Goal: Task Accomplishment & Management: Manage account settings

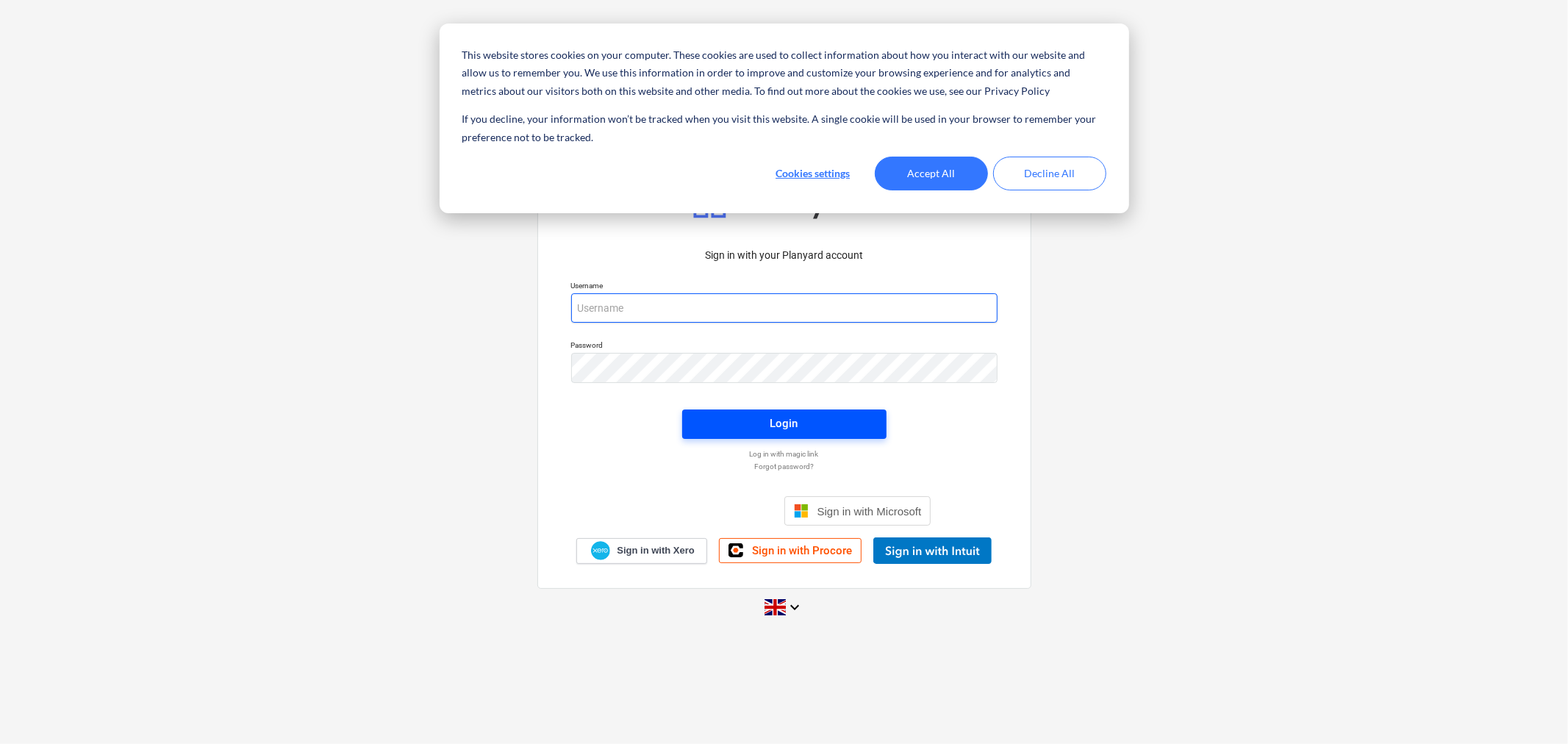
type input "[EMAIL_ADDRESS][DOMAIN_NAME]"
click at [740, 417] on span "Login" at bounding box center [784, 423] width 169 height 19
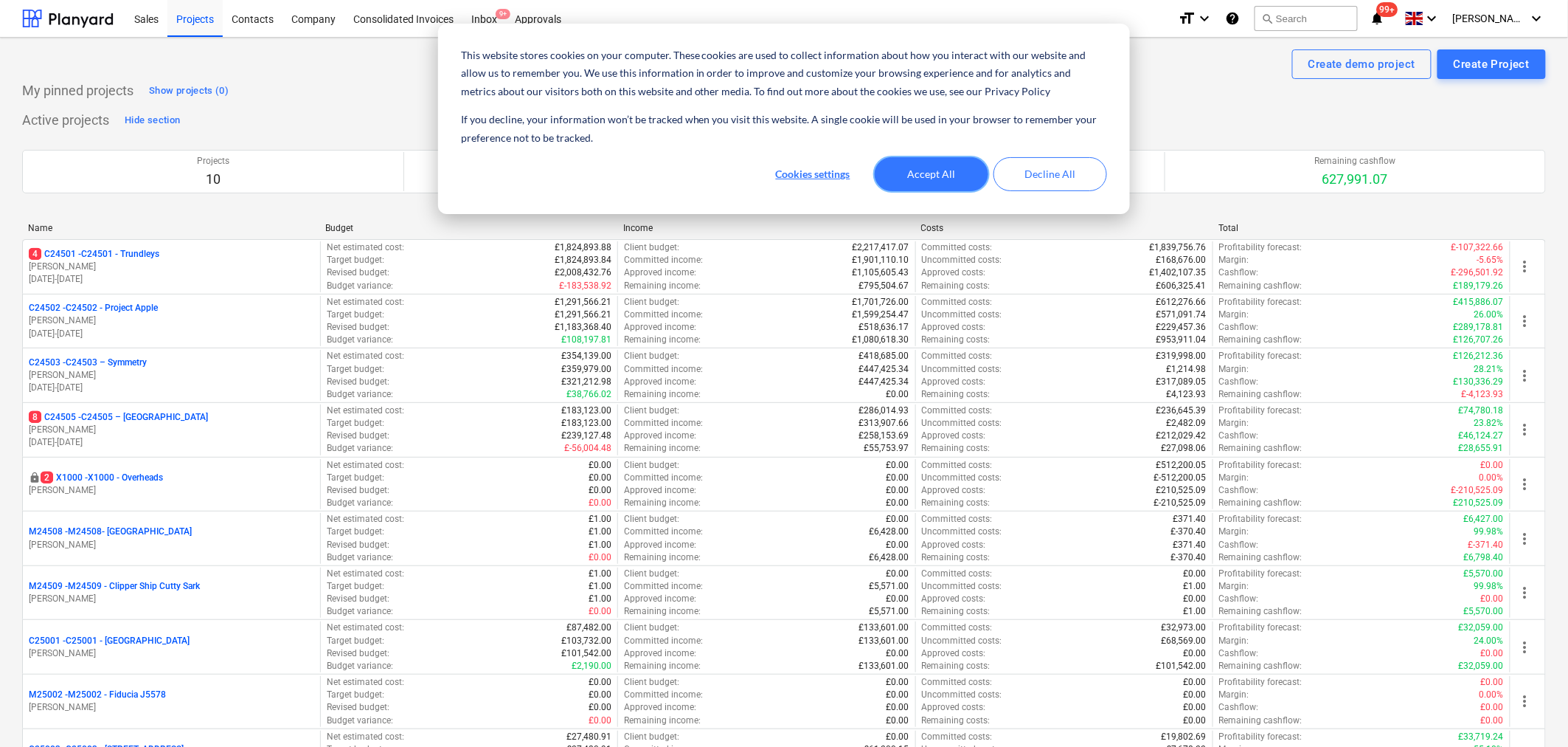
click at [938, 181] on button "Accept All" at bounding box center [931, 174] width 113 height 34
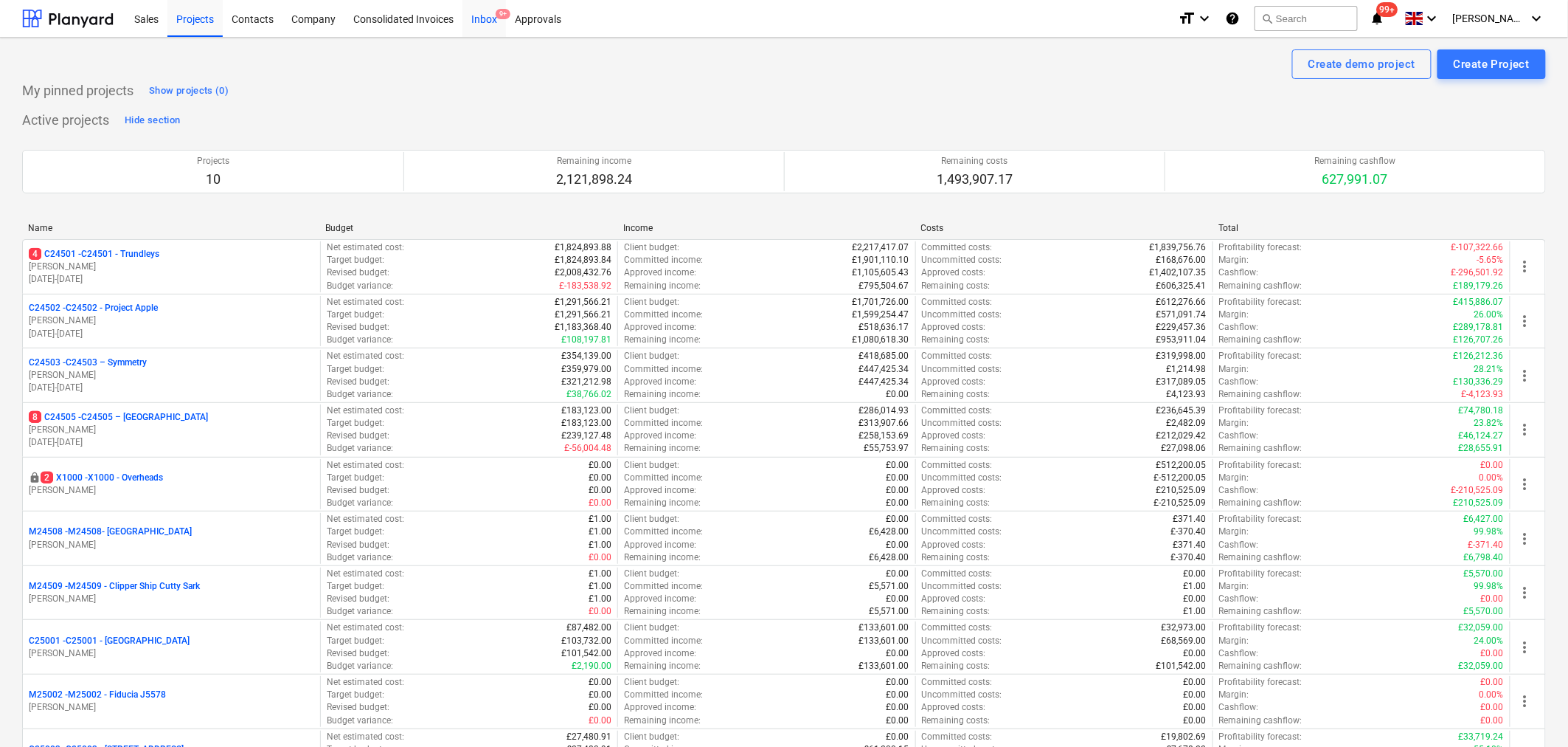
click at [482, 20] on div "Inbox 9+" at bounding box center [484, 18] width 44 height 38
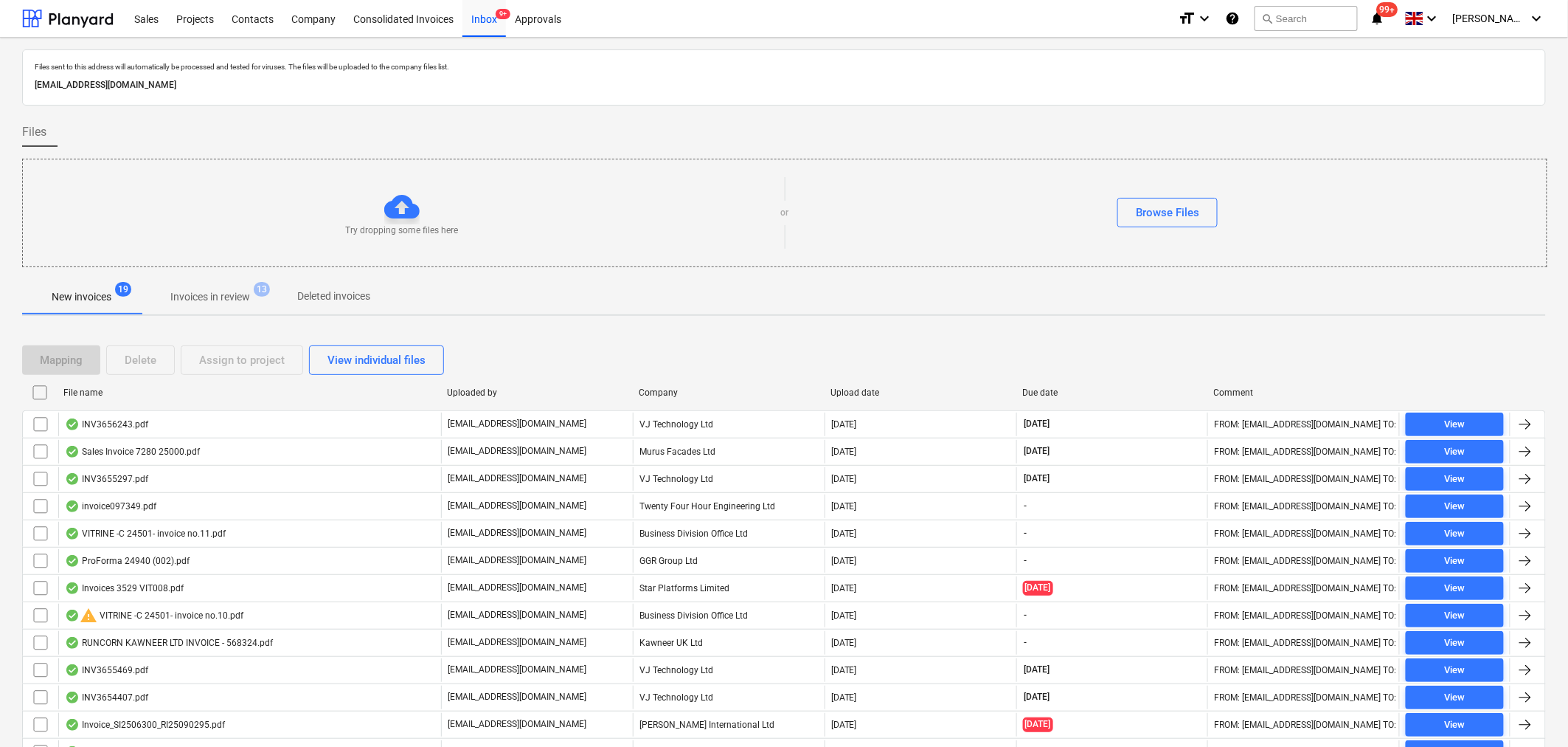
click at [201, 299] on p "Invoices in review" at bounding box center [210, 297] width 79 height 16
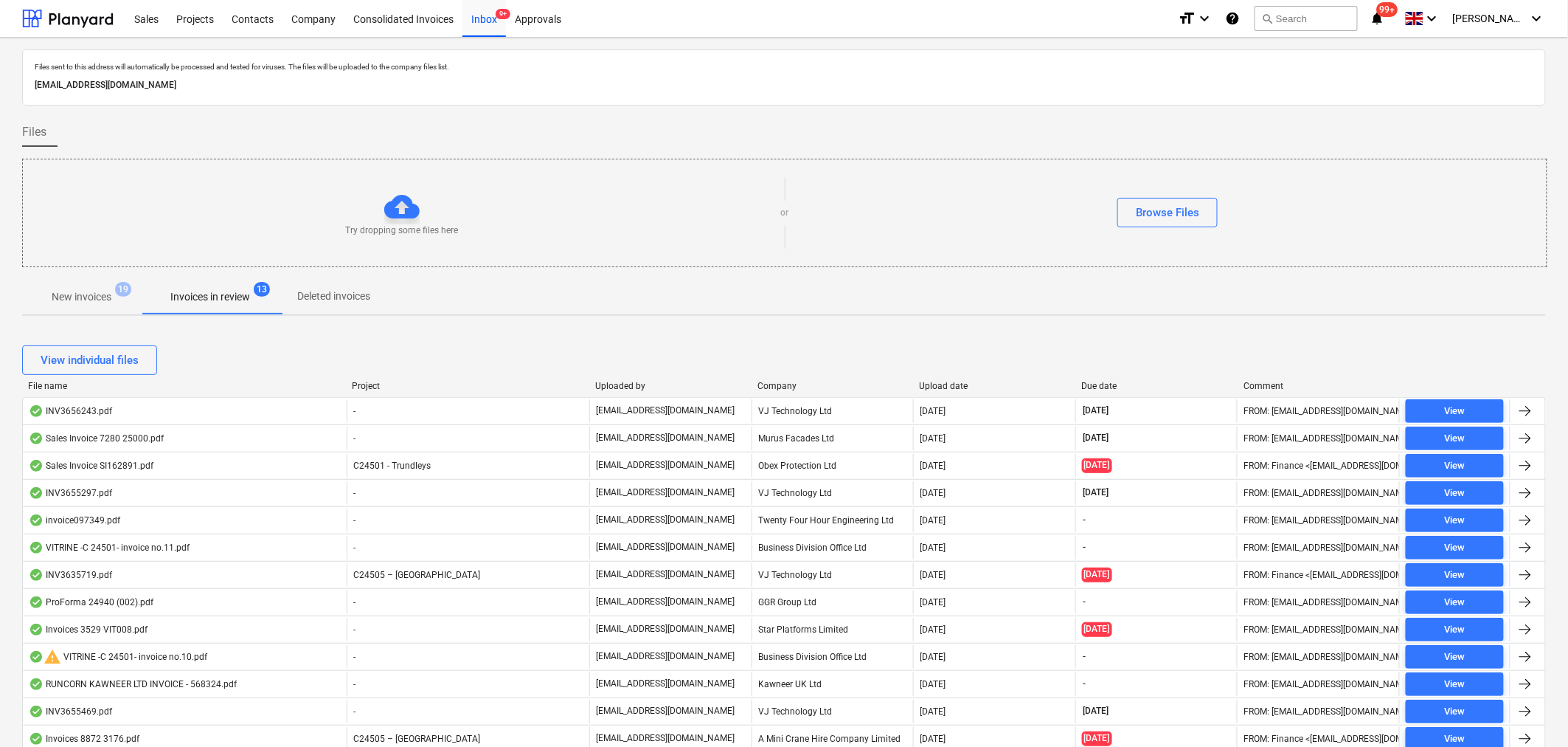
click at [92, 291] on p "New invoices" at bounding box center [81, 297] width 59 height 16
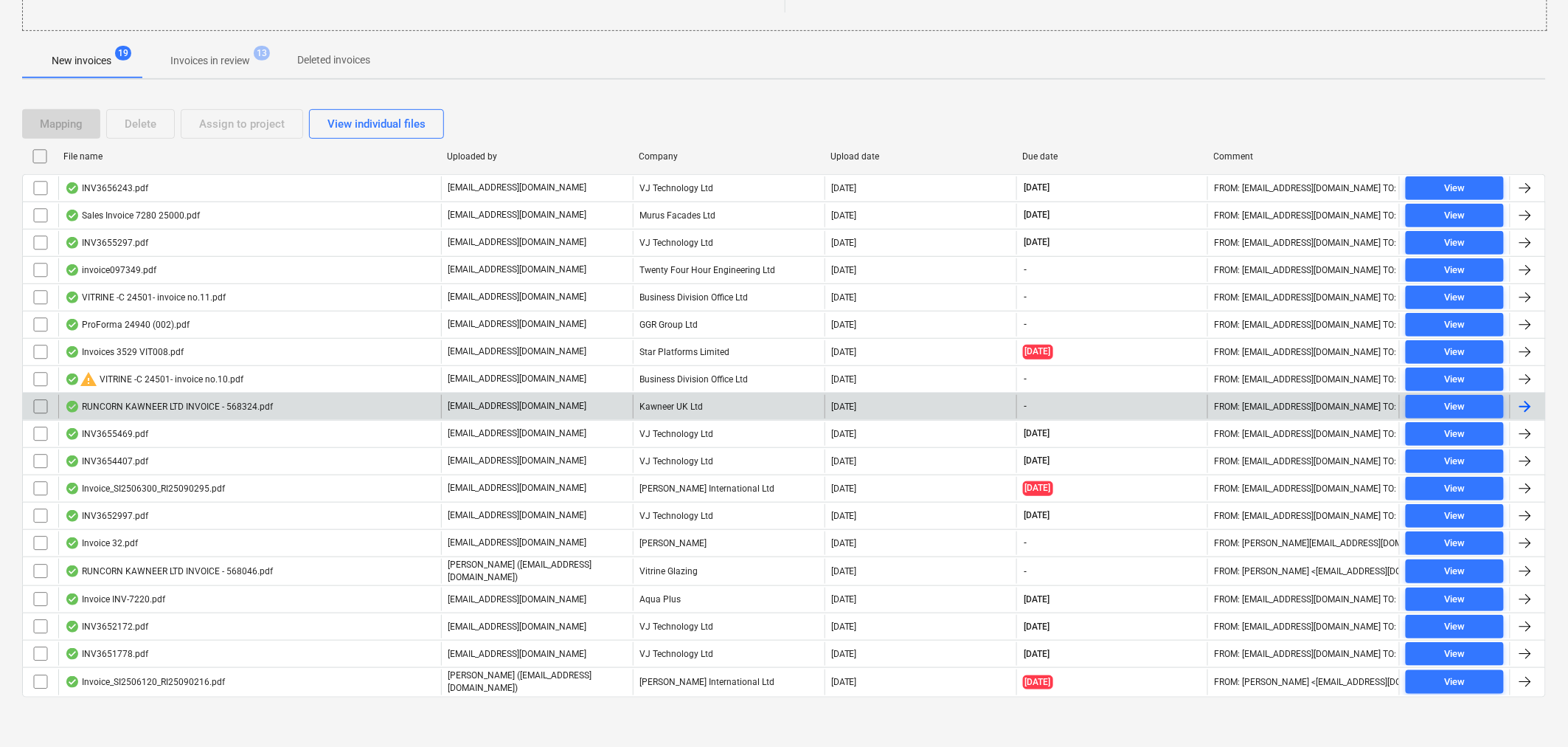
scroll to position [237, 0]
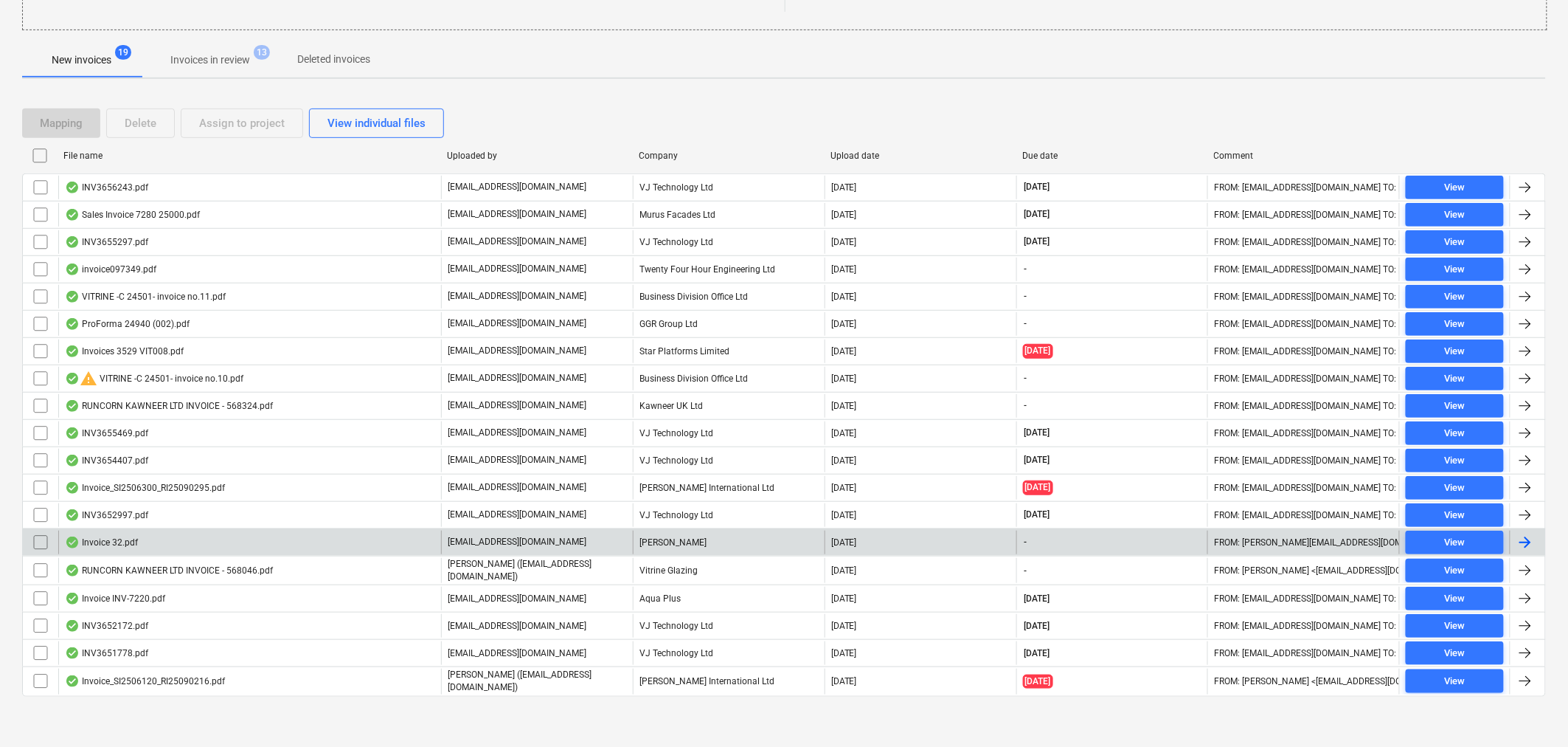
click at [1525, 546] on div at bounding box center [1525, 542] width 17 height 17
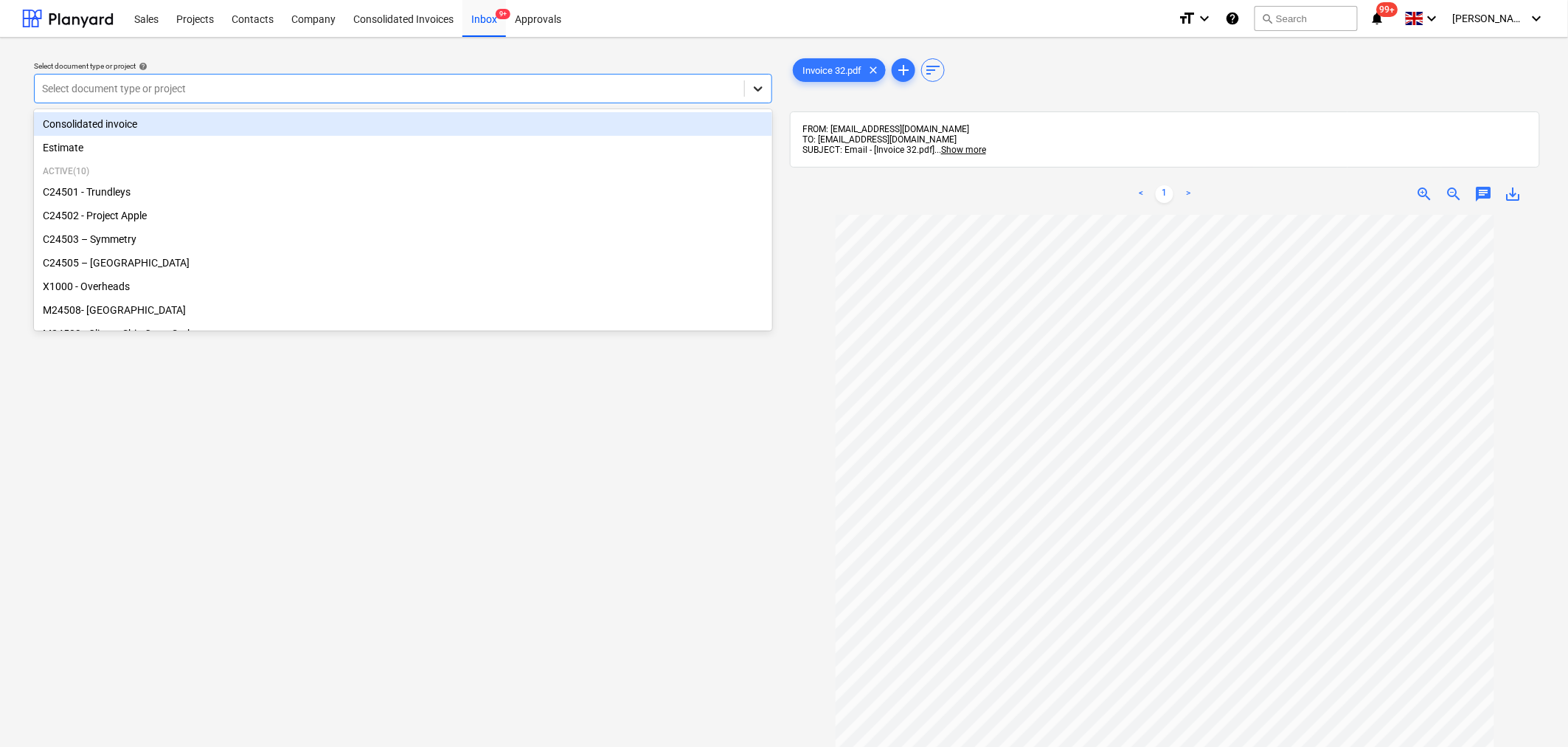
click at [760, 87] on icon at bounding box center [758, 88] width 15 height 15
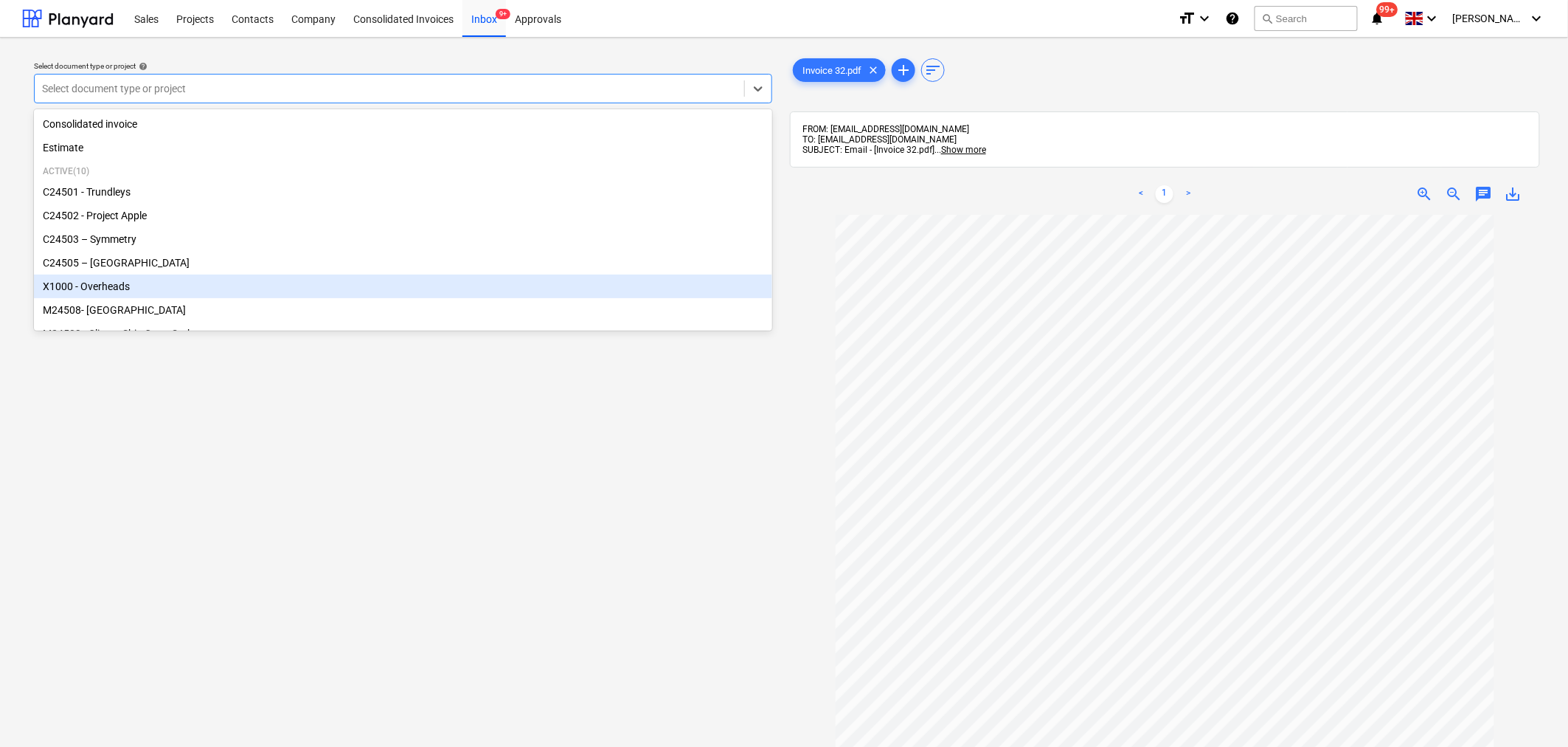
click at [647, 296] on div "X1000 - Overheads" at bounding box center [403, 286] width 739 height 24
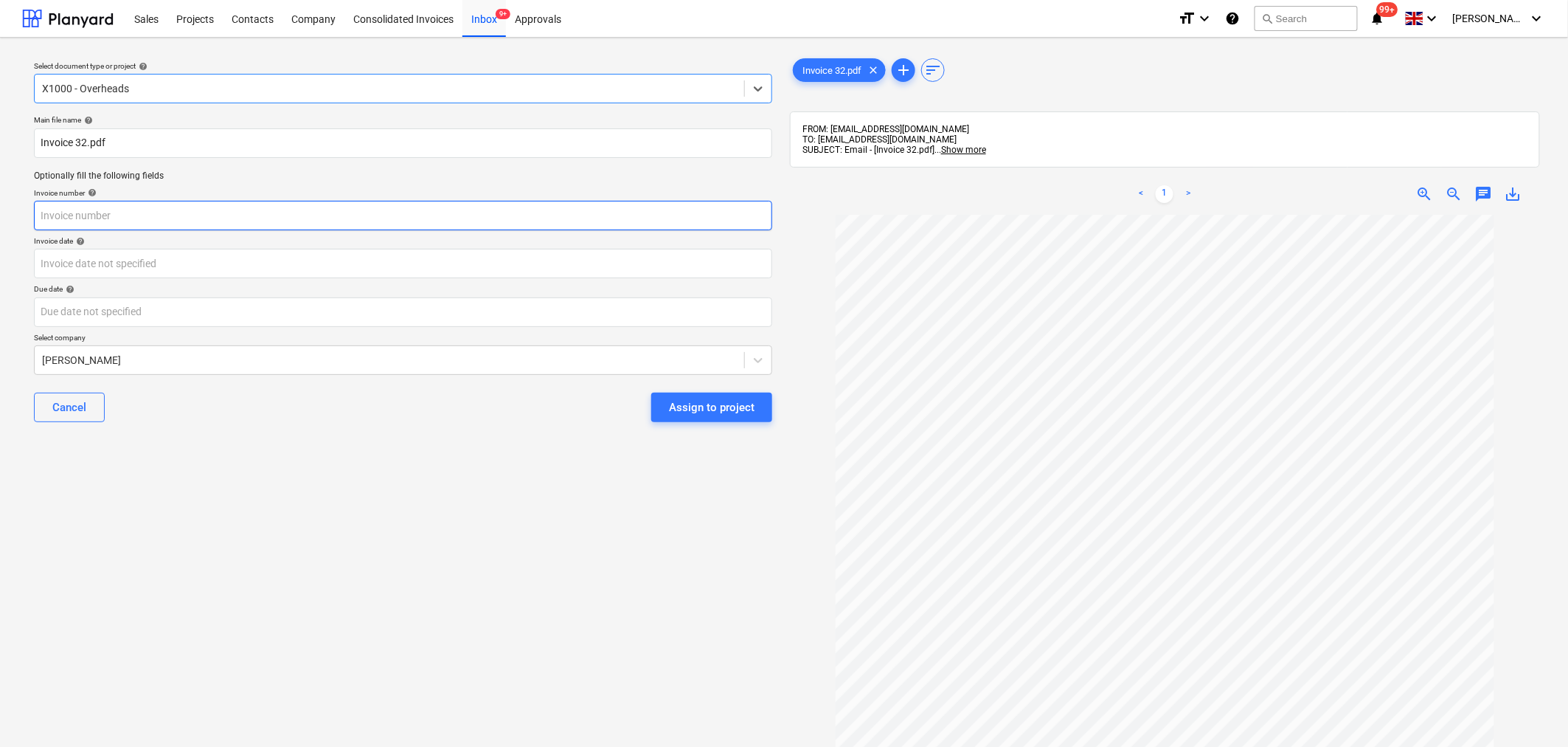
click at [683, 224] on input "text" at bounding box center [403, 216] width 739 height 30
type input "32"
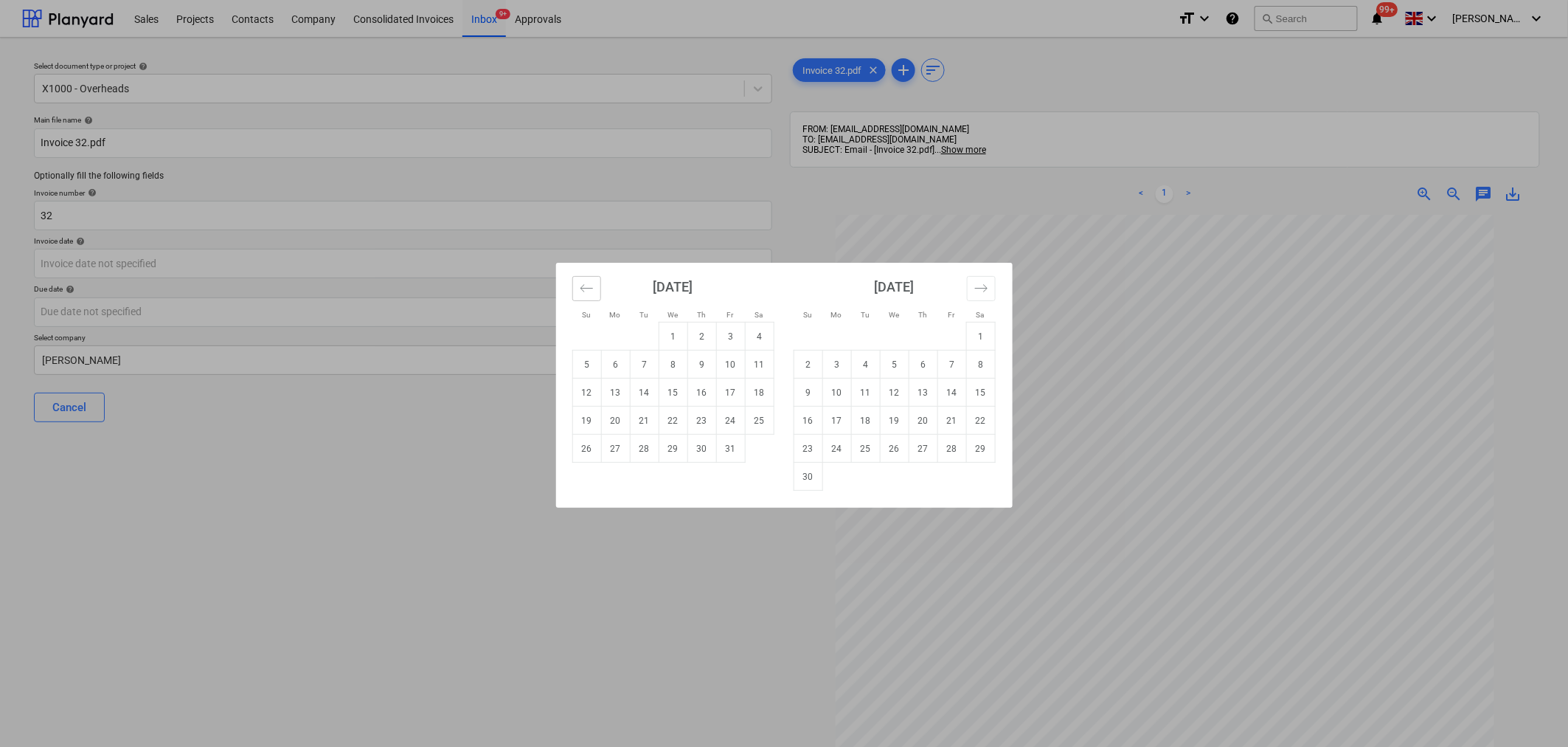
click at [598, 278] on button "Move backward to switch to the previous month." at bounding box center [587, 288] width 29 height 25
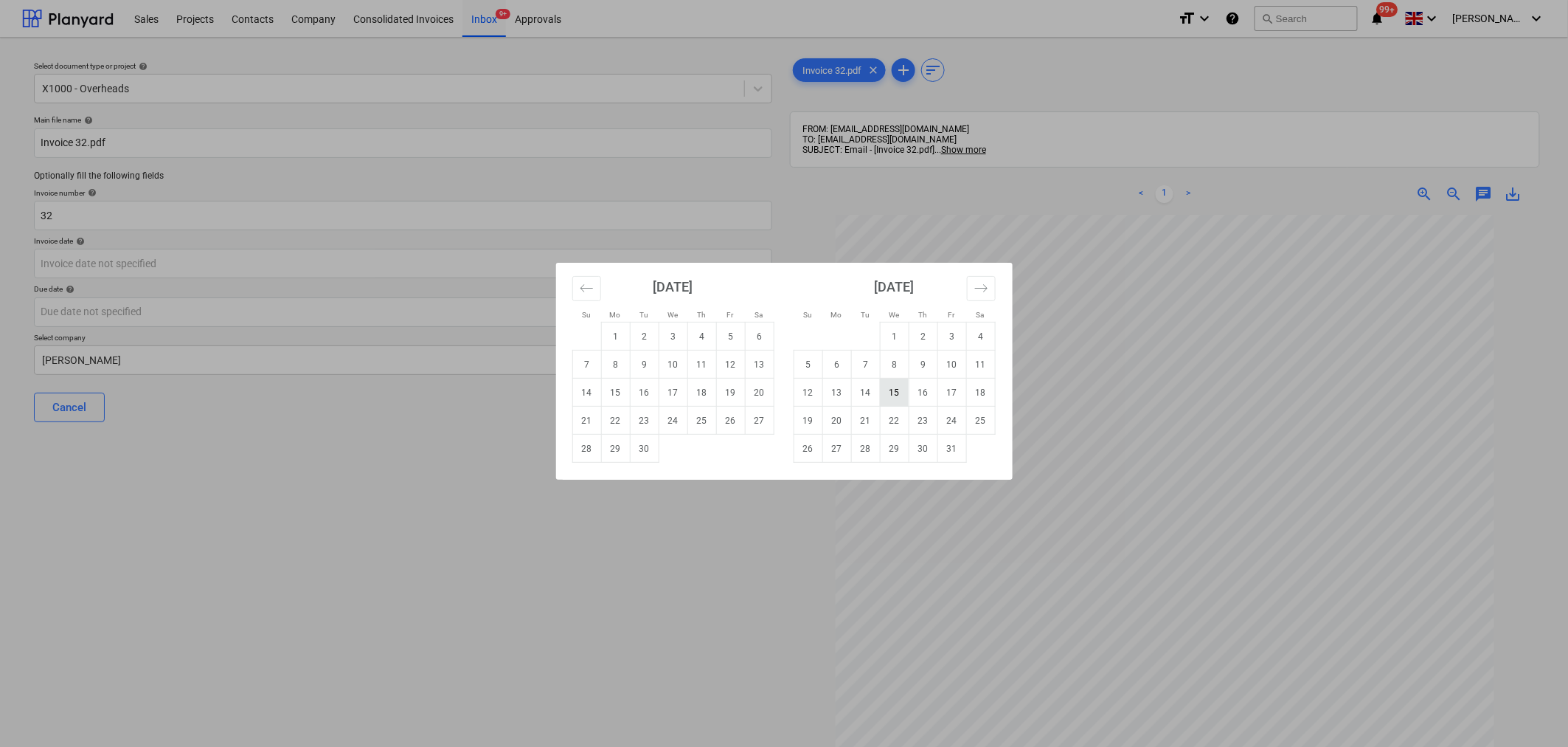
click at [886, 394] on td "15" at bounding box center [894, 393] width 29 height 28
type input "[DATE]"
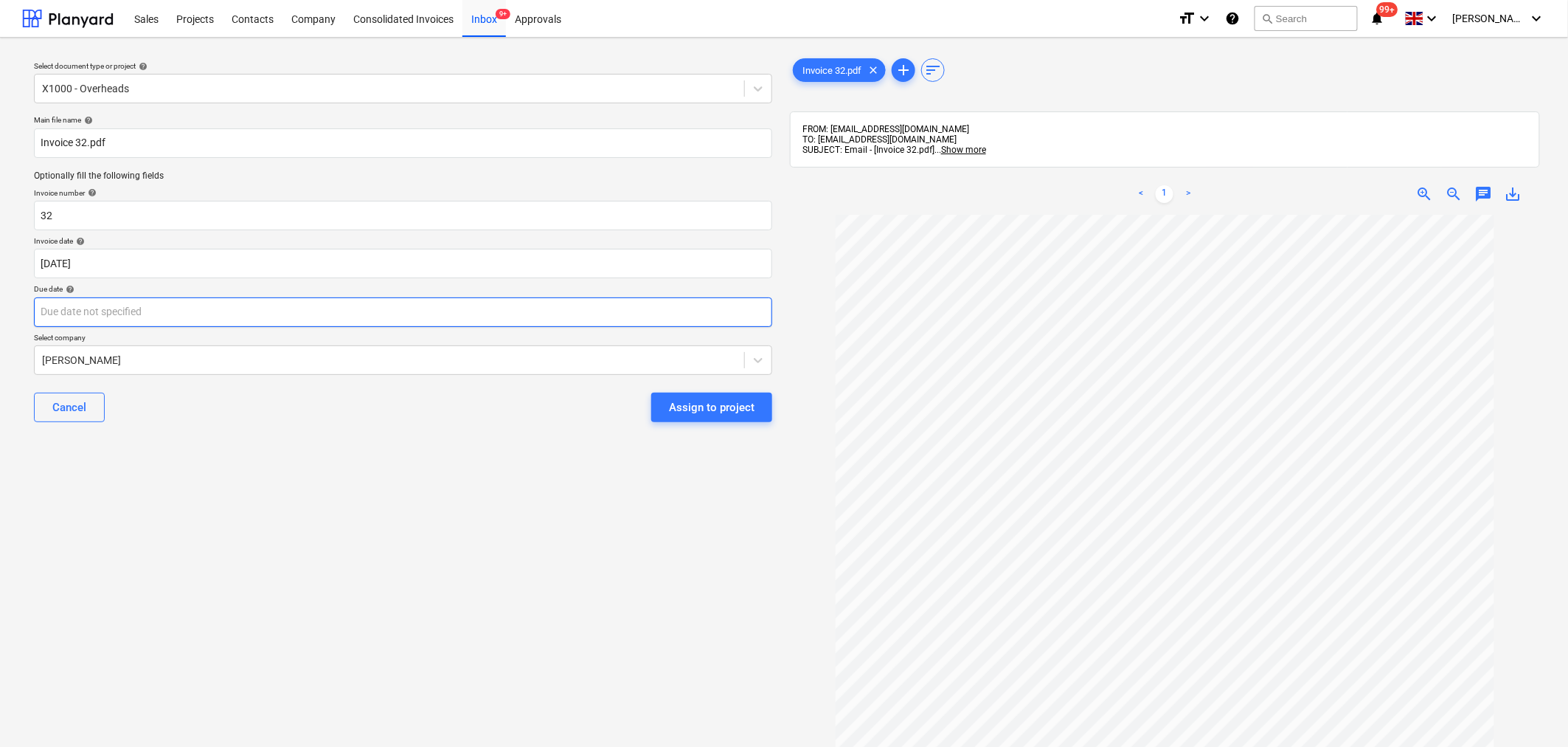
click at [490, 322] on body "This website stores cookies on your computer. These cookies are used to collect…" at bounding box center [784, 374] width 1568 height 747
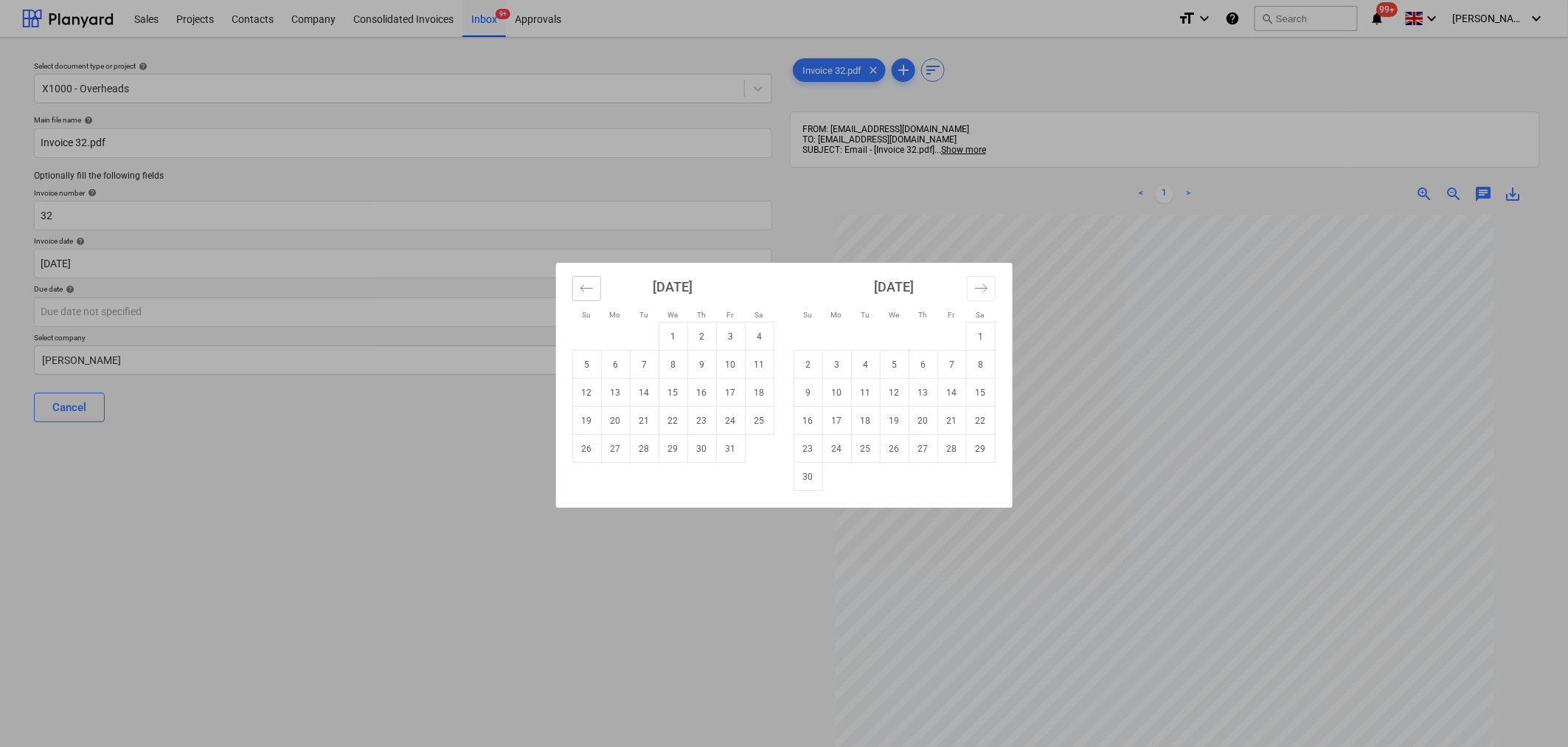
click at [596, 286] on button "Move backward to switch to the previous month." at bounding box center [587, 288] width 29 height 25
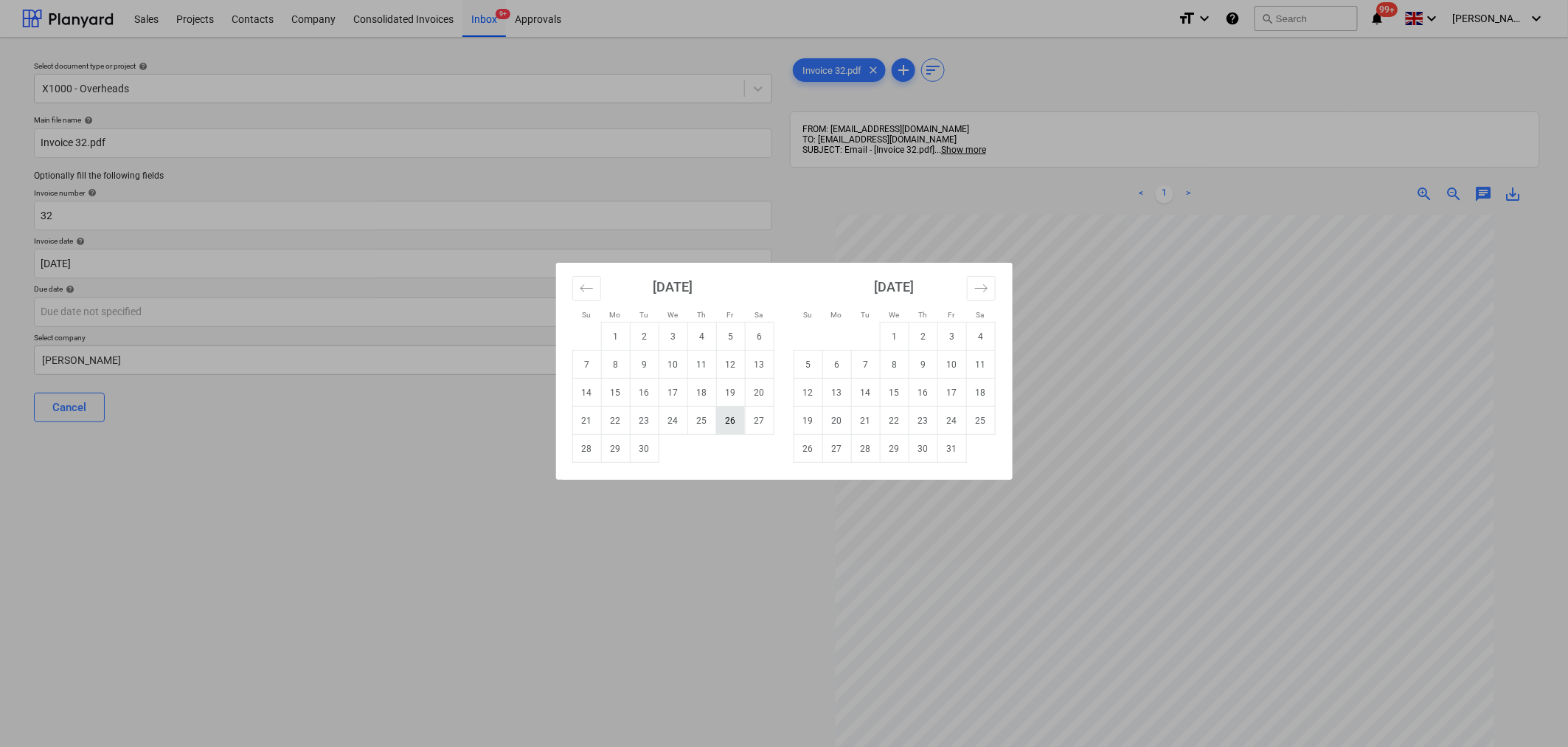
click at [733, 416] on td "26" at bounding box center [730, 421] width 29 height 28
type input "[DATE]"
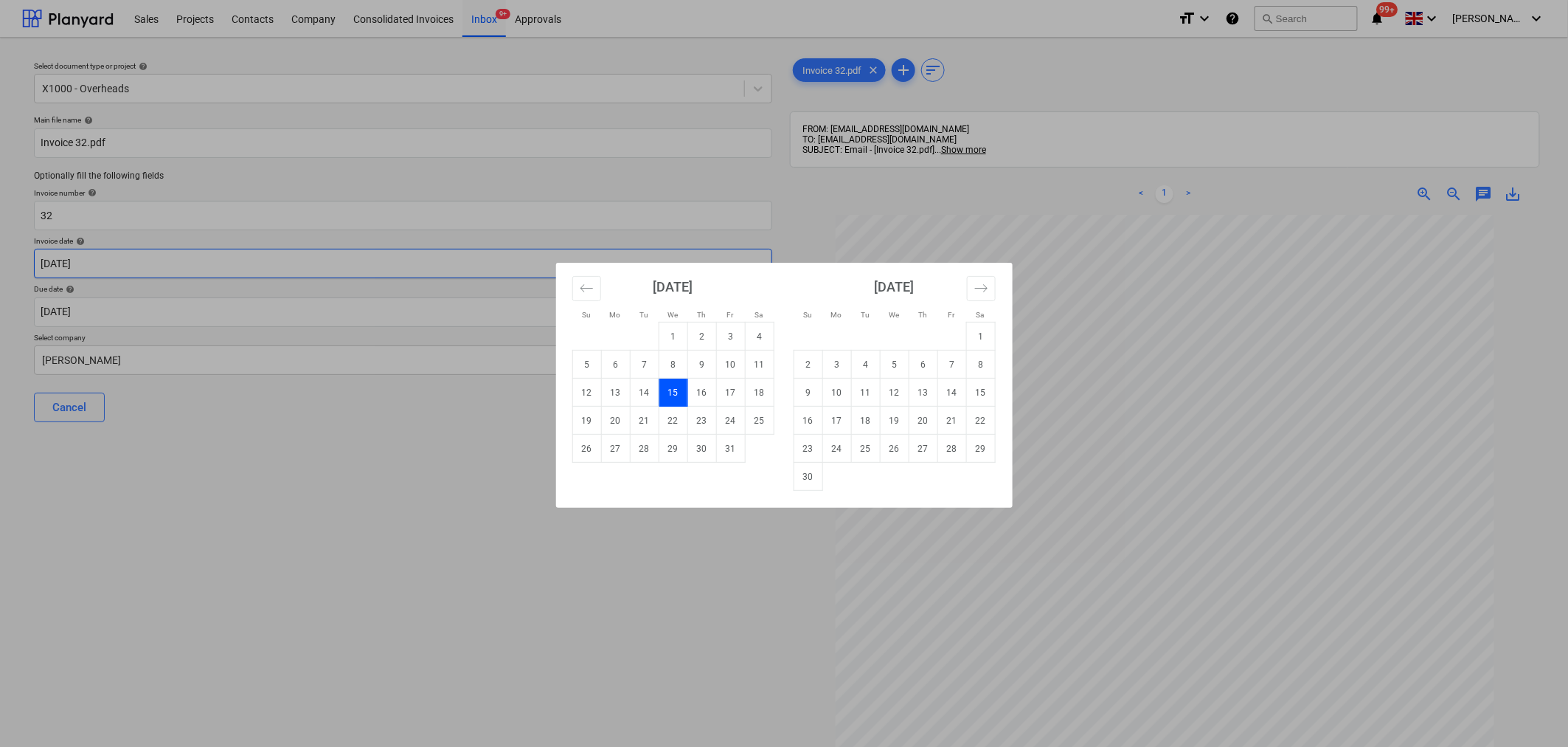
click at [549, 258] on body "This website stores cookies on your computer. These cookies are used to collect…" at bounding box center [784, 374] width 1568 height 747
click at [580, 282] on icon "Move backward to switch to the previous month." at bounding box center [587, 288] width 14 height 14
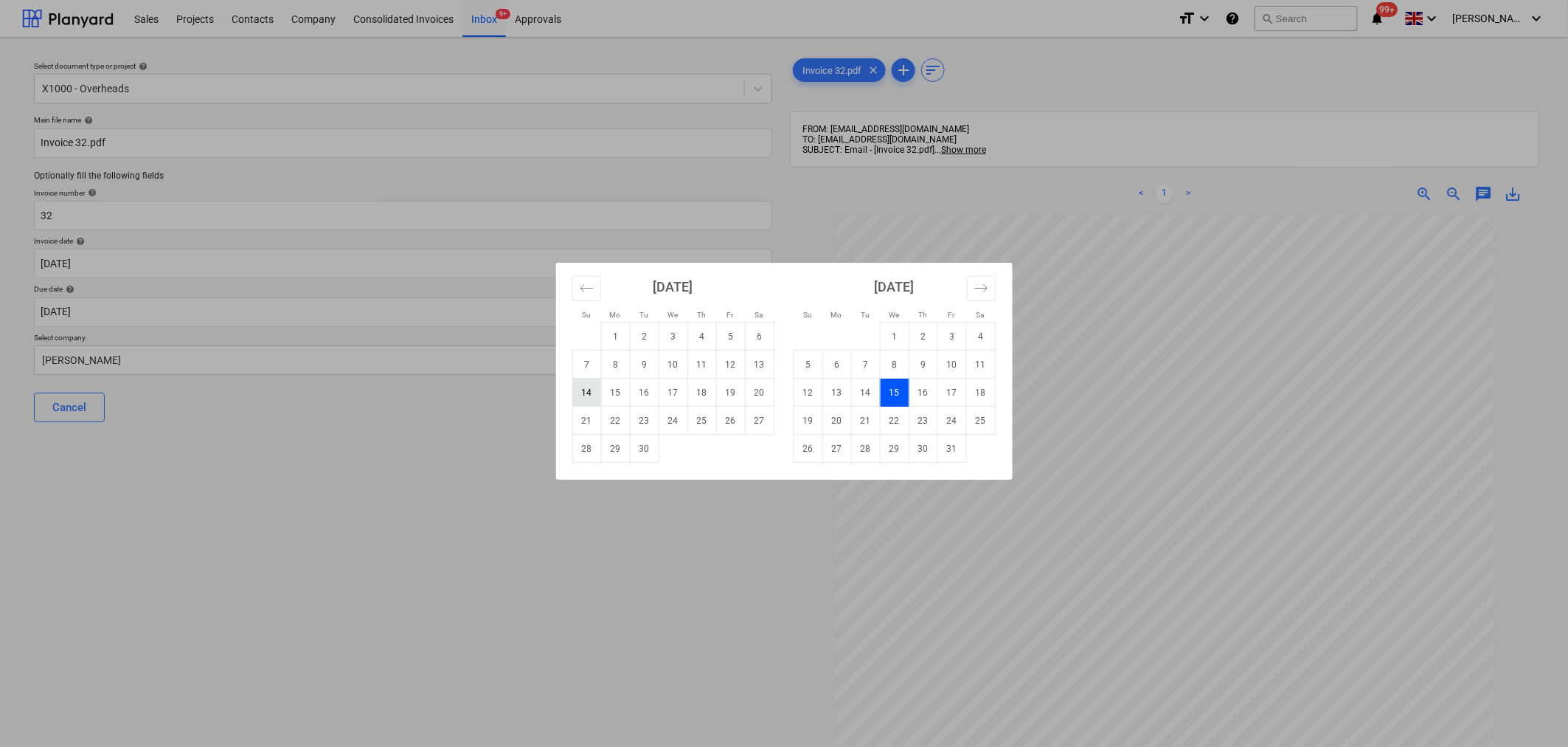
click at [597, 391] on td "14" at bounding box center [587, 393] width 29 height 28
type input "[DATE]"
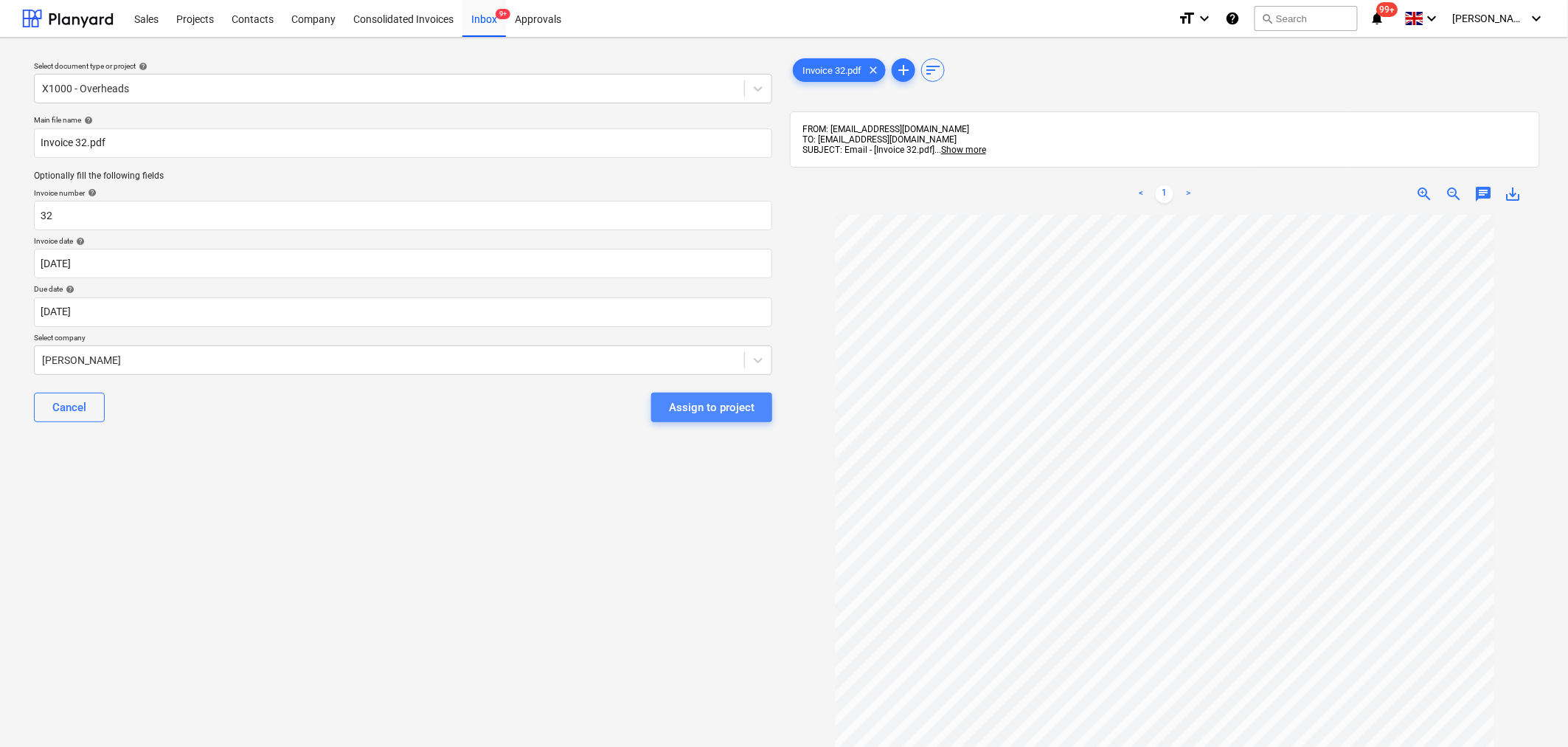
click at [714, 406] on div "Assign to project" at bounding box center [712, 407] width 86 height 19
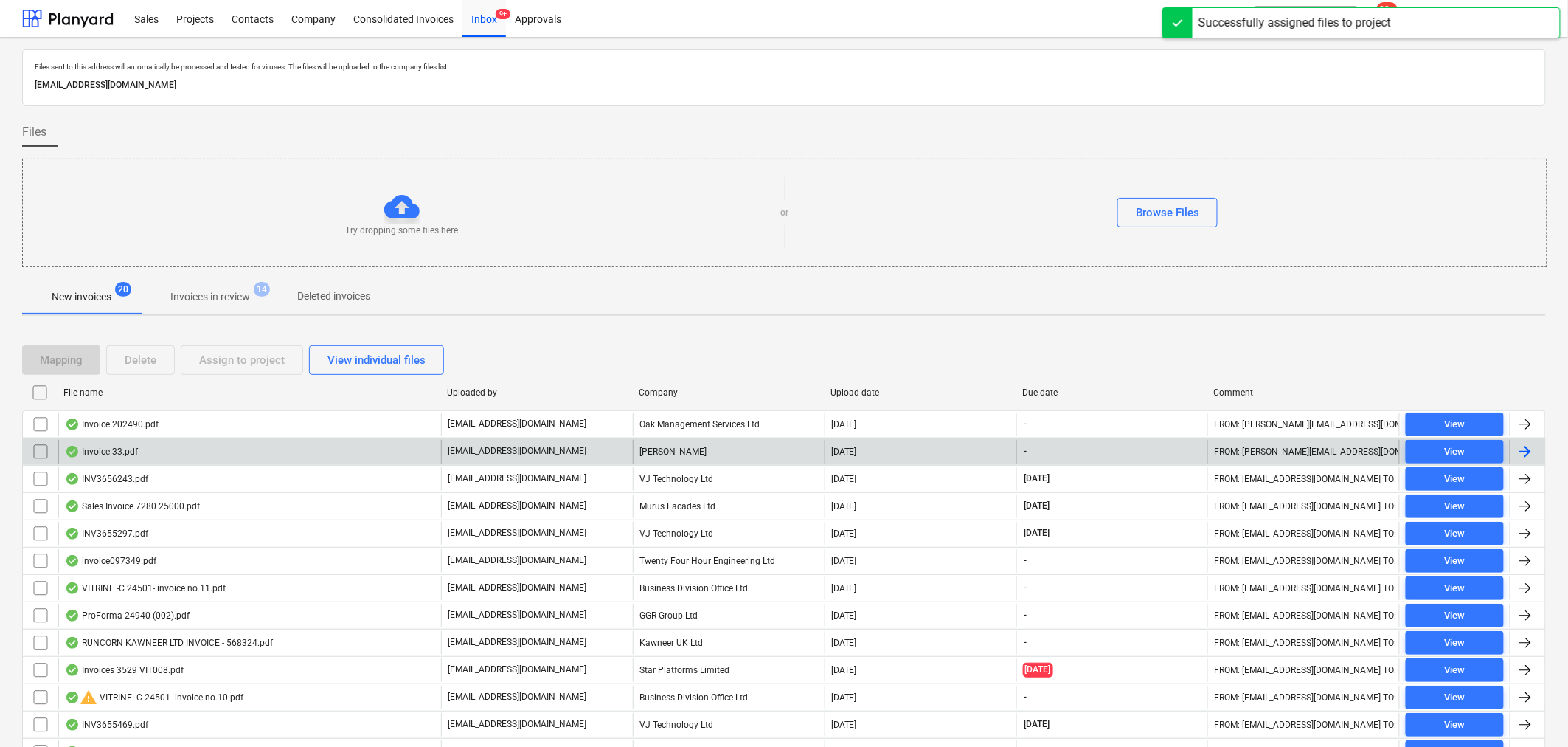
click at [297, 461] on div "Invoice 33.pdf" at bounding box center [249, 451] width 382 height 24
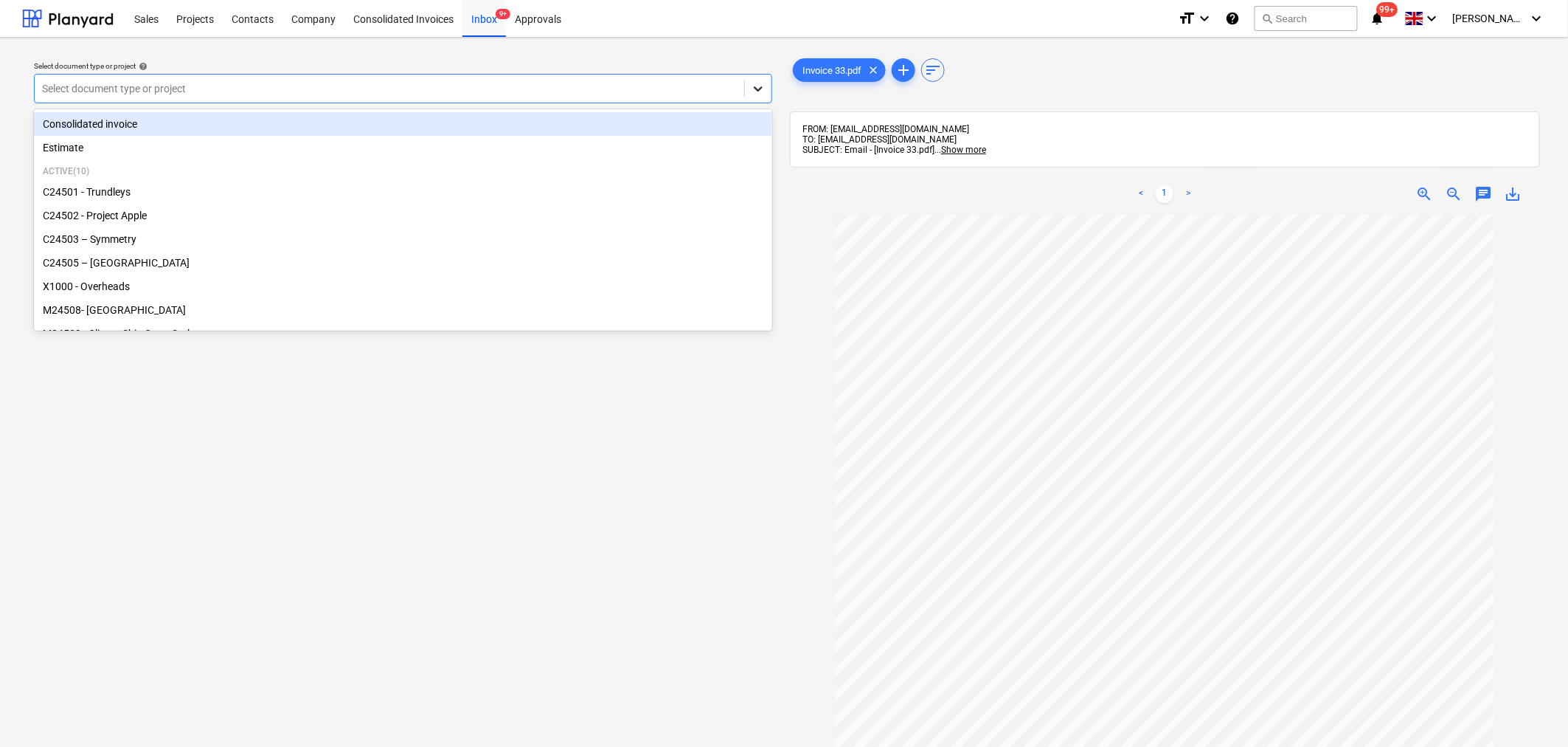
click at [762, 85] on icon at bounding box center [758, 88] width 15 height 15
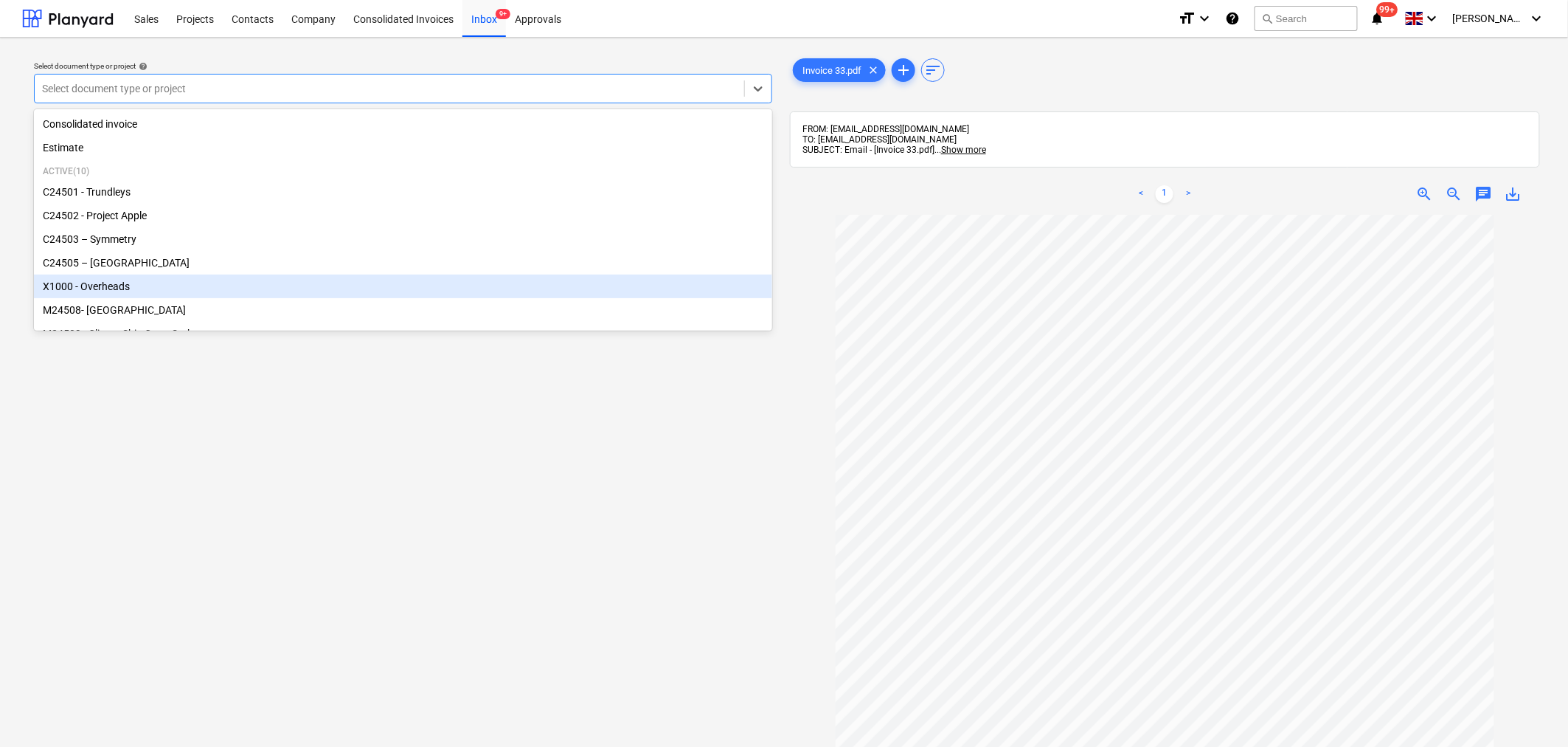
click at [582, 293] on div "X1000 - Overheads" at bounding box center [403, 286] width 739 height 24
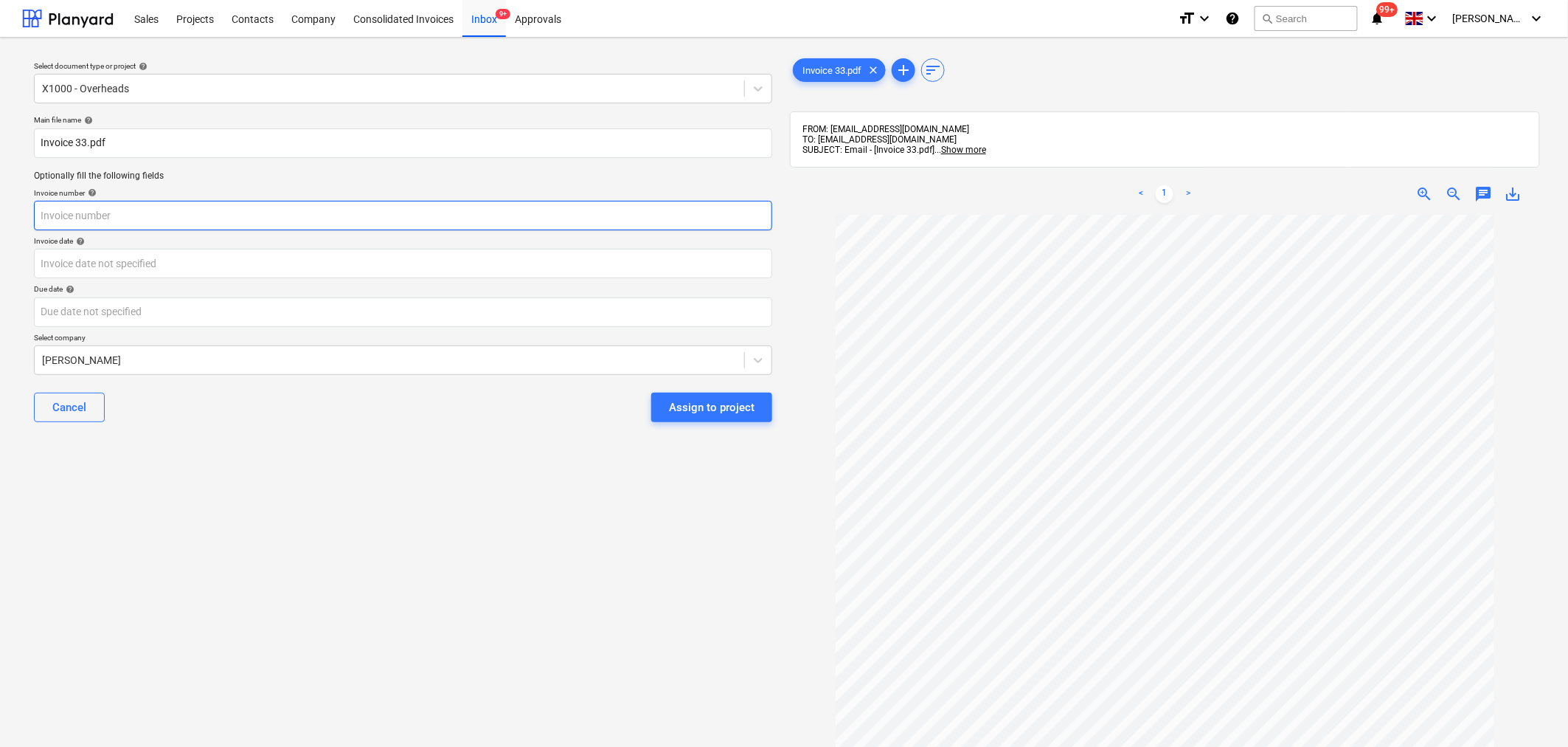
click at [614, 225] on input "text" at bounding box center [403, 216] width 739 height 30
click at [402, 507] on div "Select document type or project help X1000 - Overheads Main file name help Invo…" at bounding box center [403, 488] width 762 height 877
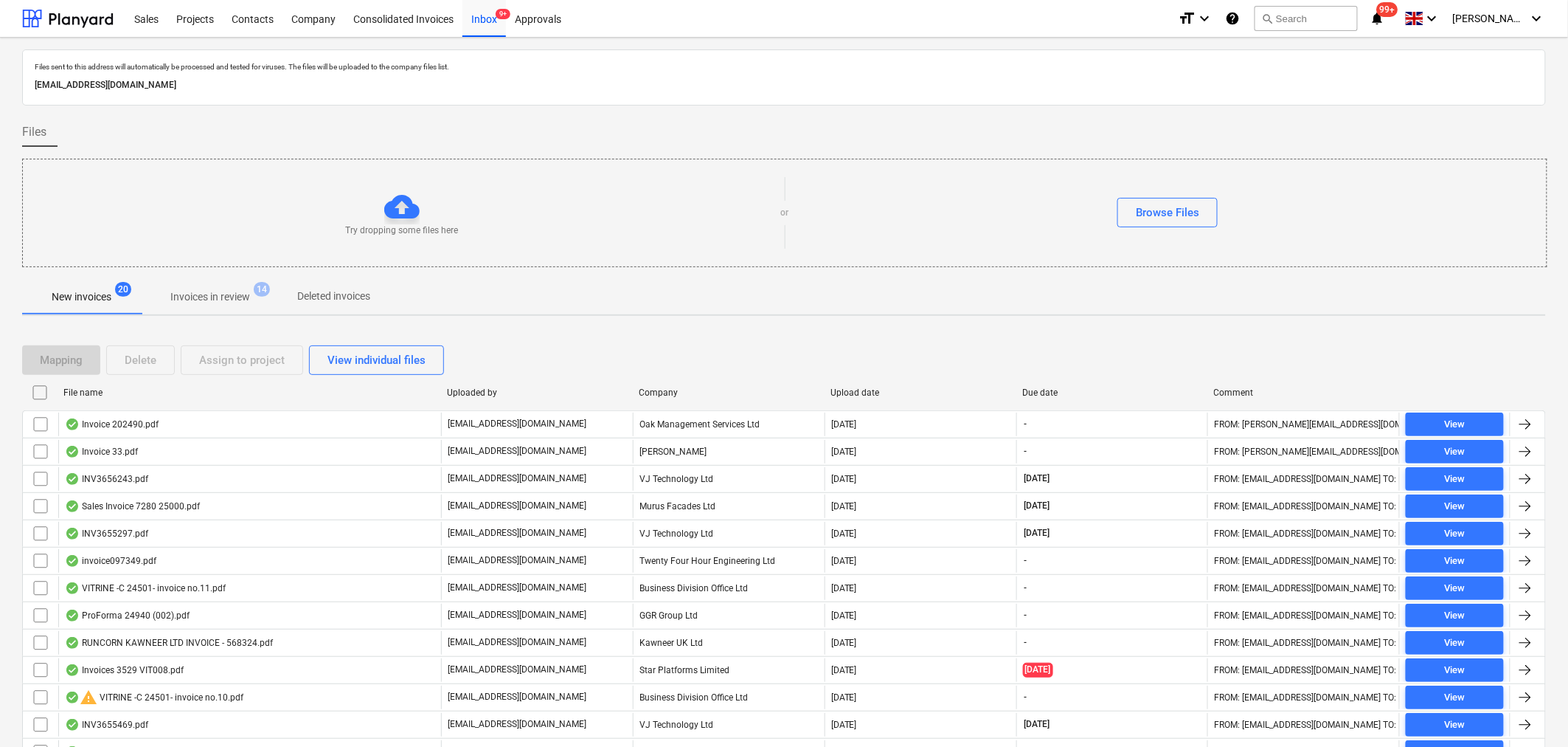
click at [223, 291] on p "Invoices in review" at bounding box center [210, 297] width 79 height 16
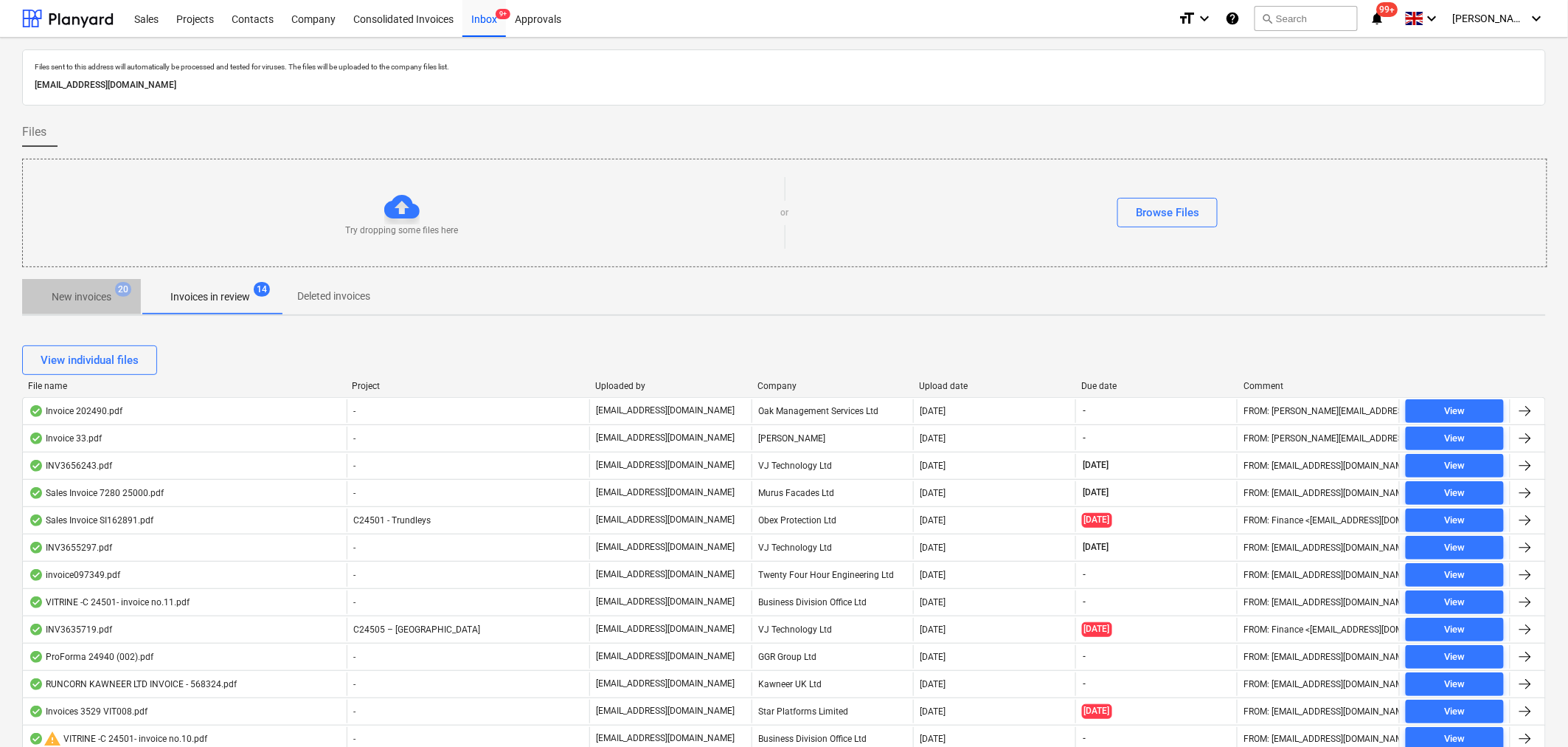
click at [93, 300] on p "New invoices" at bounding box center [81, 297] width 59 height 16
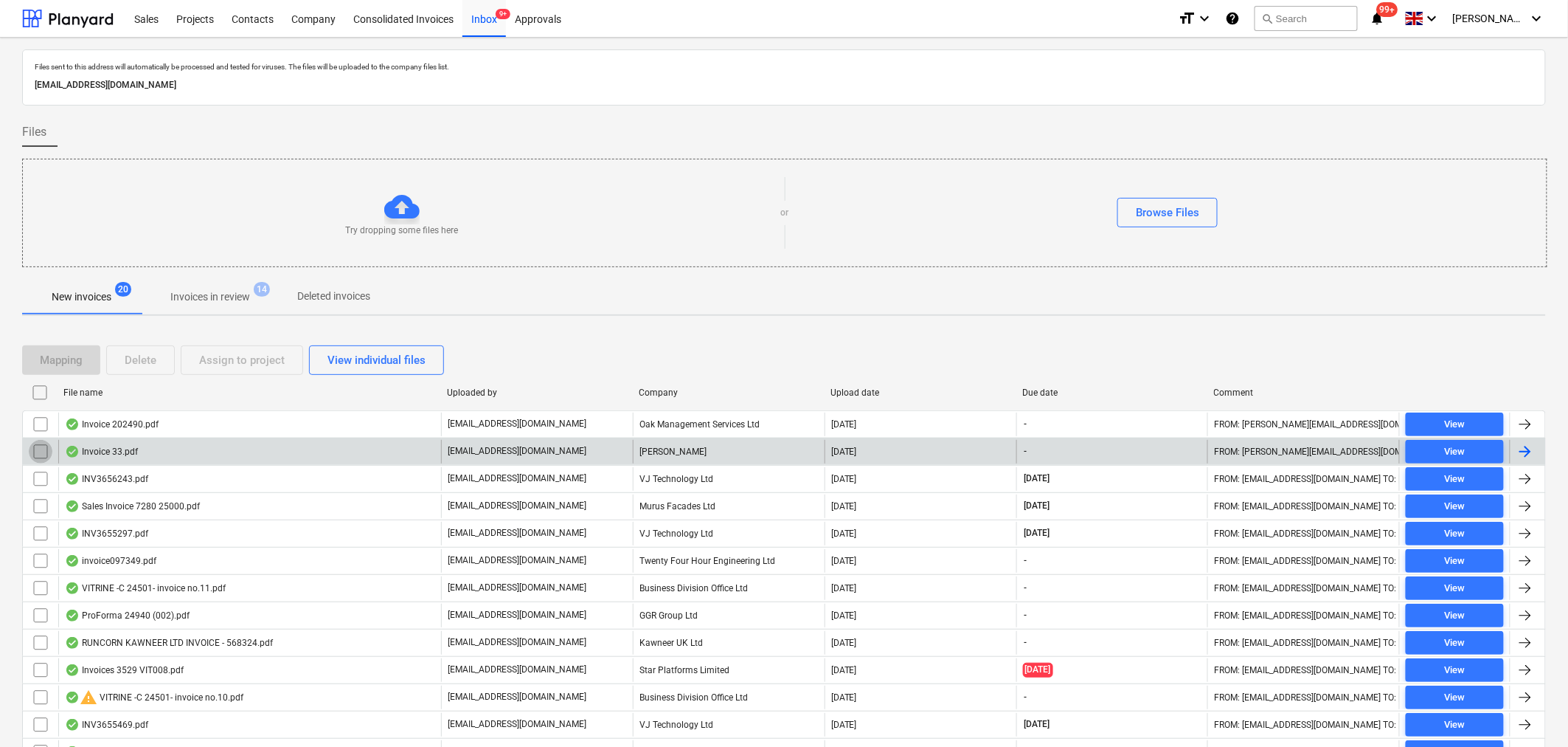
click at [41, 454] on input "checkbox" at bounding box center [40, 451] width 24 height 24
click at [156, 354] on div "Delete" at bounding box center [140, 359] width 31 height 19
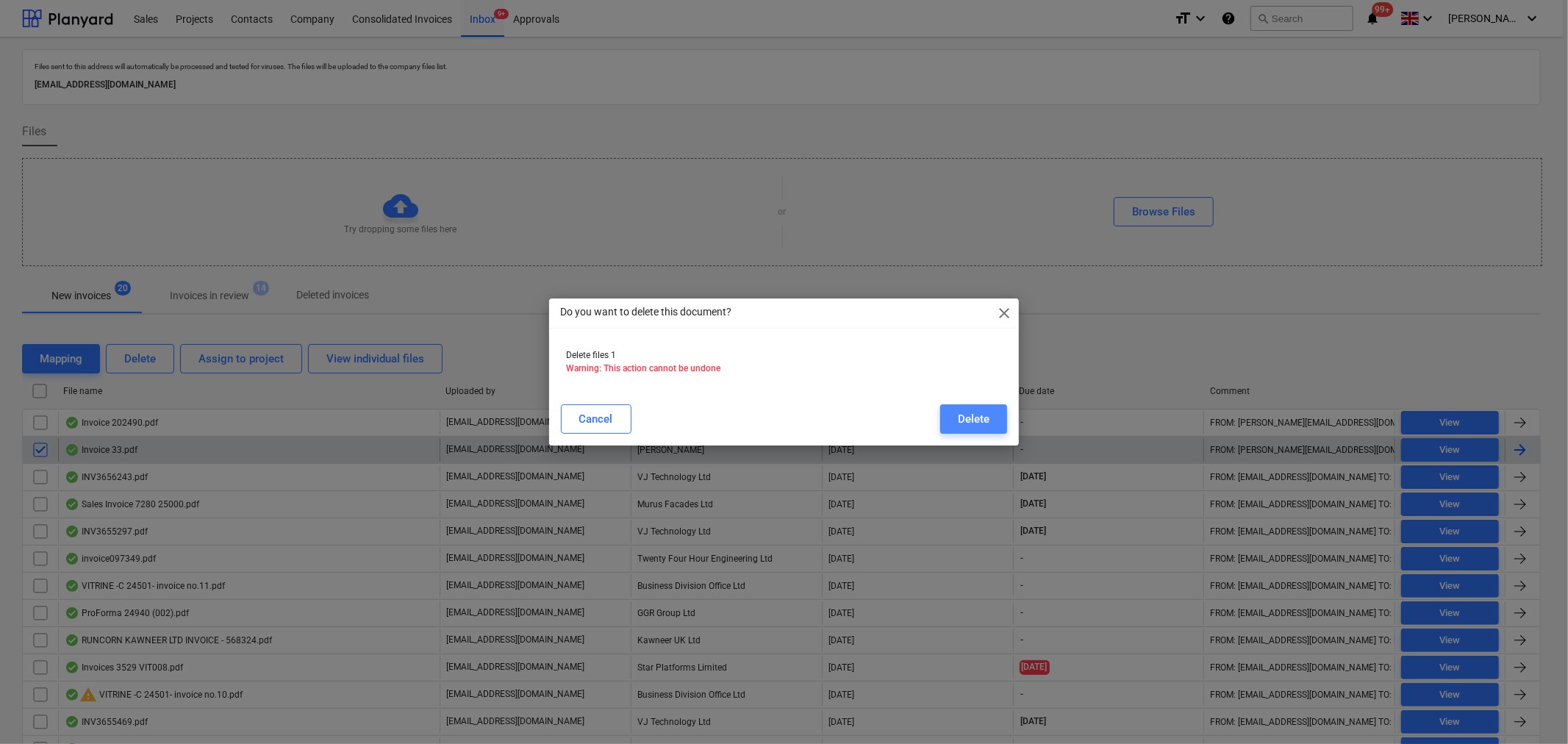
click at [990, 416] on div "Delete" at bounding box center [973, 418] width 31 height 19
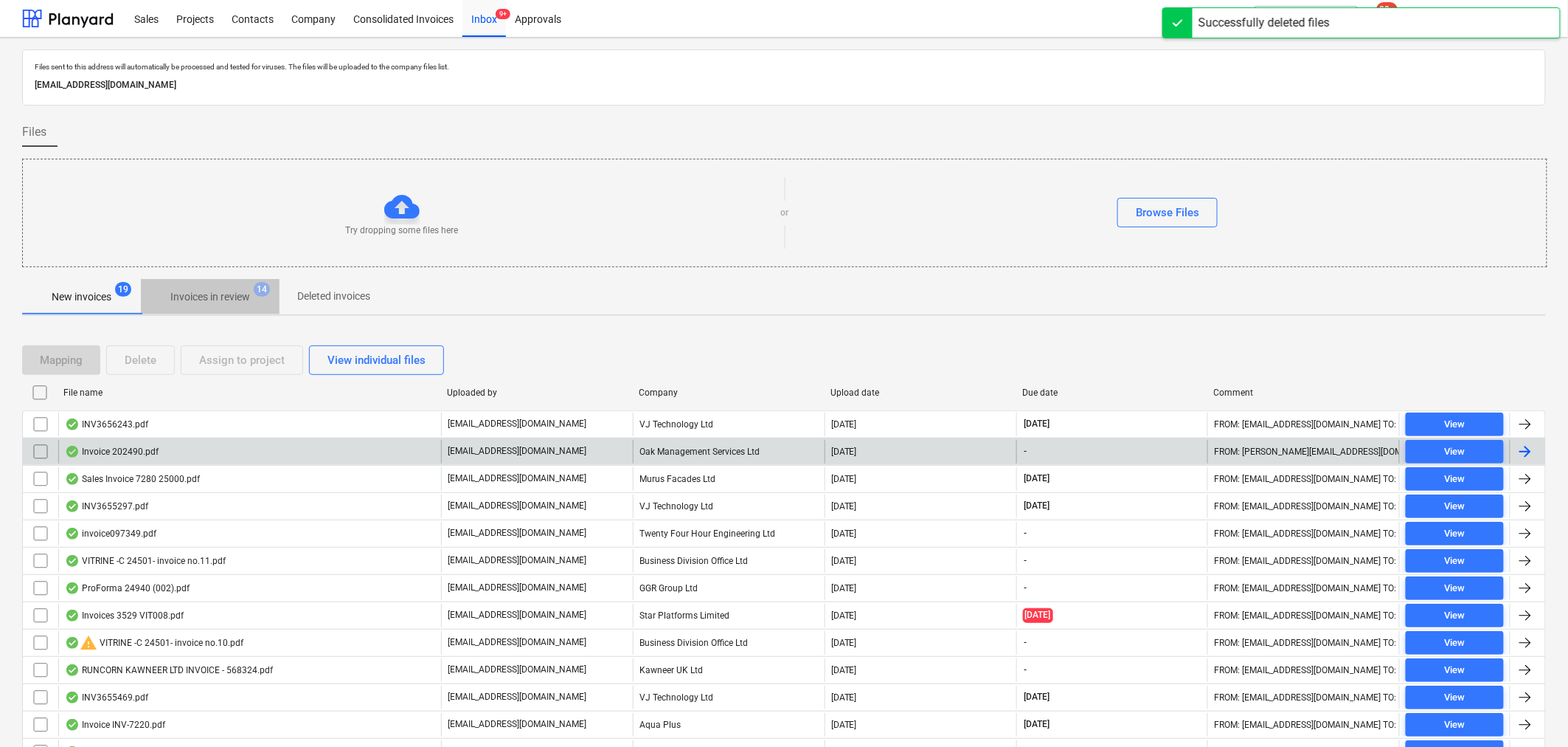
click at [217, 301] on p "Invoices in review" at bounding box center [210, 297] width 79 height 16
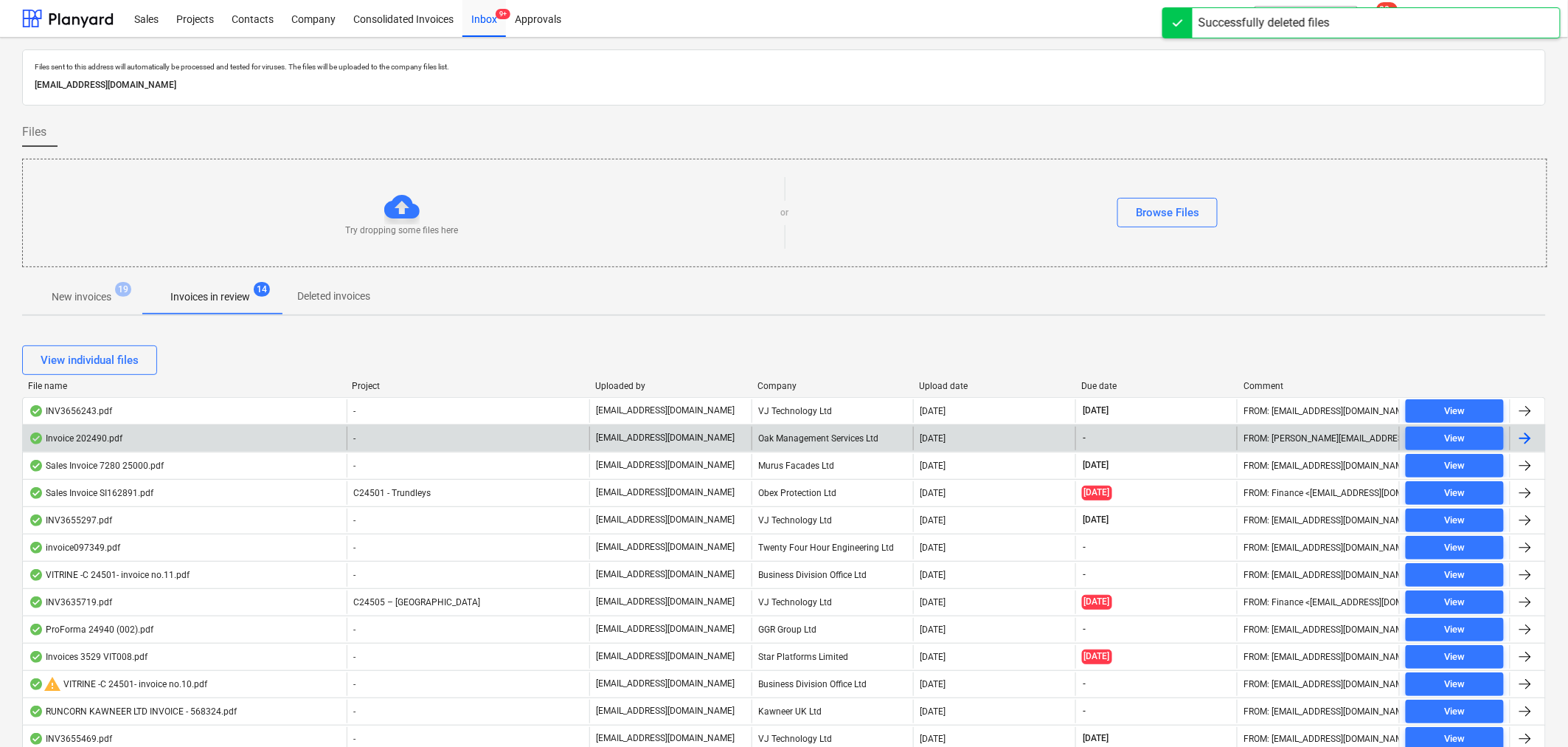
click at [171, 443] on div "Invoice 202490.pdf" at bounding box center [185, 438] width 324 height 24
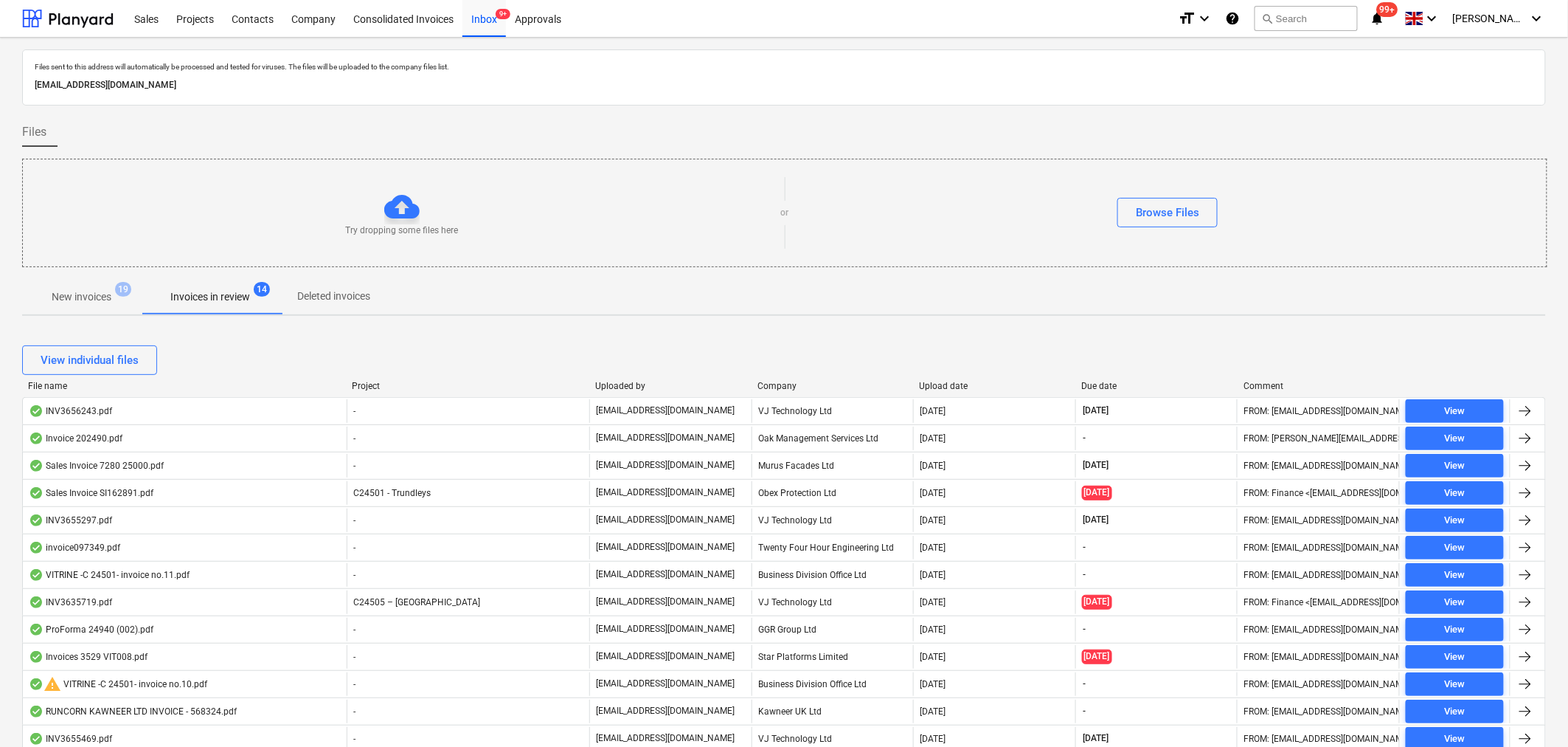
click at [86, 299] on p "New invoices" at bounding box center [81, 297] width 59 height 16
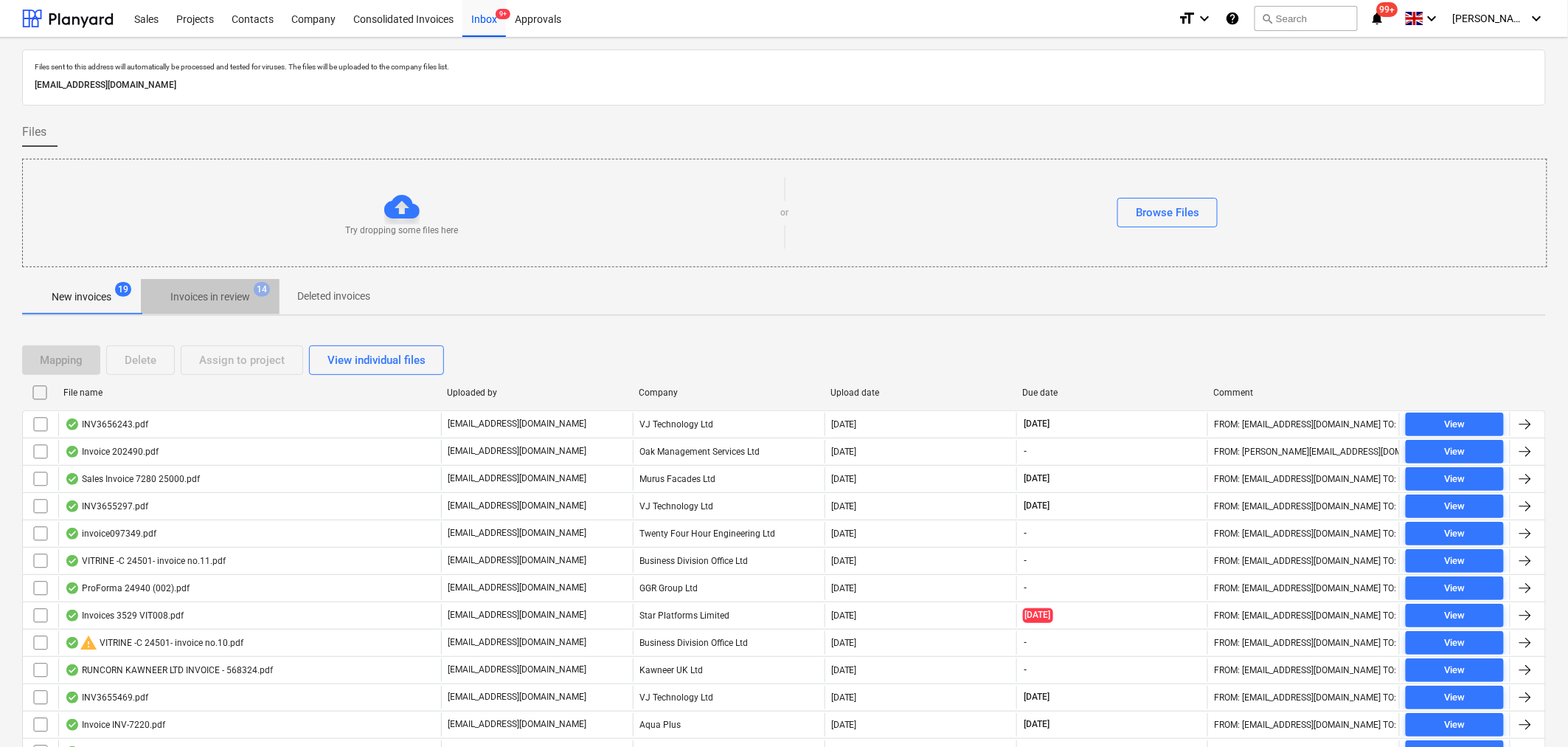
click at [203, 297] on p "Invoices in review" at bounding box center [210, 297] width 79 height 16
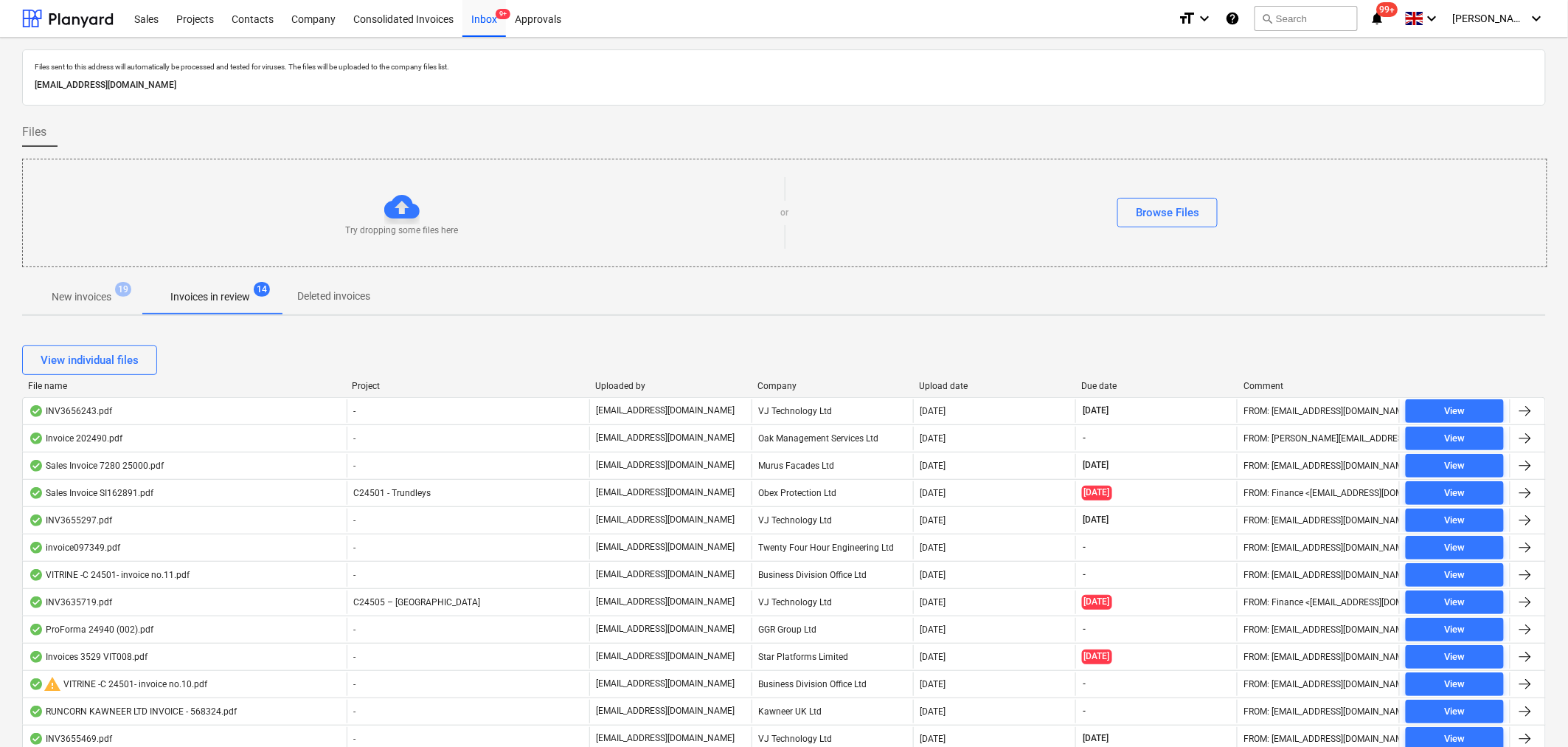
click at [767, 381] on div "Company" at bounding box center [833, 386] width 150 height 10
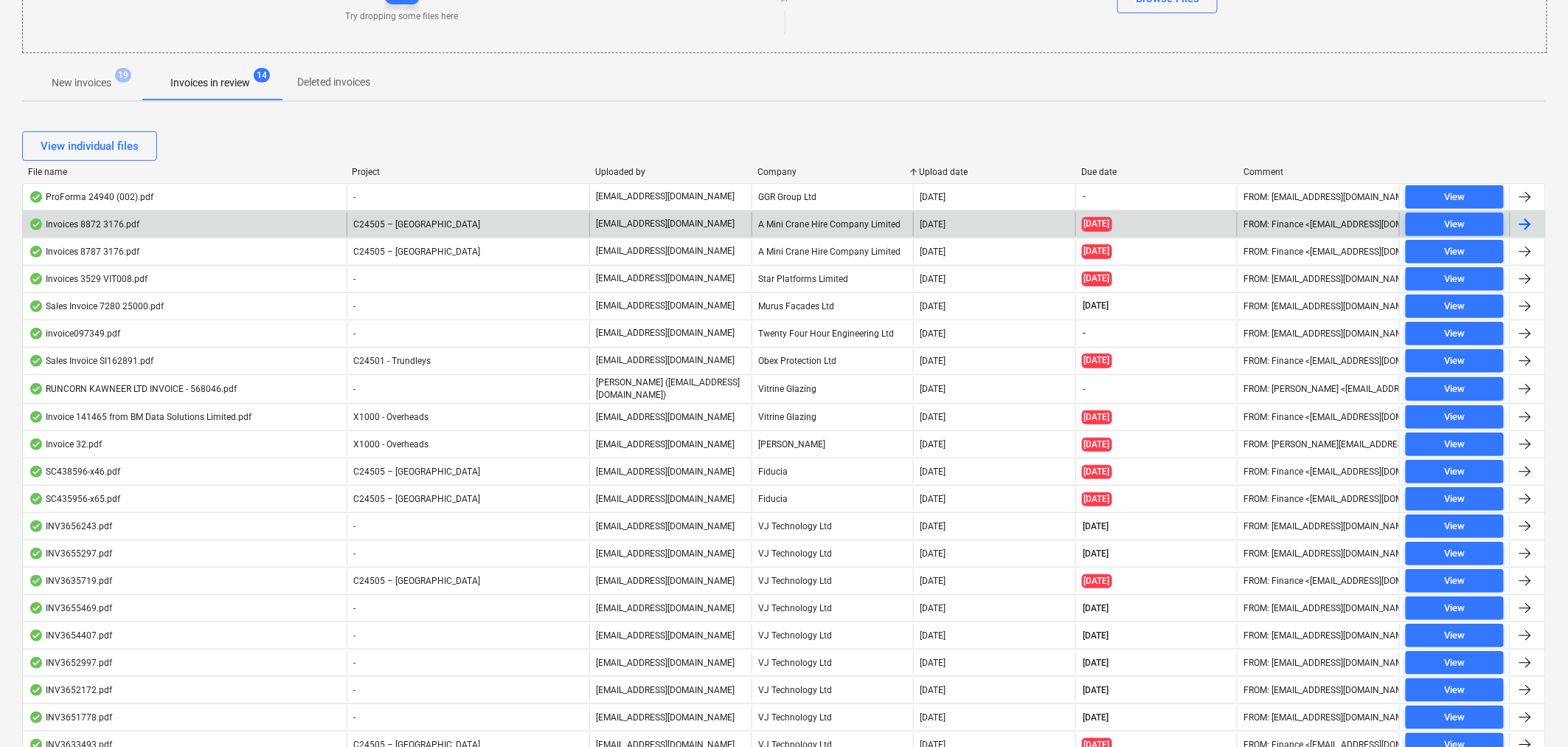
scroll to position [245, 0]
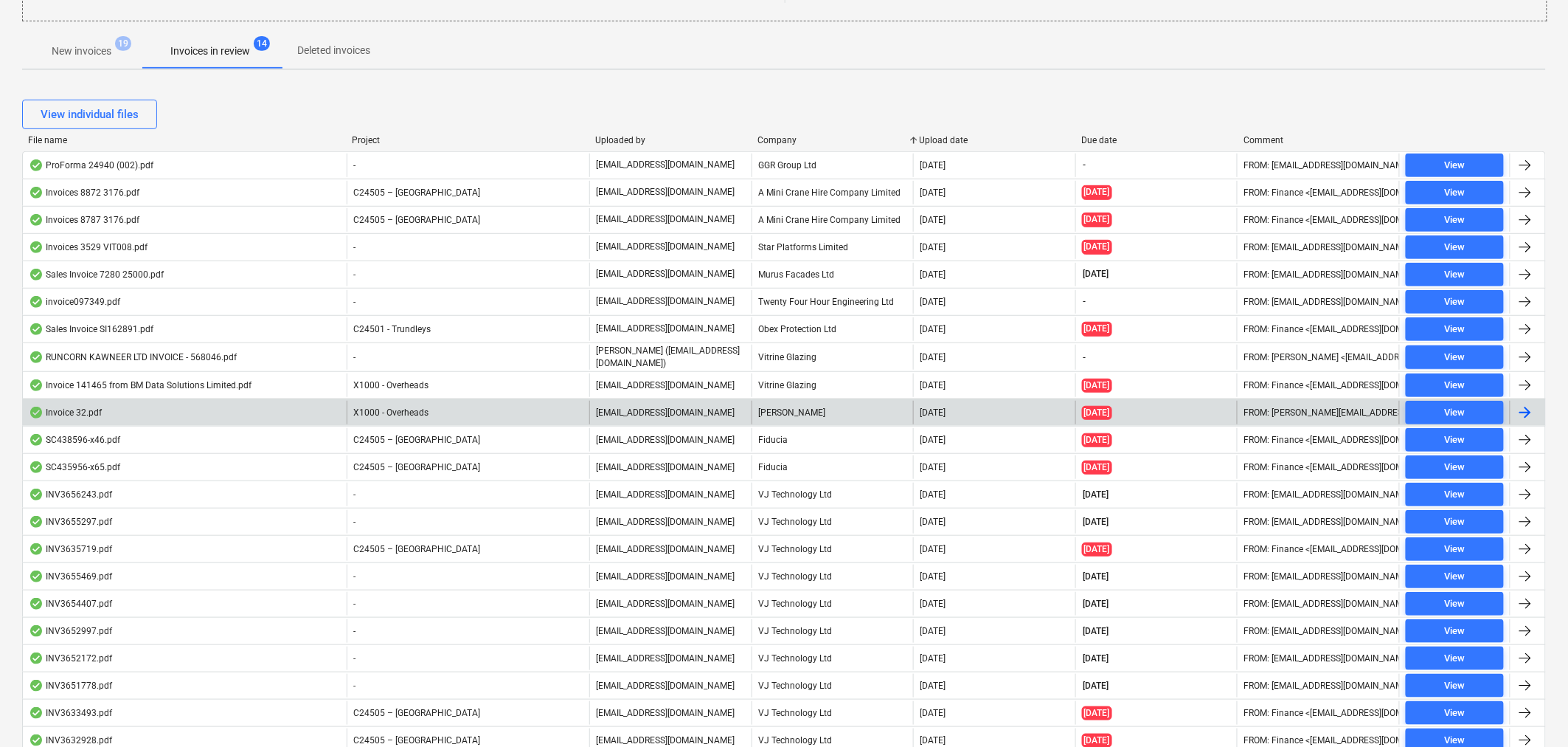
click at [776, 409] on div "[PERSON_NAME]" at bounding box center [833, 412] width 162 height 24
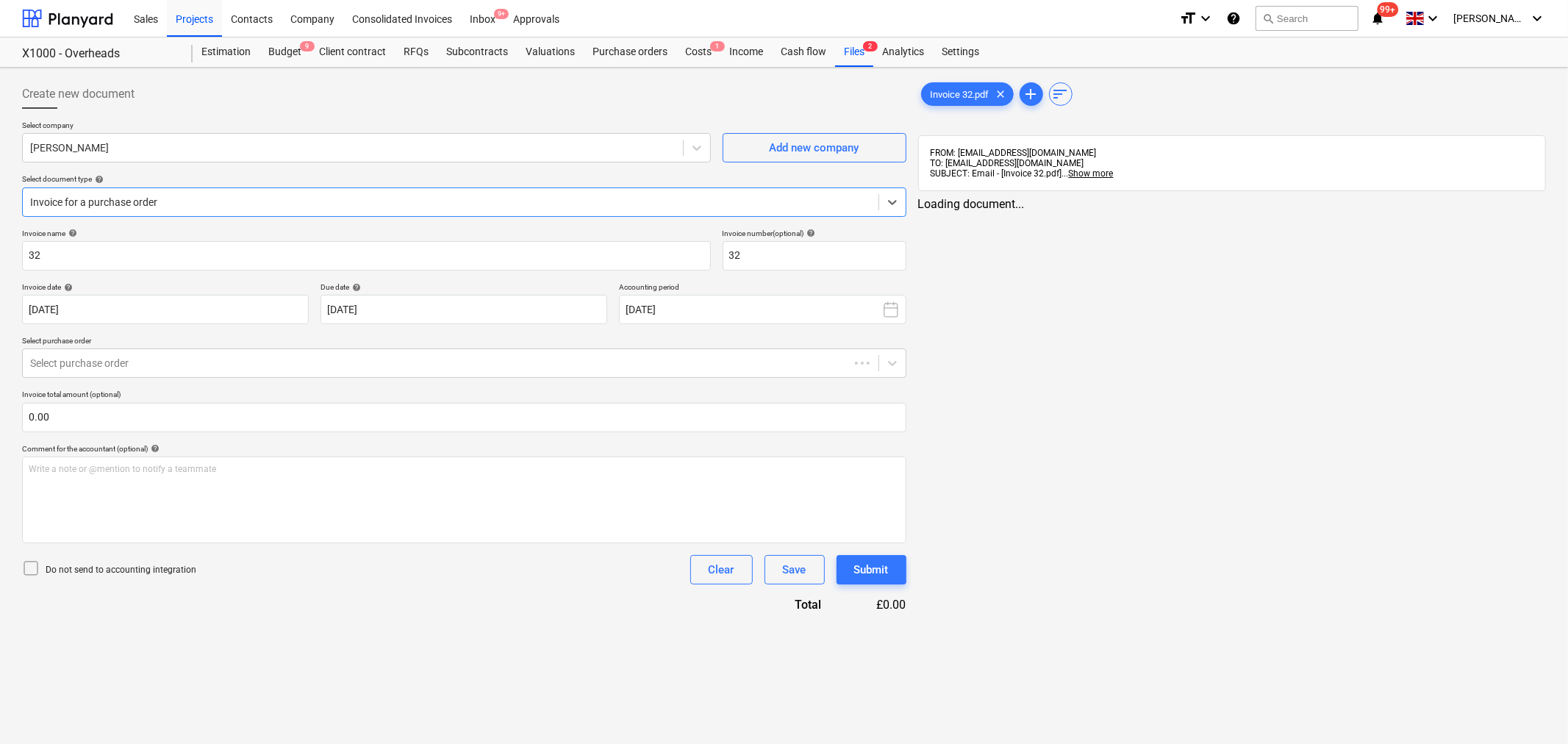
type input "32"
type input "[DATE]"
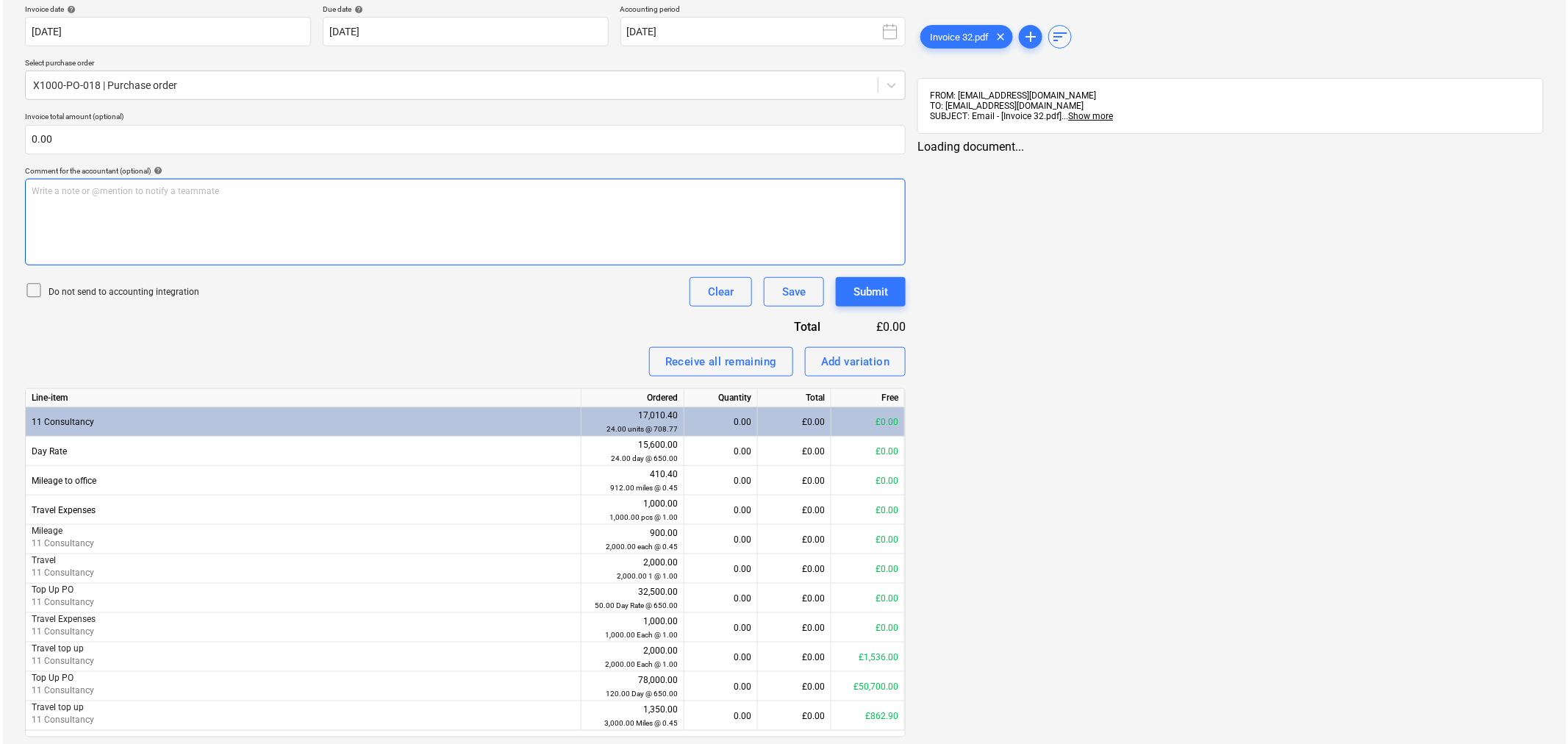
scroll to position [325, 0]
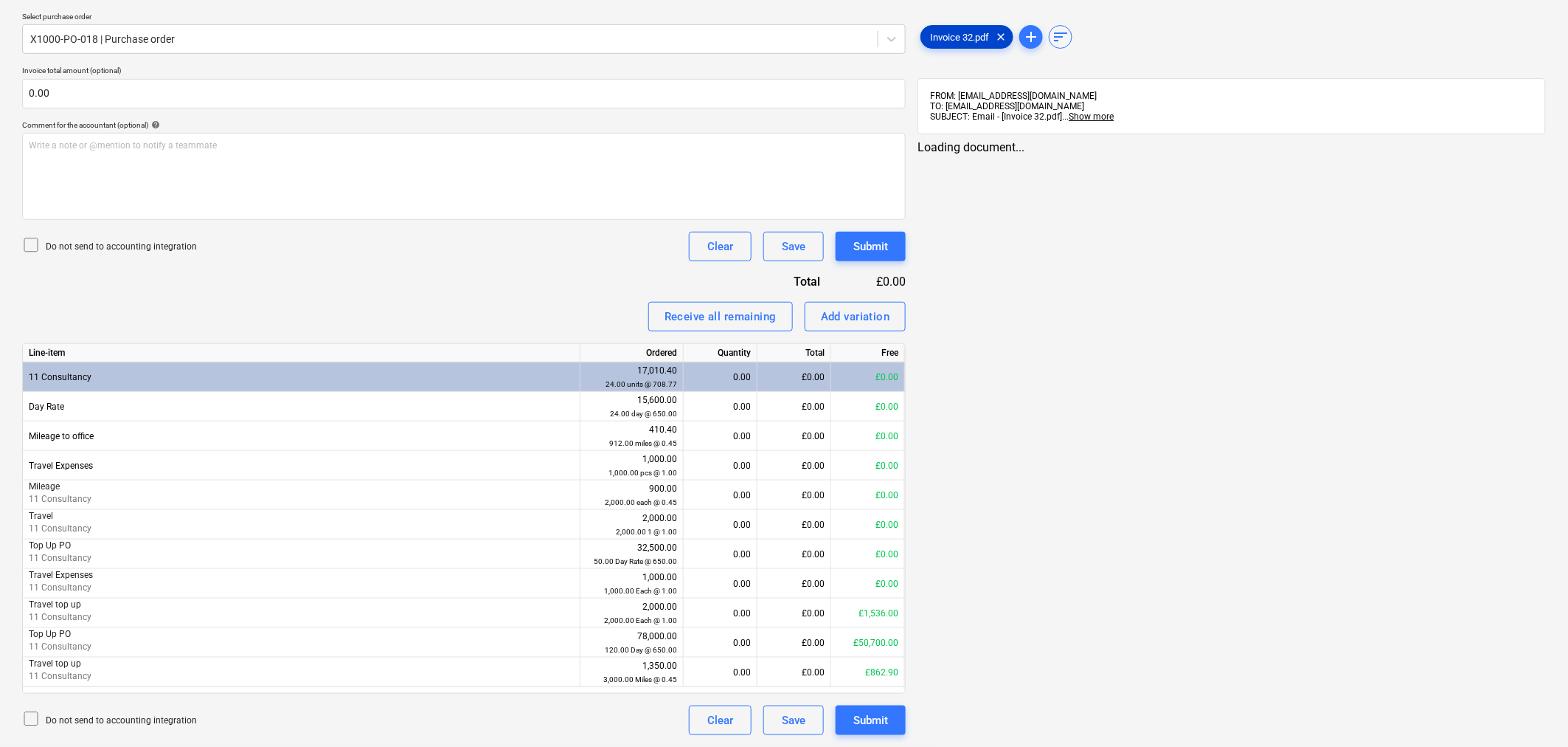
click at [947, 45] on div "Invoice 32.pdf clear" at bounding box center [967, 36] width 93 height 24
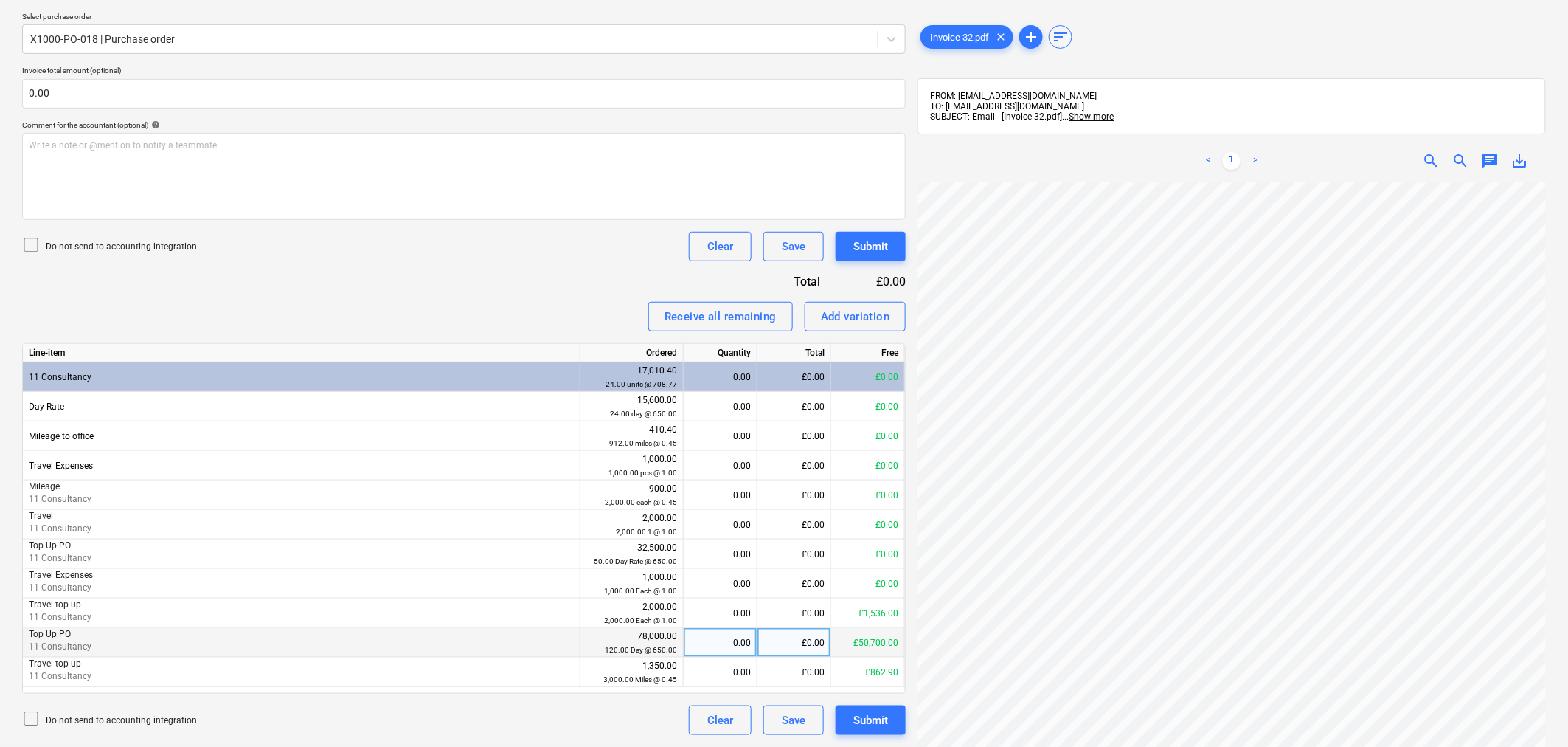
click at [735, 645] on div "0.00" at bounding box center [720, 643] width 61 height 30
type input "1"
click at [881, 721] on div "Submit" at bounding box center [871, 720] width 35 height 19
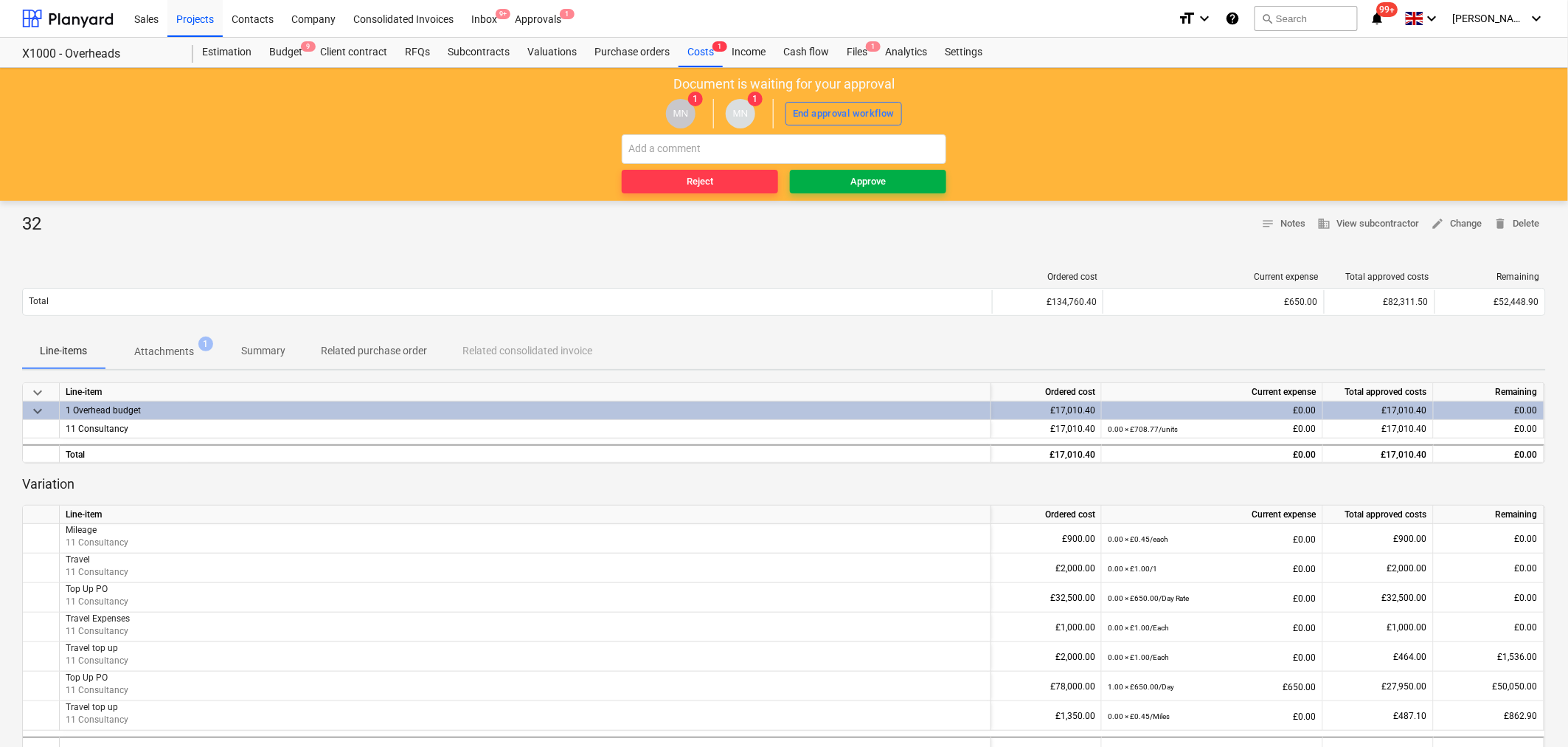
click at [871, 175] on div "Approve" at bounding box center [867, 182] width 36 height 17
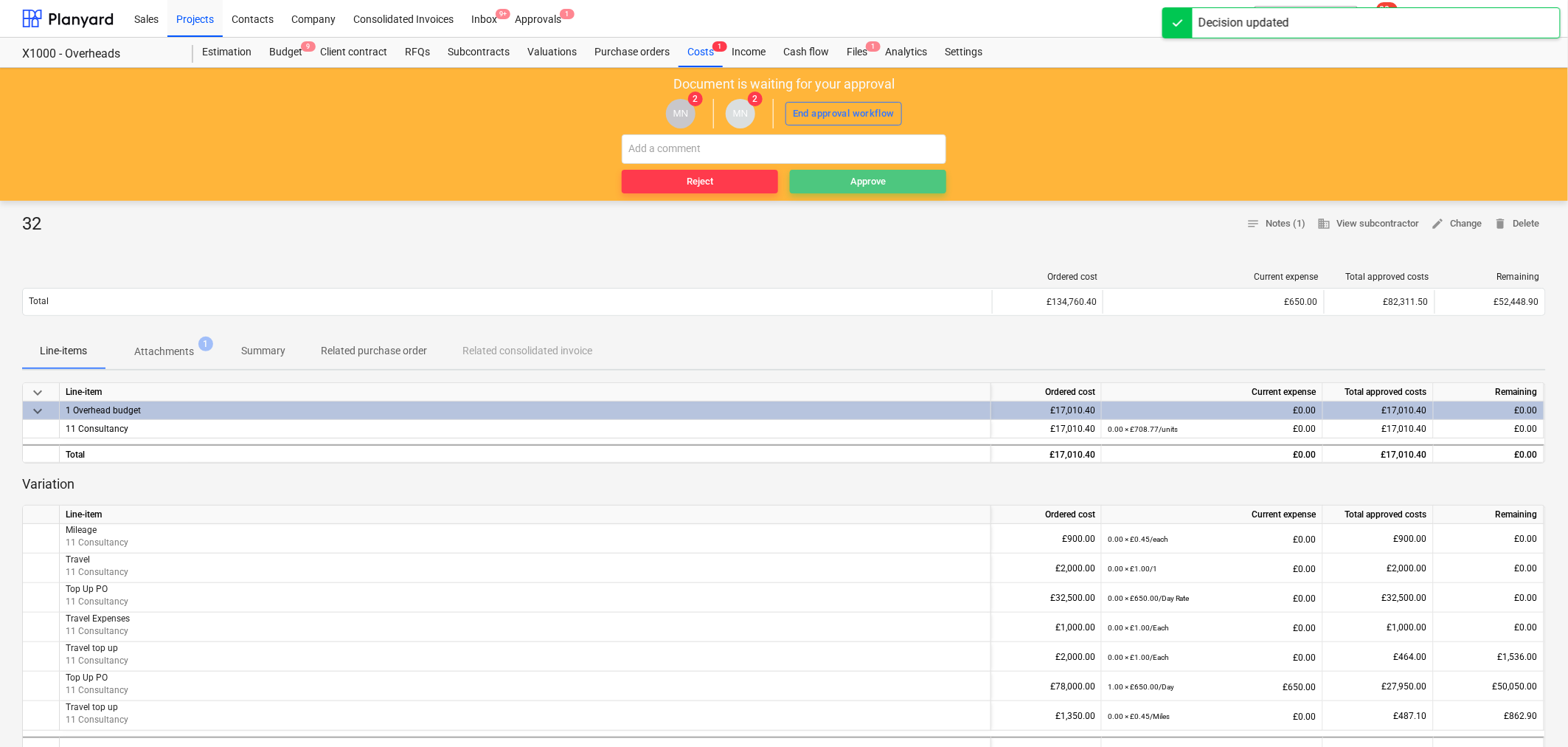
click at [863, 181] on div "Approve" at bounding box center [867, 182] width 36 height 17
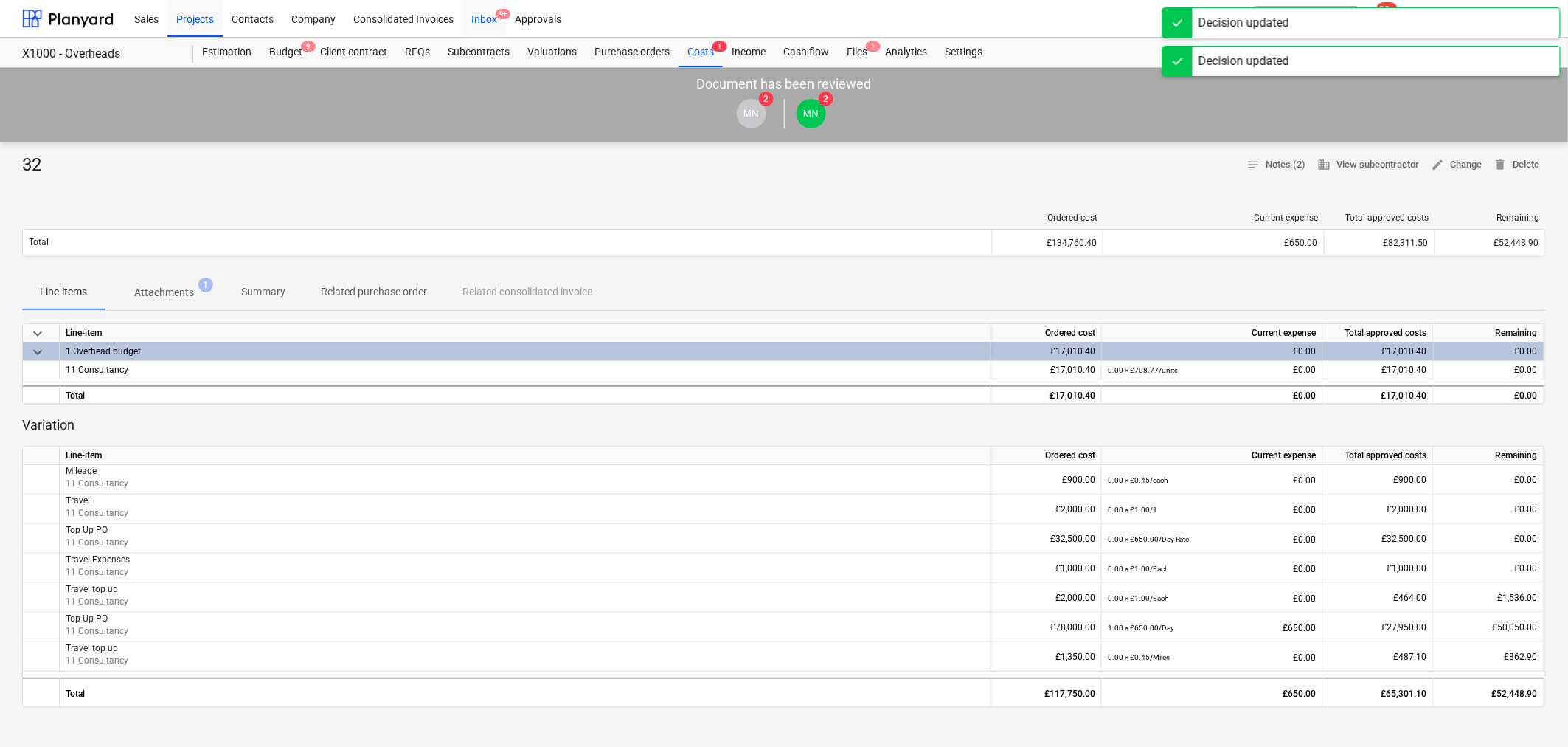
click at [478, 22] on div "Inbox 9+" at bounding box center [484, 18] width 44 height 38
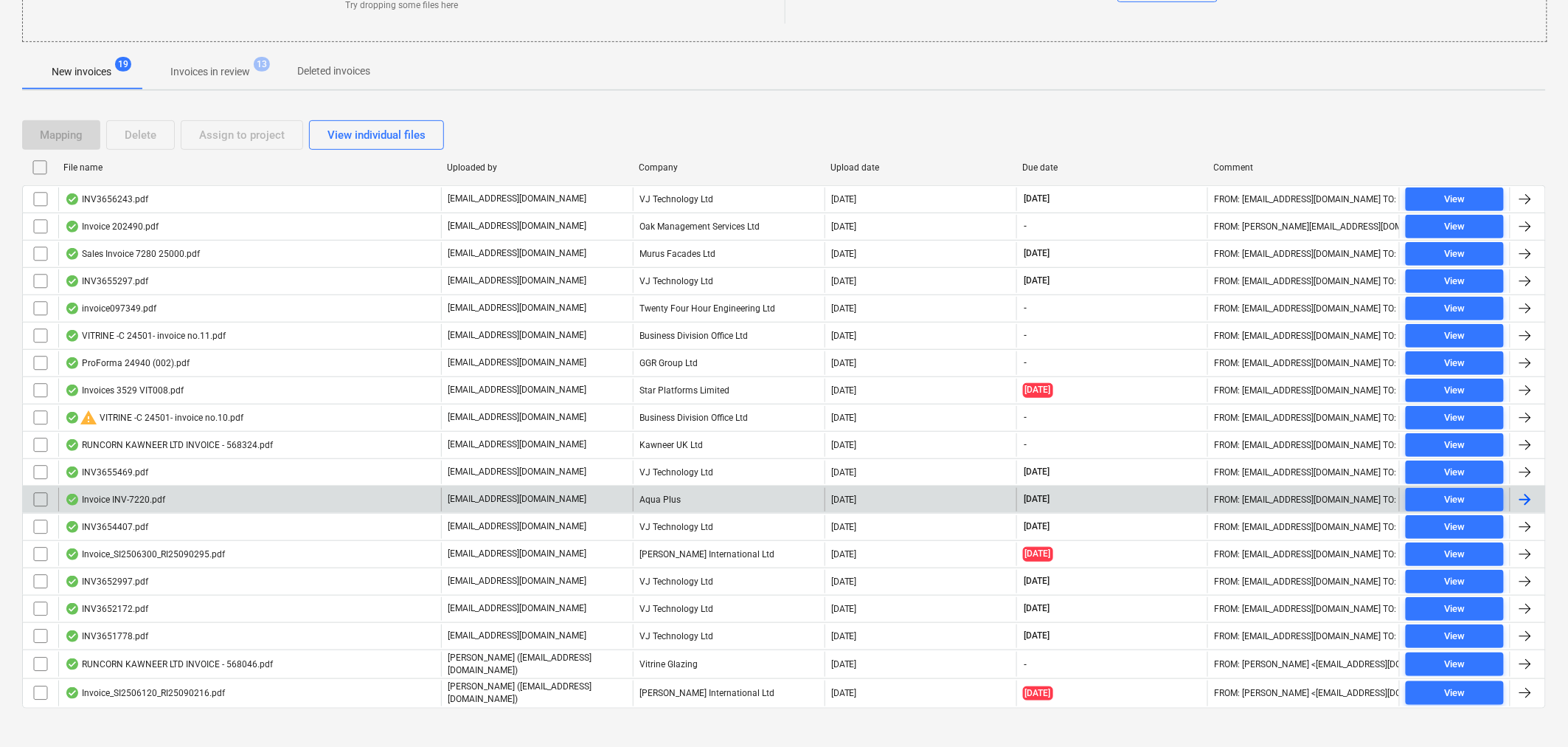
scroll to position [237, 0]
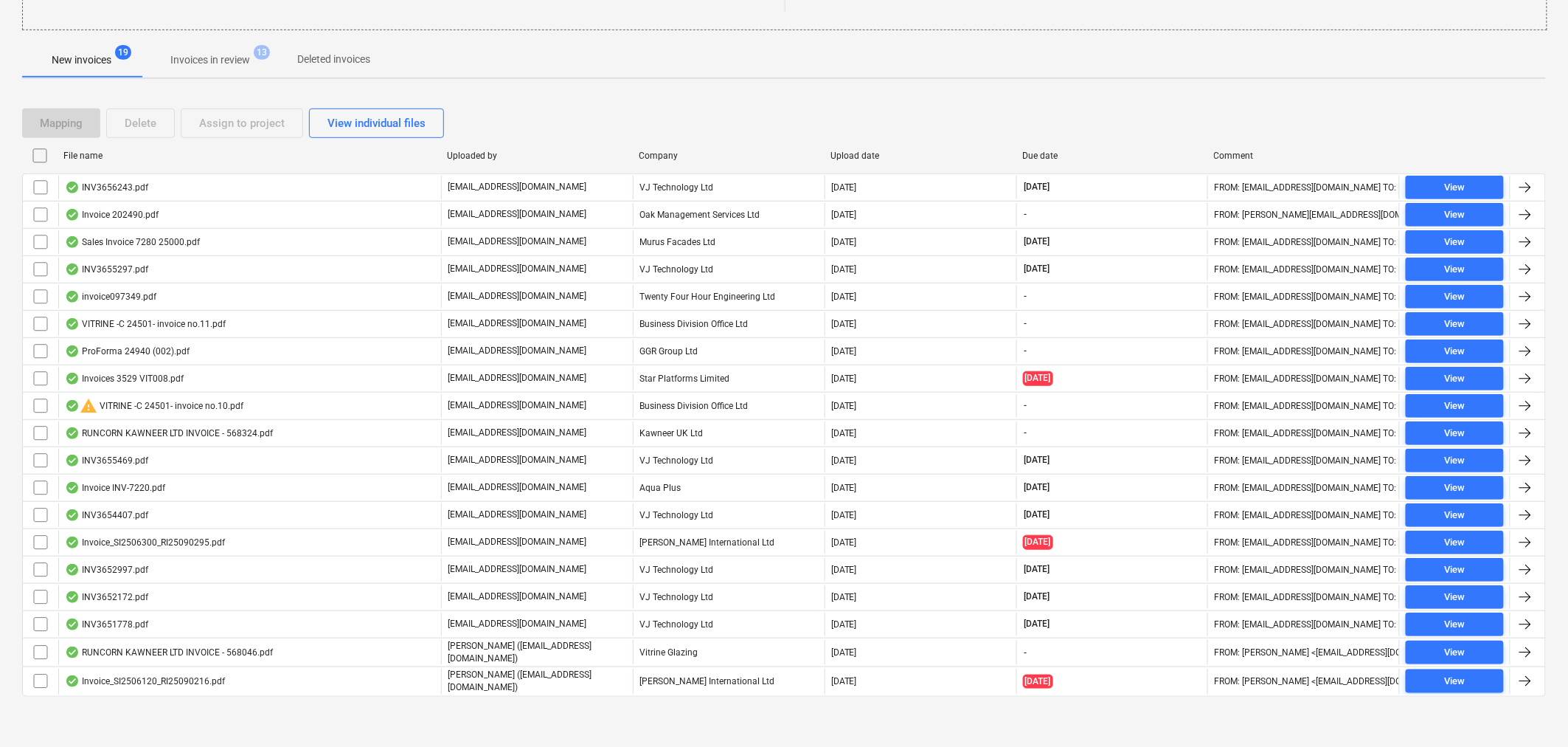
click at [233, 55] on p "Invoices in review" at bounding box center [210, 59] width 79 height 16
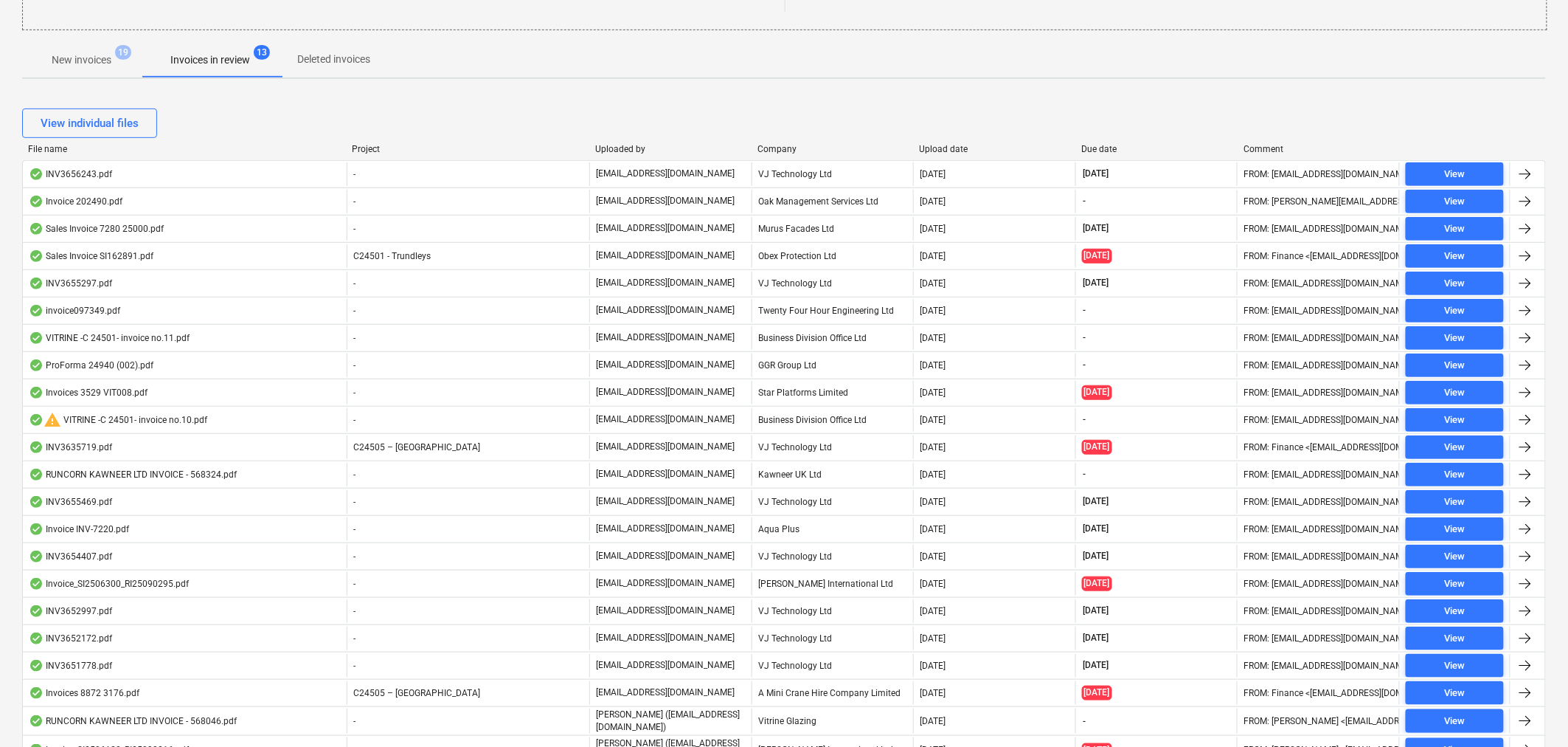
click at [773, 146] on div "Company" at bounding box center [833, 149] width 150 height 10
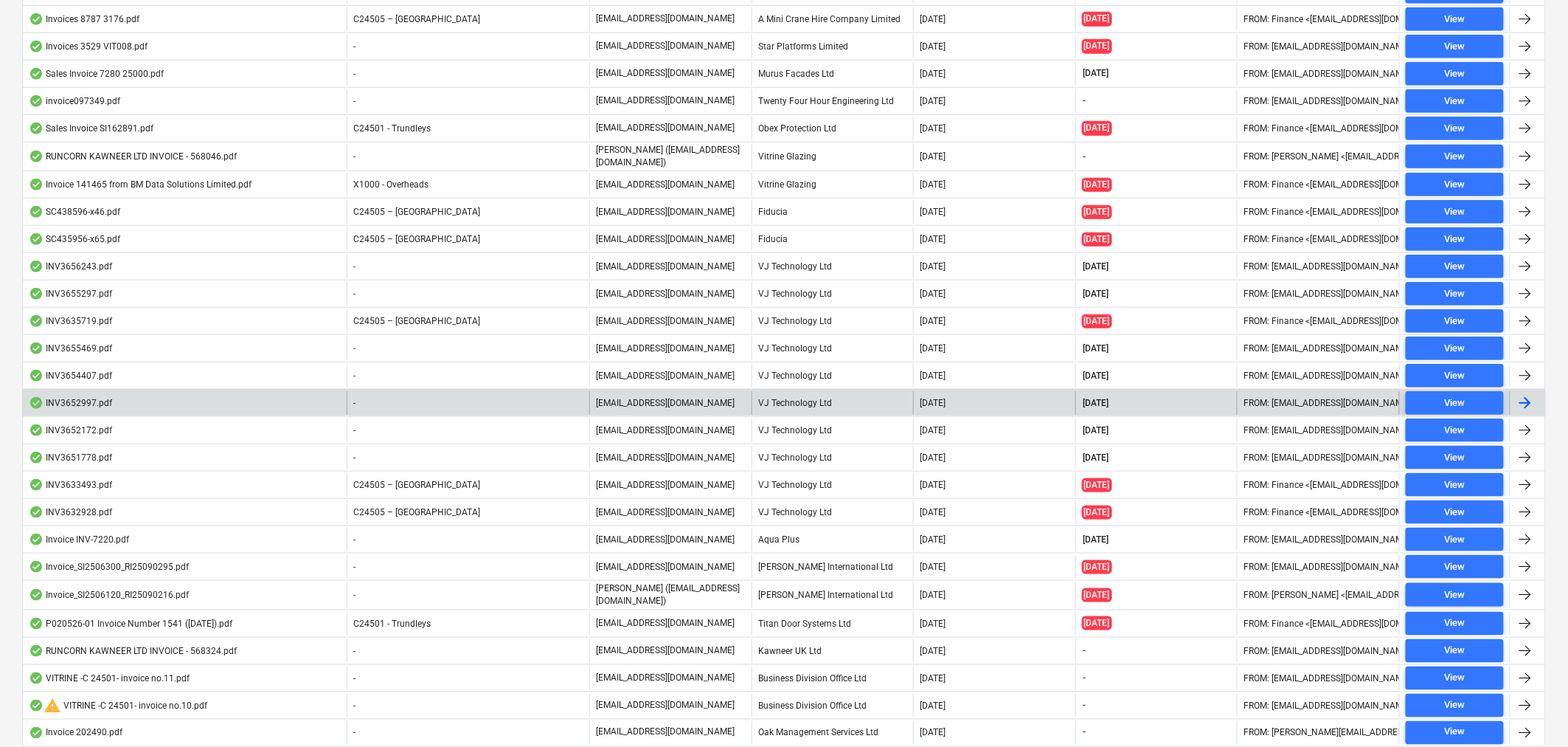
scroll to position [500, 0]
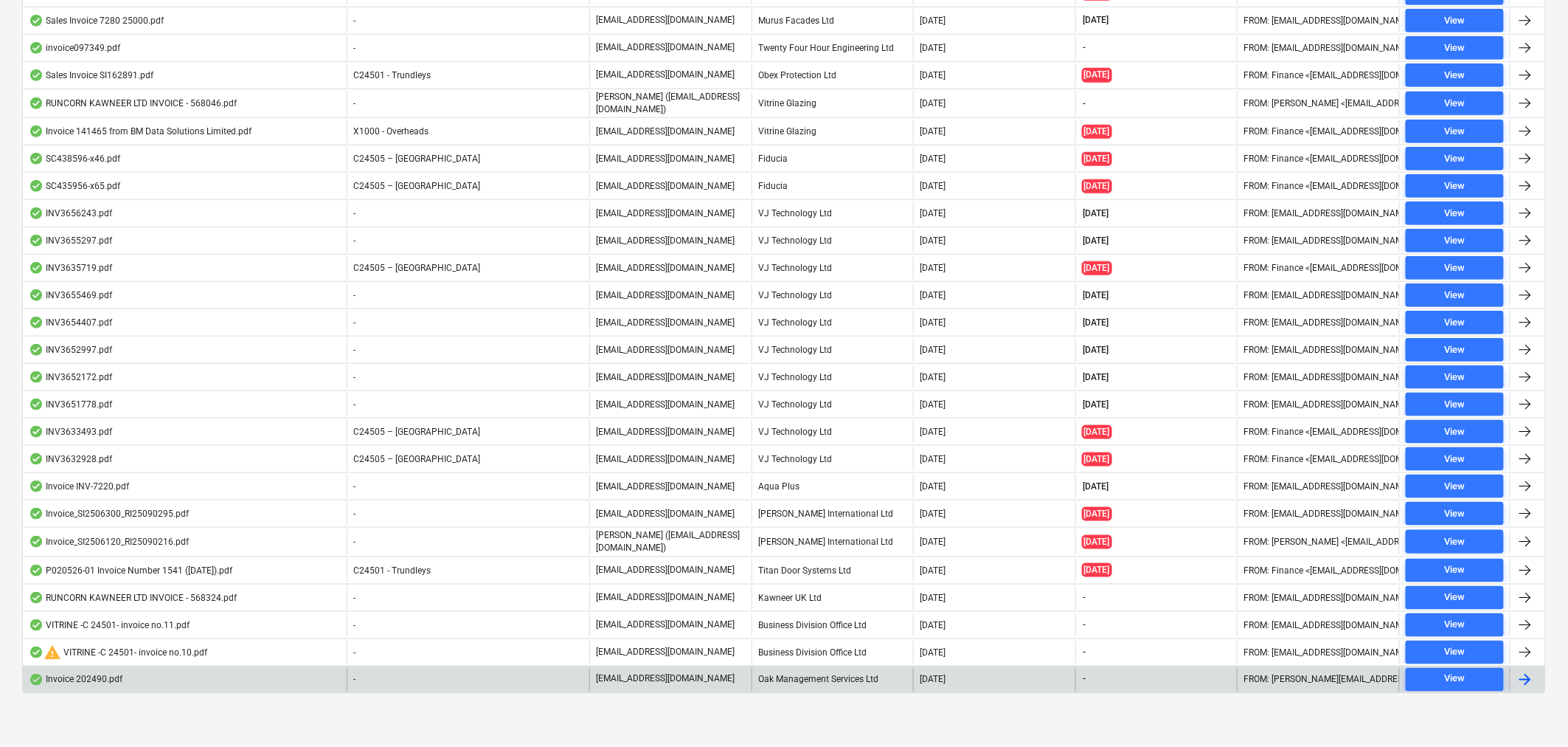
click at [774, 678] on div "Oak Management Services Ltd" at bounding box center [833, 679] width 162 height 24
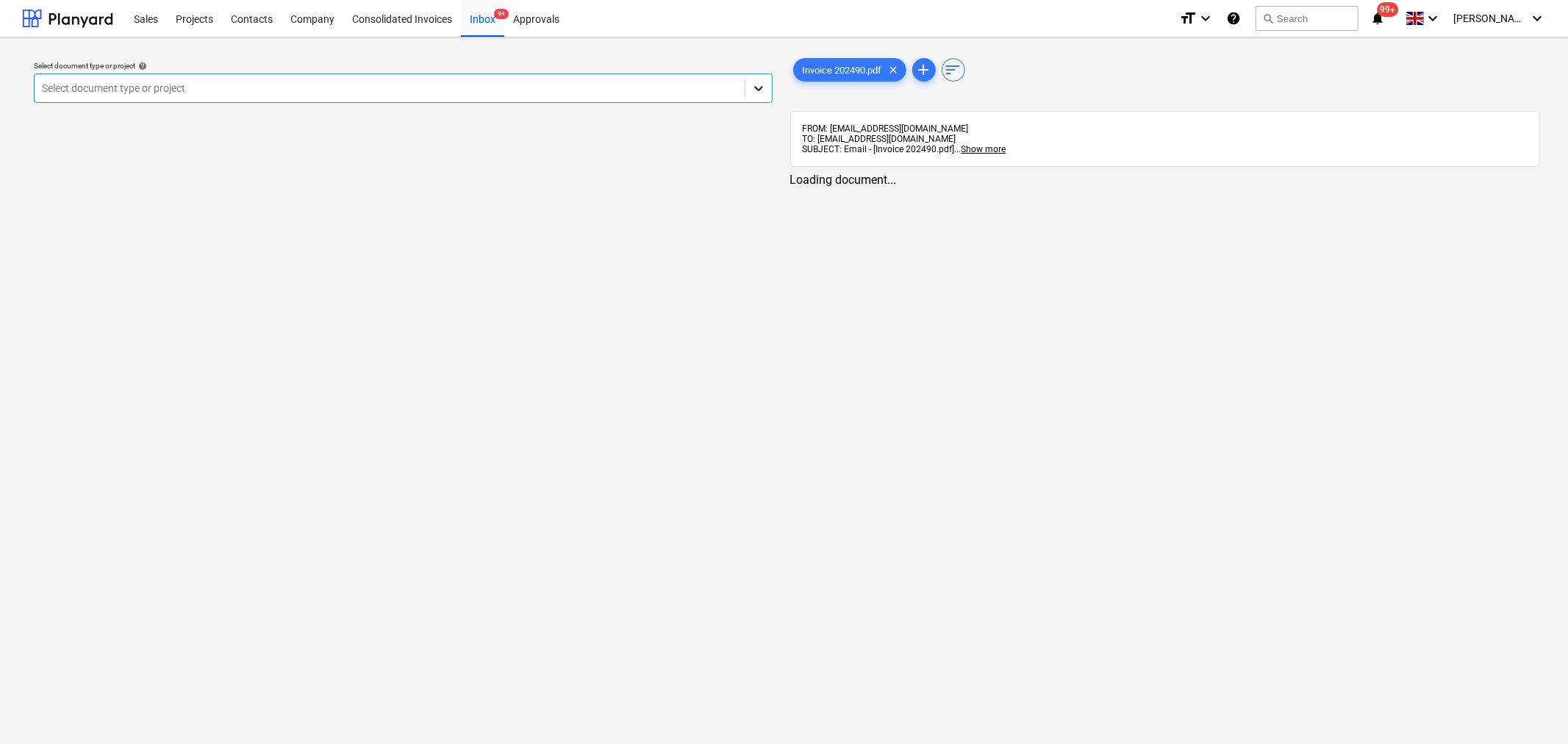
click at [758, 88] on icon at bounding box center [758, 88] width 15 height 15
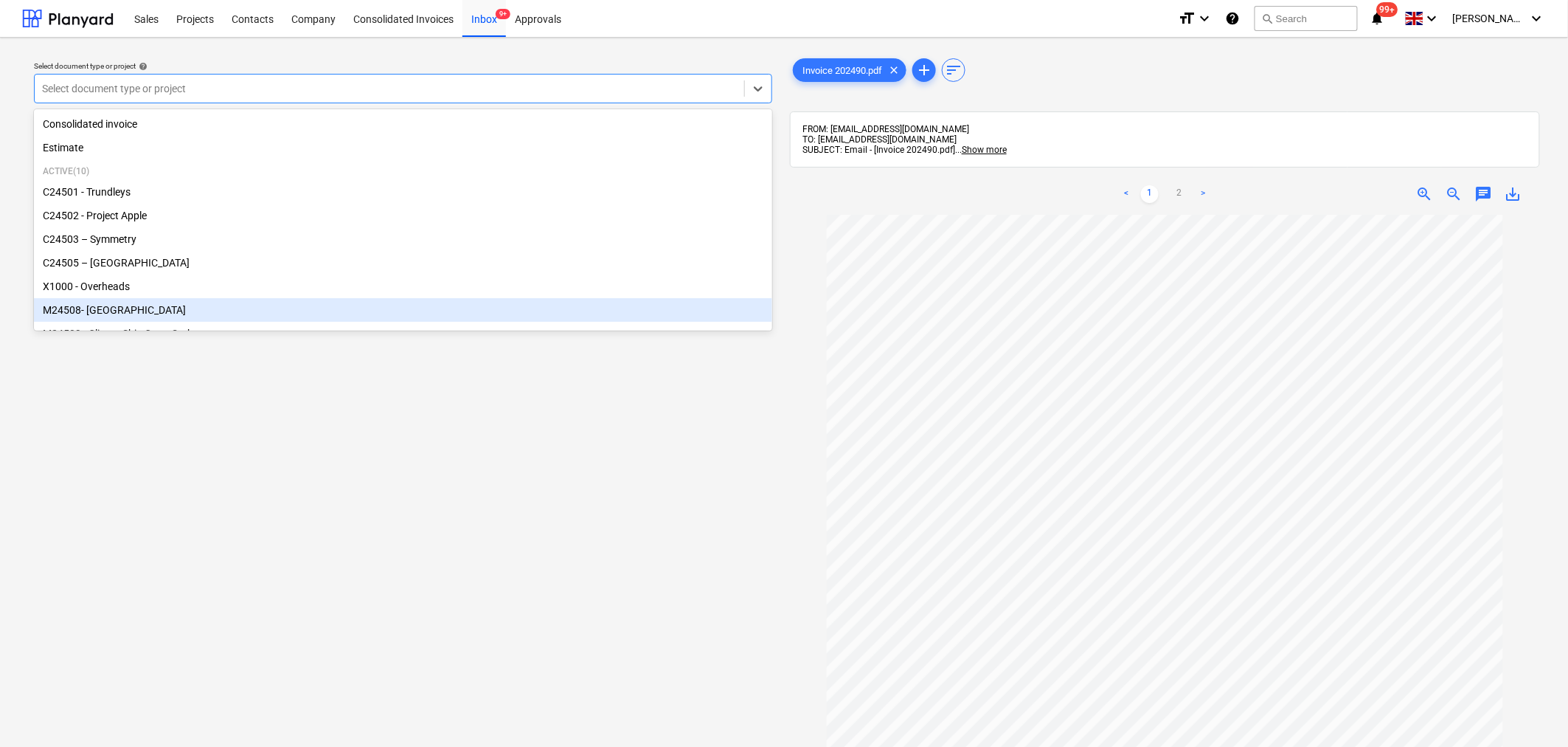
click at [698, 302] on div "M24508- [GEOGRAPHIC_DATA]" at bounding box center [403, 310] width 739 height 24
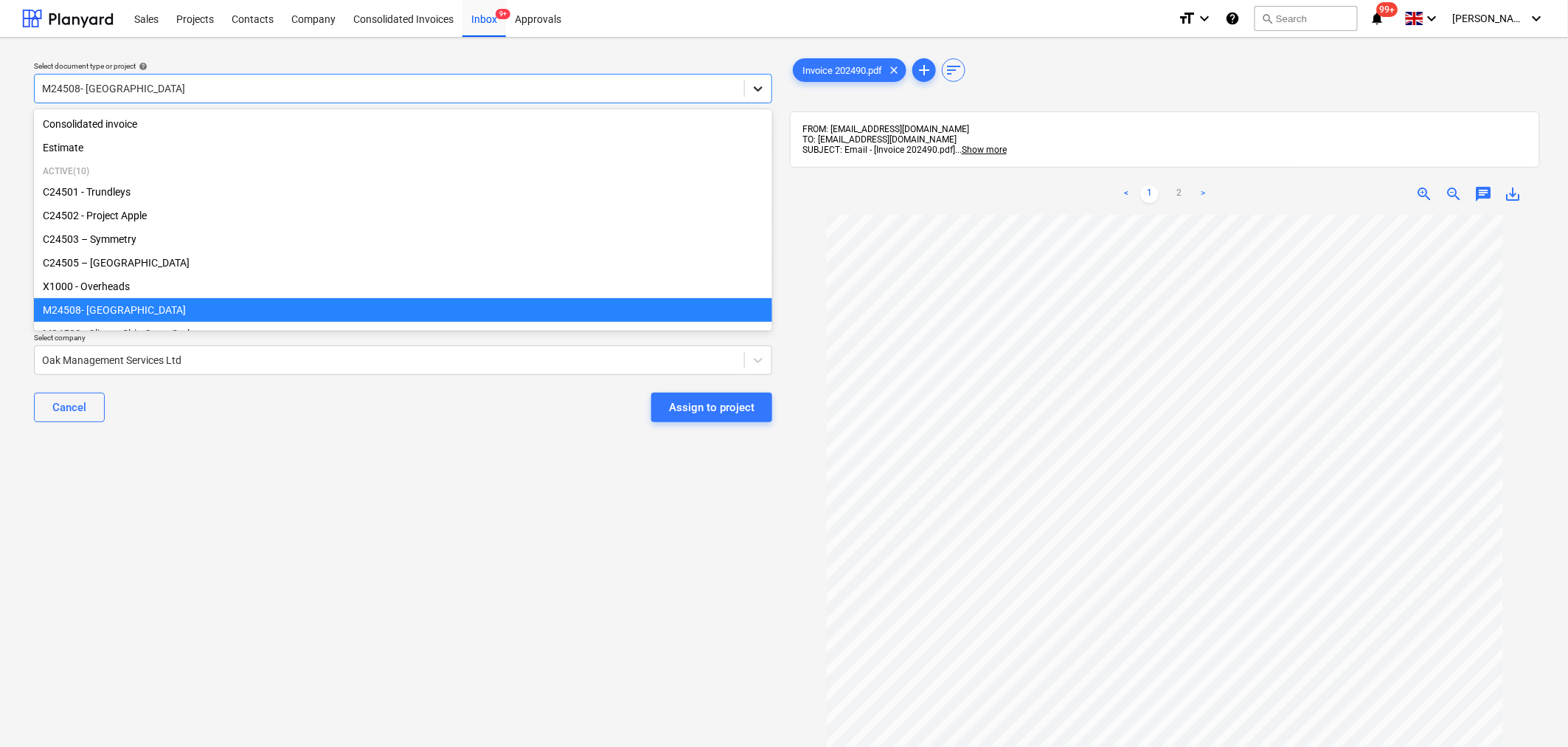
click at [757, 85] on icon at bounding box center [758, 88] width 15 height 15
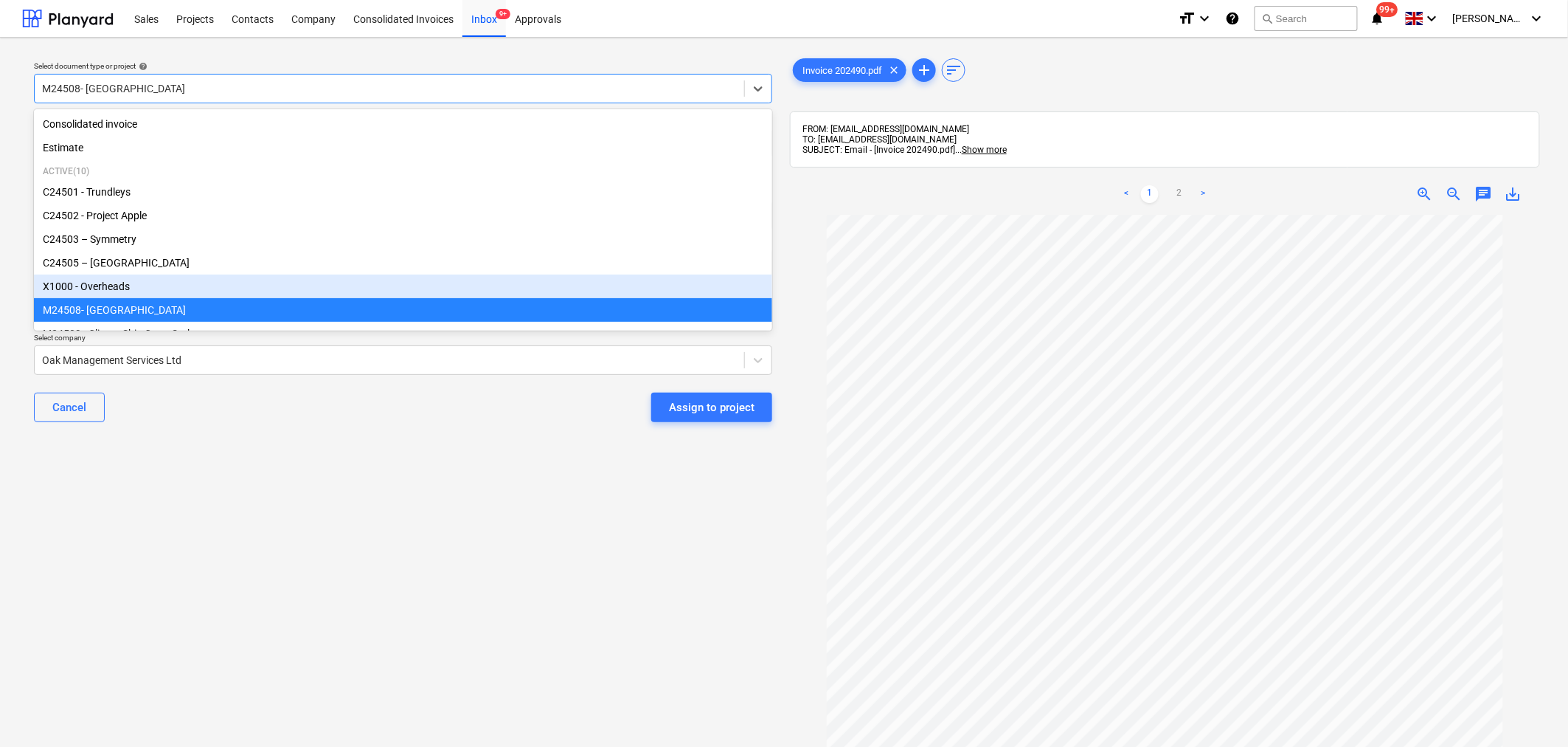
click at [645, 290] on div "X1000 - Overheads" at bounding box center [403, 286] width 739 height 24
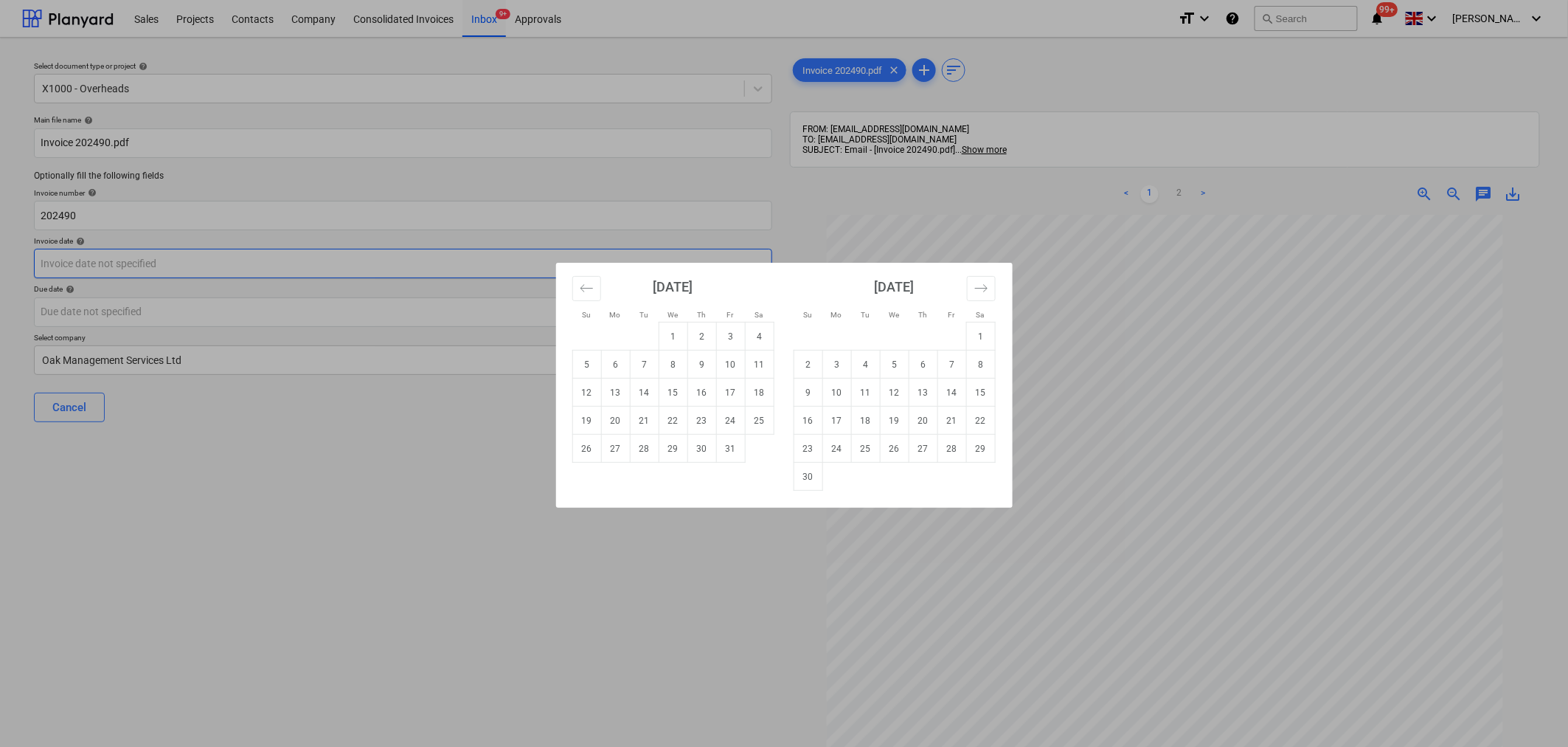
click at [734, 259] on body "This website stores cookies on your computer. These cookies are used to collect…" at bounding box center [784, 374] width 1568 height 747
click at [582, 281] on icon "Move backward to switch to the previous month." at bounding box center [587, 288] width 14 height 14
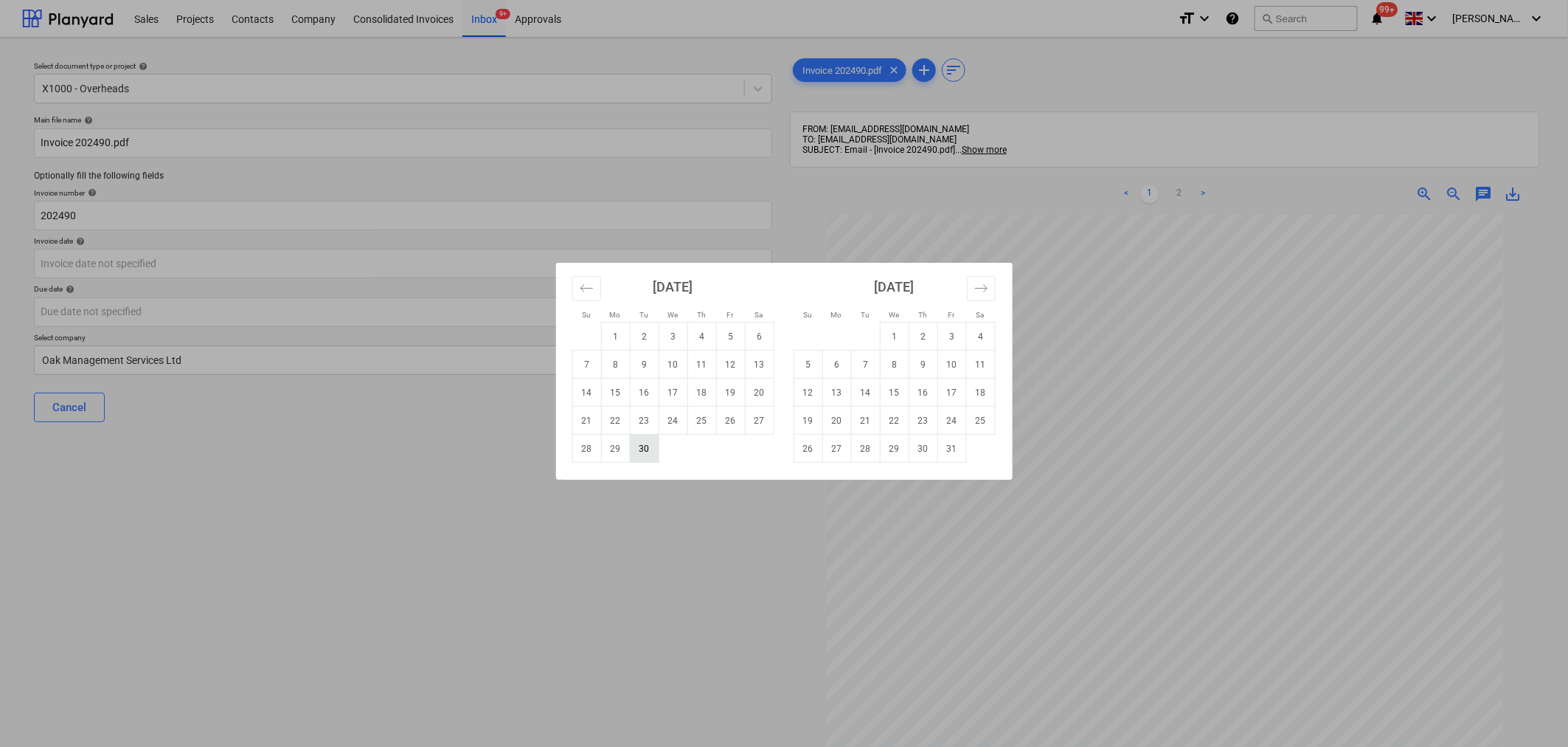
click at [644, 451] on td "30" at bounding box center [644, 449] width 29 height 28
type input "[DATE]"
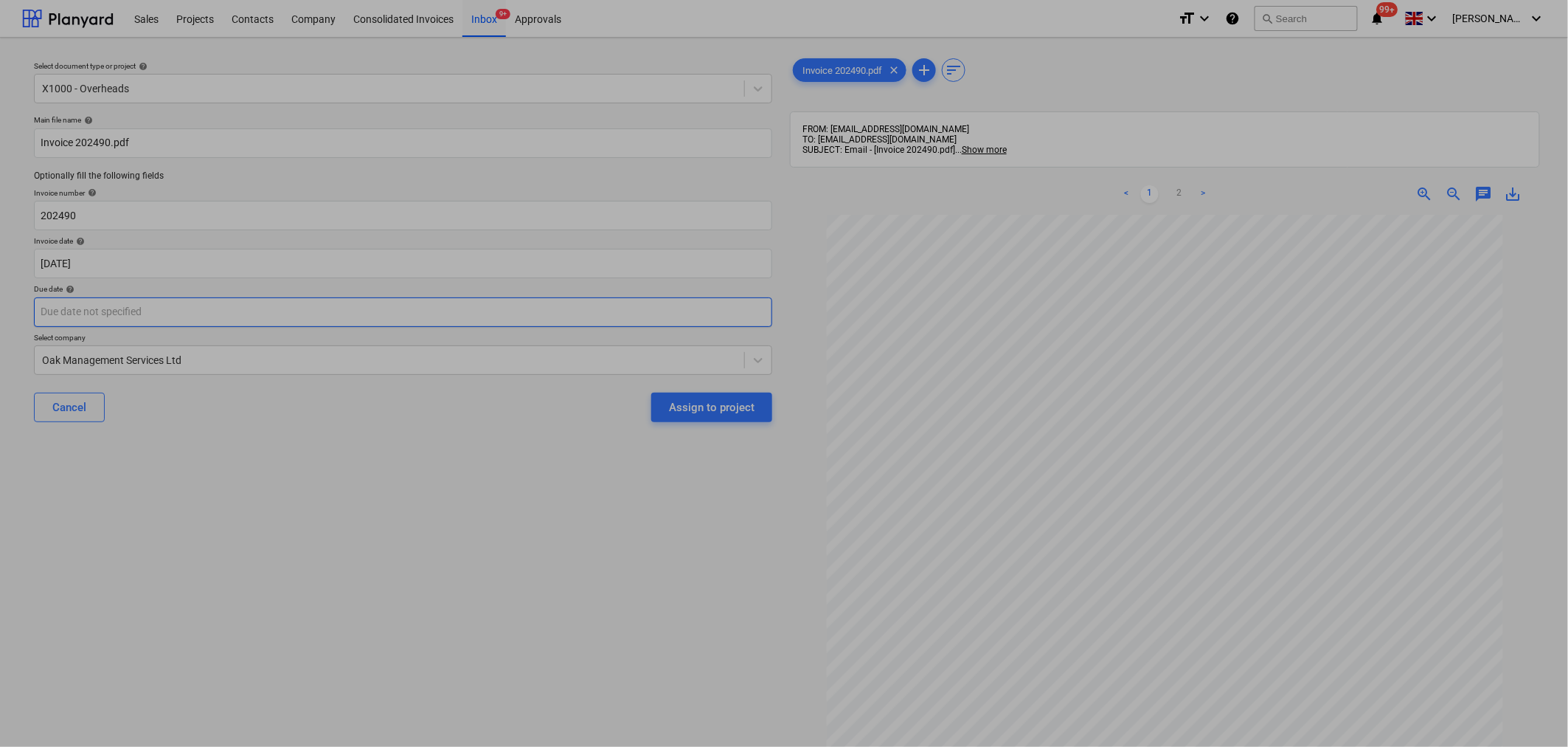
click at [725, 312] on body "This website stores cookies on your computer. These cookies are used to collect…" at bounding box center [784, 374] width 1568 height 747
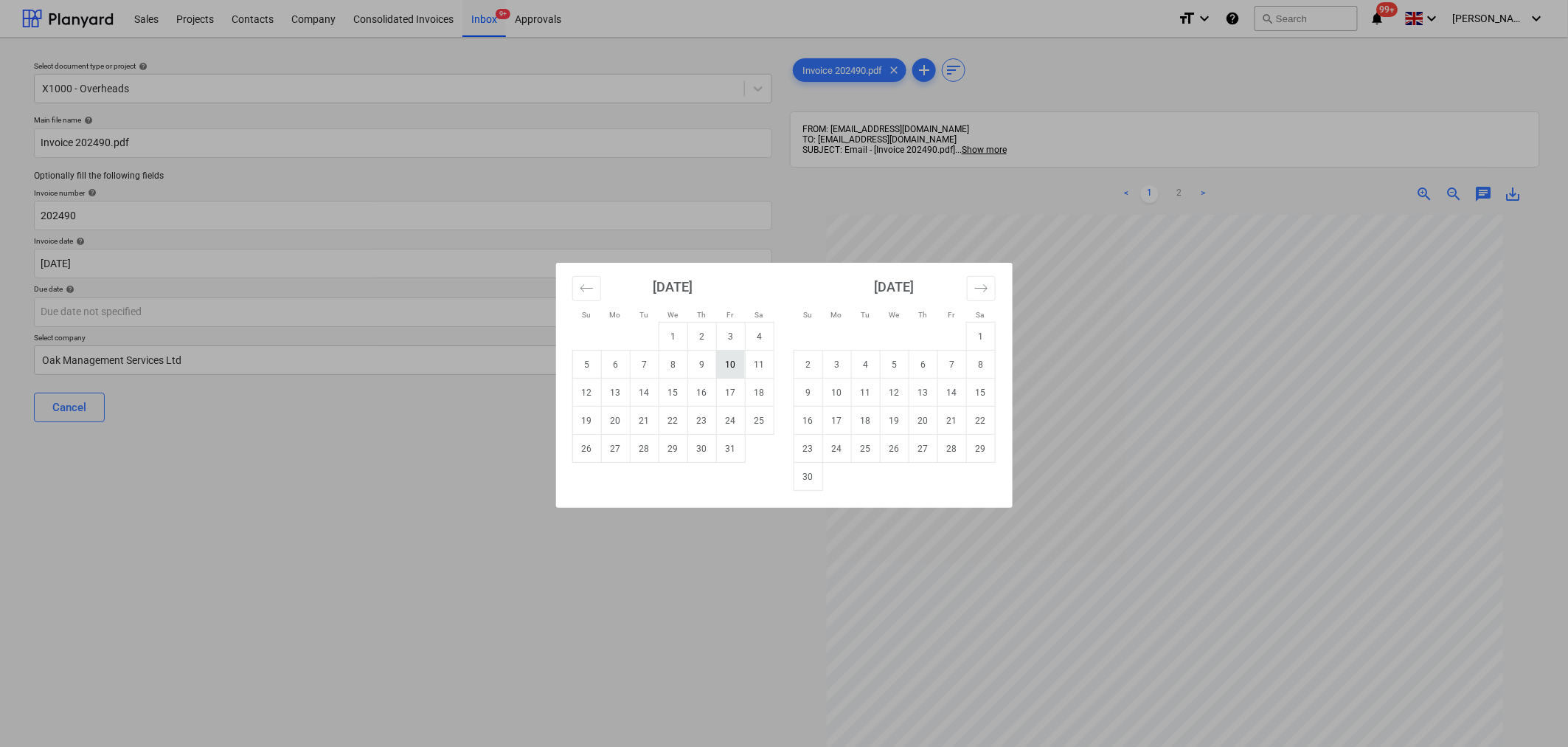
click at [738, 365] on td "10" at bounding box center [730, 364] width 29 height 28
type input "[DATE]"
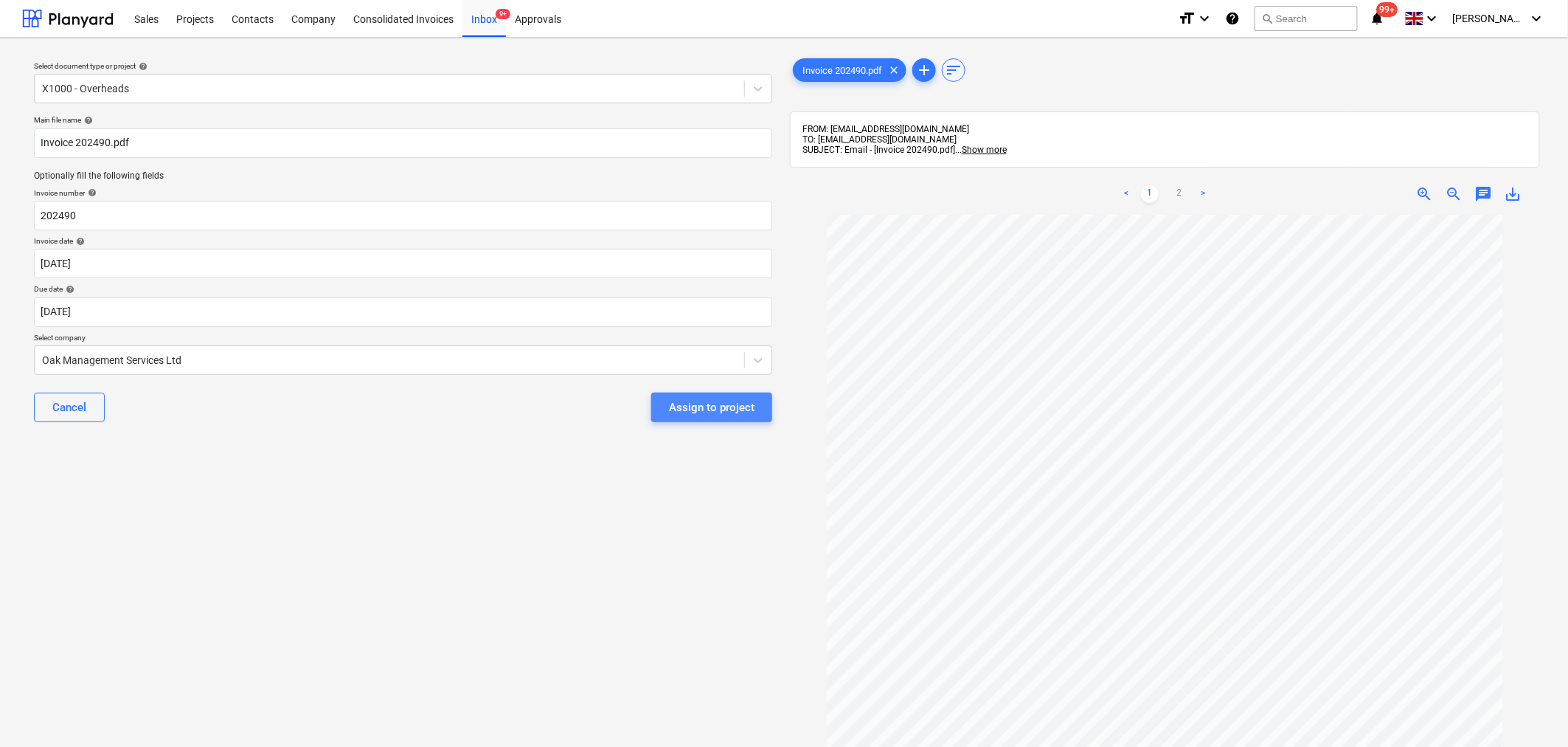
click at [720, 404] on div "Assign to project" at bounding box center [712, 407] width 86 height 19
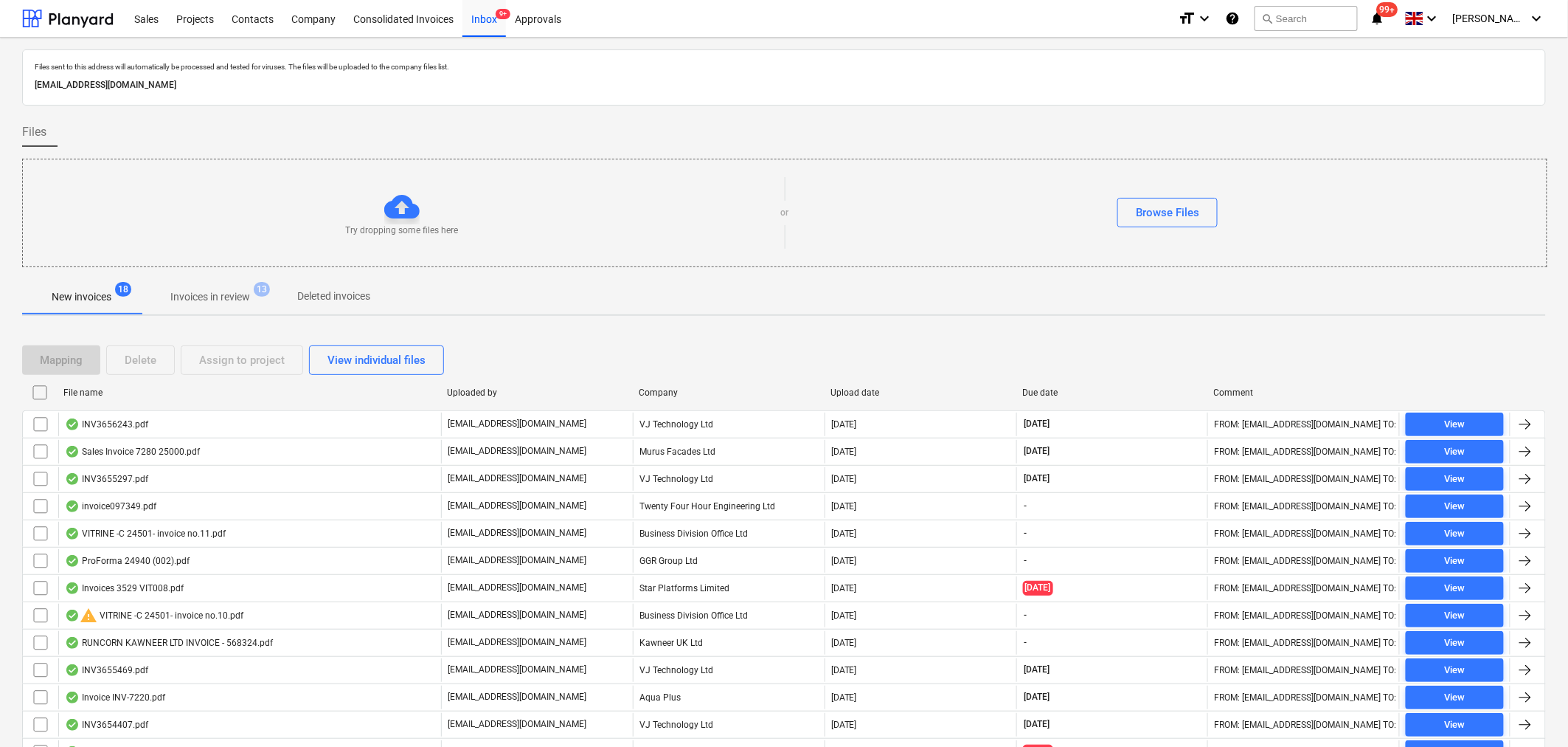
click at [211, 293] on p "Invoices in review" at bounding box center [210, 297] width 79 height 16
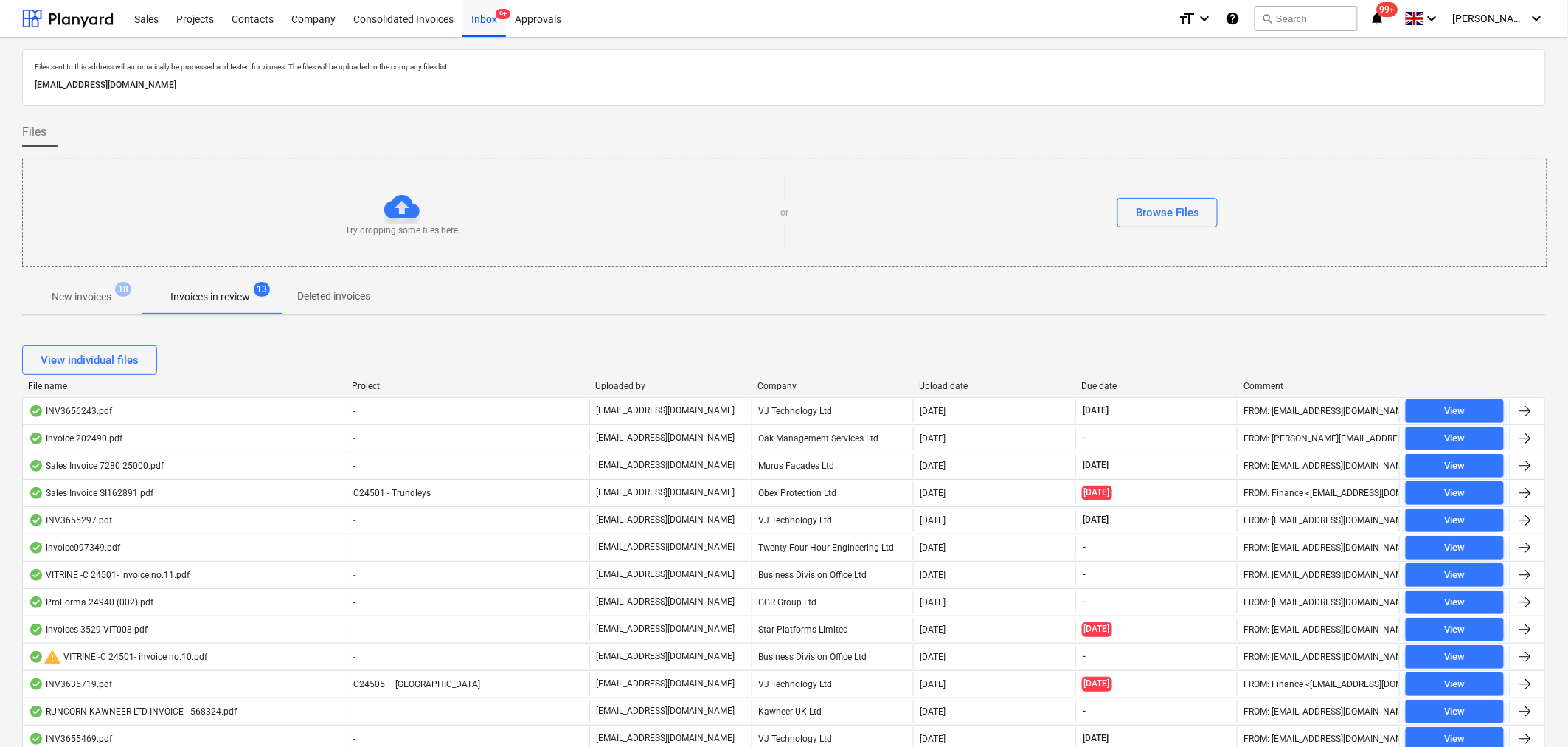
click at [776, 386] on div "Company" at bounding box center [833, 386] width 150 height 10
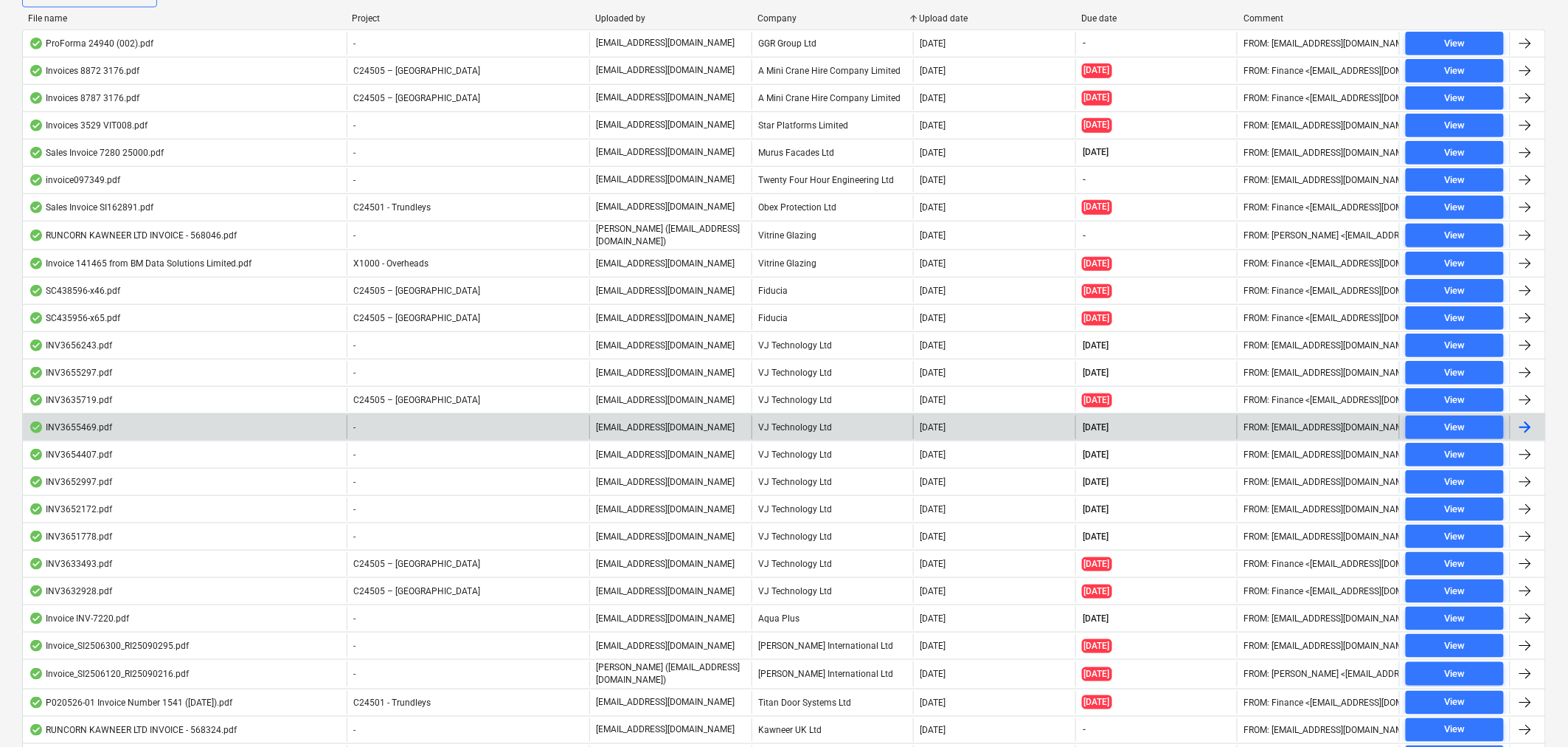
scroll to position [500, 0]
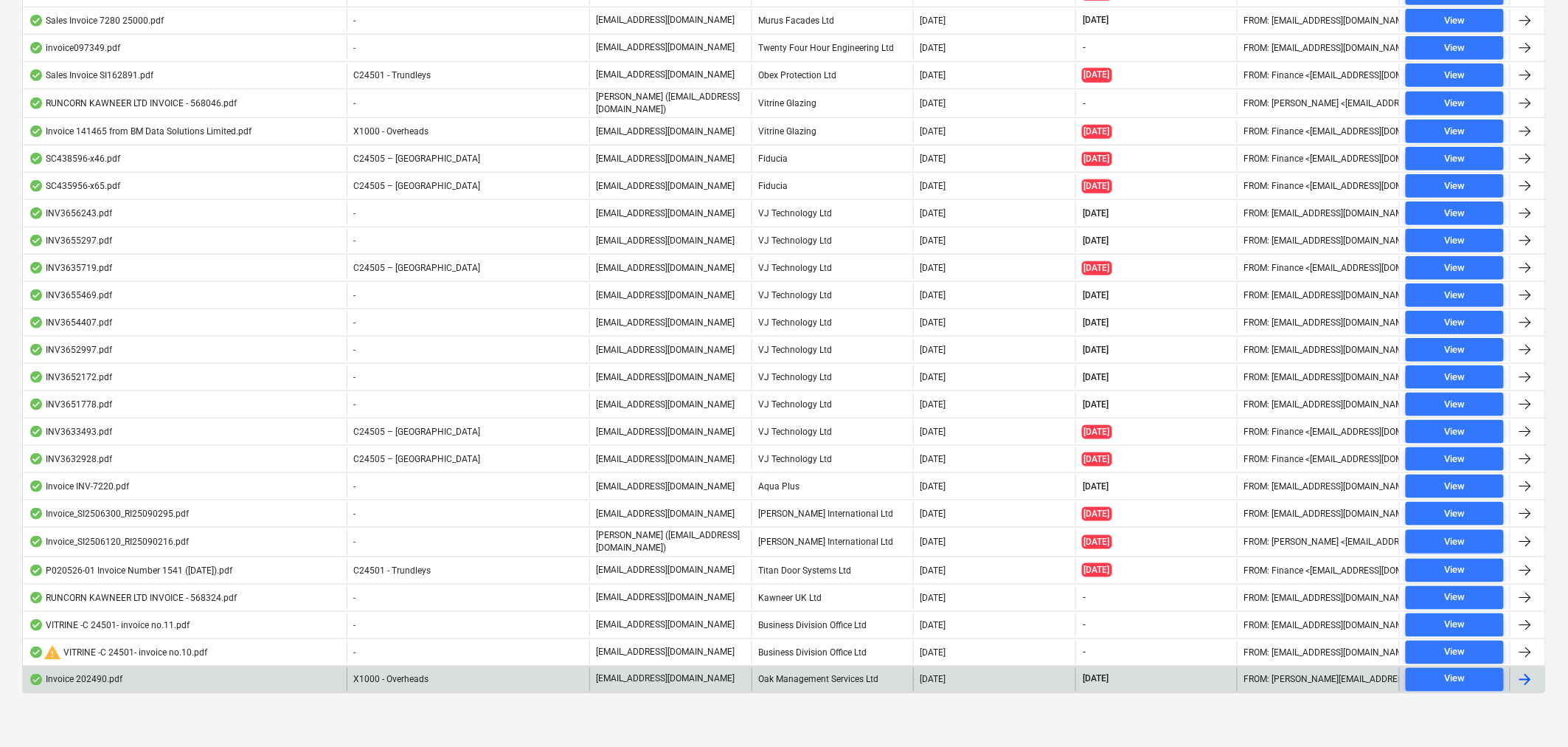
click at [1151, 677] on div "[DATE]" at bounding box center [1157, 679] width 162 height 24
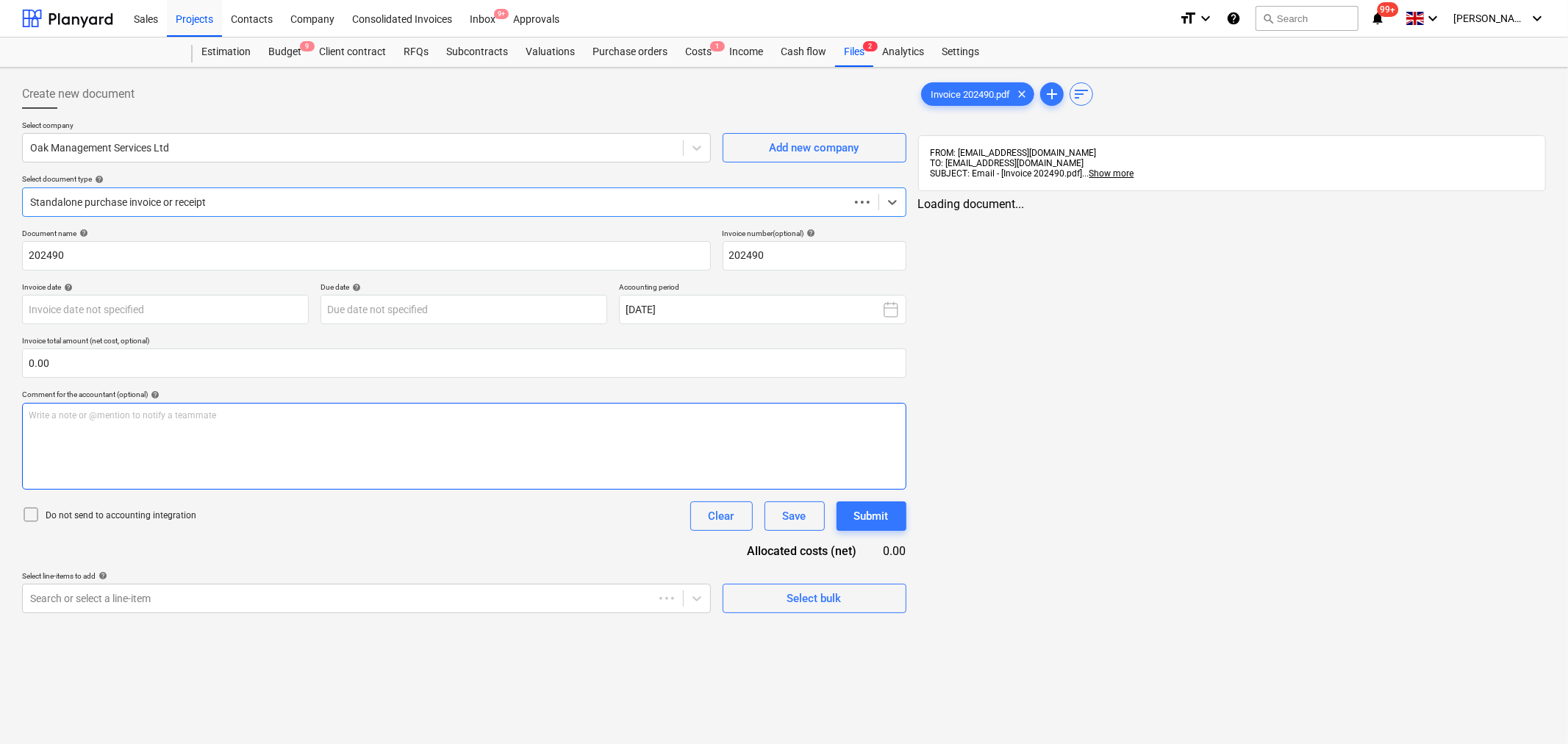
type input "[DATE]"
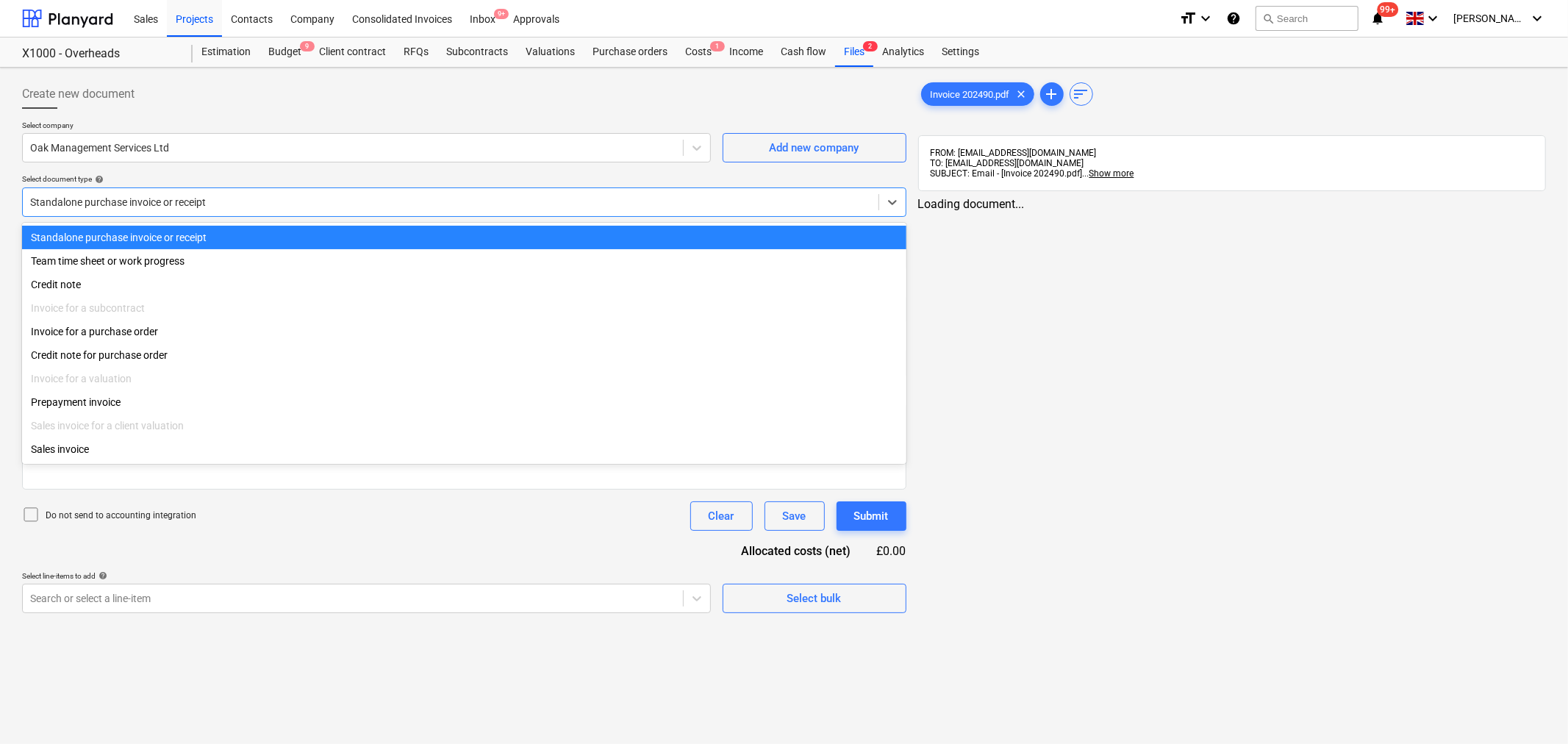
click at [789, 199] on div at bounding box center [450, 202] width 841 height 15
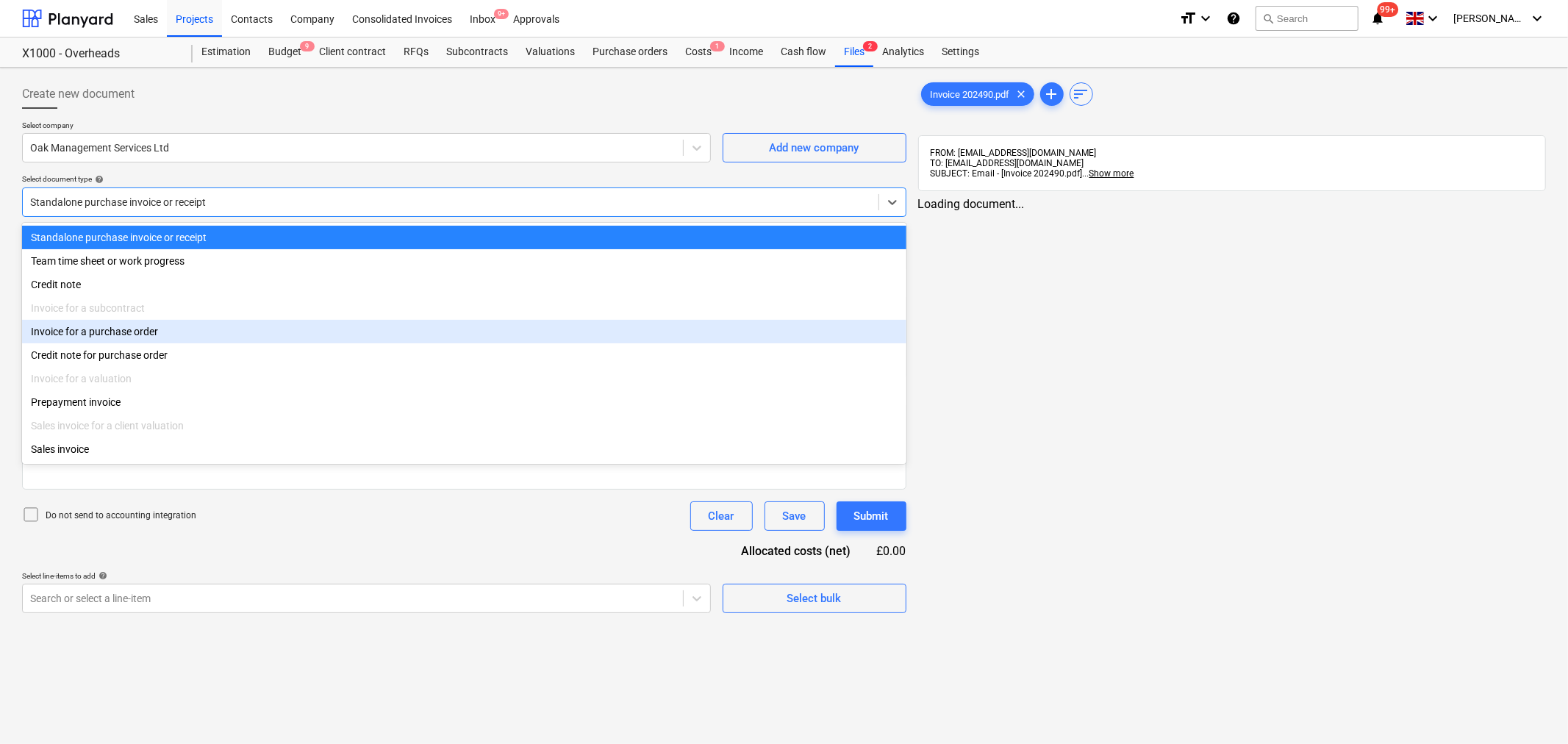
click at [754, 328] on div "Invoice for a purchase order" at bounding box center [464, 331] width 884 height 24
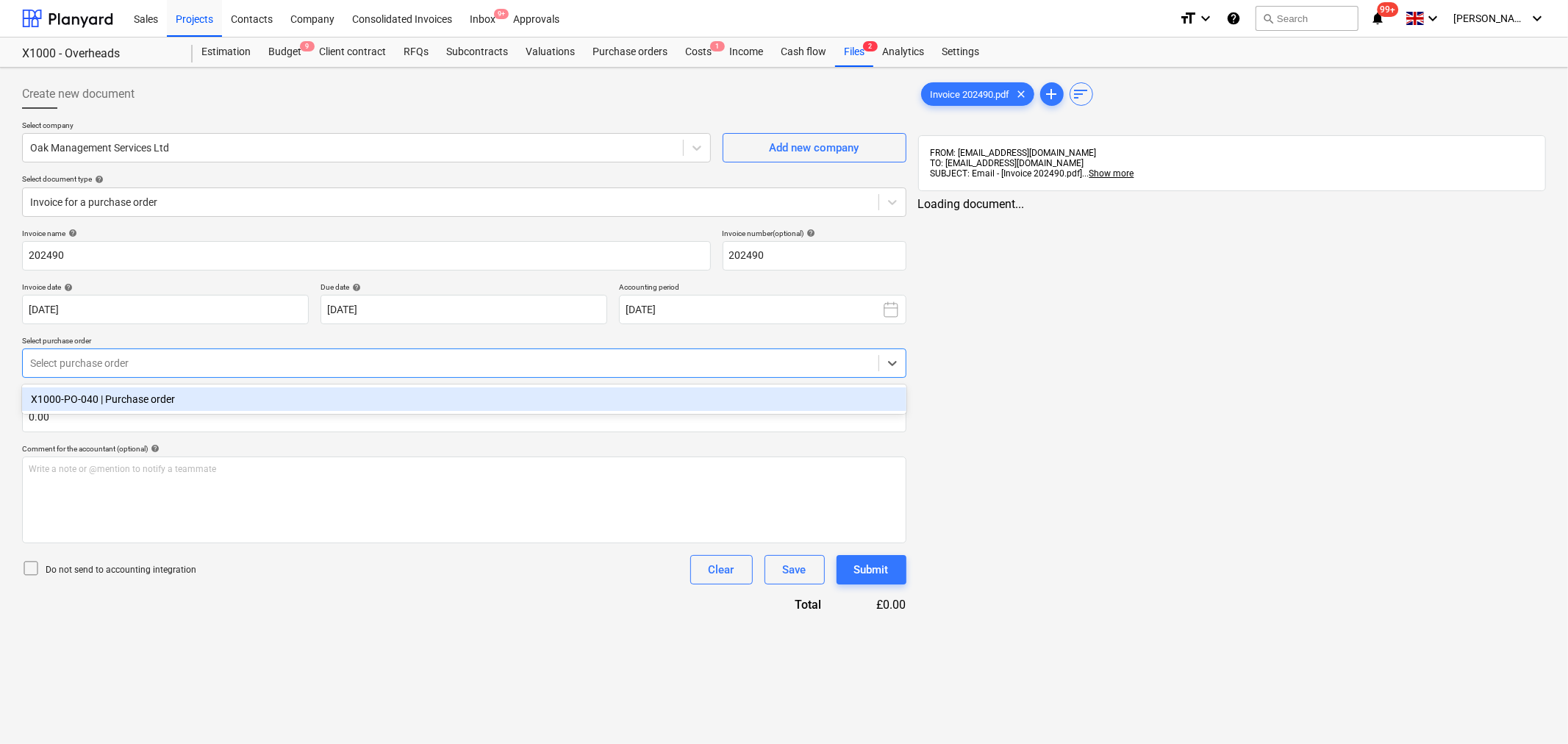
click at [634, 365] on div at bounding box center [450, 363] width 841 height 15
click at [621, 405] on div "X1000-PO-040 | Purchase order" at bounding box center [464, 399] width 884 height 24
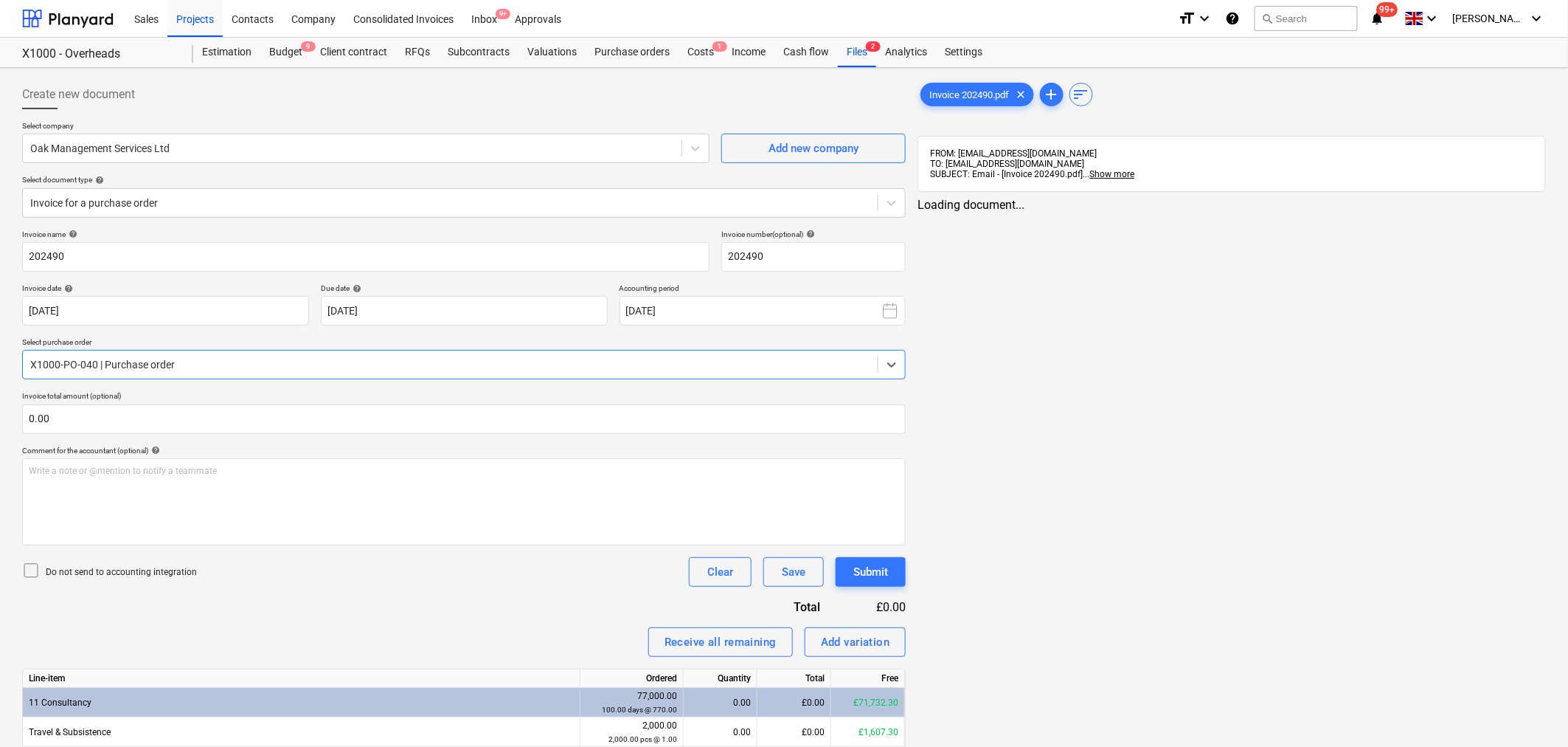
scroll to position [90, 0]
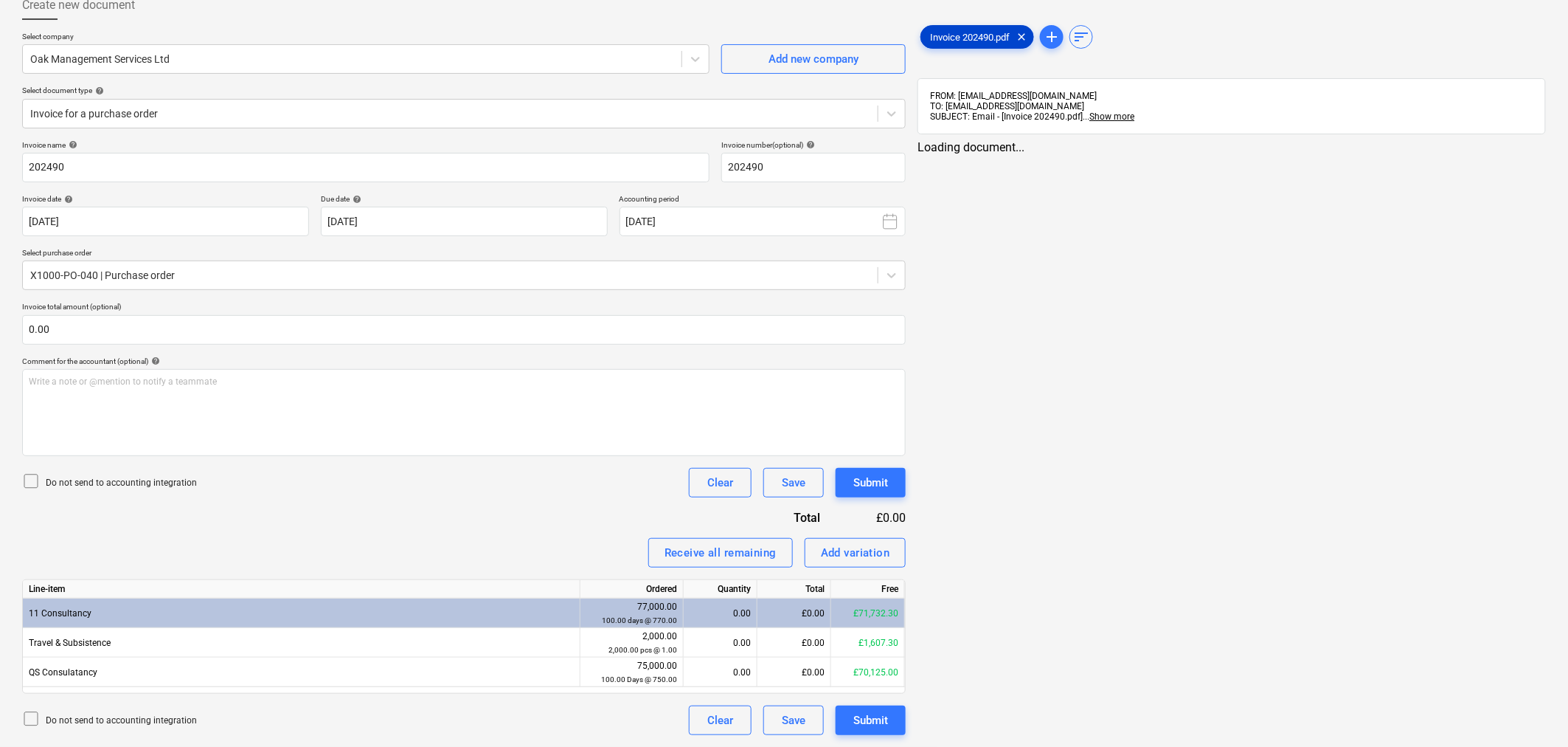
click at [962, 31] on span "Invoice 202490.pdf" at bounding box center [970, 36] width 97 height 11
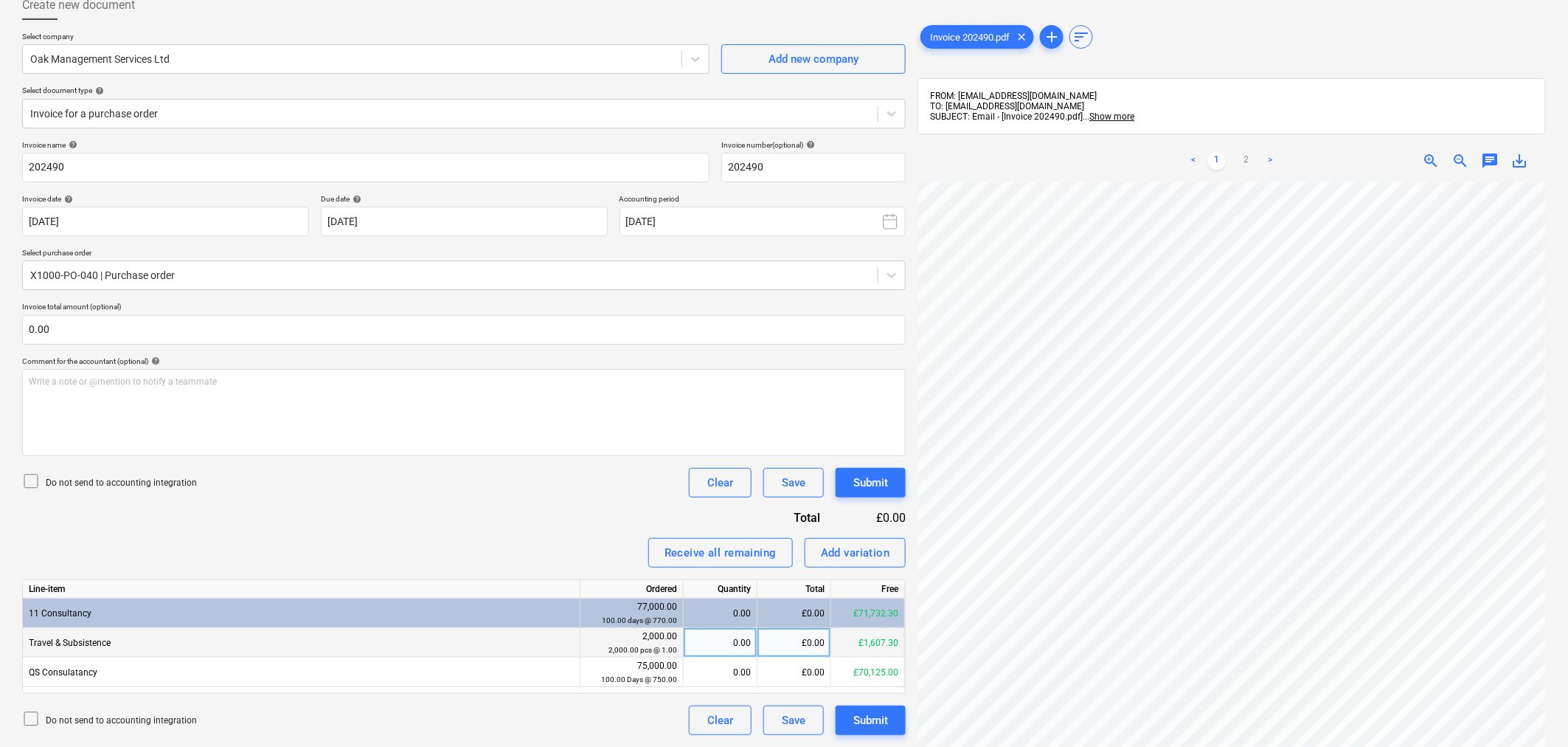
click at [724, 654] on div "0.00" at bounding box center [720, 643] width 61 height 30
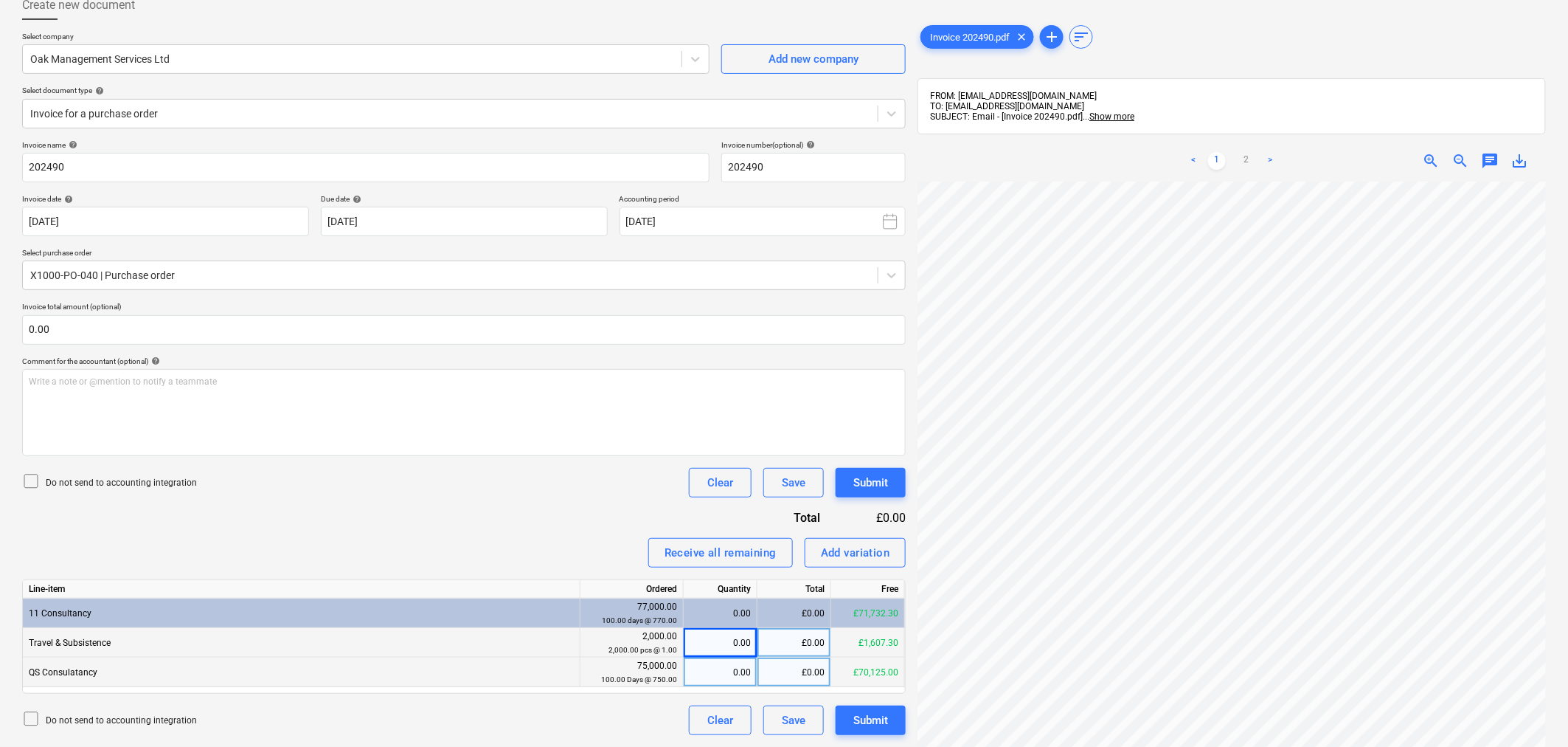
click at [732, 673] on div "0.00" at bounding box center [720, 672] width 61 height 30
type input "4"
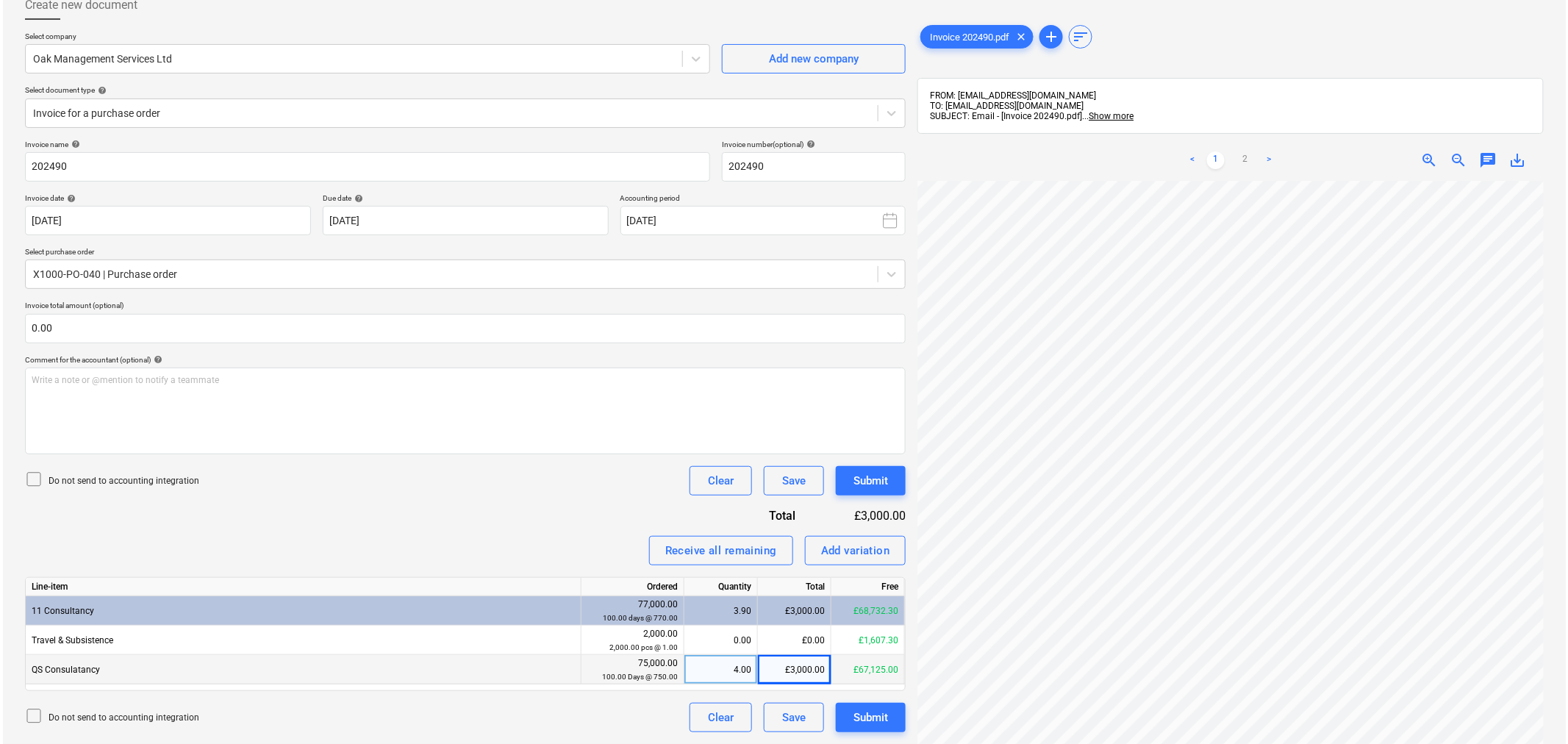
scroll to position [180, 0]
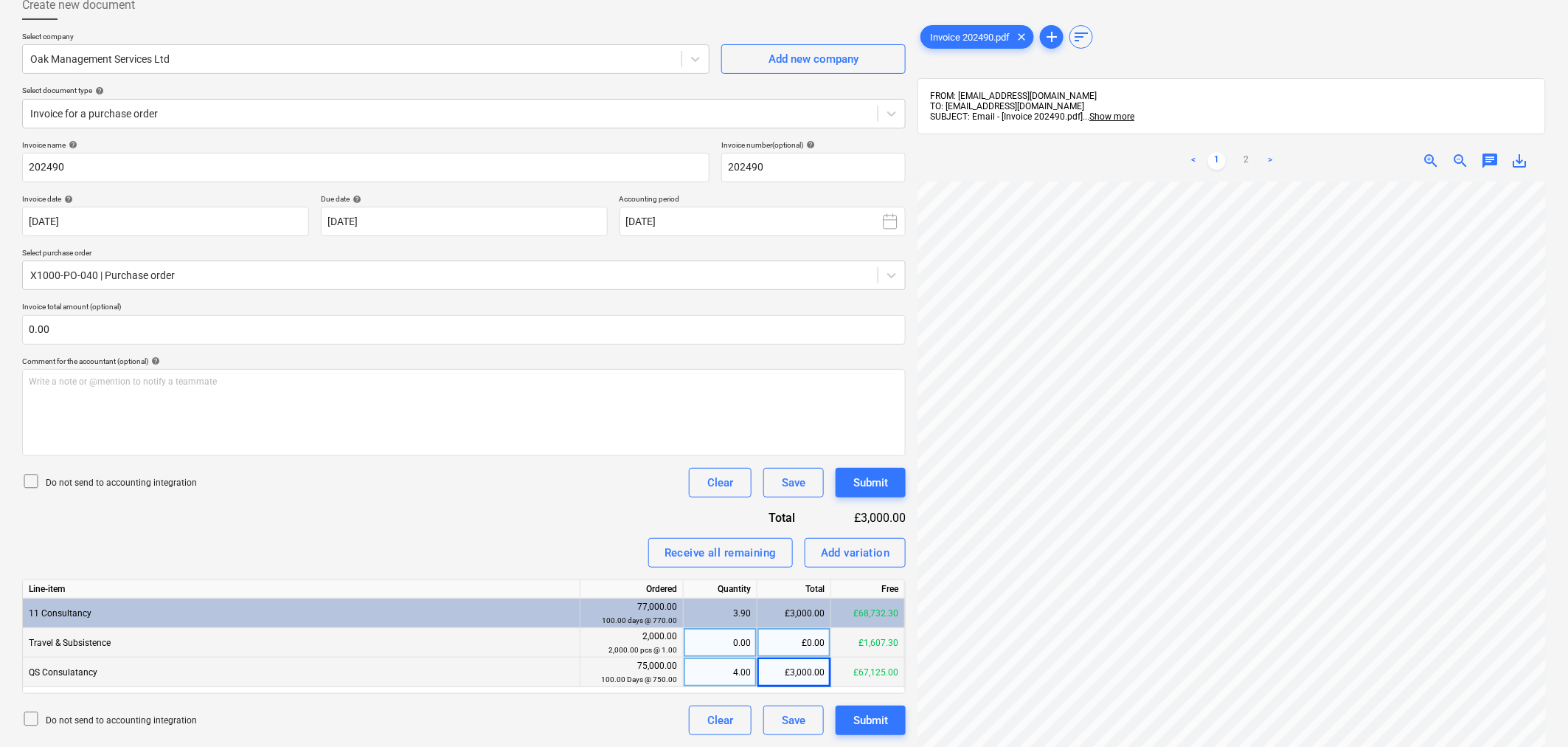
click at [800, 642] on div "£0.00" at bounding box center [794, 643] width 74 height 30
type input "188.40"
click at [871, 718] on div "Submit" at bounding box center [871, 720] width 35 height 19
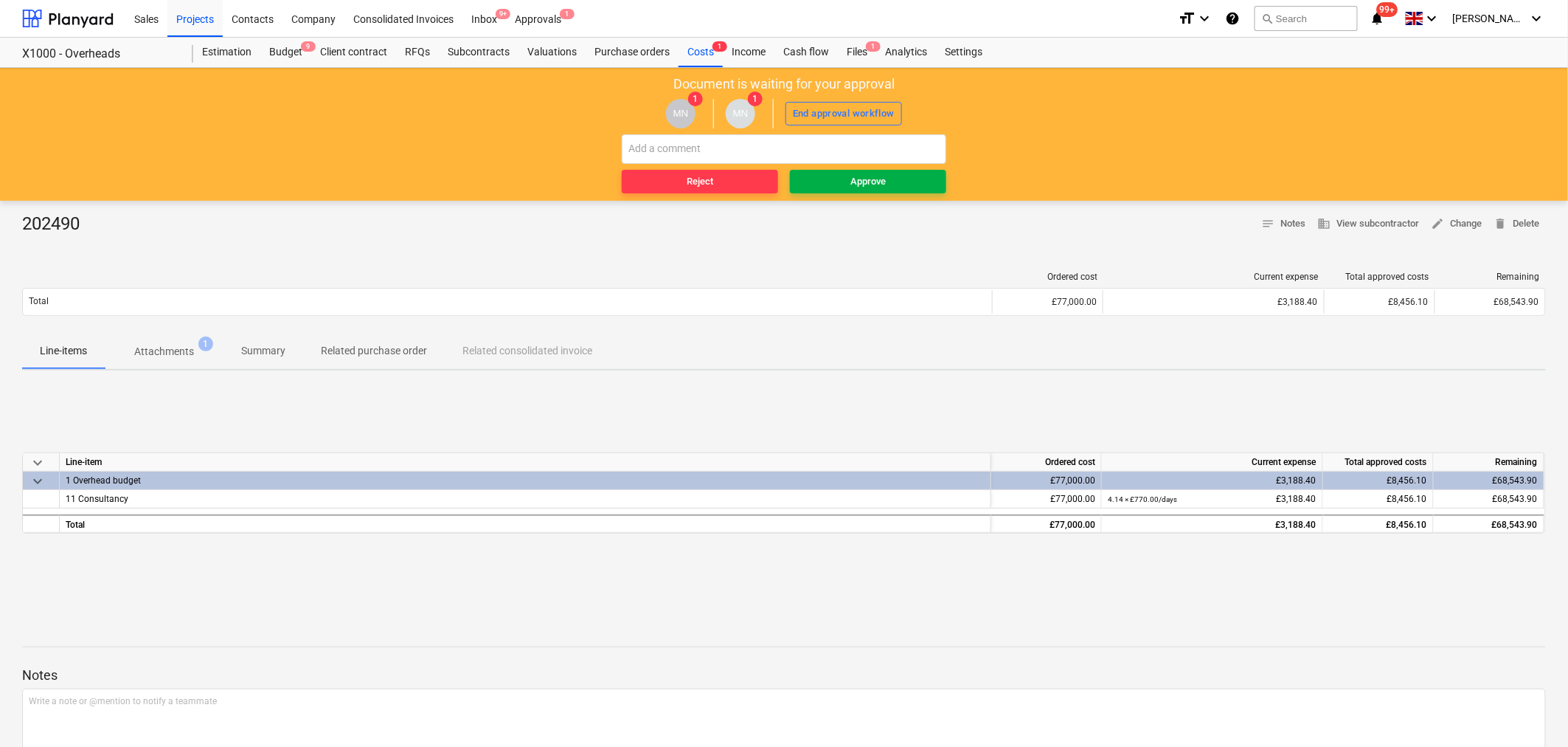
click at [836, 187] on span "Approve" at bounding box center [867, 182] width 145 height 17
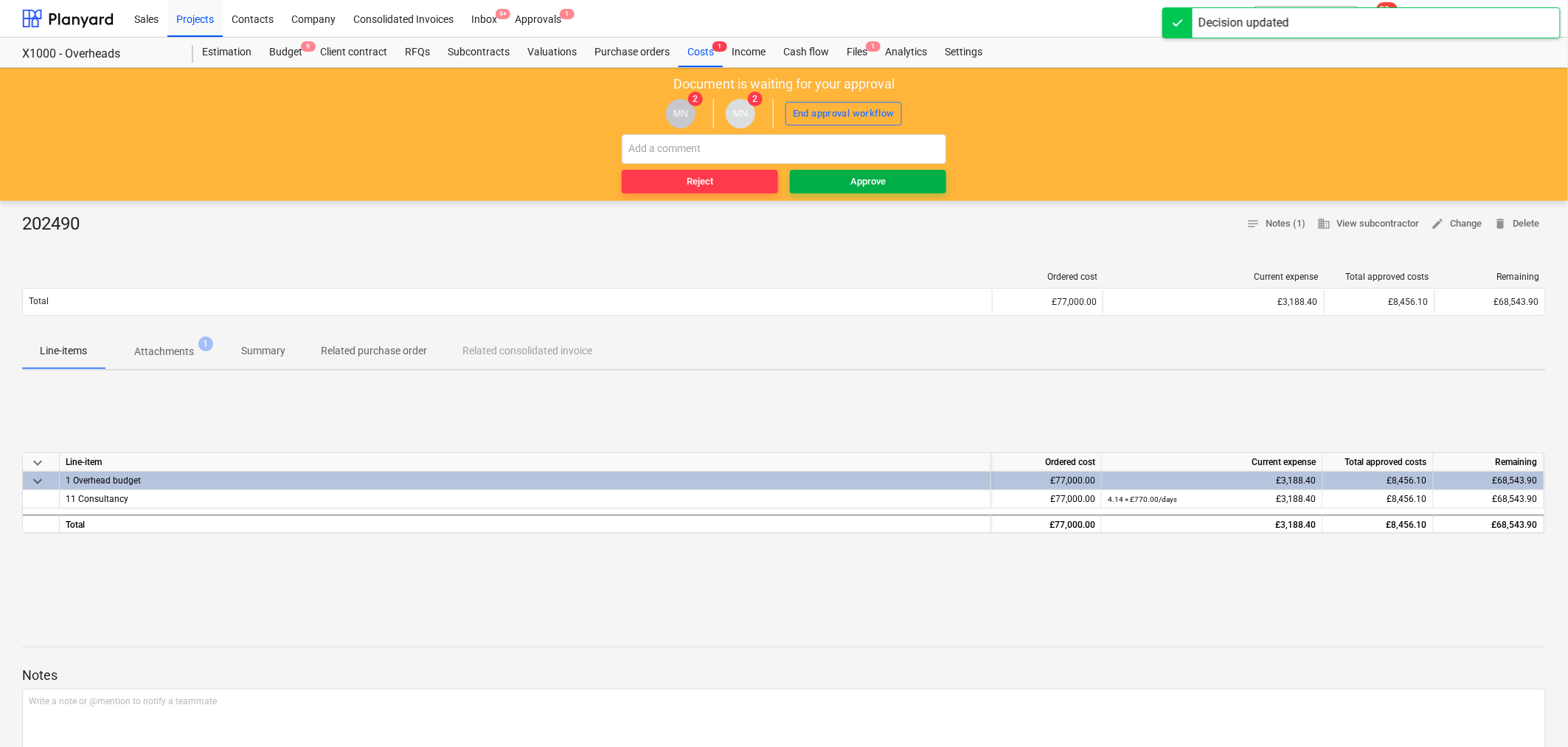
click at [832, 185] on span "Approve" at bounding box center [867, 182] width 145 height 17
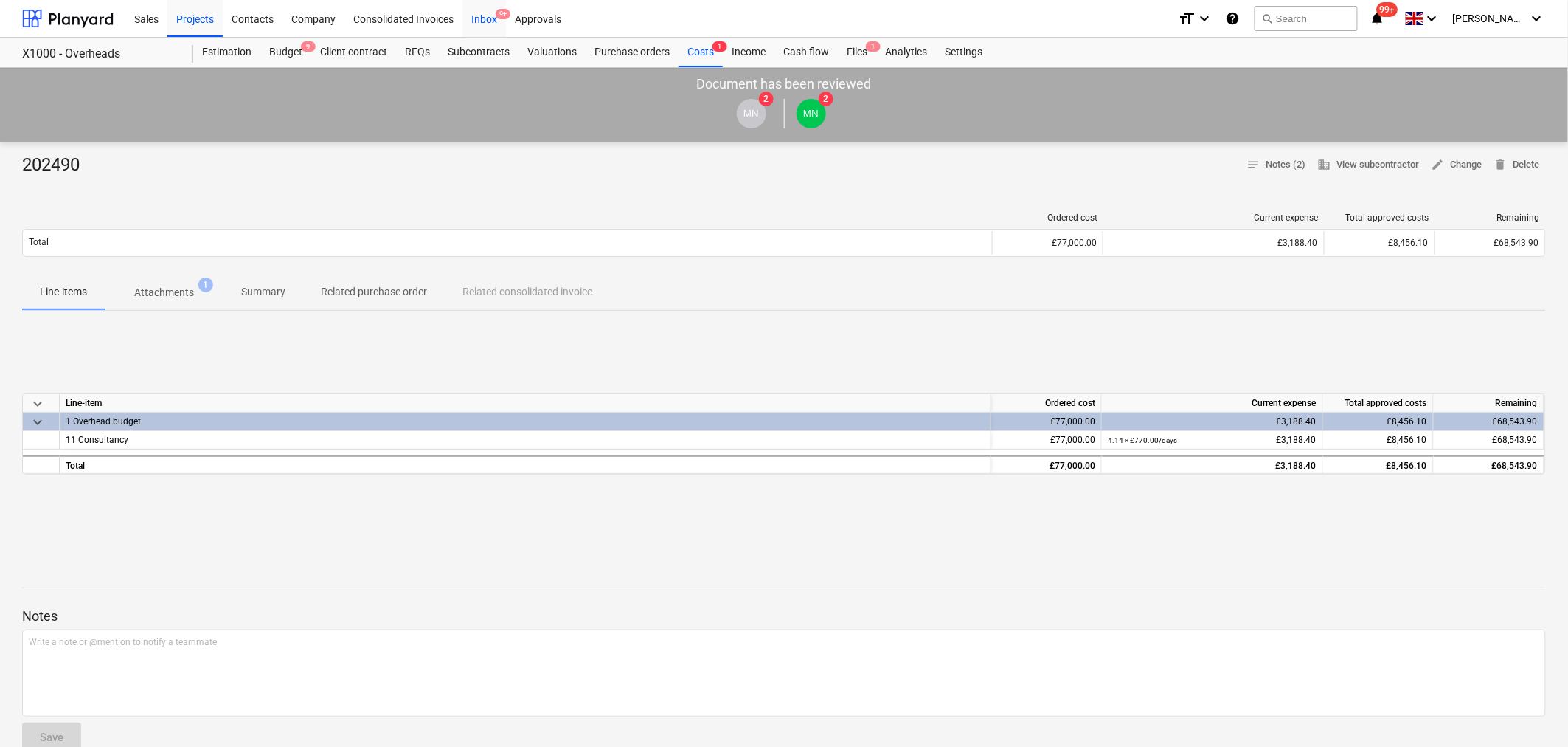
click at [492, 17] on div "Inbox 9+" at bounding box center [484, 18] width 44 height 38
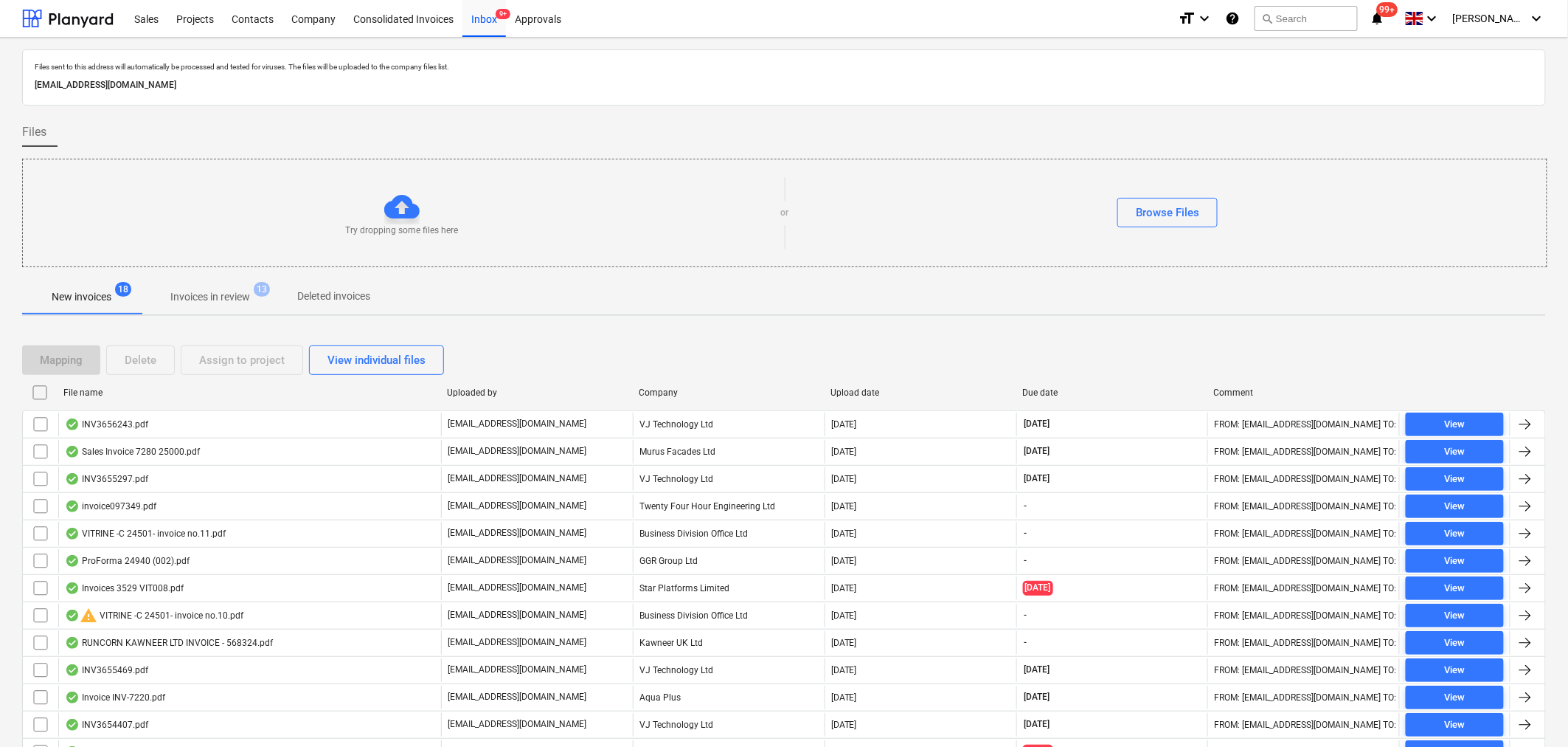
click at [220, 293] on p "Invoices in review" at bounding box center [210, 297] width 79 height 16
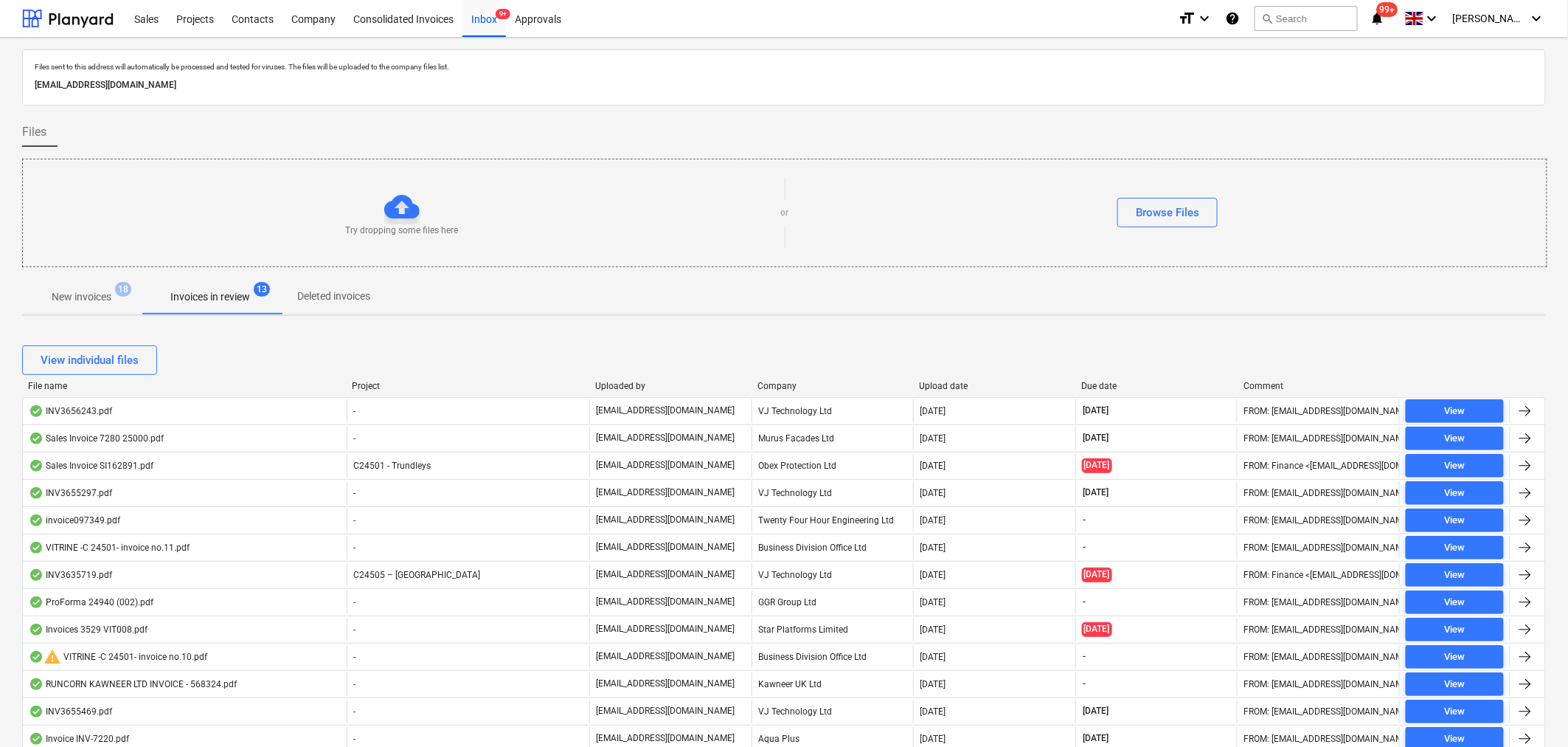
click at [330, 295] on p "Deleted invoices" at bounding box center [334, 296] width 73 height 16
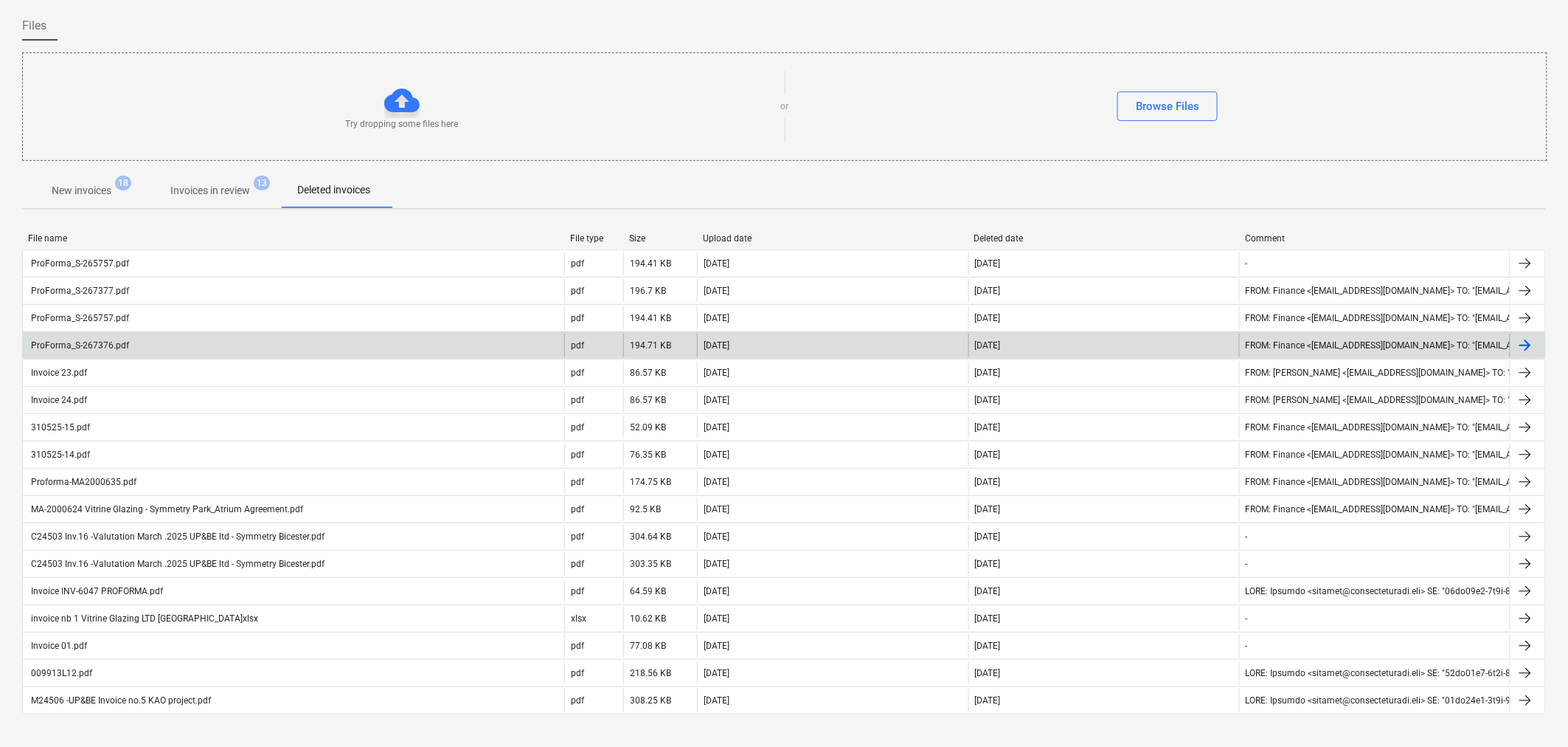
scroll to position [116, 0]
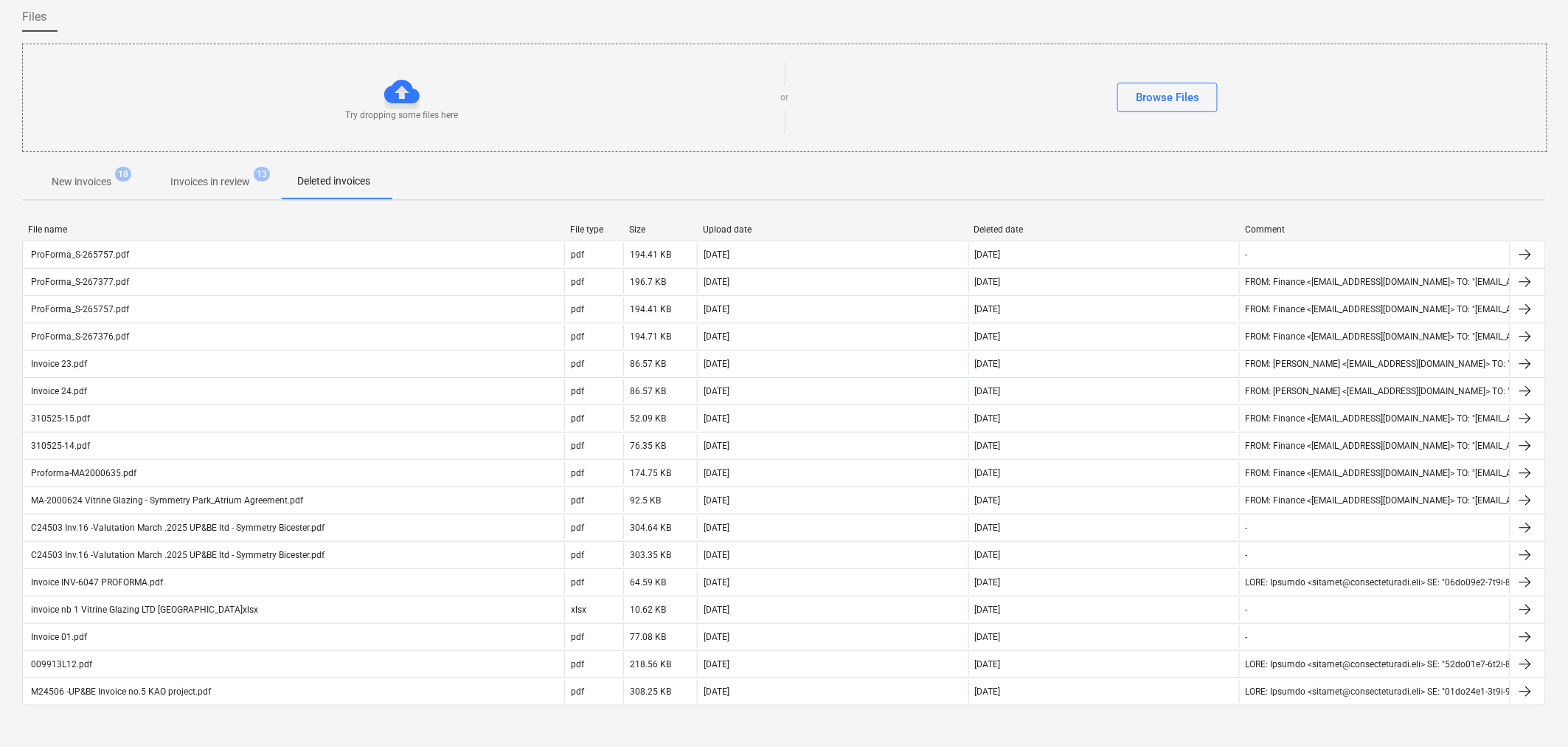
click at [226, 177] on p "Invoices in review" at bounding box center [210, 182] width 79 height 16
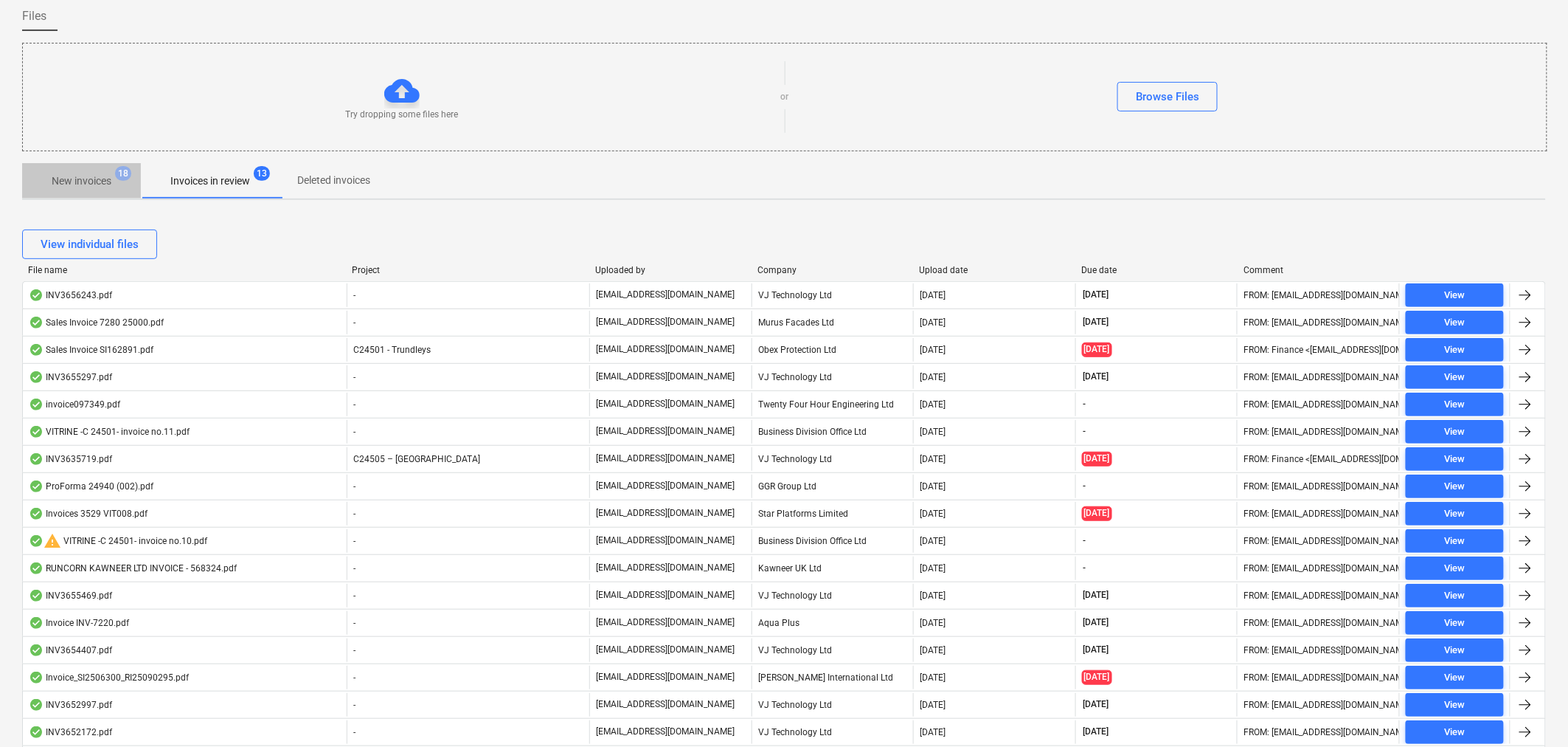
click at [74, 181] on p "New invoices" at bounding box center [81, 181] width 59 height 16
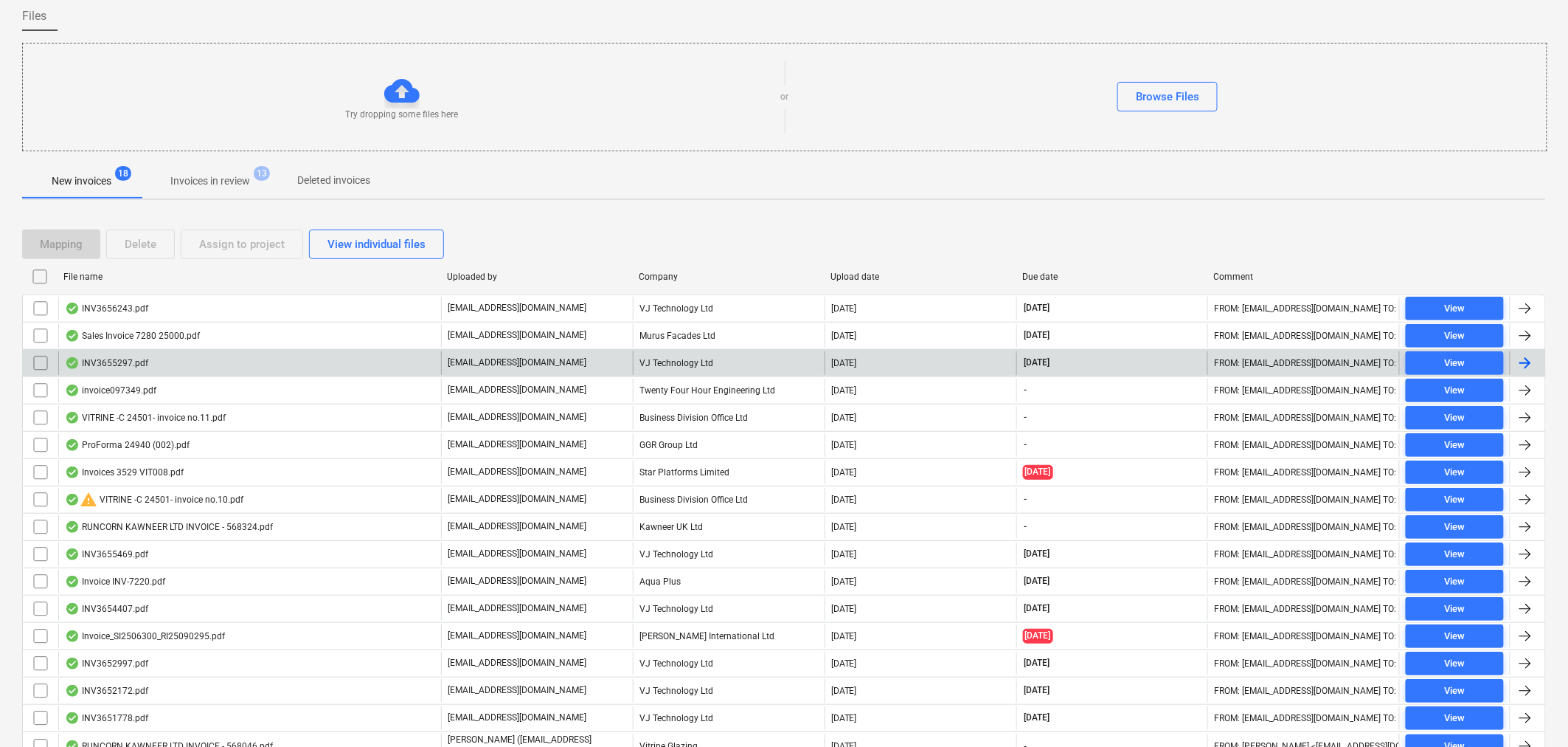
scroll to position [197, 0]
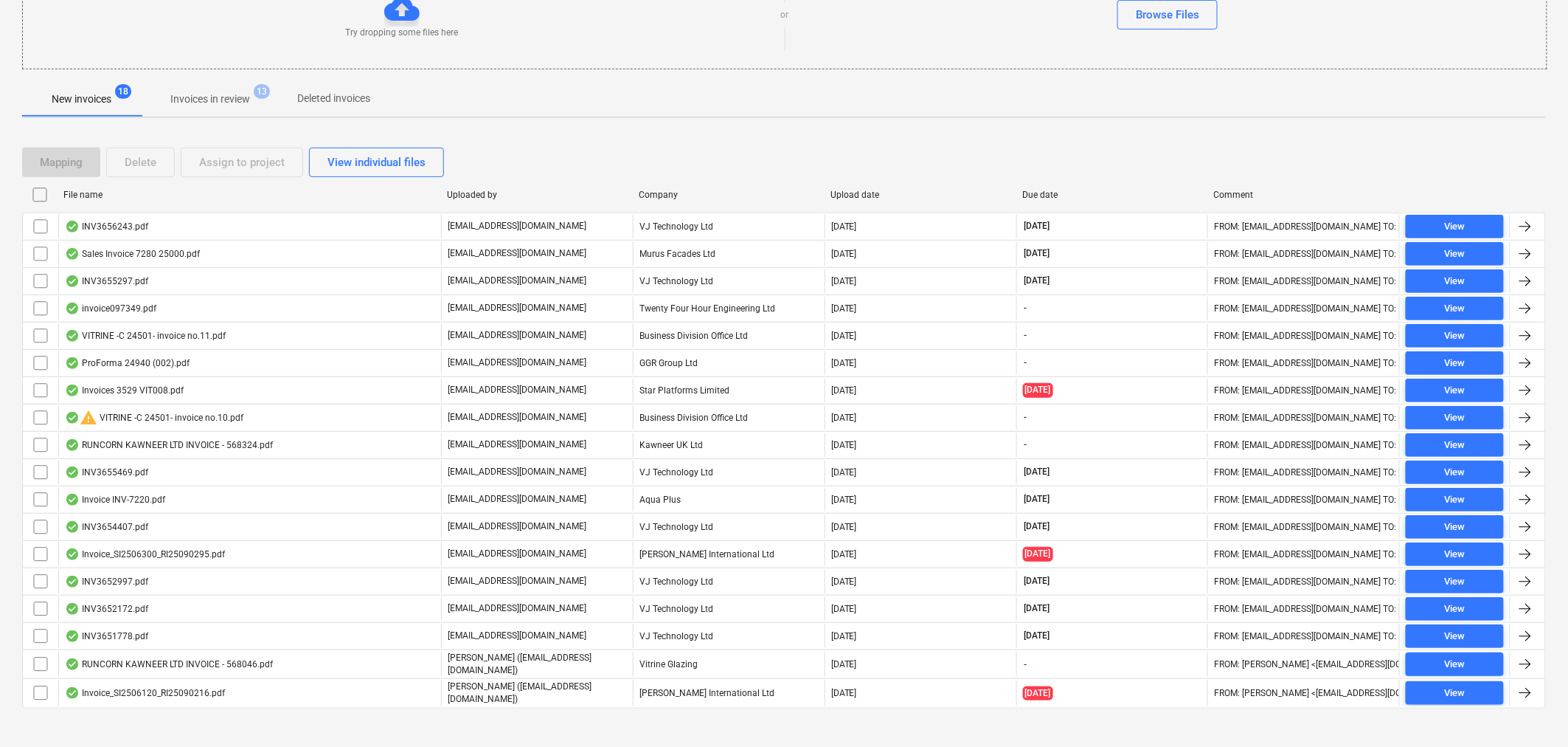
click at [655, 193] on div "Company" at bounding box center [729, 194] width 180 height 10
checkbox input "false"
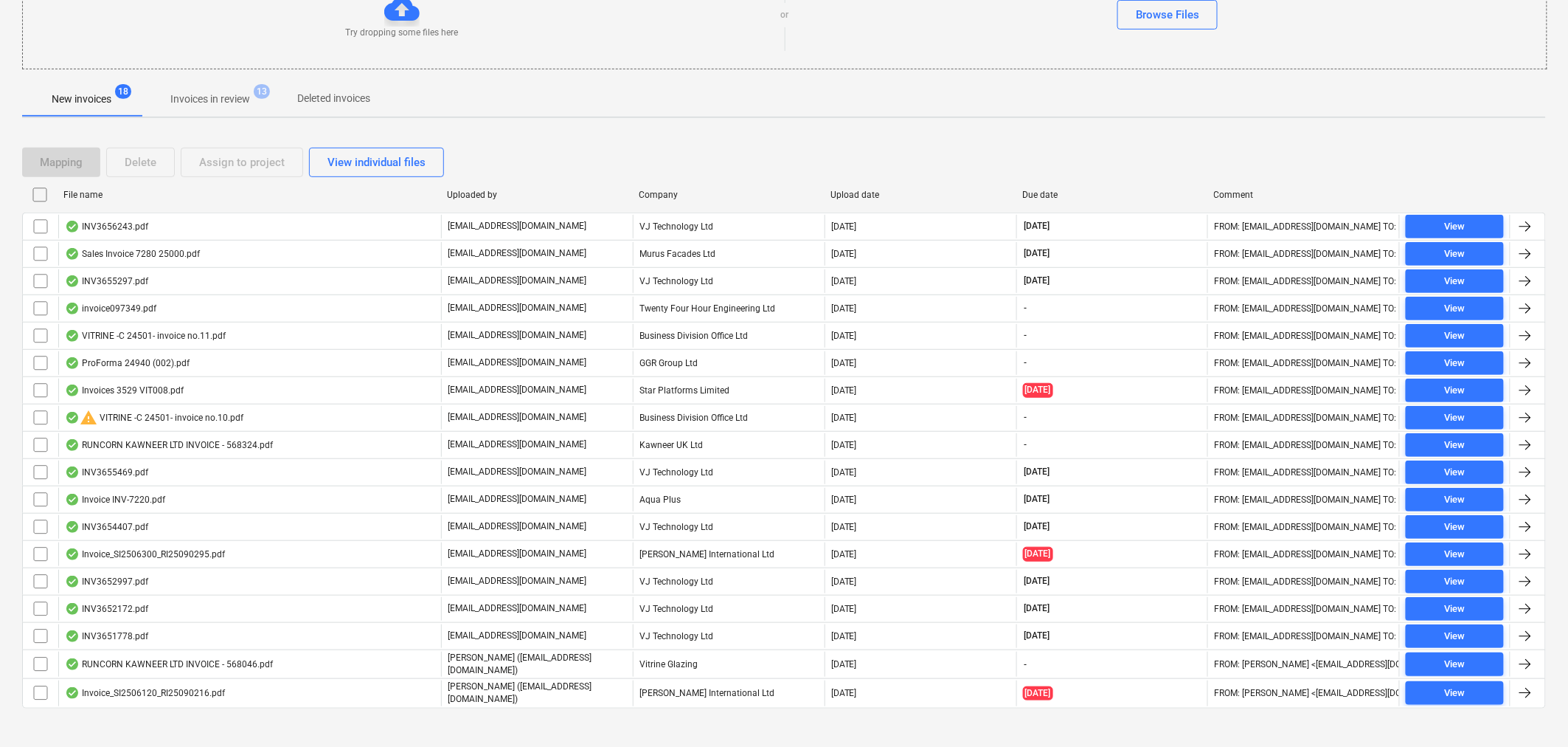
checkbox input "false"
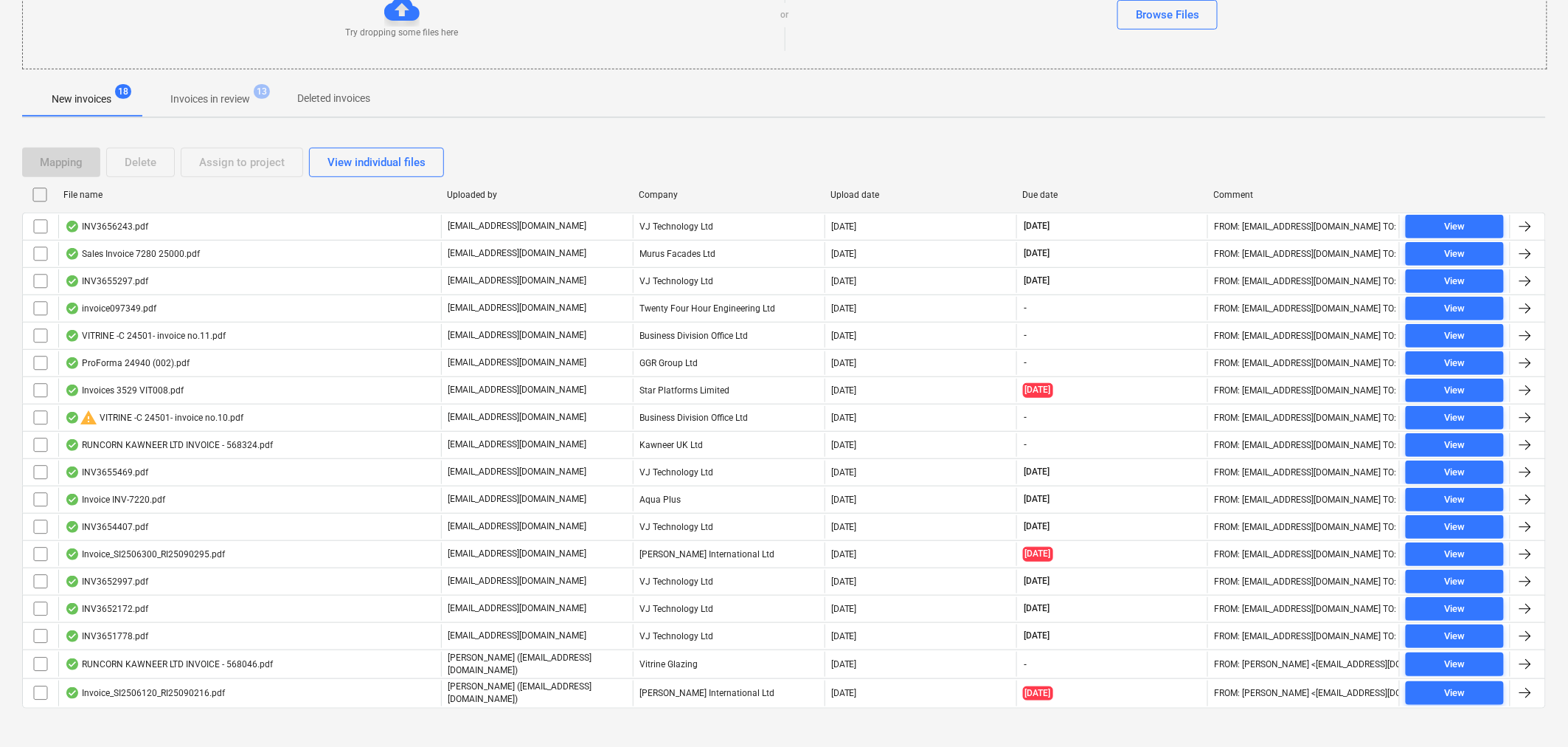
checkbox input "false"
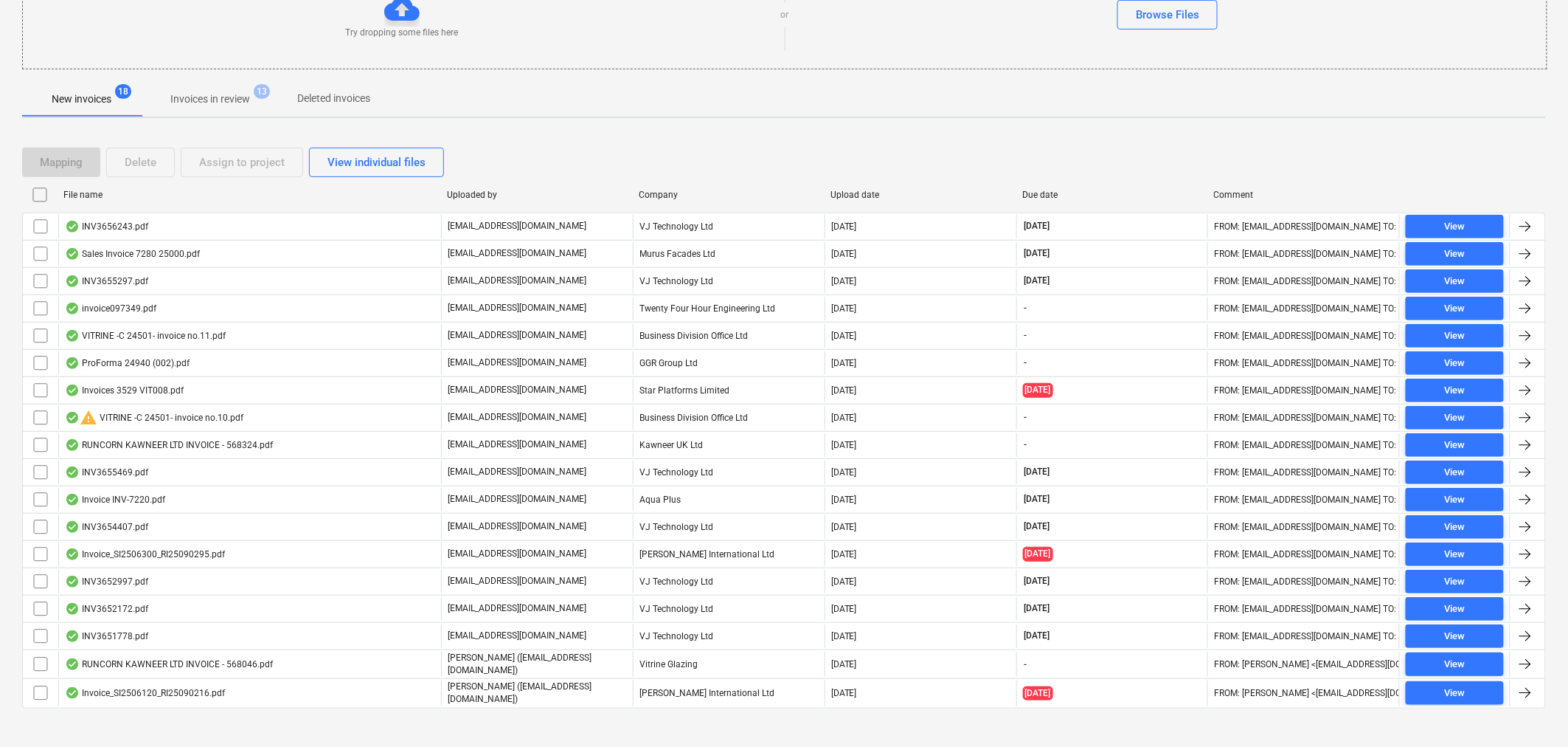
checkbox input "false"
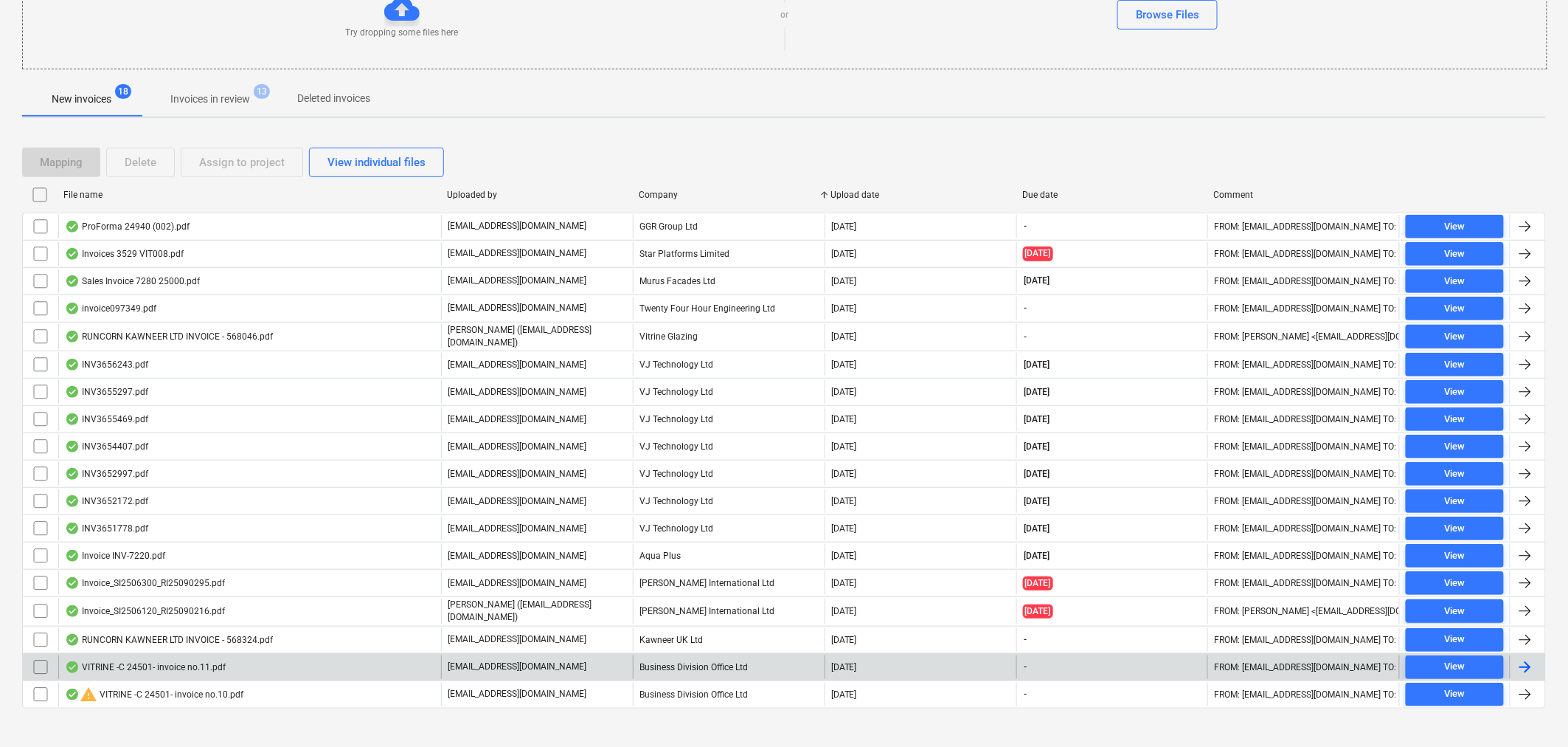
click at [292, 666] on div "VITRINE -C 24501- invoice no.11.pdf" at bounding box center [249, 667] width 382 height 24
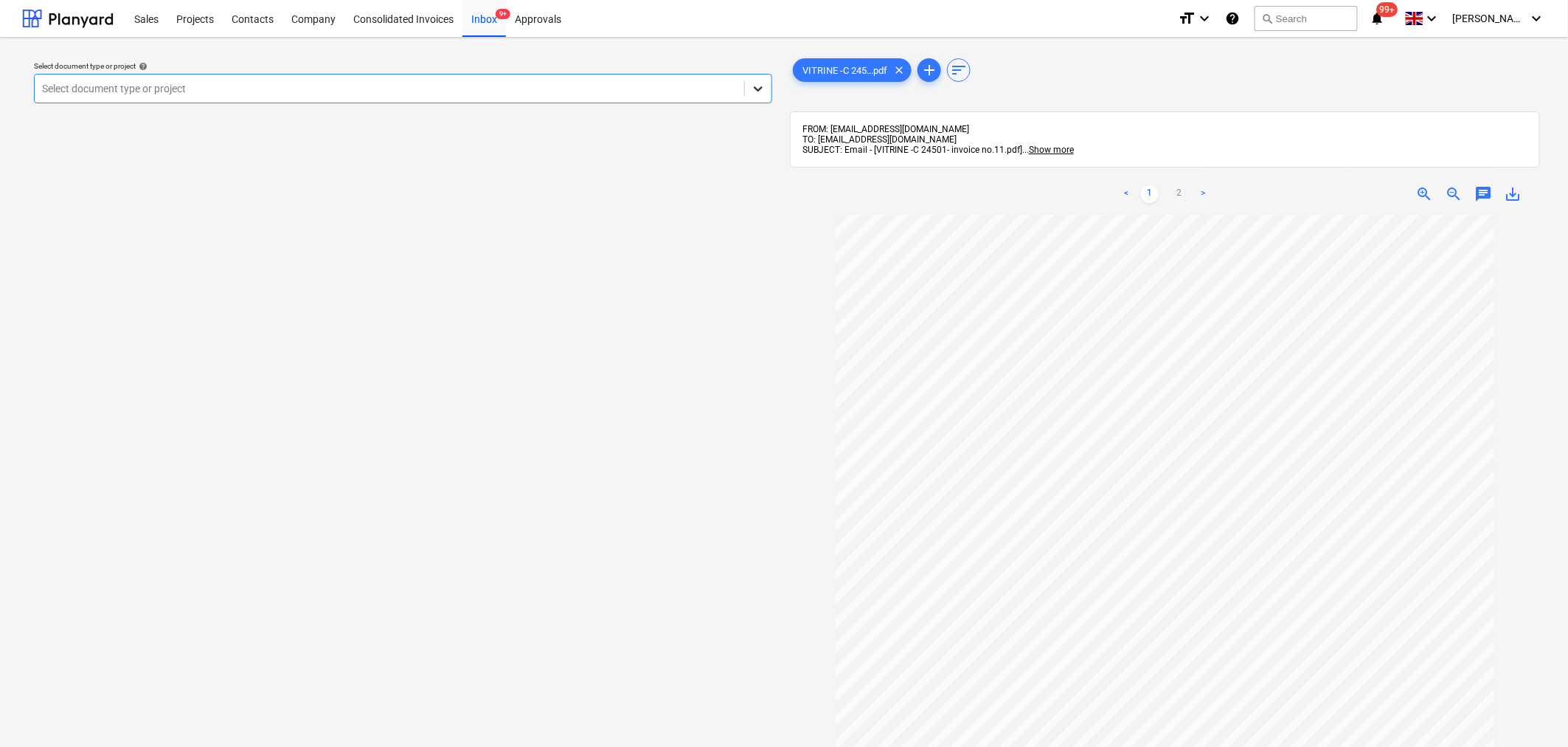
click at [753, 92] on icon at bounding box center [758, 88] width 15 height 15
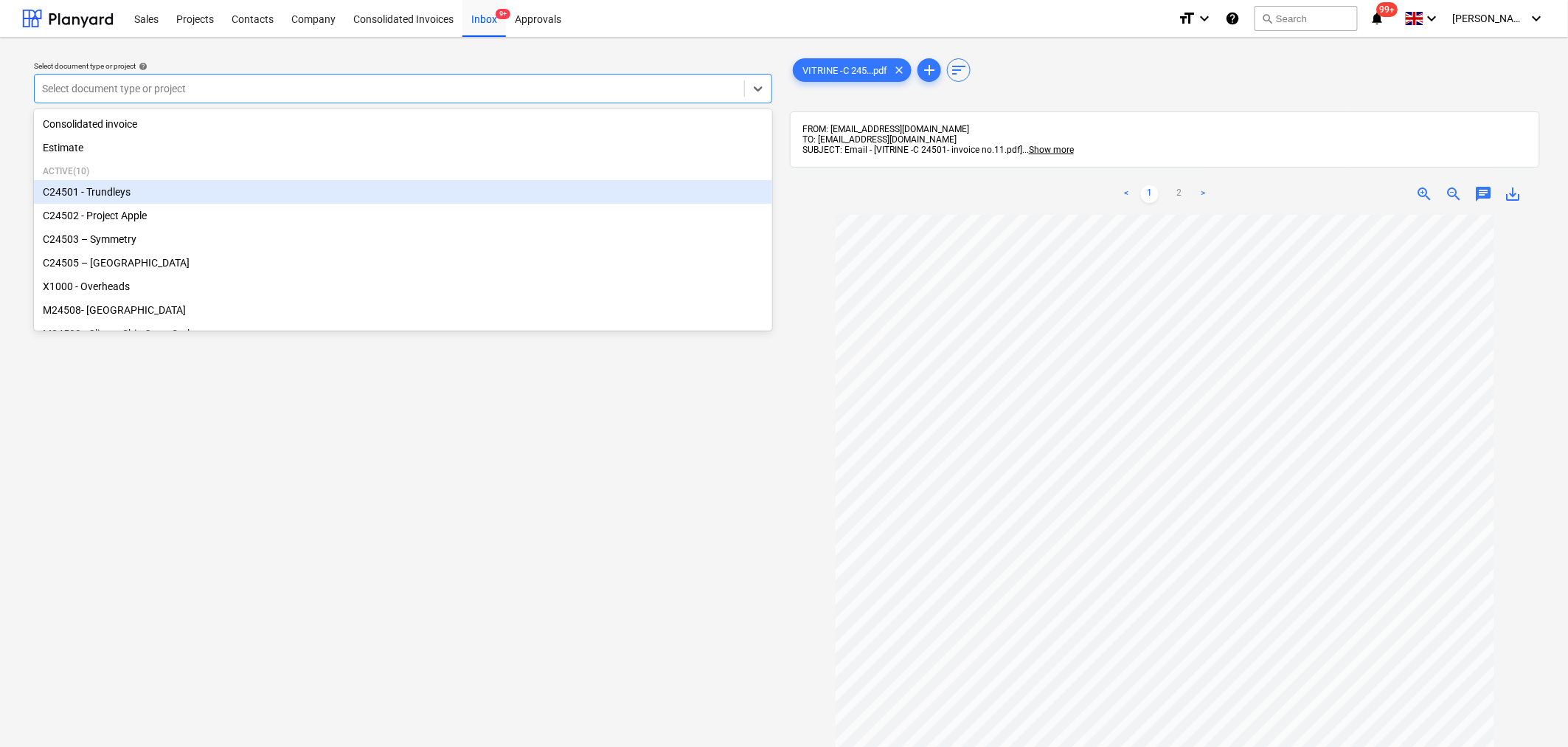
click at [671, 187] on div "C24501 - Trundleys" at bounding box center [403, 192] width 739 height 24
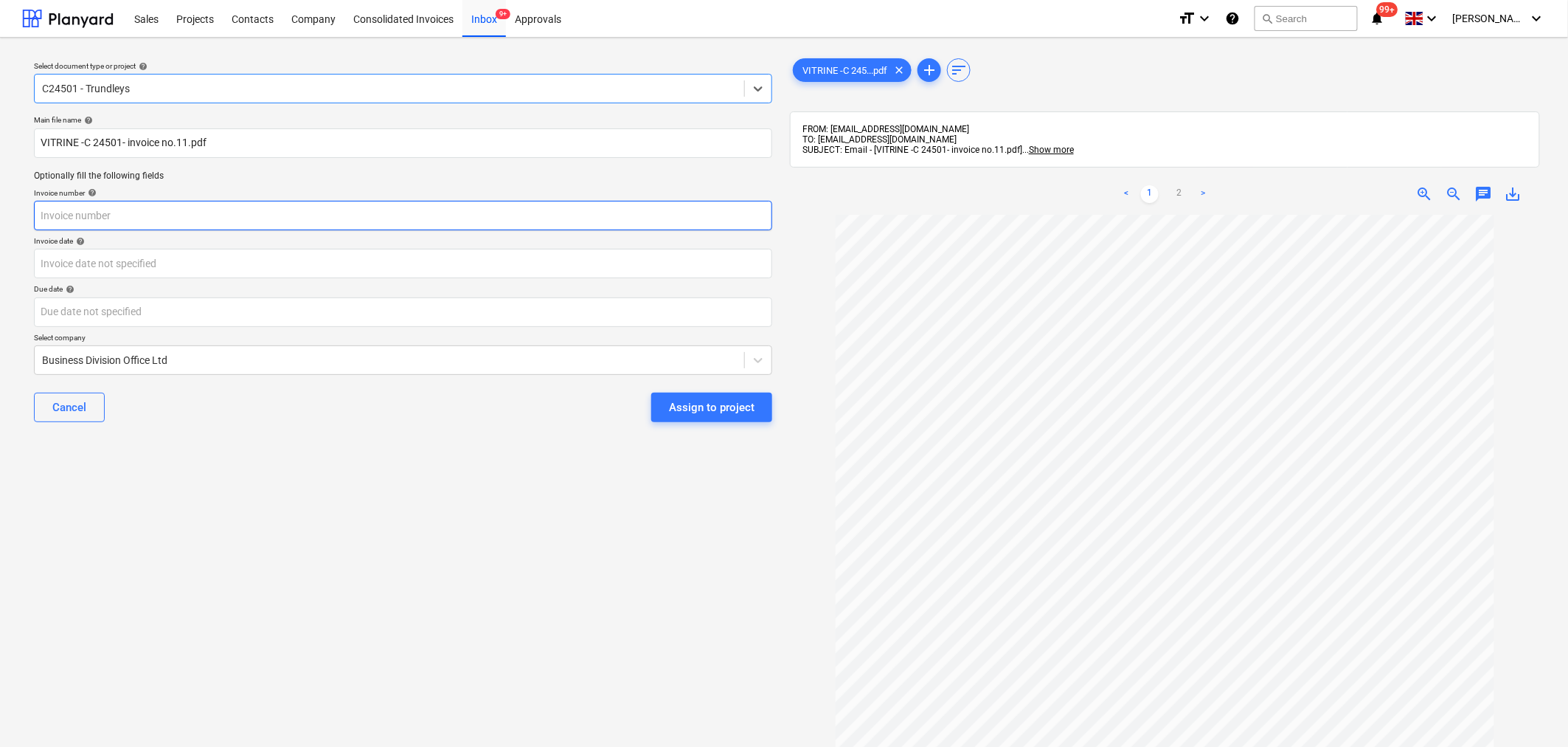
click at [685, 212] on input "text" at bounding box center [403, 216] width 739 height 30
type input "11"
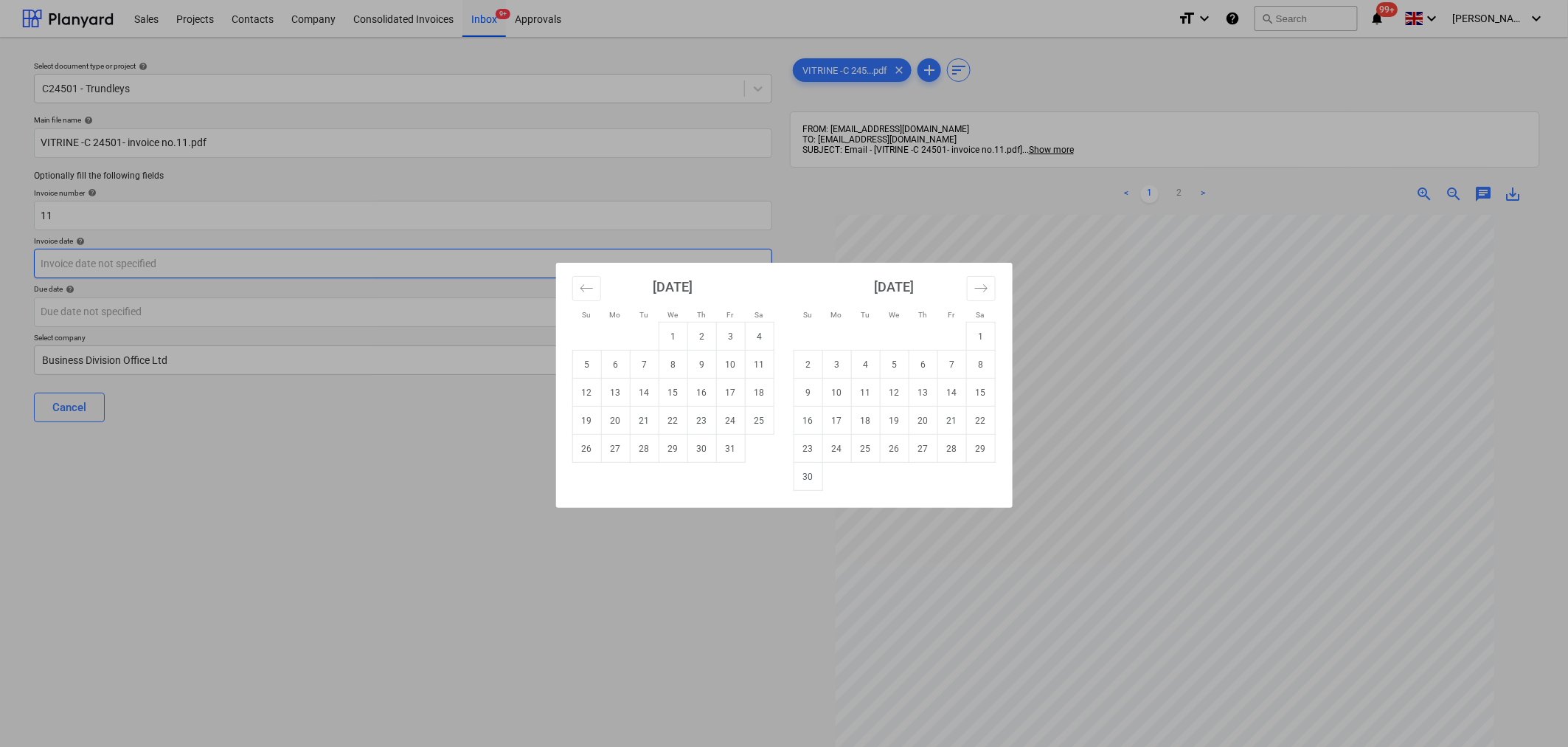
click at [395, 272] on body "This website stores cookies on your computer. These cookies are used to collect…" at bounding box center [784, 374] width 1568 height 747
click at [588, 293] on icon "Move backward to switch to the previous month." at bounding box center [587, 288] width 14 height 14
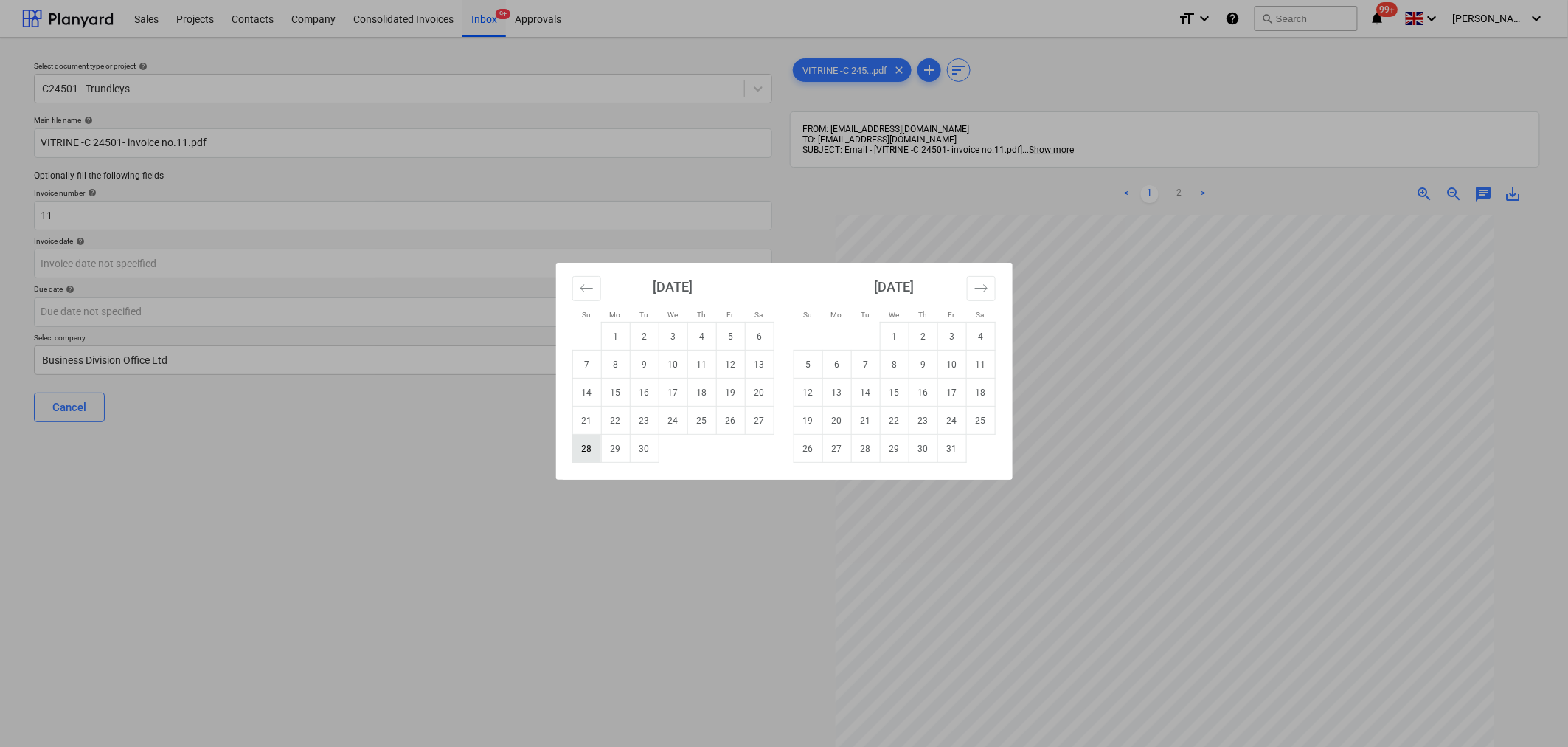
click at [587, 451] on td "28" at bounding box center [587, 449] width 29 height 28
type input "[DATE]"
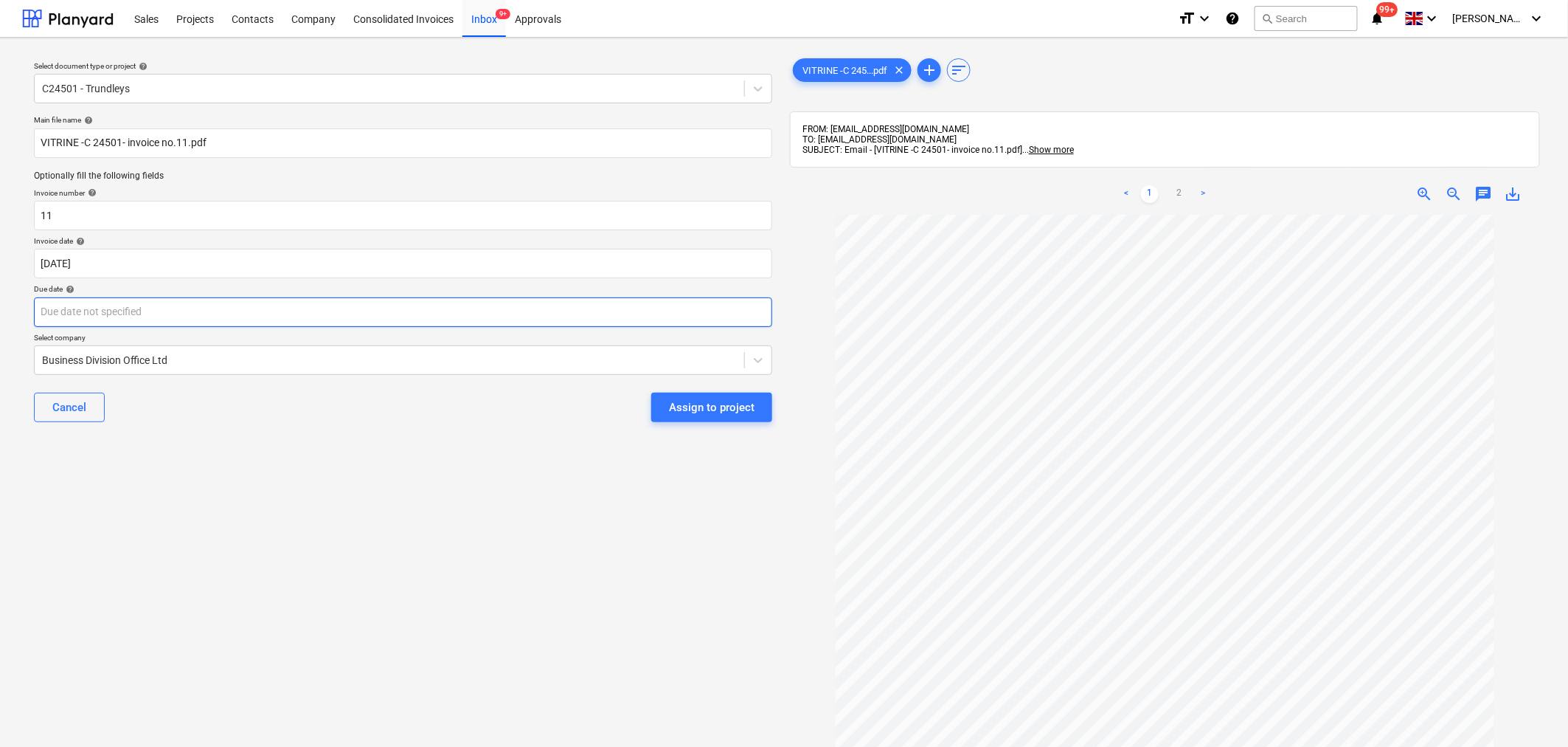
click at [628, 317] on body "This website stores cookies on your computer. These cookies are used to collect…" at bounding box center [784, 374] width 1568 height 747
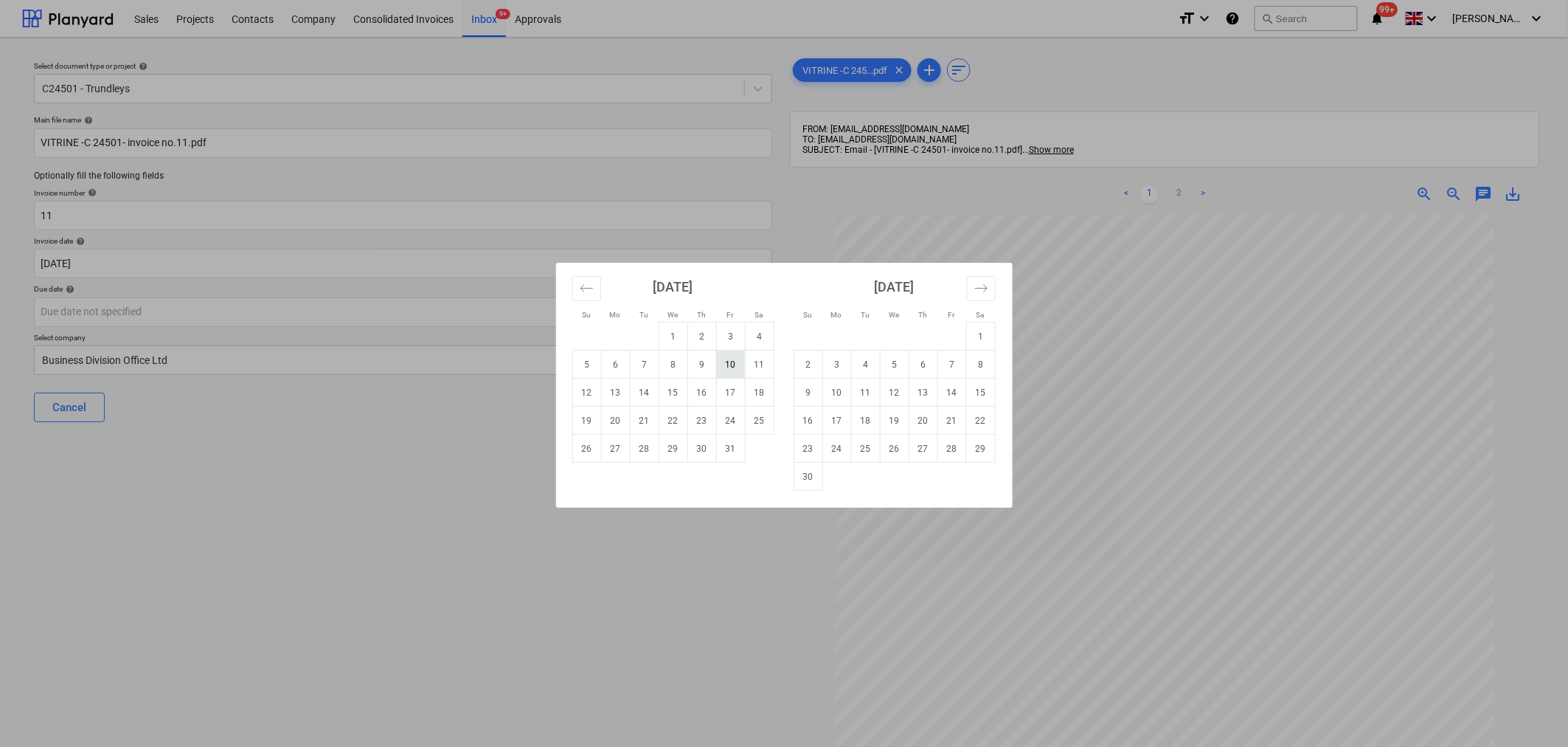
click at [726, 371] on td "10" at bounding box center [730, 364] width 29 height 28
type input "[DATE]"
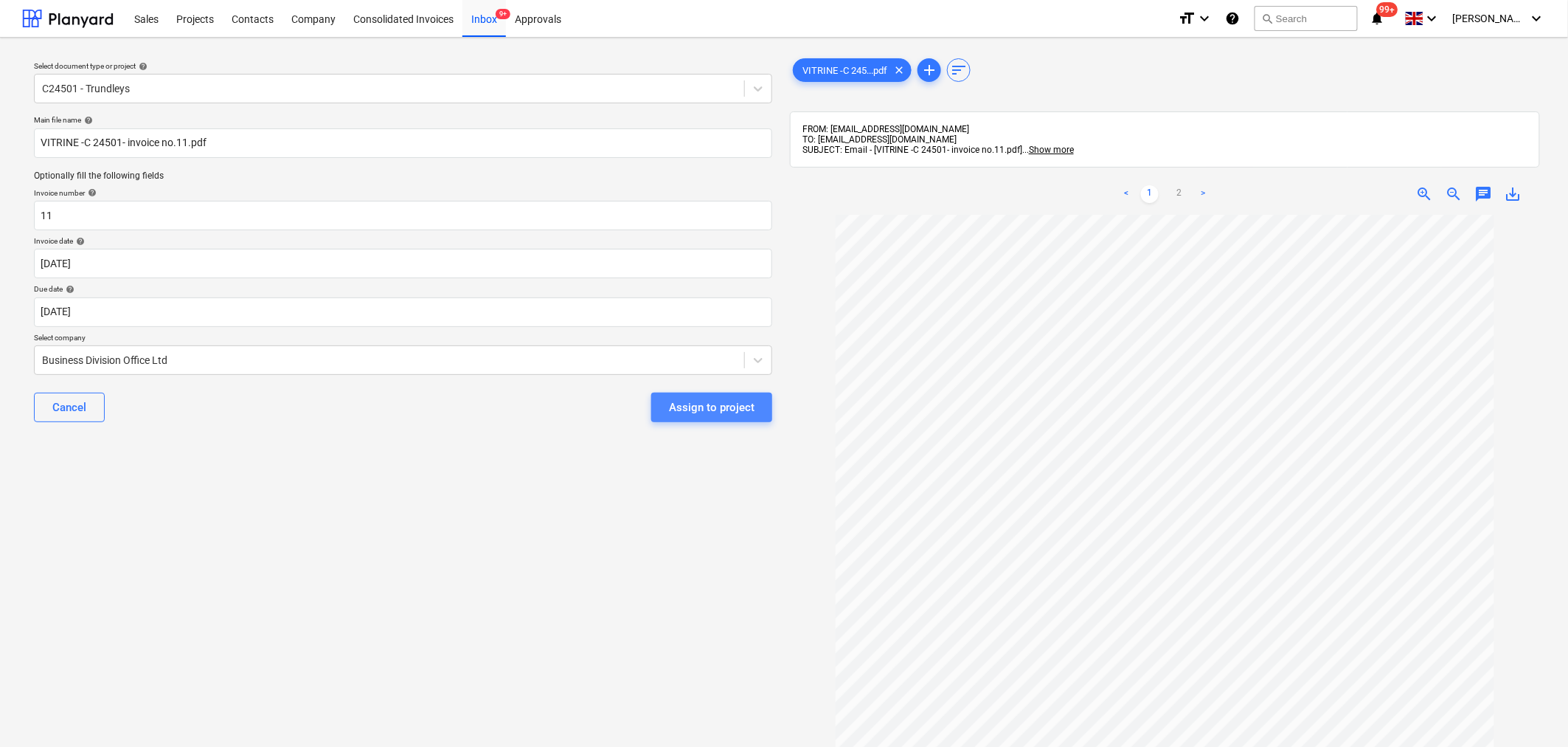
click at [702, 402] on div "Assign to project" at bounding box center [712, 407] width 86 height 19
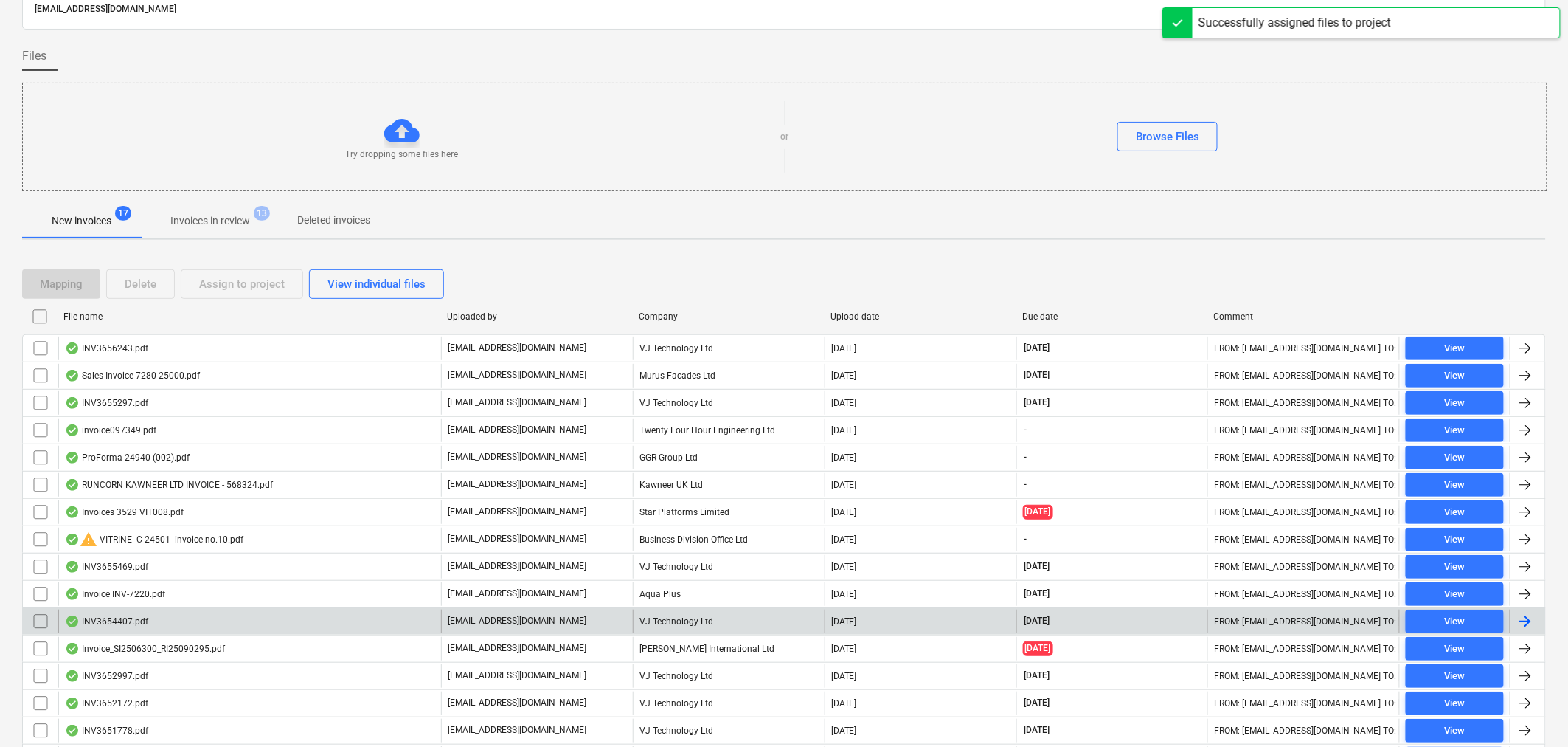
scroll to position [182, 0]
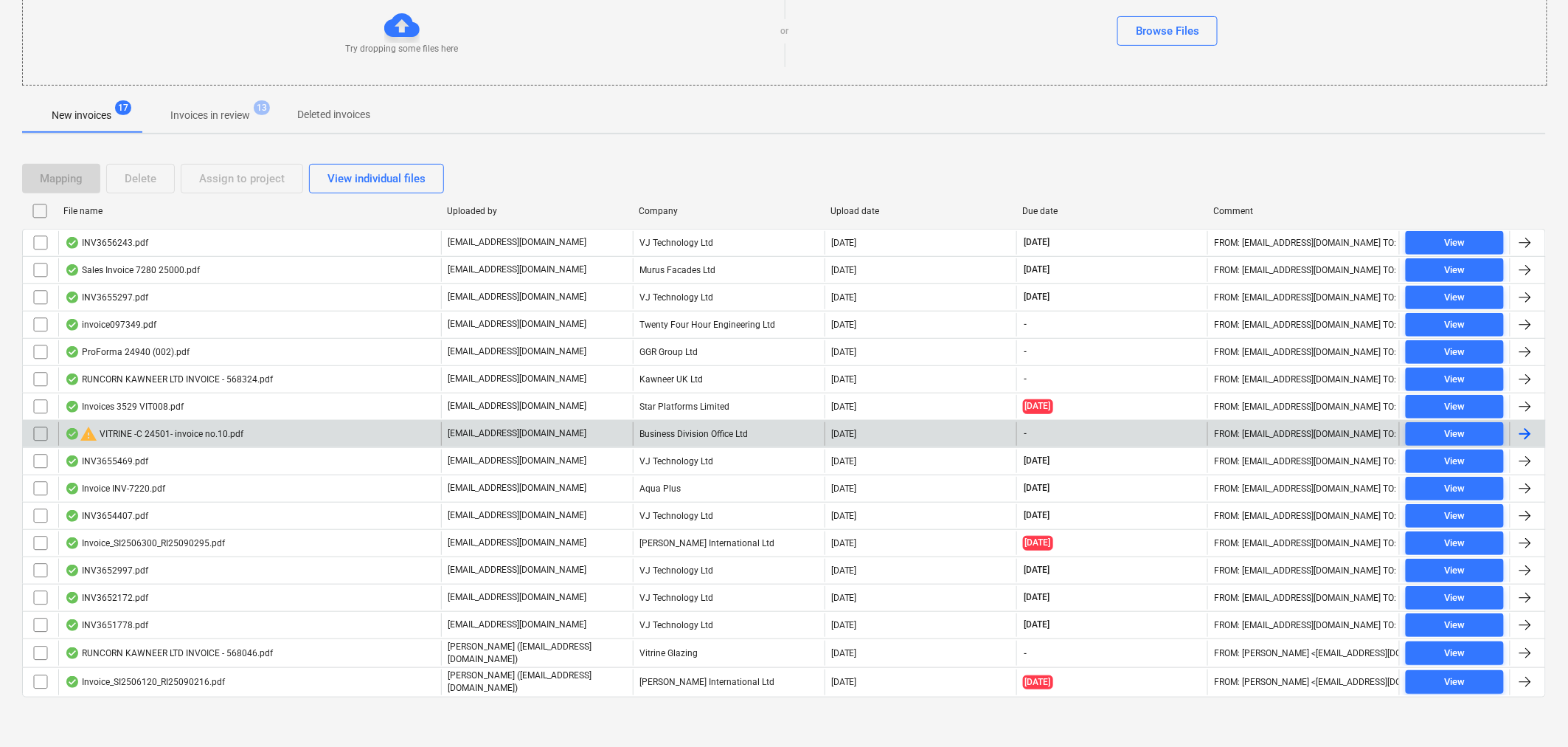
click at [330, 432] on div "warning VITRINE -C 24501- invoice no.10.pdf" at bounding box center [249, 434] width 382 height 24
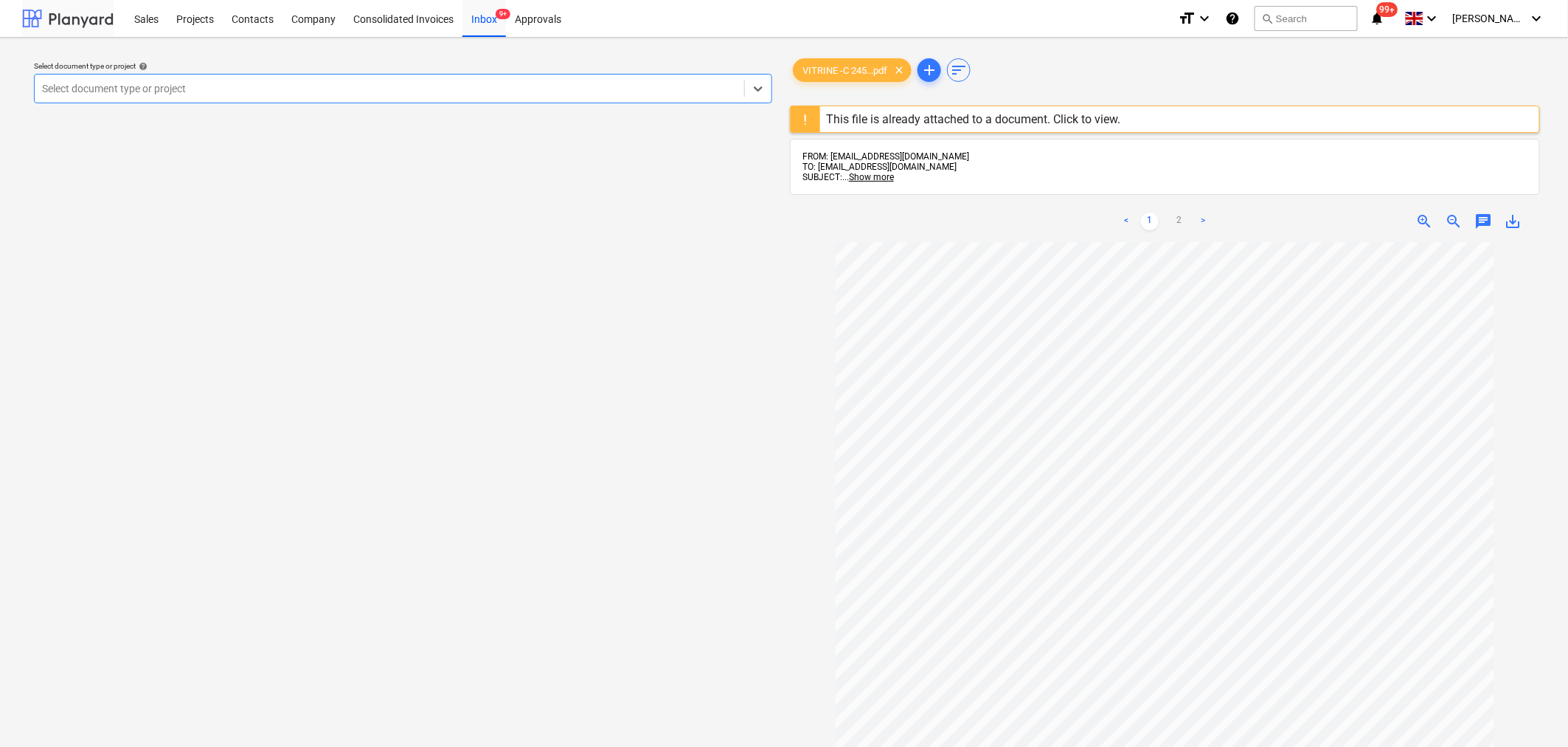
scroll to position [182, 0]
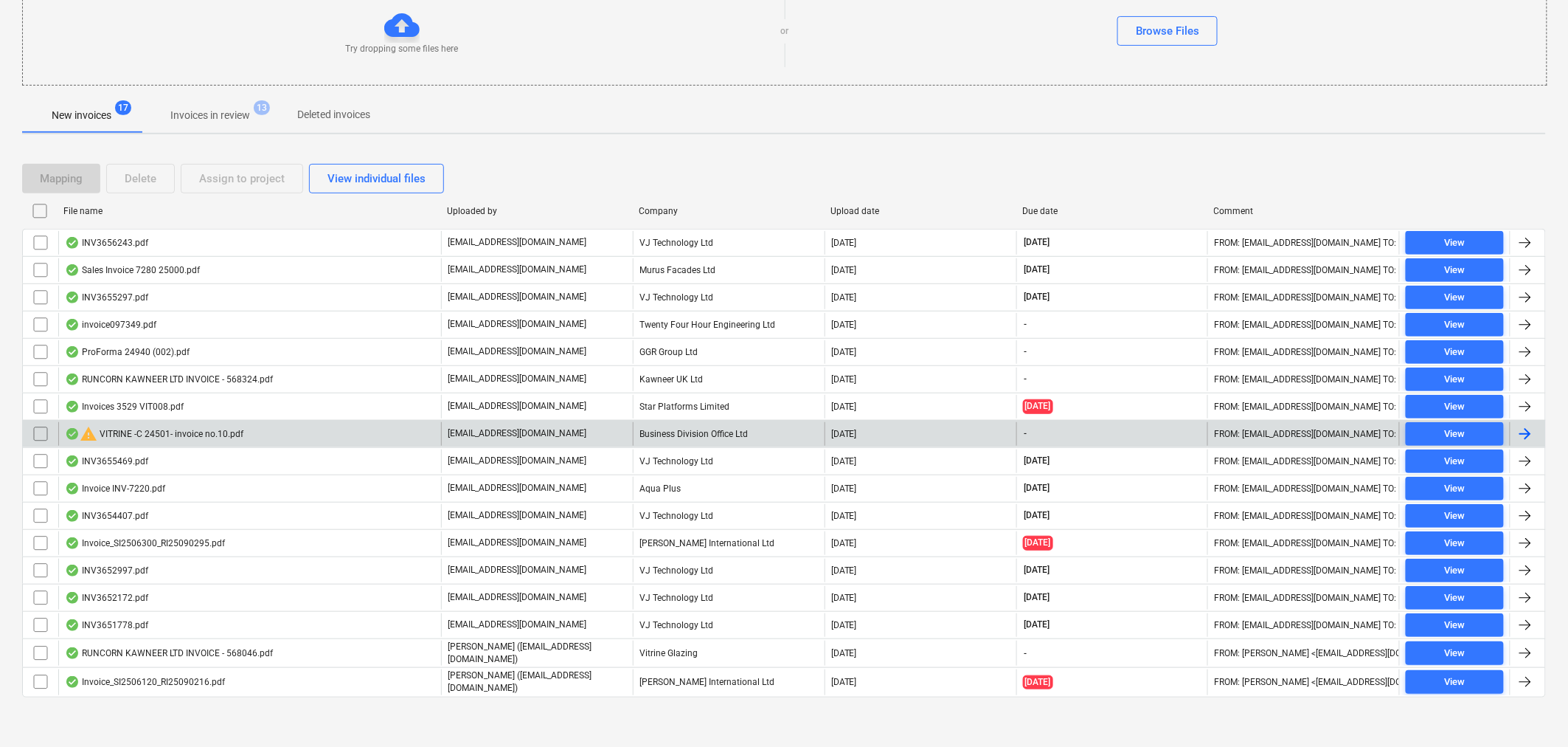
click at [40, 433] on input "checkbox" at bounding box center [40, 434] width 24 height 24
click at [145, 175] on div "Delete" at bounding box center [140, 178] width 31 height 19
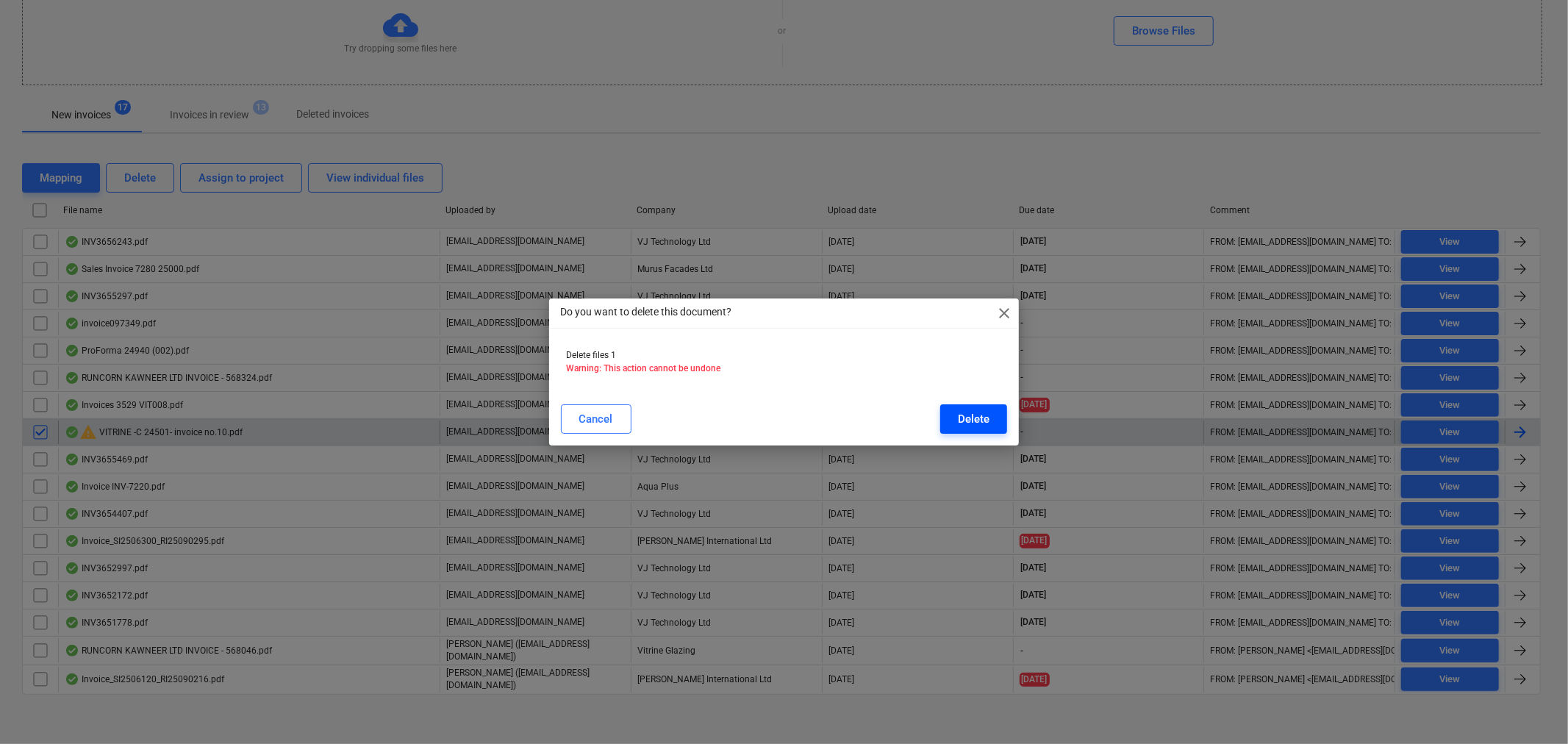
click at [969, 412] on div "Delete" at bounding box center [973, 418] width 31 height 19
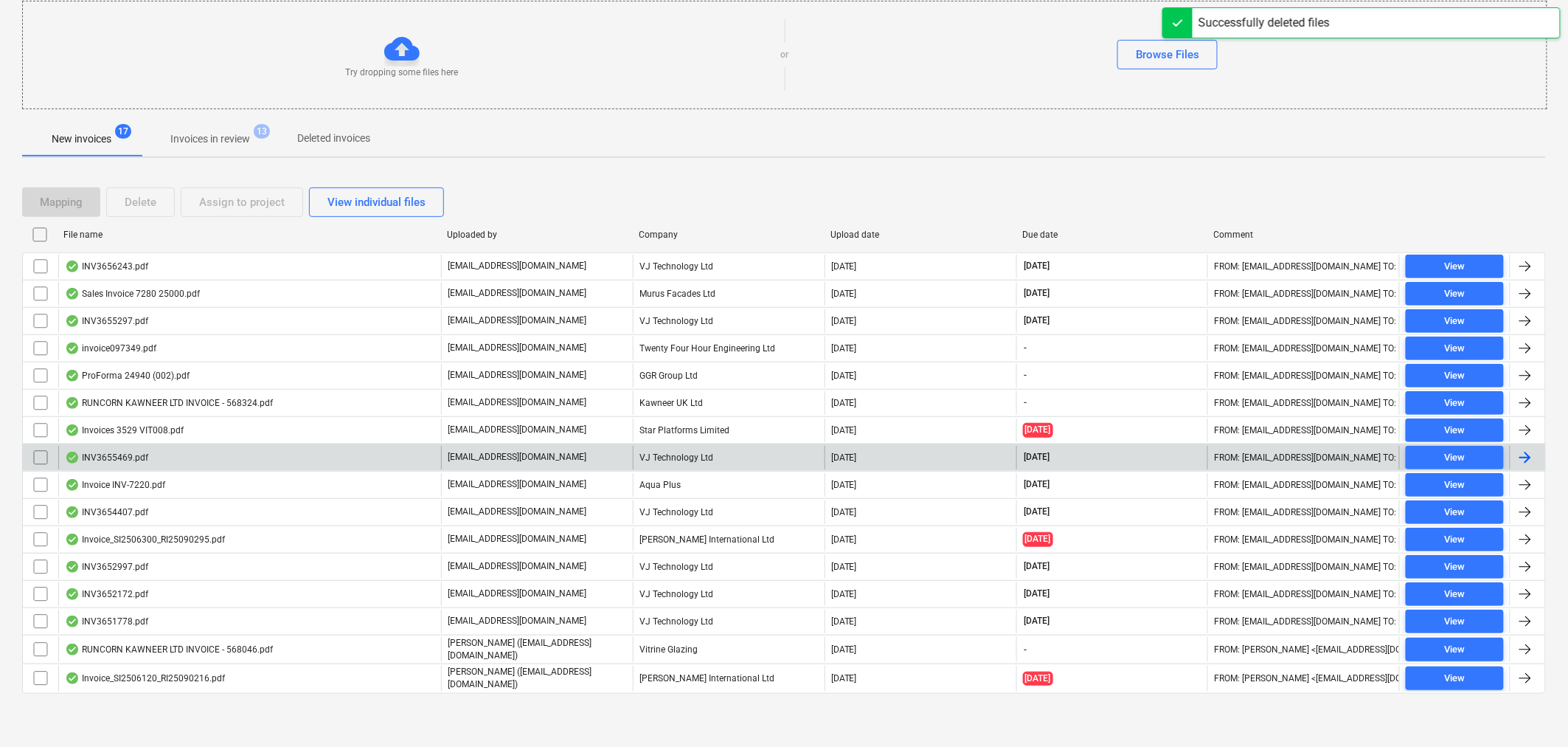
scroll to position [155, 0]
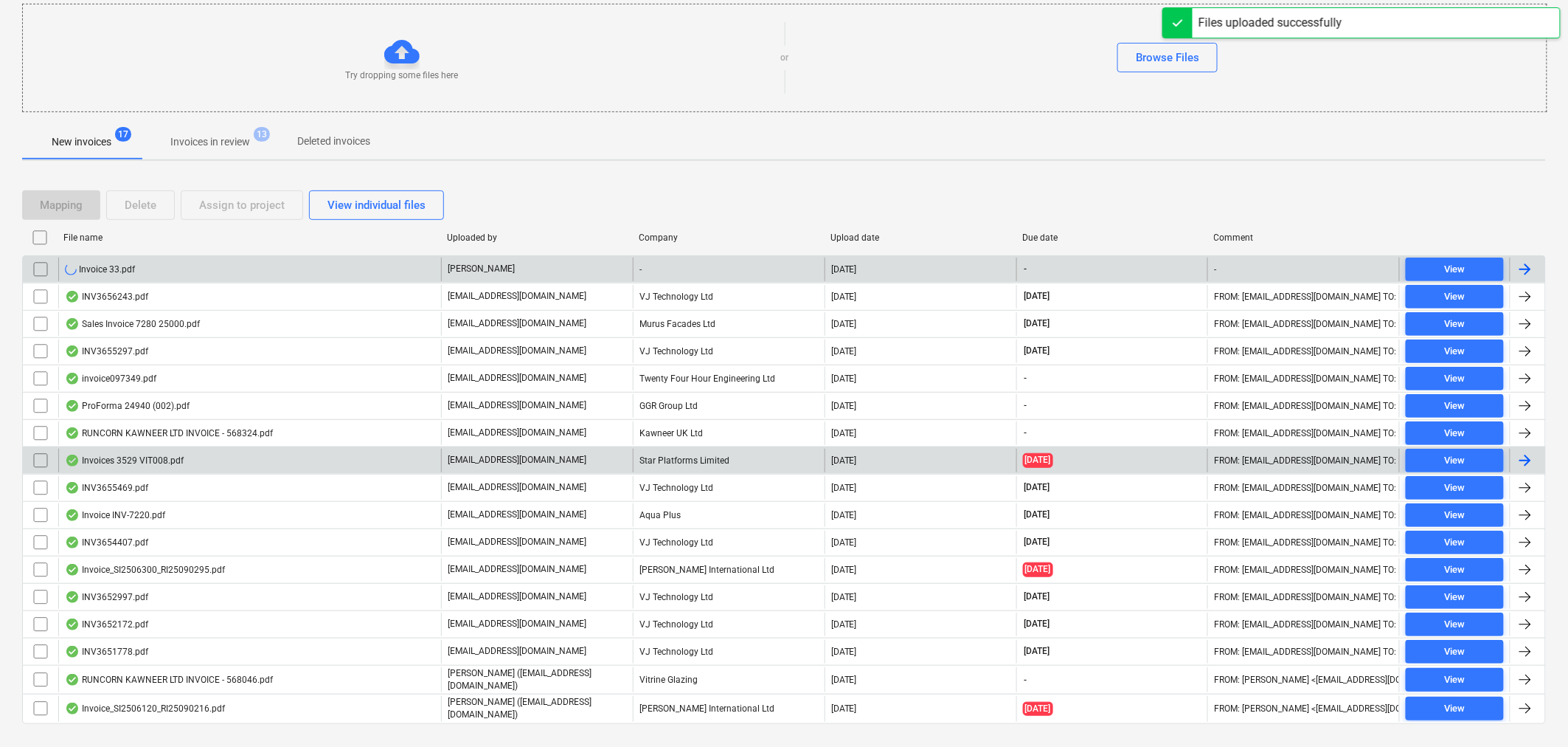
scroll to position [182, 0]
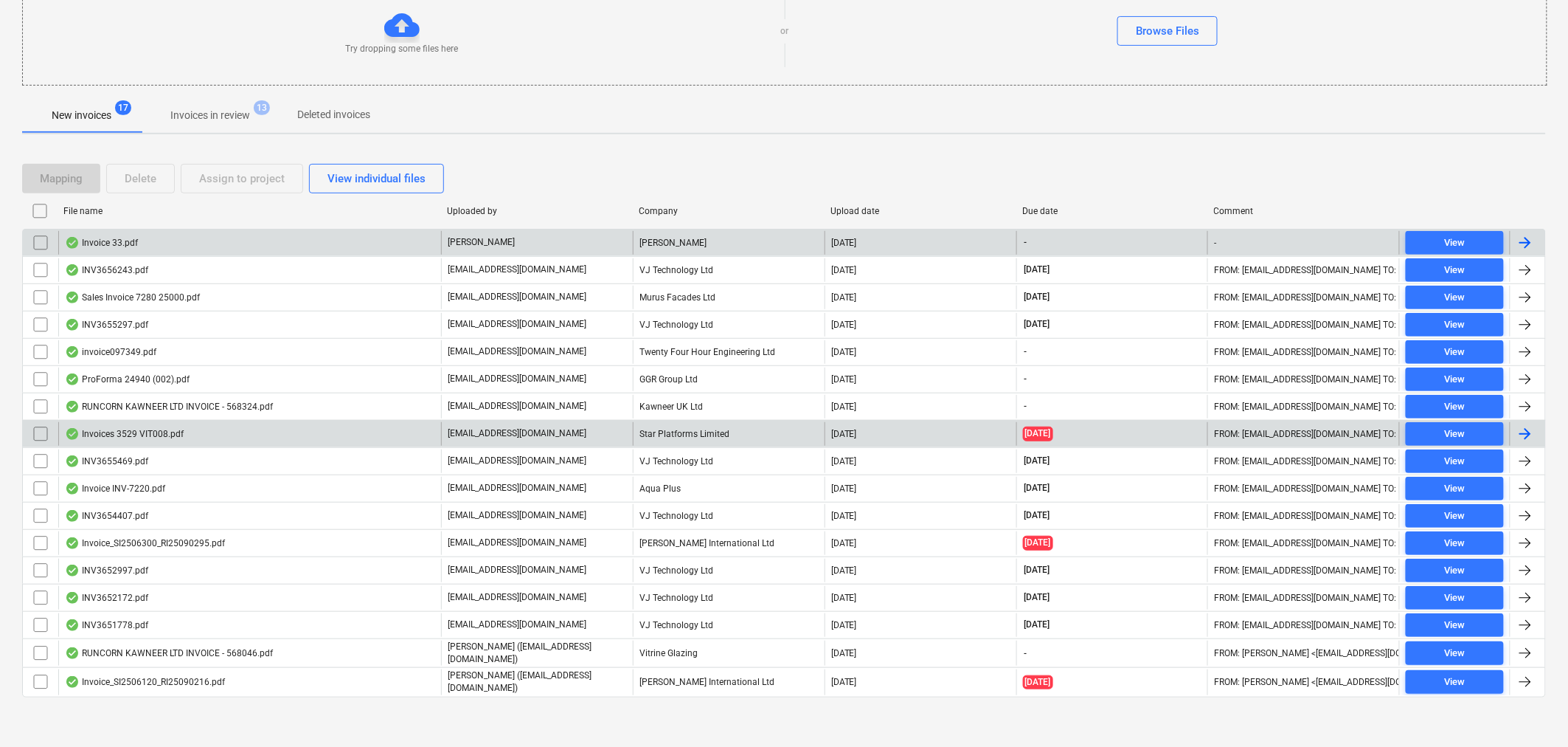
click at [411, 238] on div "Invoice 33.pdf" at bounding box center [249, 242] width 382 height 24
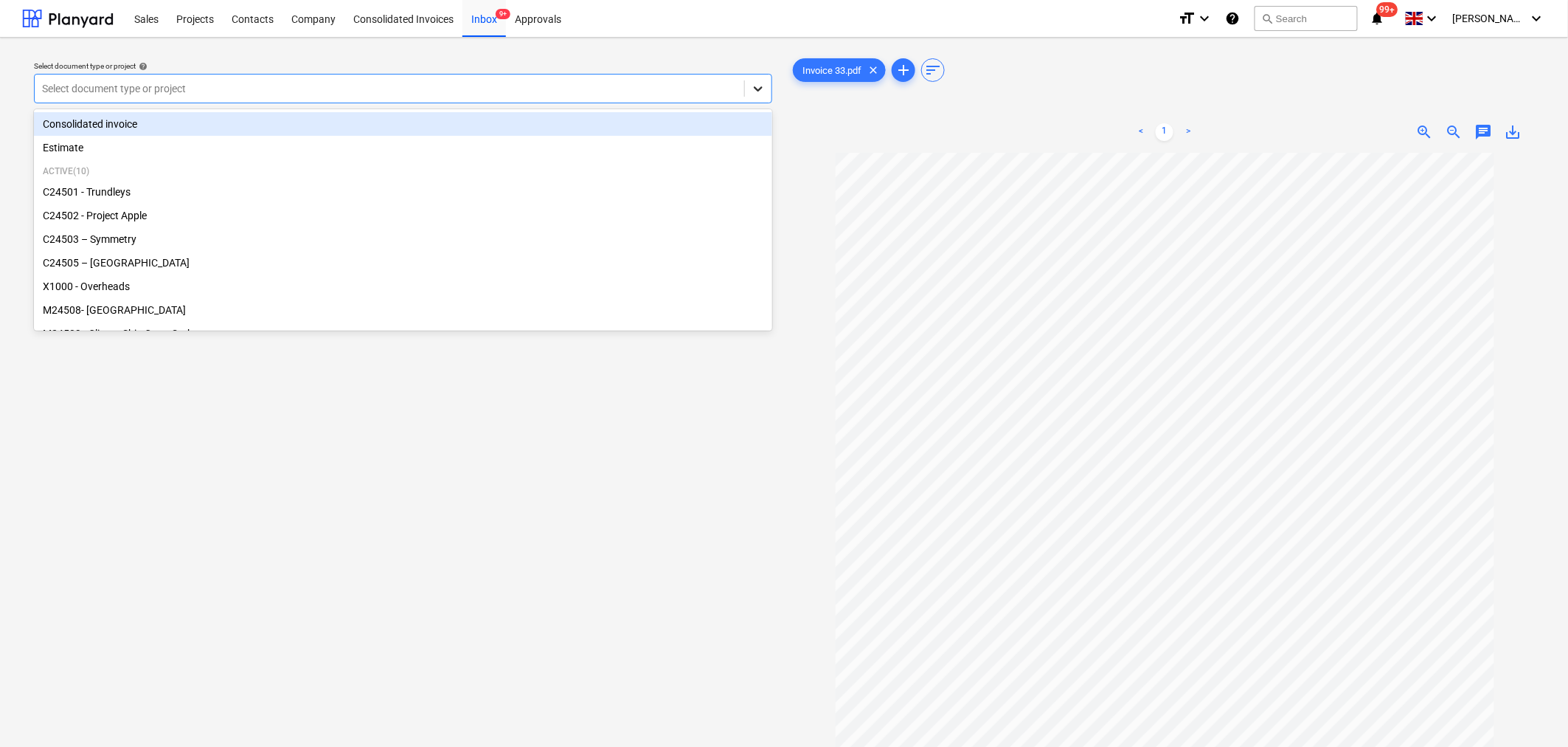
click at [753, 86] on icon at bounding box center [758, 88] width 15 height 15
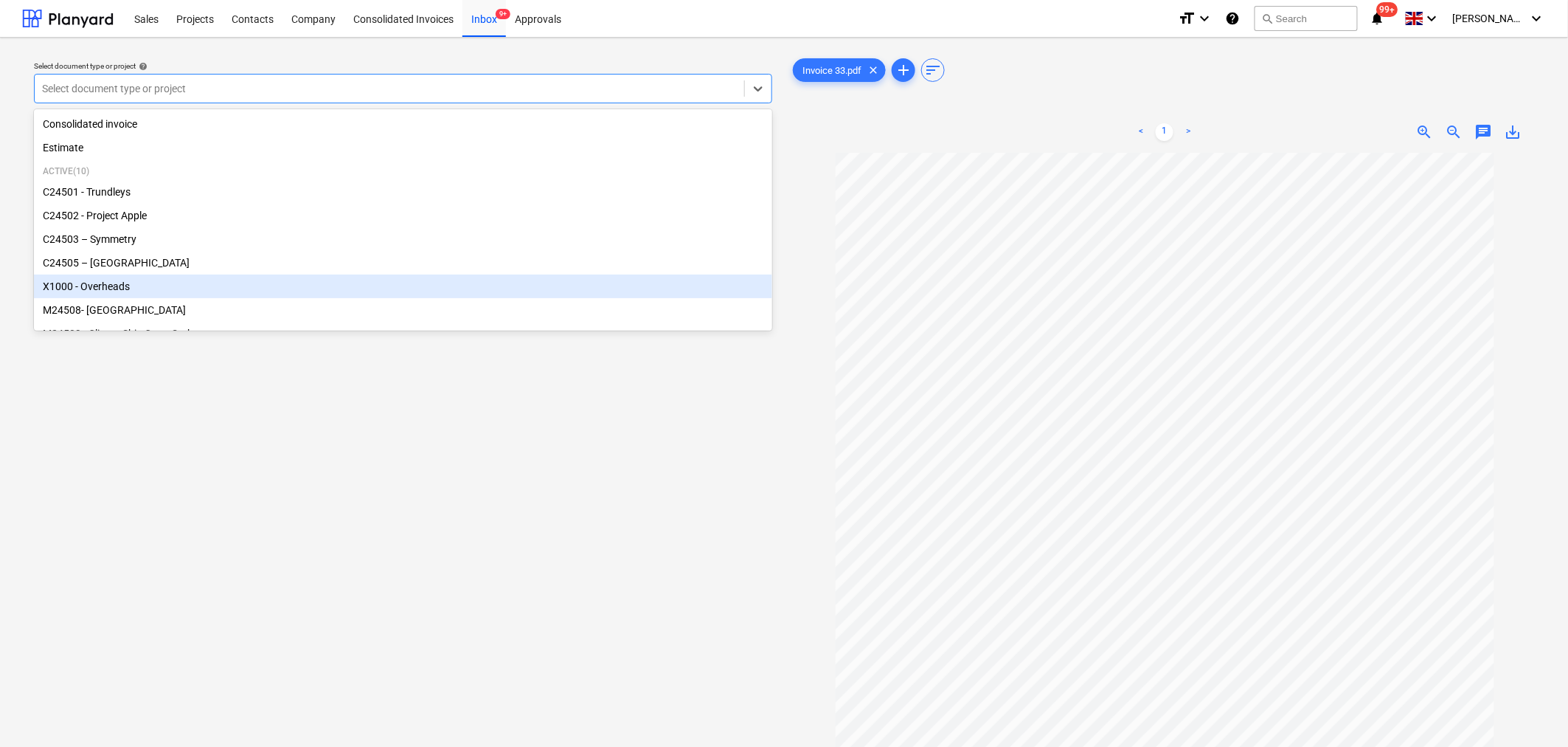
click at [651, 288] on div "X1000 - Overheads" at bounding box center [403, 286] width 739 height 24
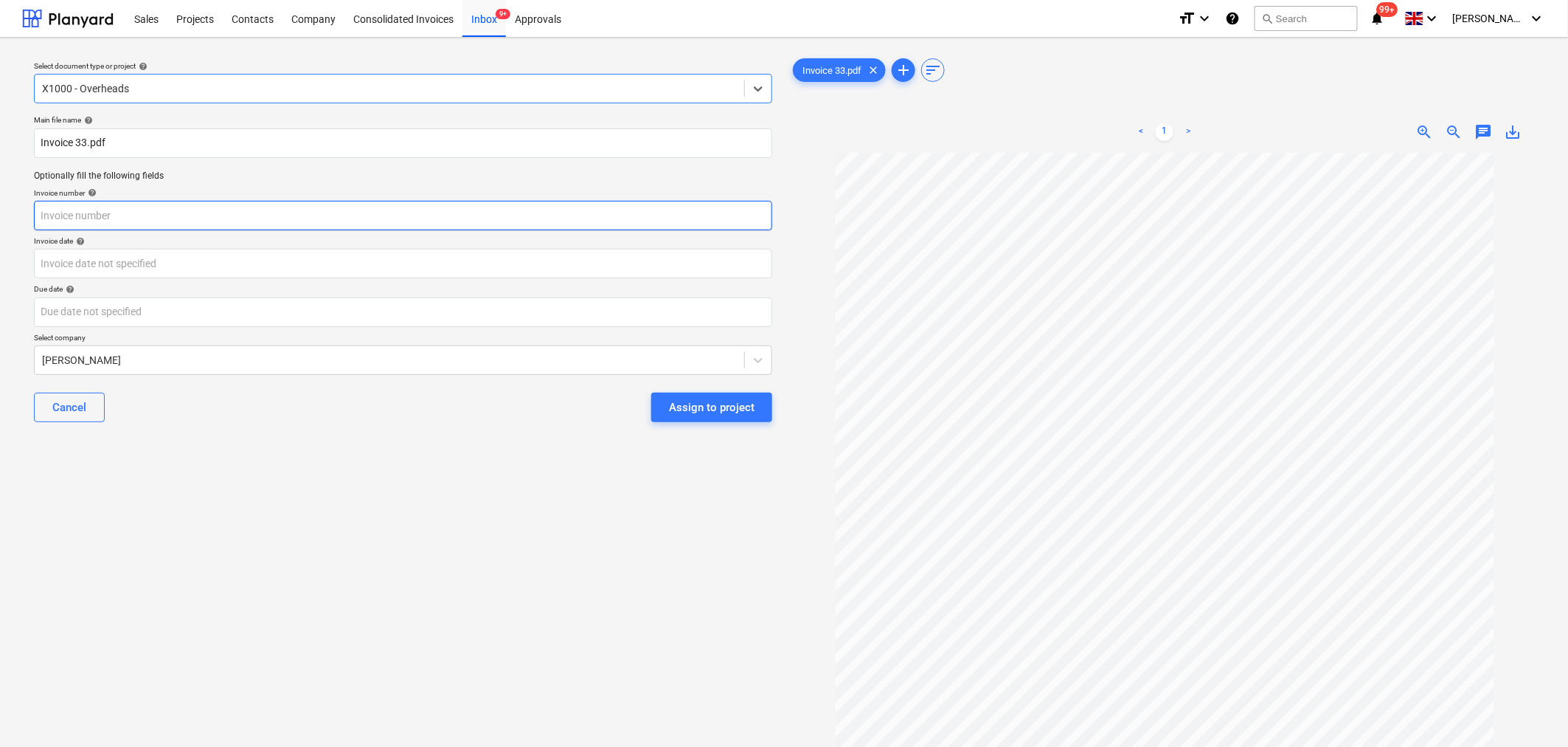
click at [615, 212] on input "text" at bounding box center [403, 216] width 739 height 30
type input "33"
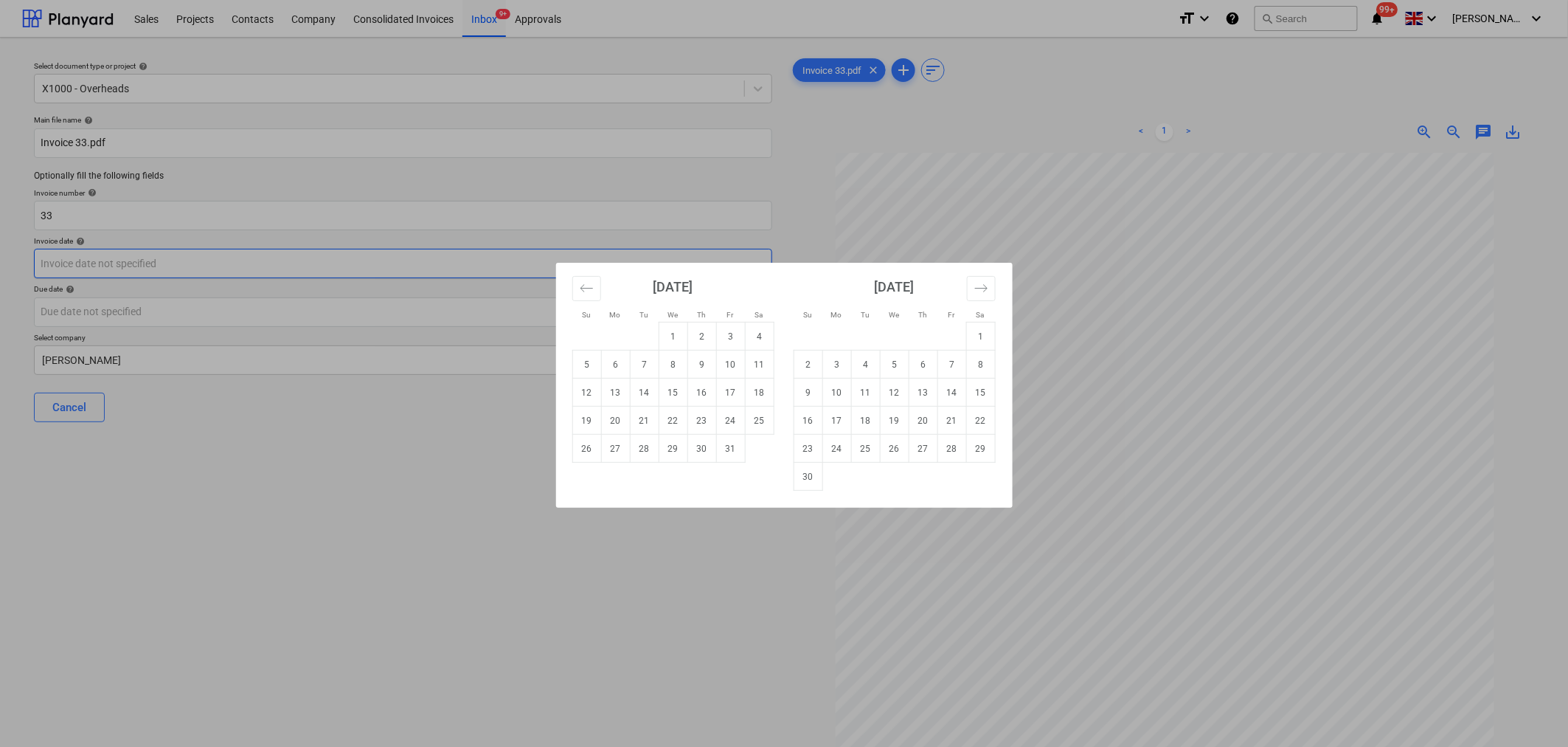
click at [377, 260] on body "This website stores cookies on your computer. These cookies are used to collect…" at bounding box center [784, 374] width 1568 height 747
click at [592, 278] on button "Move backward to switch to the previous month." at bounding box center [587, 288] width 29 height 25
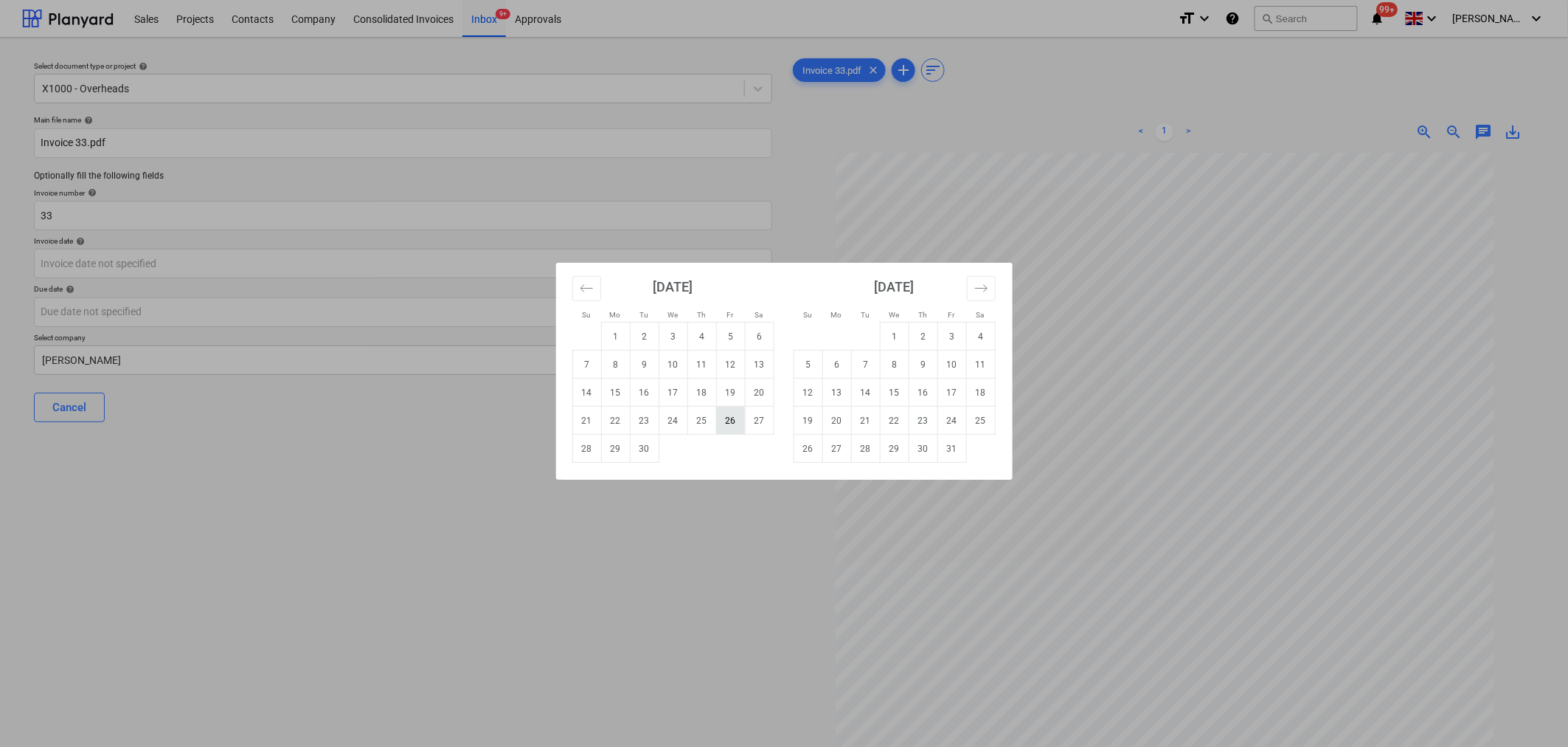
click at [725, 418] on td "26" at bounding box center [730, 421] width 29 height 28
type input "[DATE]"
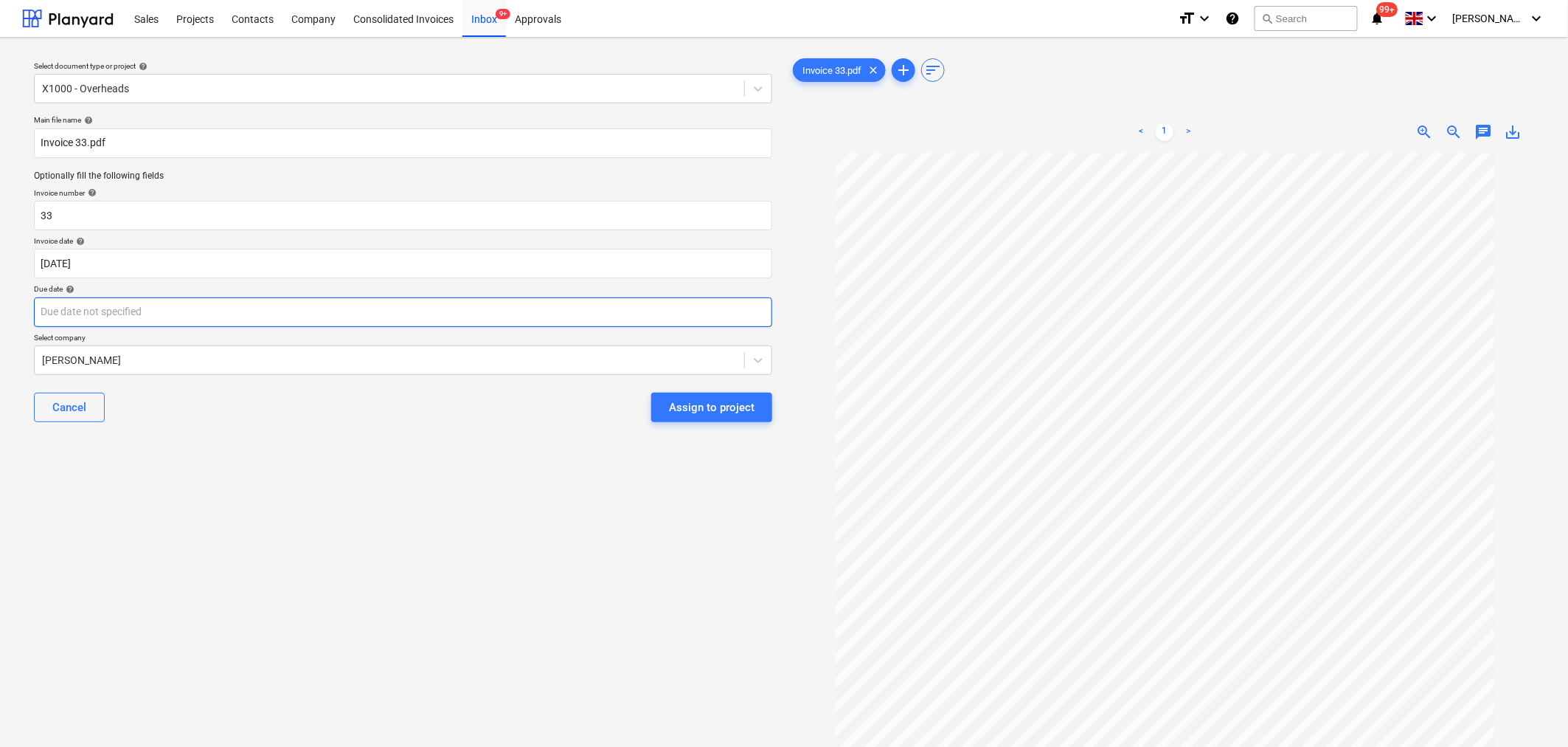
click at [634, 317] on body "This website stores cookies on your computer. These cookies are used to collect…" at bounding box center [784, 374] width 1568 height 747
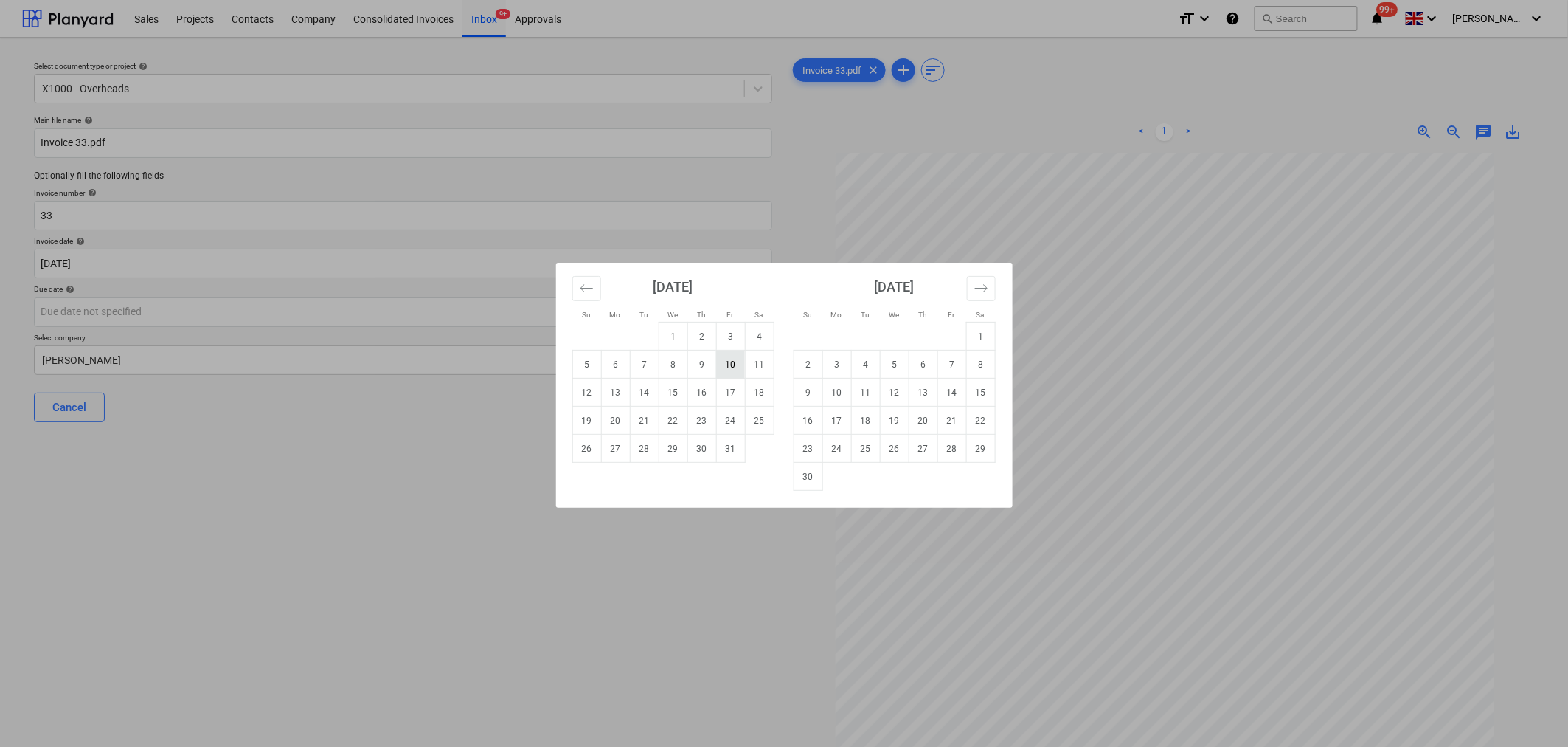
click at [733, 362] on td "10" at bounding box center [730, 364] width 29 height 28
type input "[DATE]"
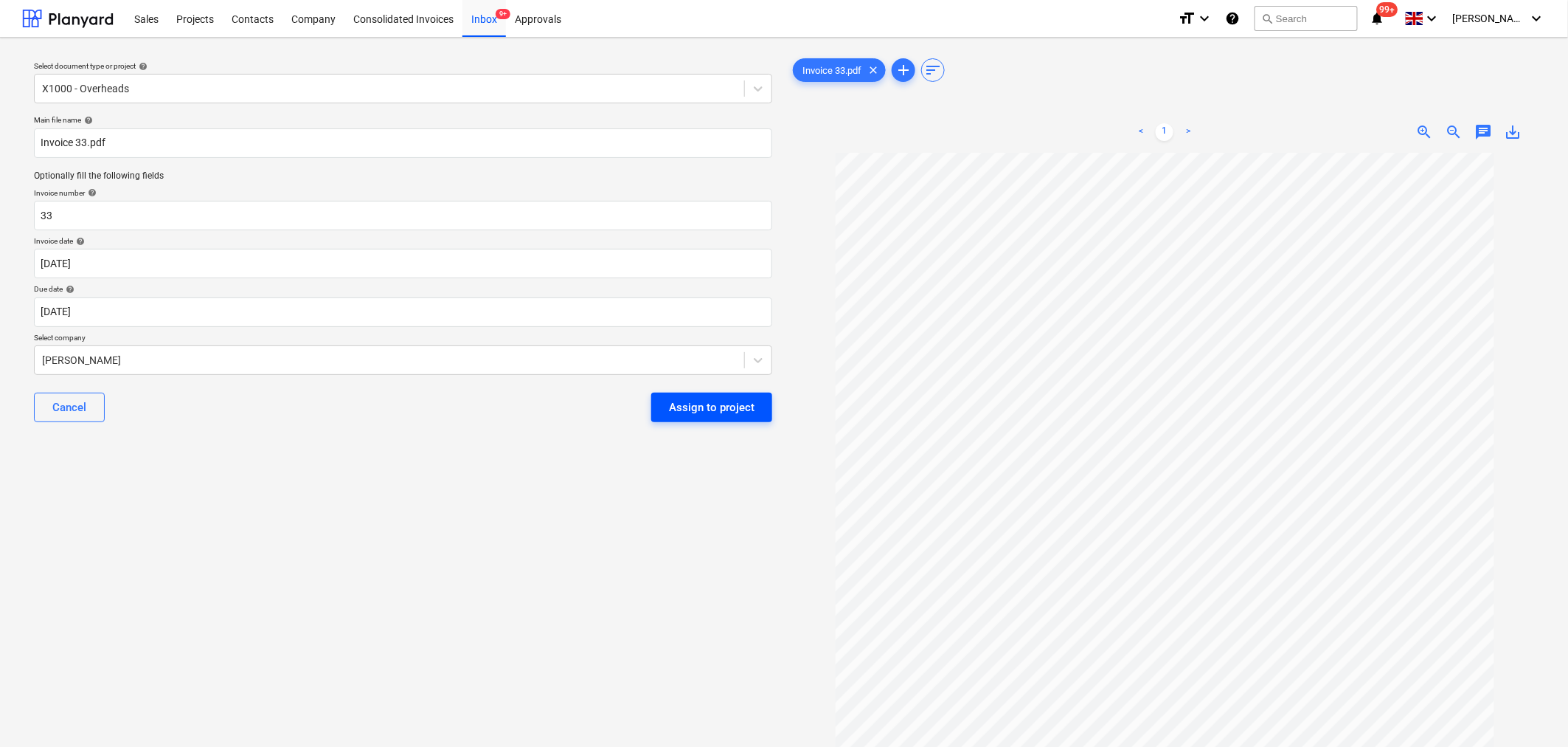
click at [684, 406] on div "Assign to project" at bounding box center [712, 407] width 86 height 19
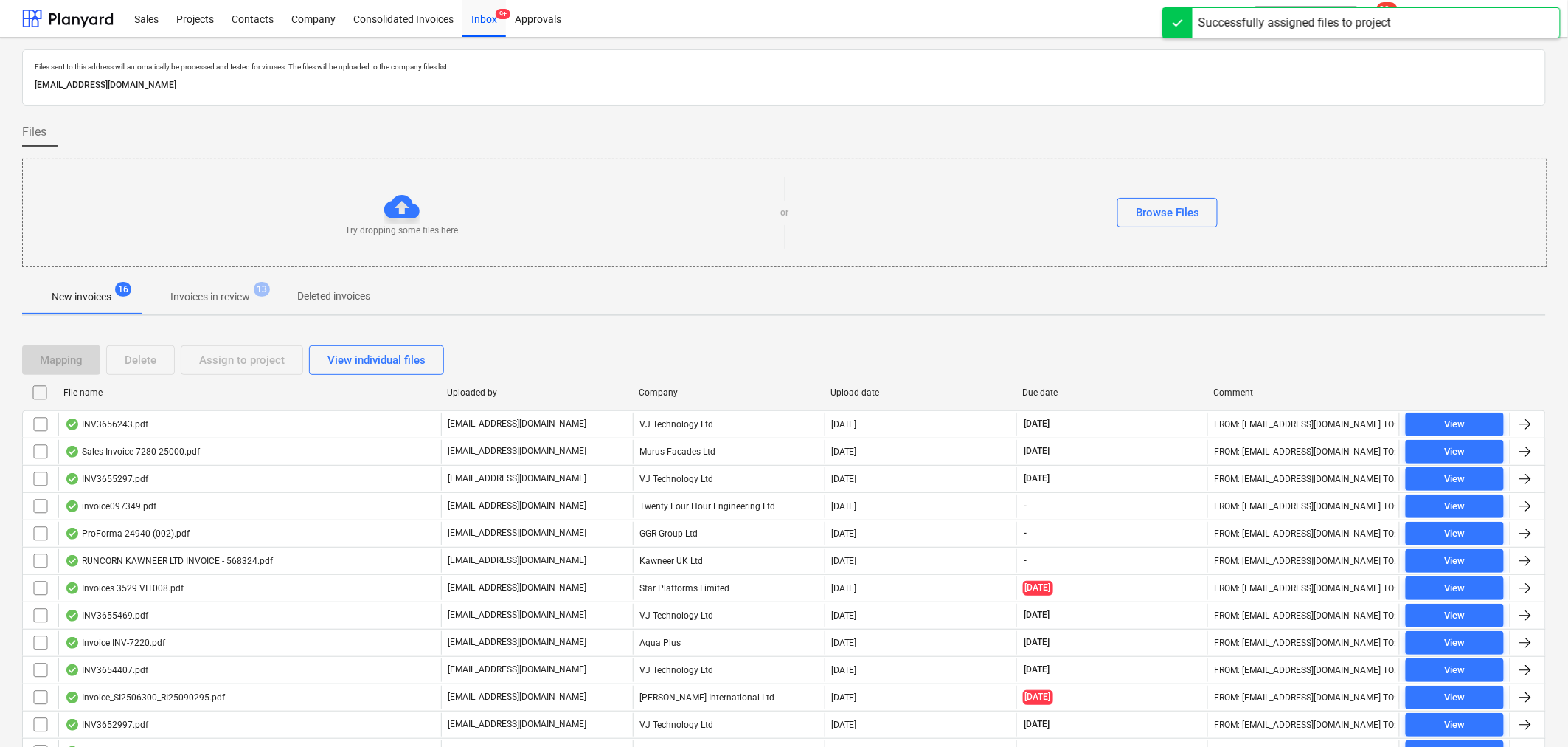
click at [222, 297] on p "Invoices in review" at bounding box center [210, 297] width 79 height 16
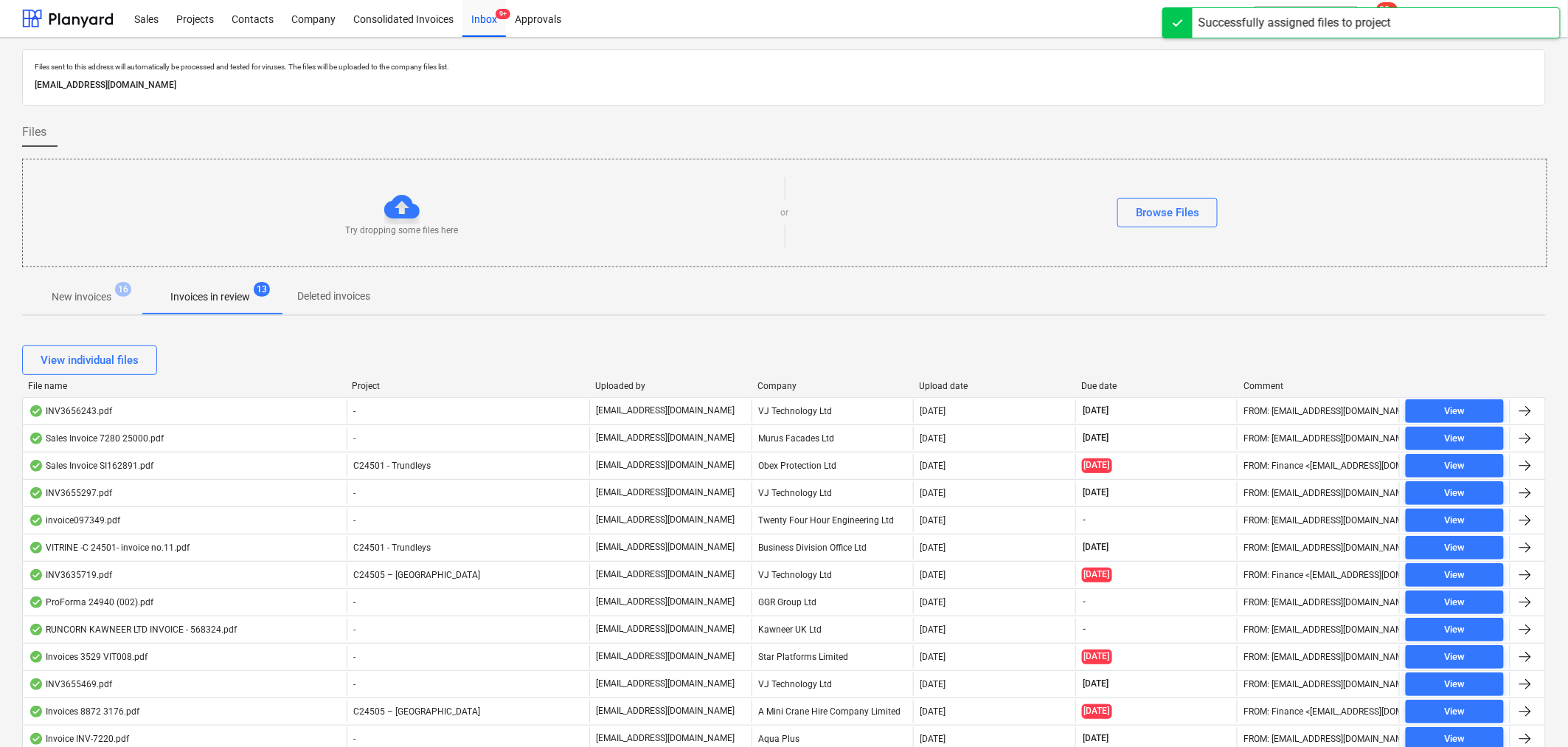
click at [776, 384] on div "Company" at bounding box center [833, 386] width 150 height 10
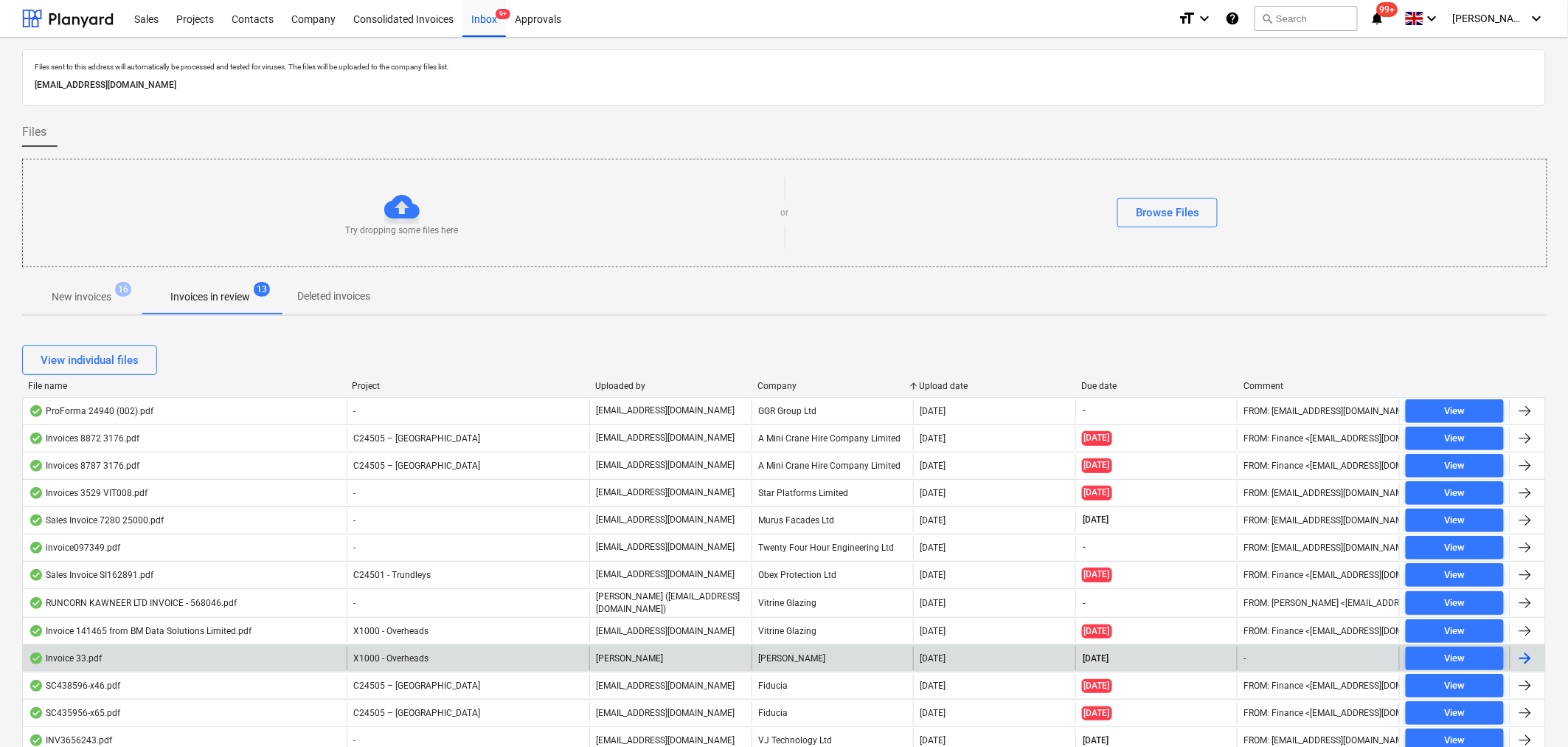
click at [784, 664] on div "[PERSON_NAME]" at bounding box center [833, 658] width 162 height 24
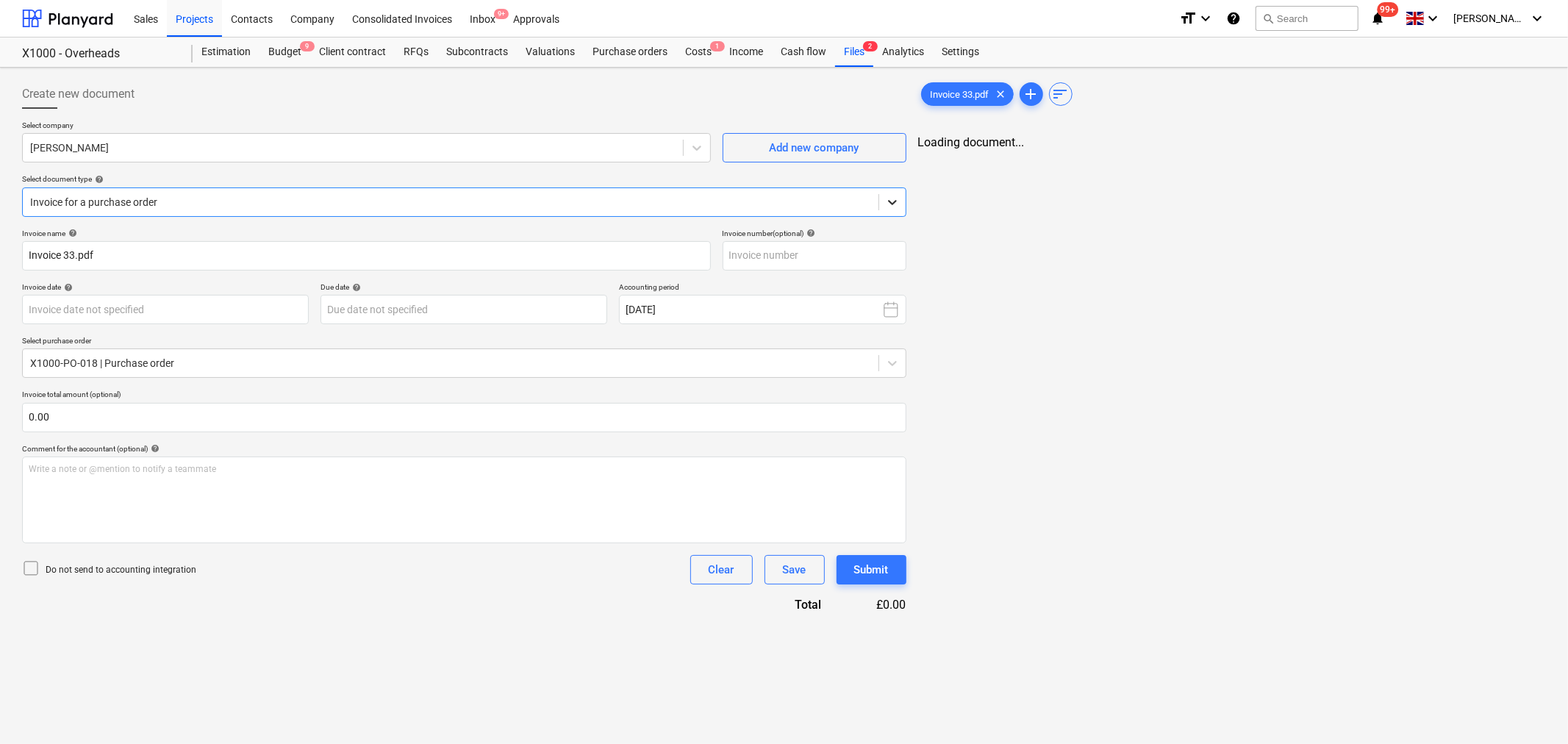
type input "33"
type input "[DATE]"
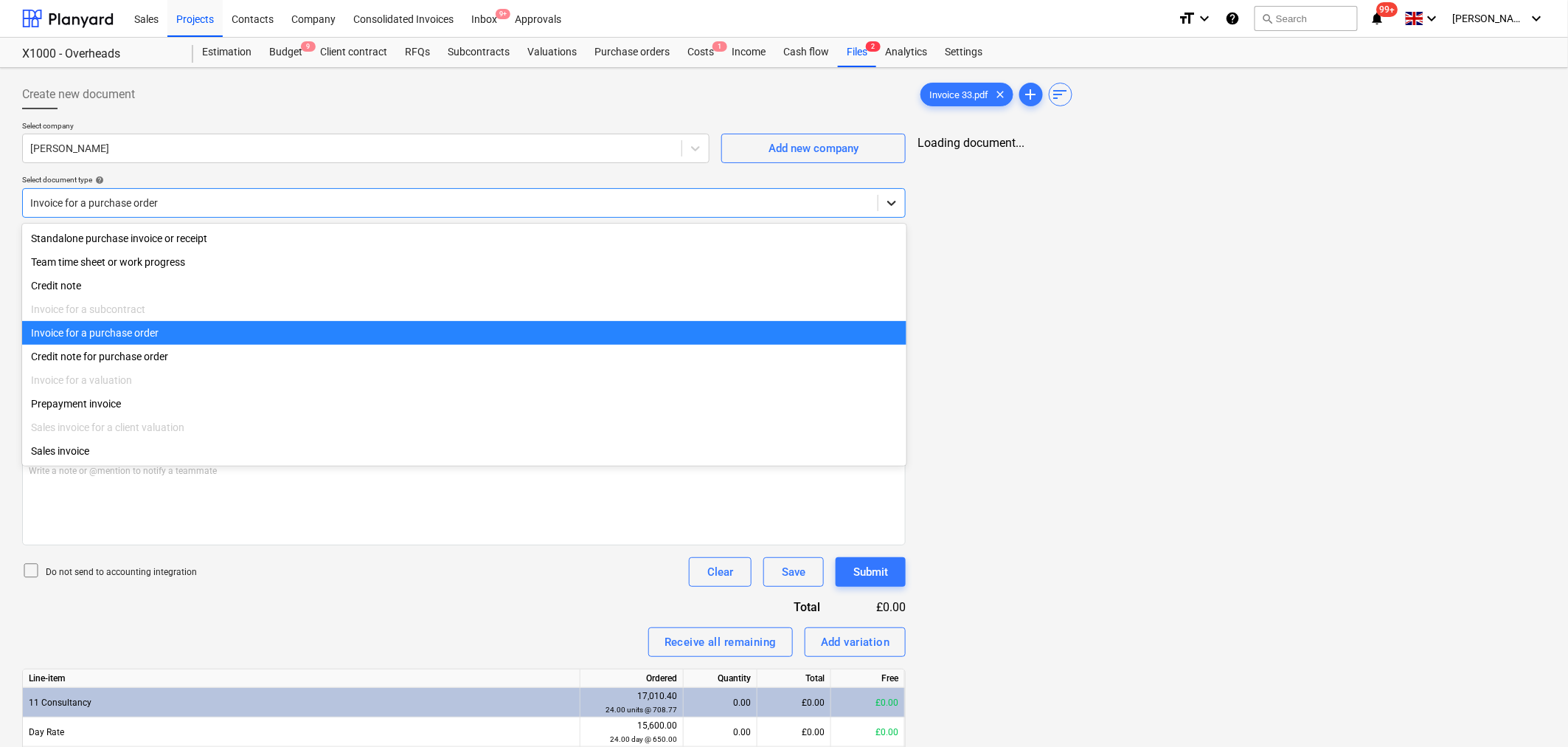
click at [901, 194] on div at bounding box center [891, 202] width 26 height 26
click at [831, 328] on div "Invoice for a purchase order" at bounding box center [464, 332] width 884 height 24
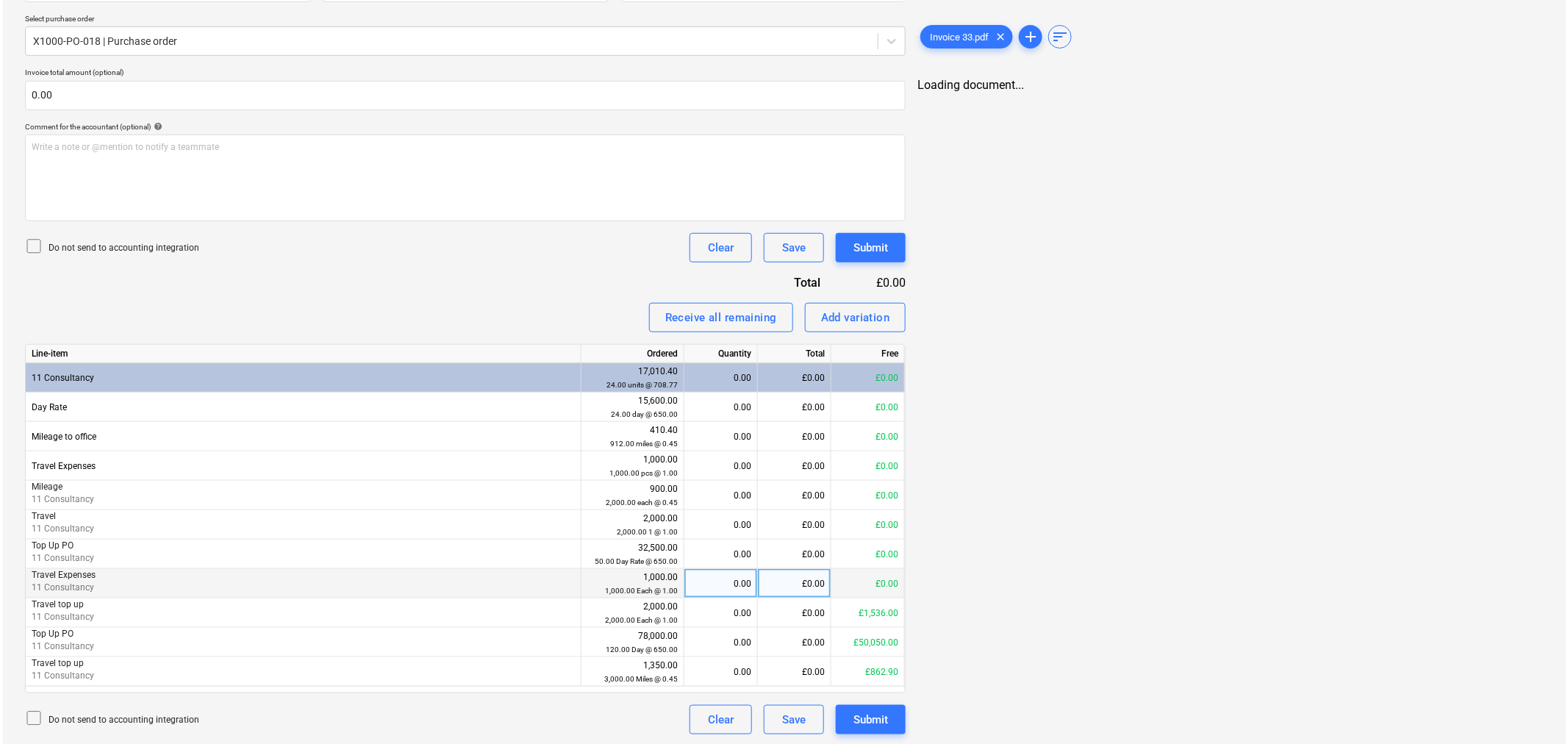
scroll to position [325, 0]
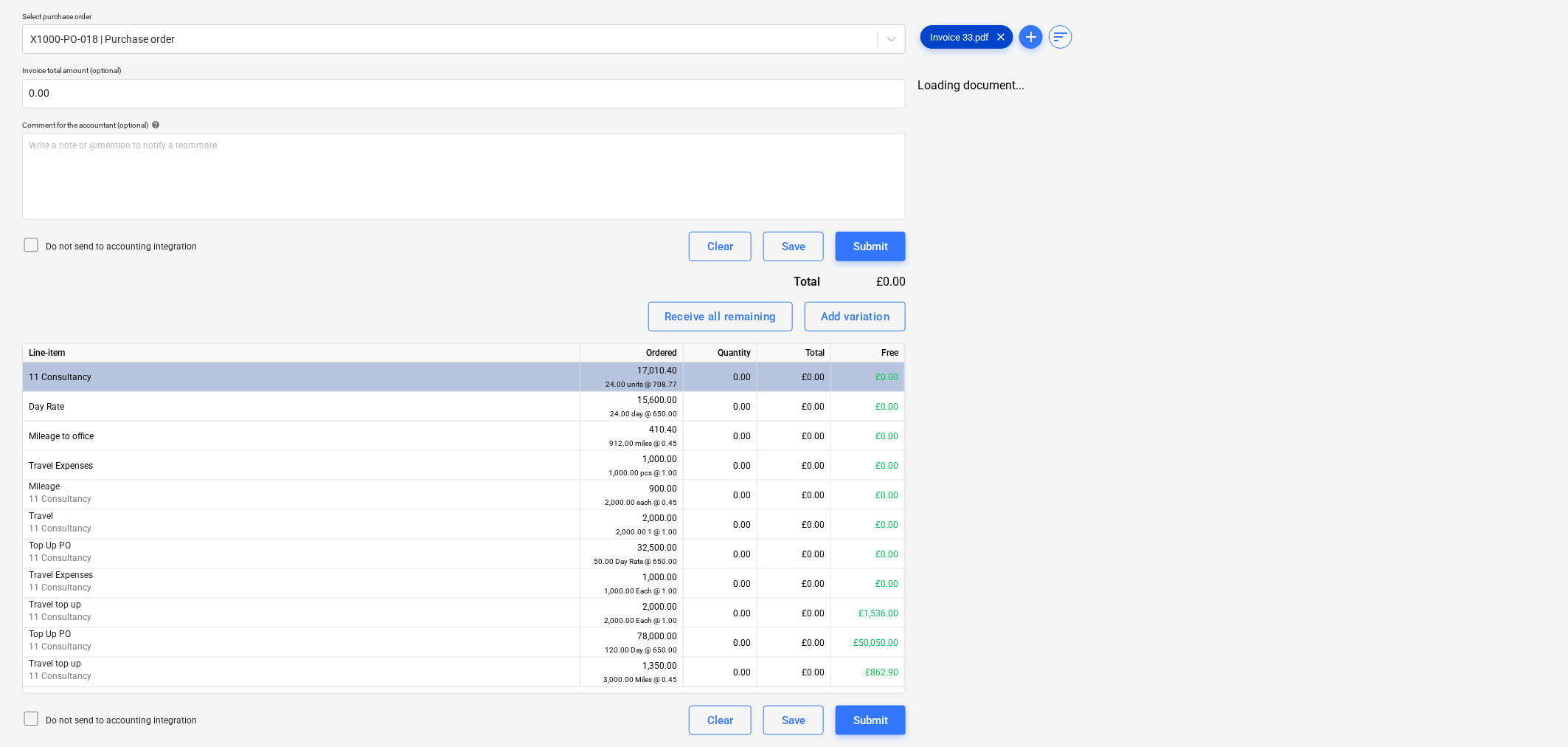
click at [962, 45] on div "Invoice 33.pdf clear" at bounding box center [967, 36] width 93 height 24
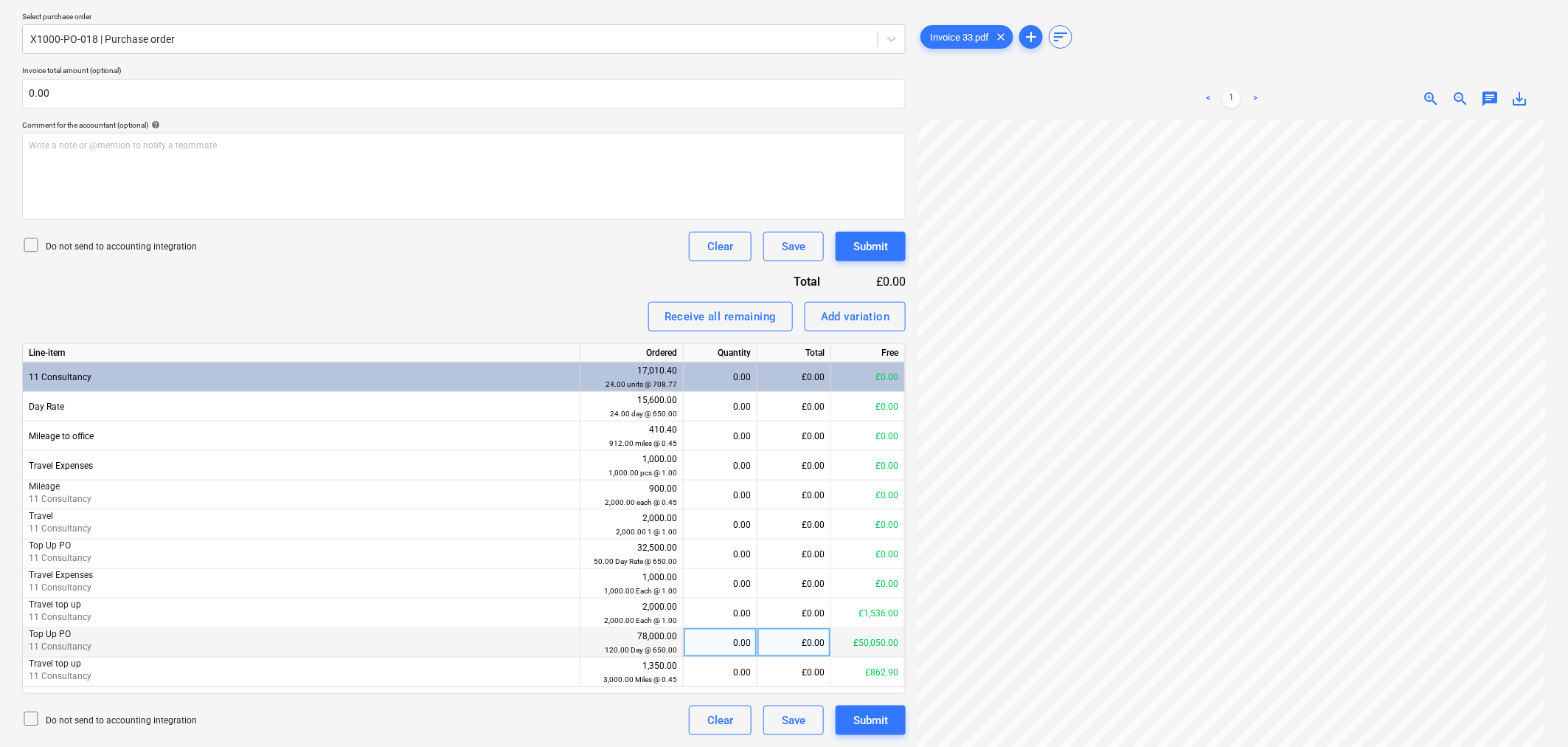
click at [779, 645] on div "£0.00" at bounding box center [794, 643] width 74 height 30
click at [728, 651] on div "0.00" at bounding box center [720, 643] width 61 height 30
type input "1"
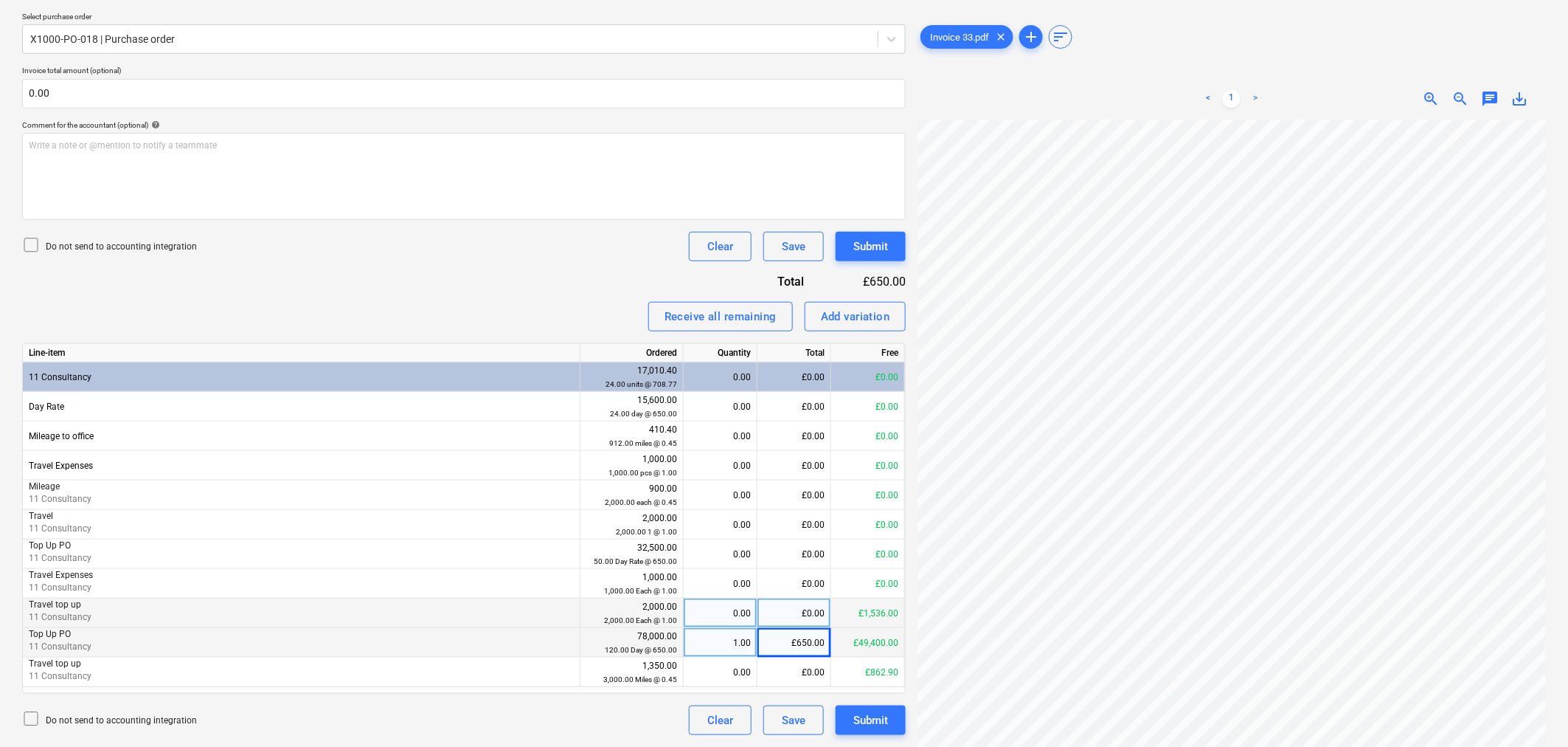
click at [789, 610] on div "£0.00" at bounding box center [794, 613] width 74 height 30
type input "17.1"
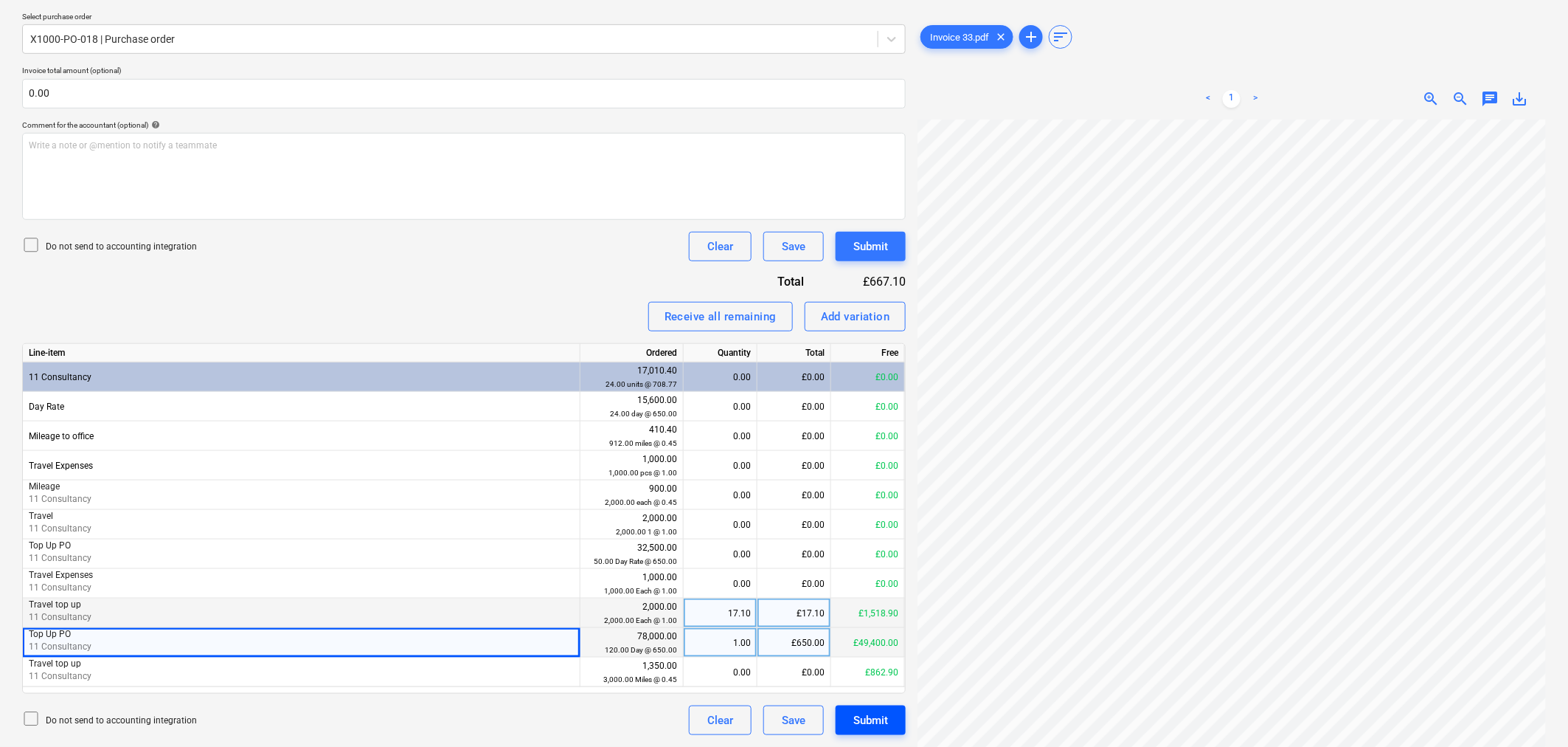
click at [893, 707] on button "Submit" at bounding box center [871, 721] width 70 height 30
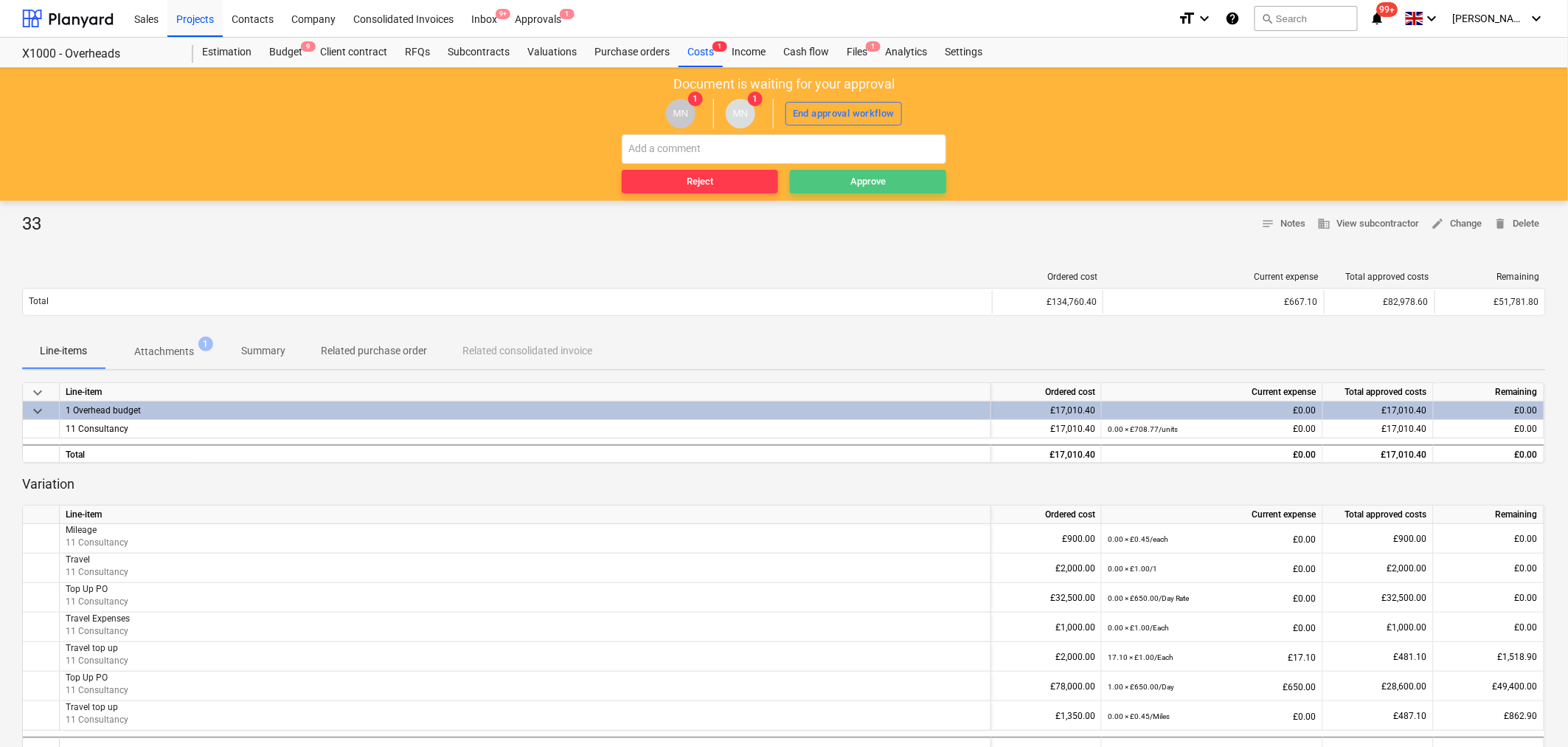
click at [865, 182] on div "Approve" at bounding box center [867, 182] width 36 height 17
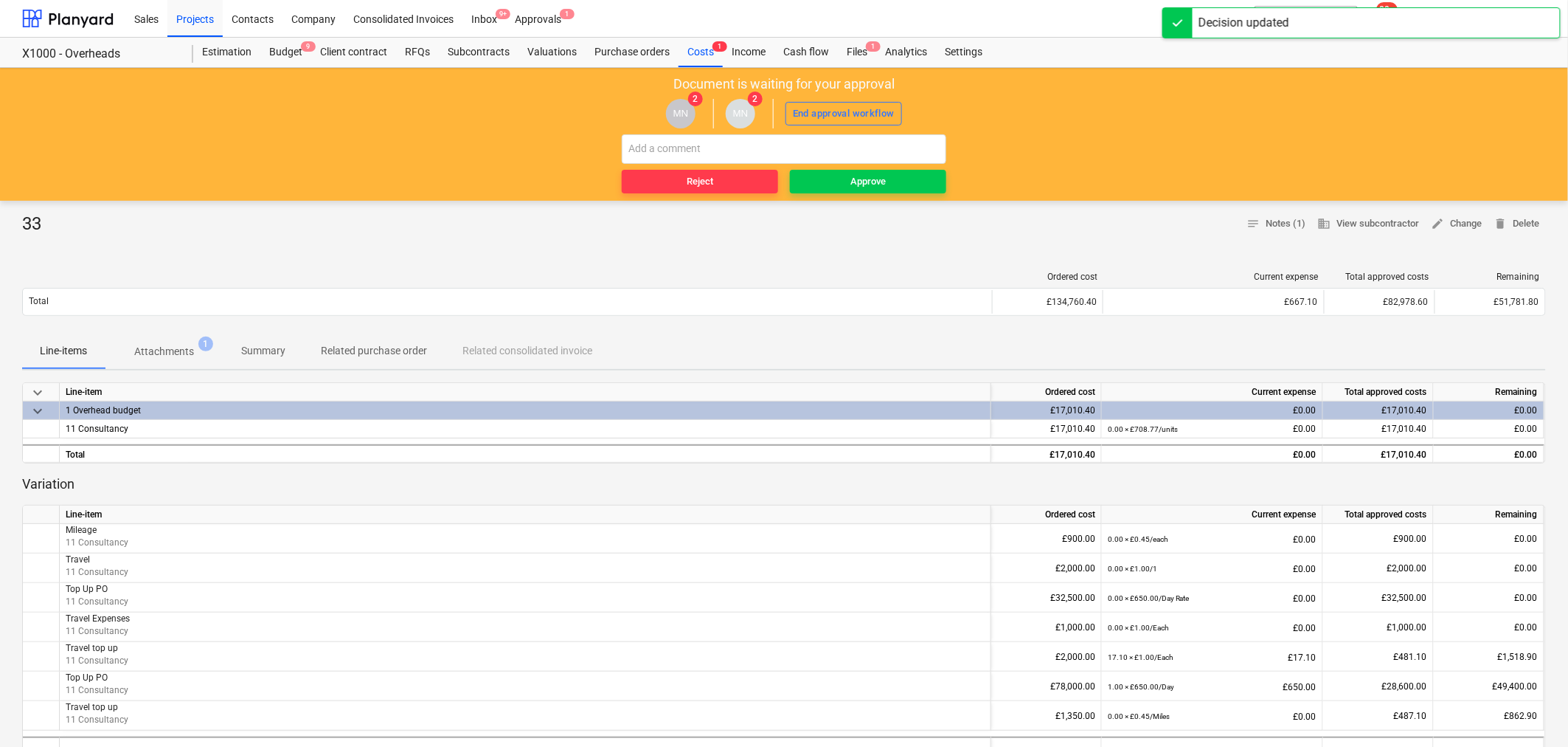
click at [865, 182] on div "Approve" at bounding box center [867, 182] width 36 height 17
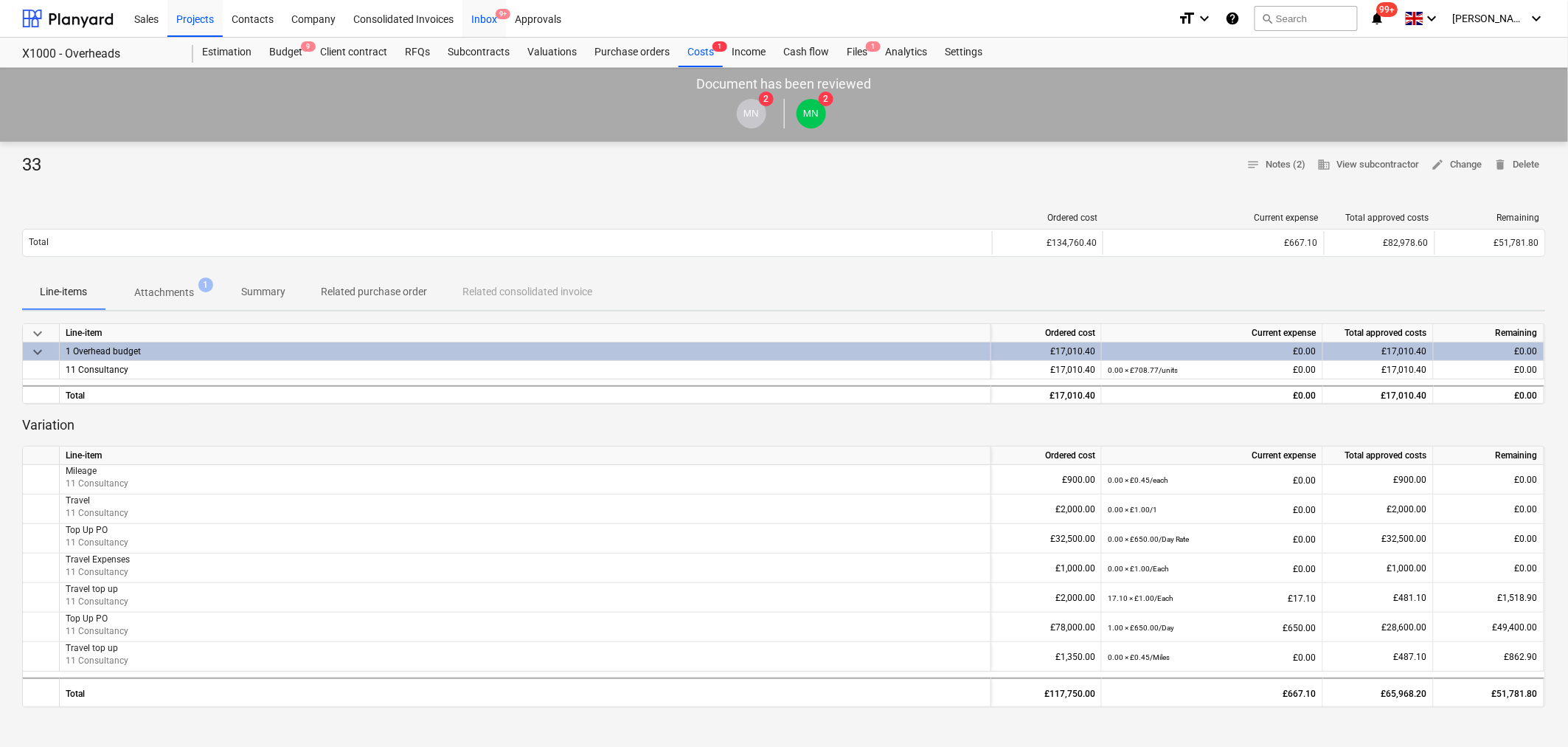
click at [476, 19] on div "Inbox 9+" at bounding box center [484, 18] width 44 height 38
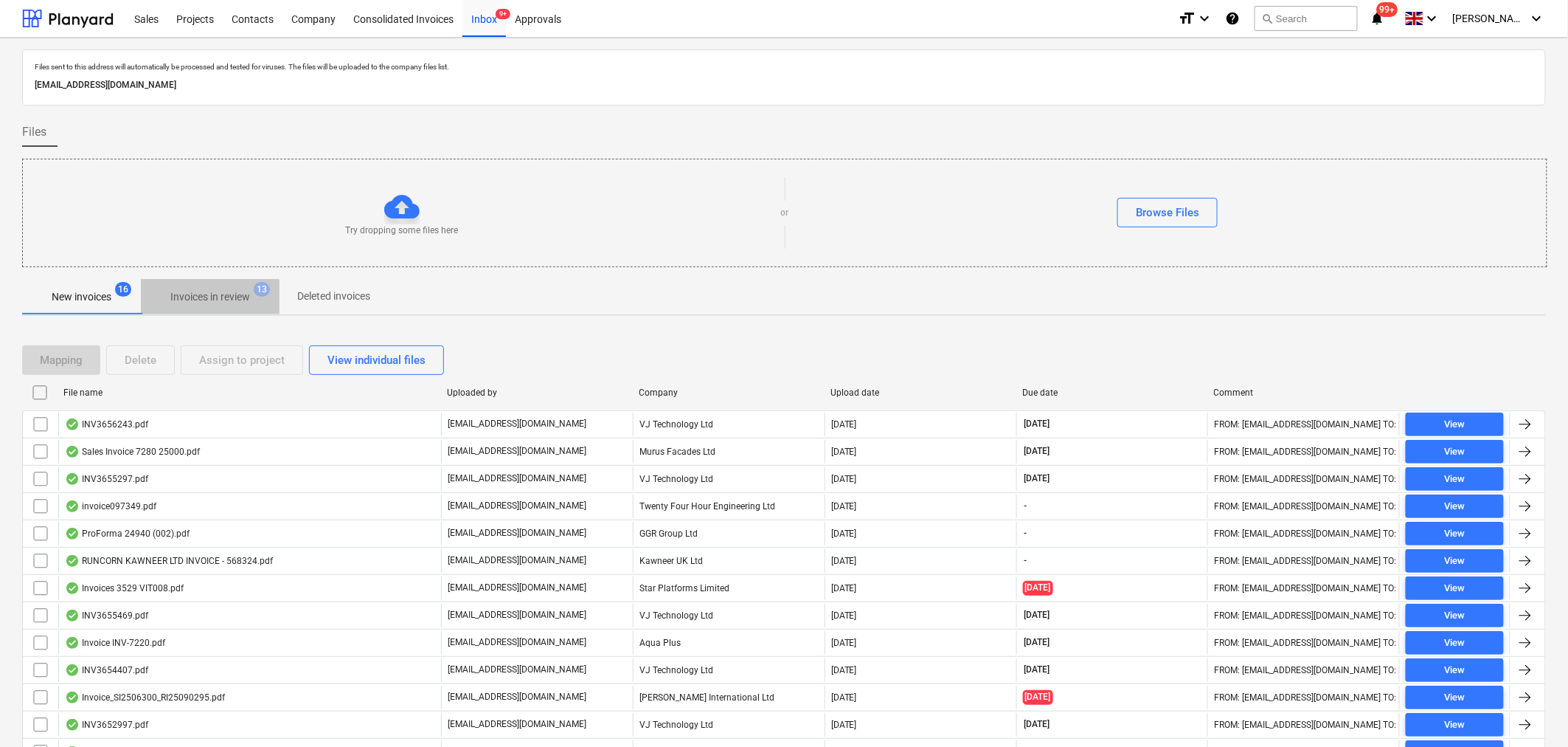
click at [224, 293] on p "Invoices in review" at bounding box center [210, 297] width 79 height 16
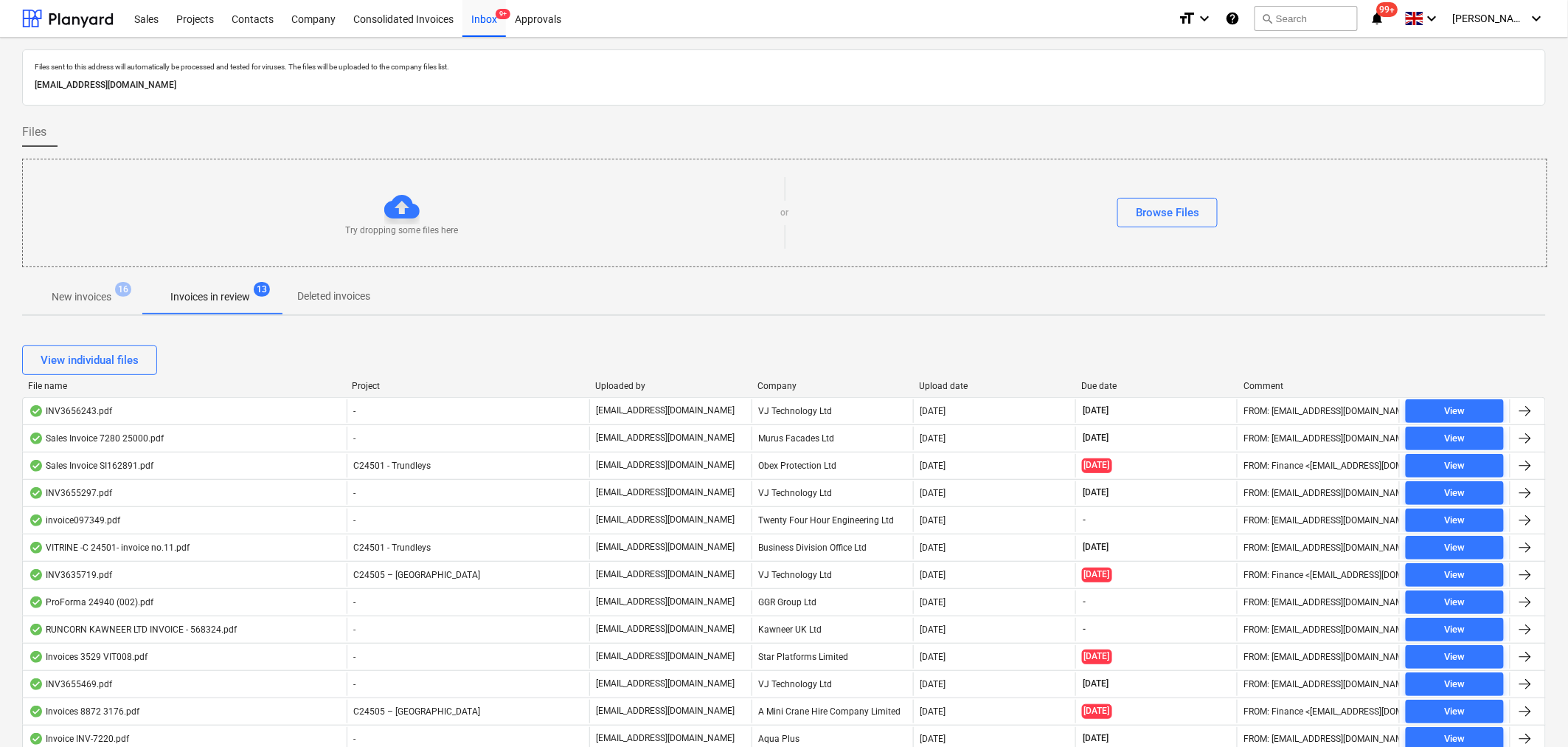
click at [760, 389] on div at bounding box center [752, 386] width 26 height 10
click at [778, 387] on div "Company" at bounding box center [833, 386] width 150 height 10
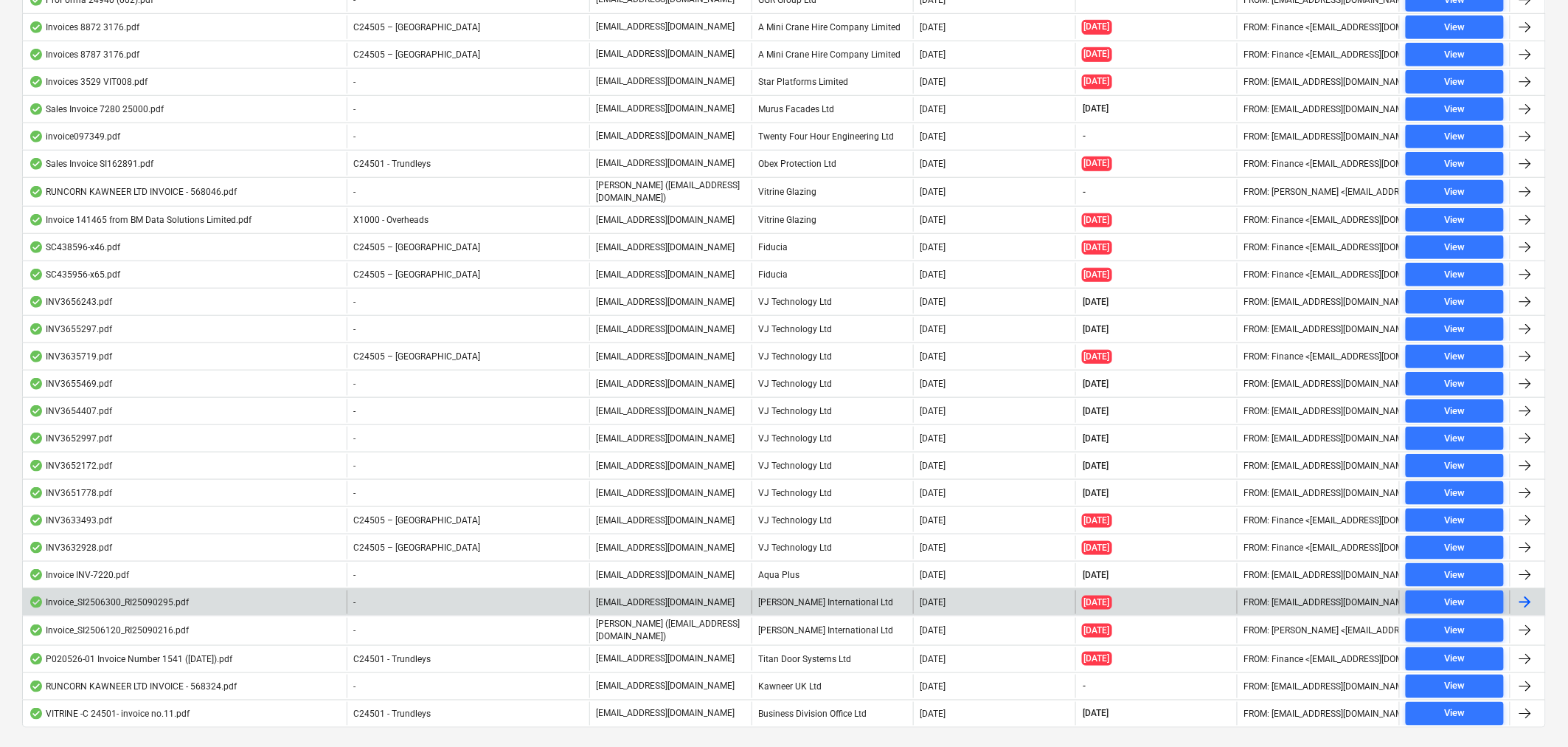
scroll to position [445, 0]
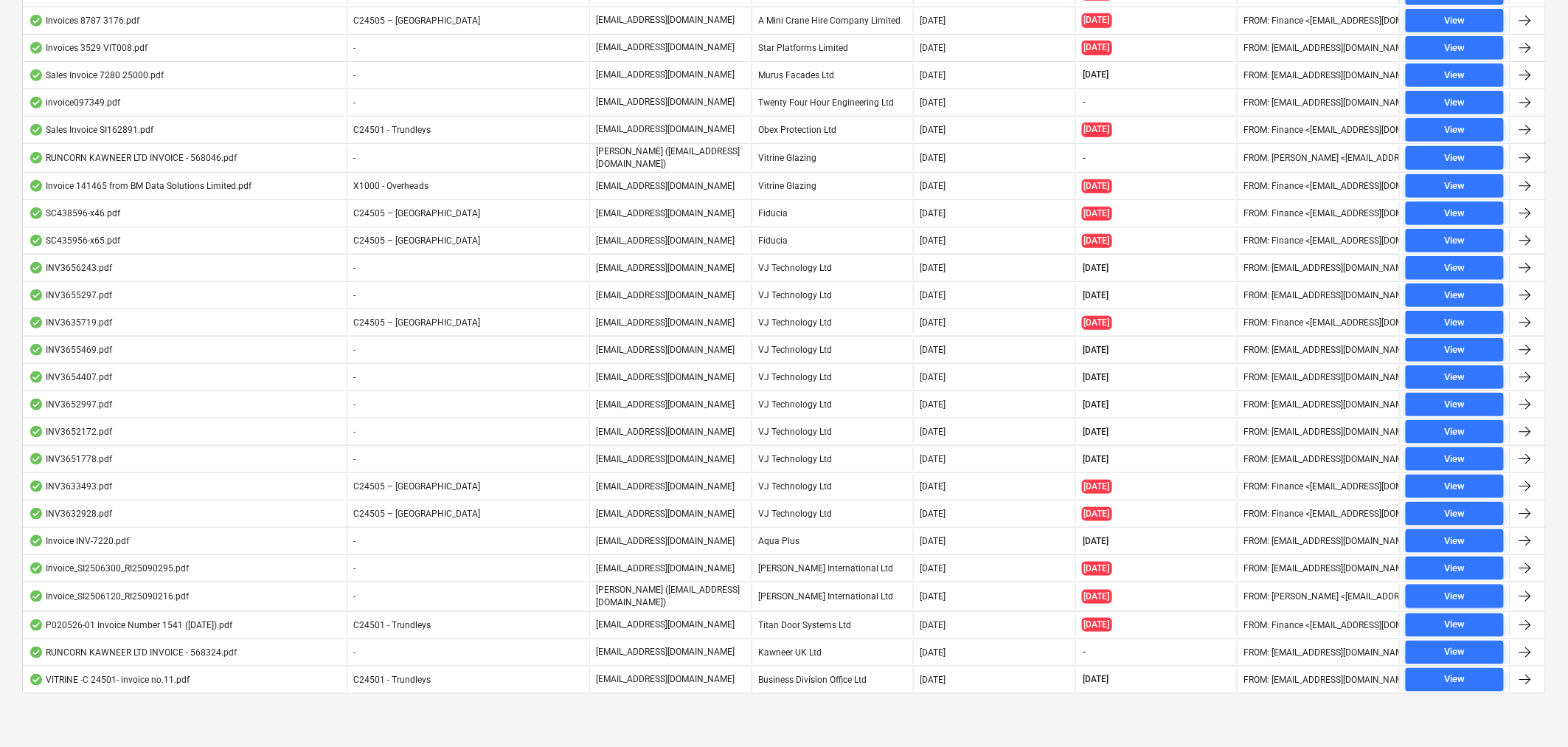
click at [817, 669] on div "Business Division Office Ltd" at bounding box center [833, 679] width 162 height 24
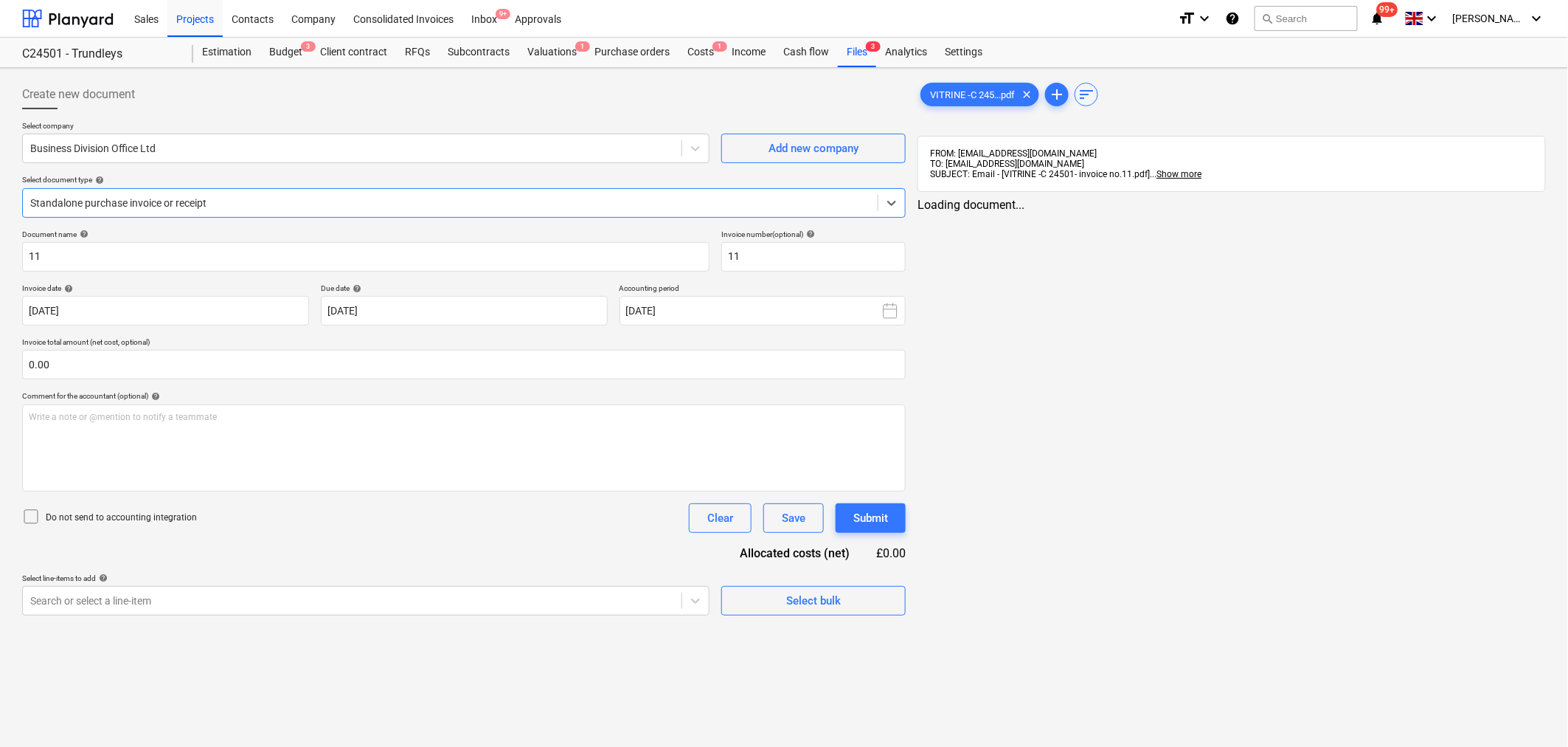
type input "11"
type input "[DATE]"
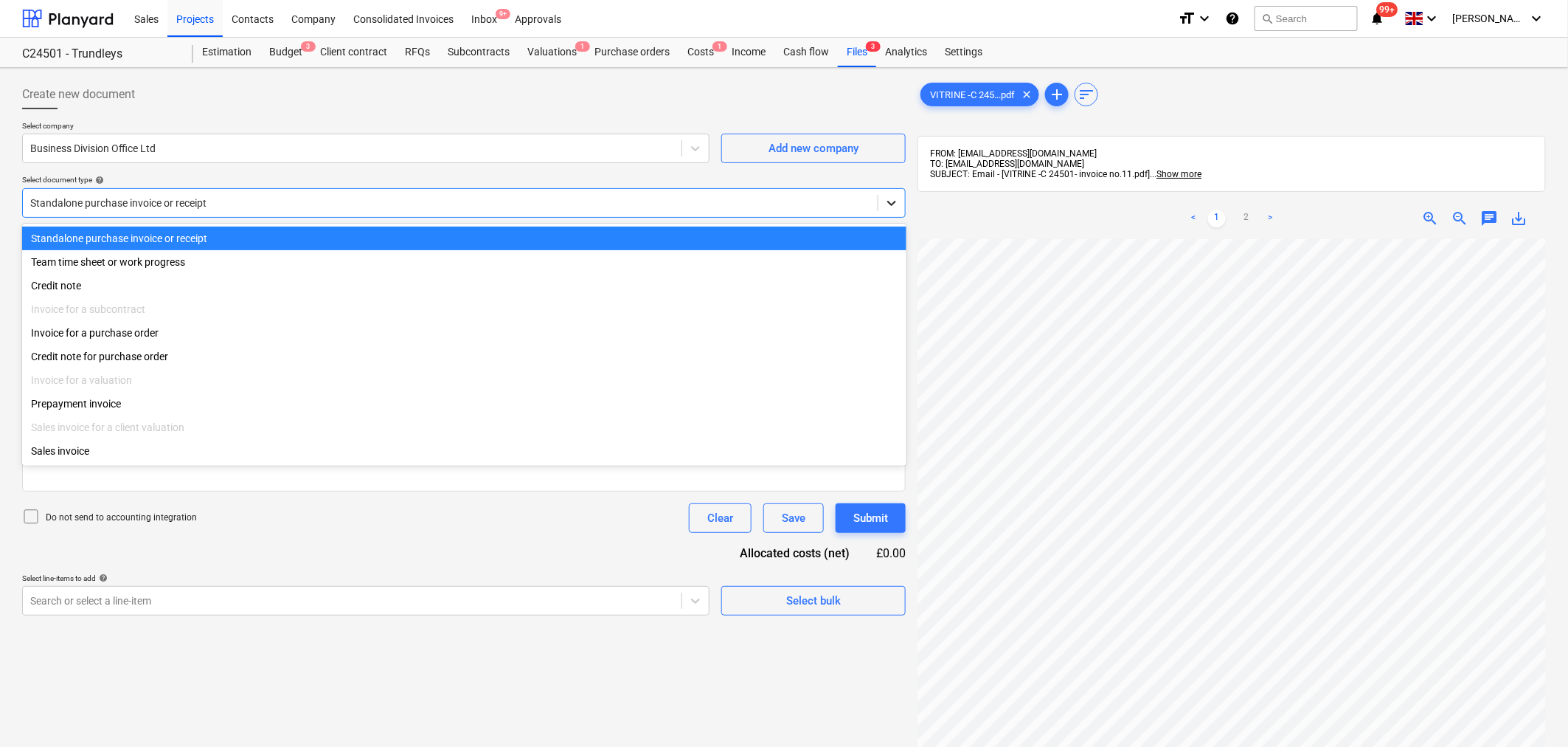
click at [886, 207] on icon at bounding box center [891, 203] width 15 height 15
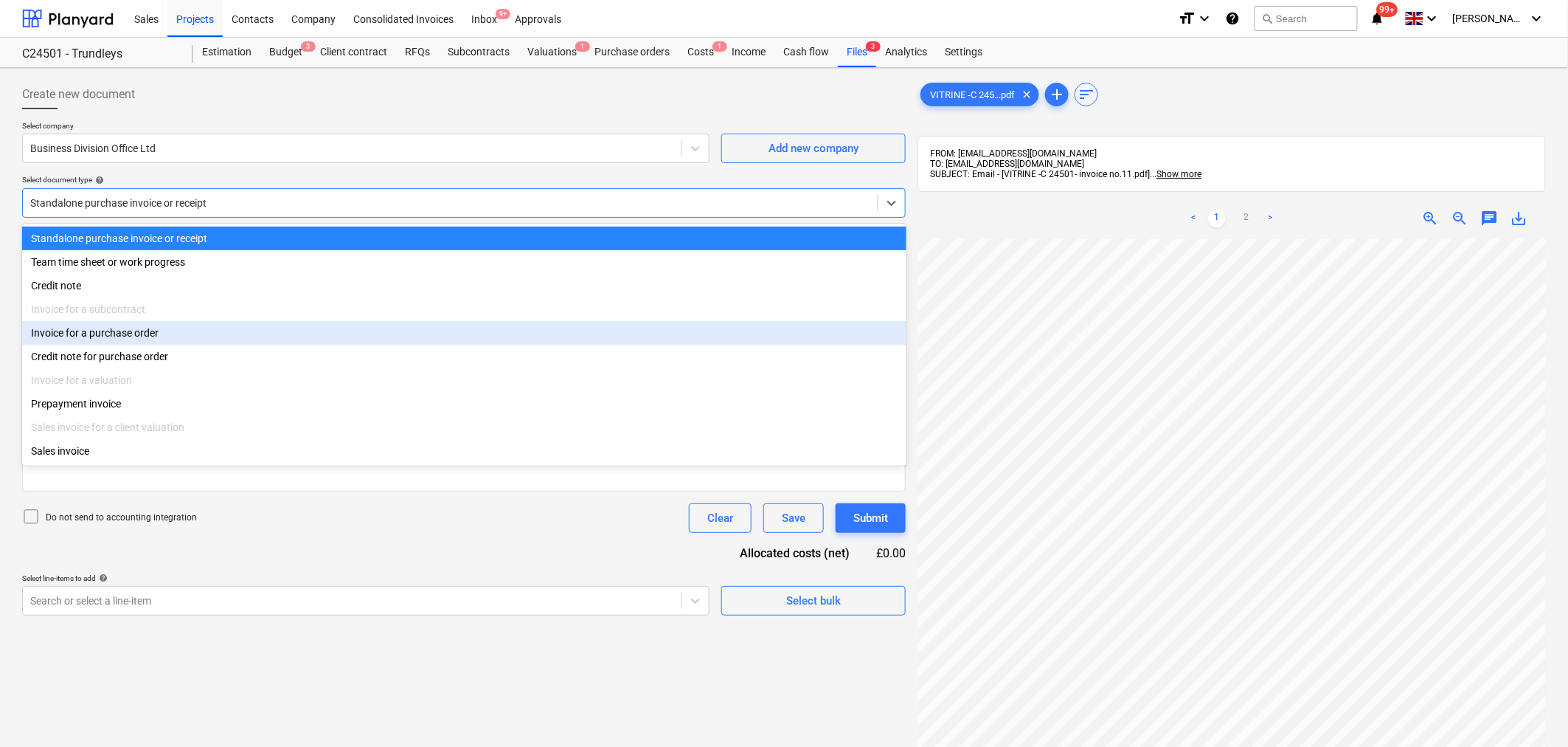
click at [823, 336] on div "Invoice for a purchase order" at bounding box center [464, 332] width 884 height 24
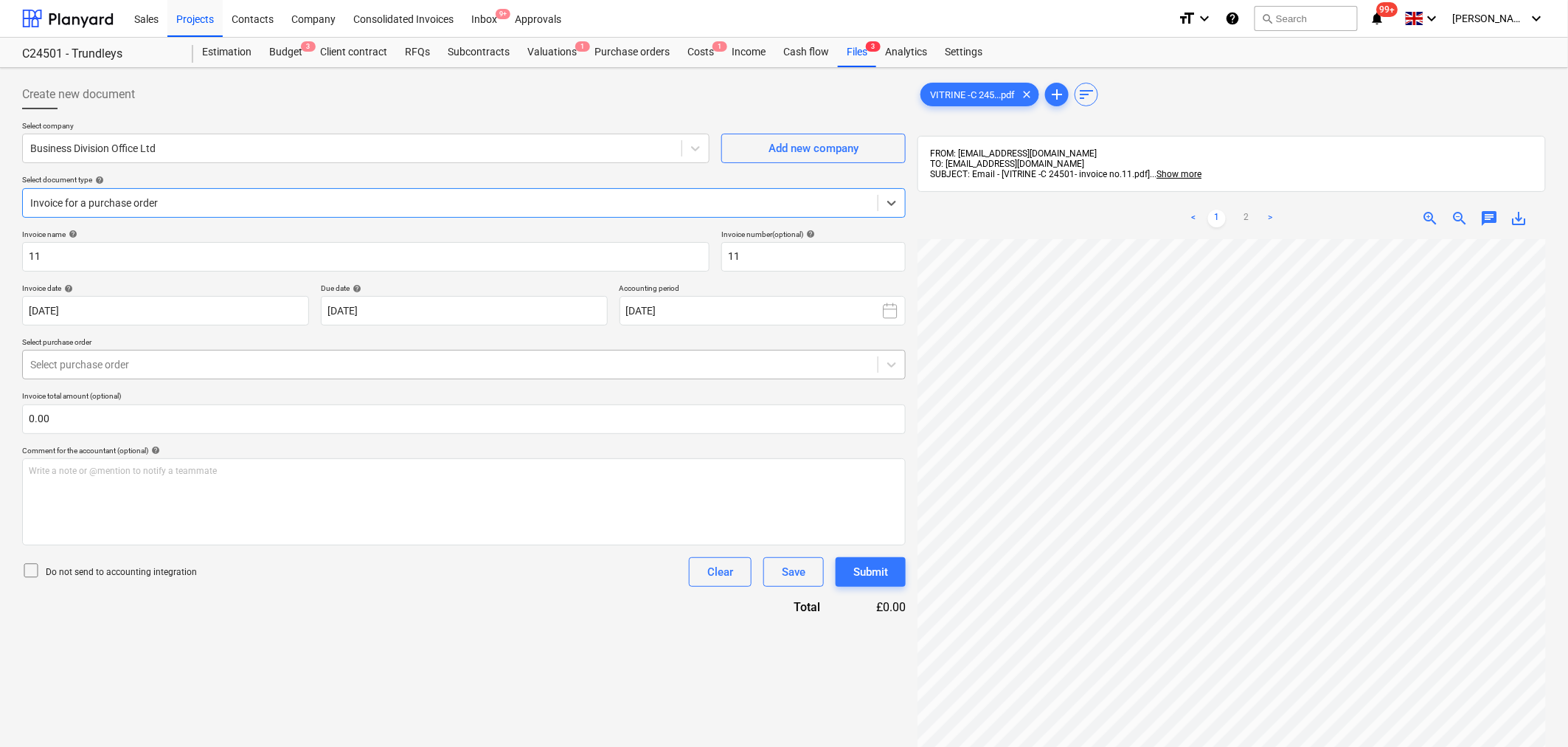
click at [843, 359] on div at bounding box center [450, 364] width 840 height 15
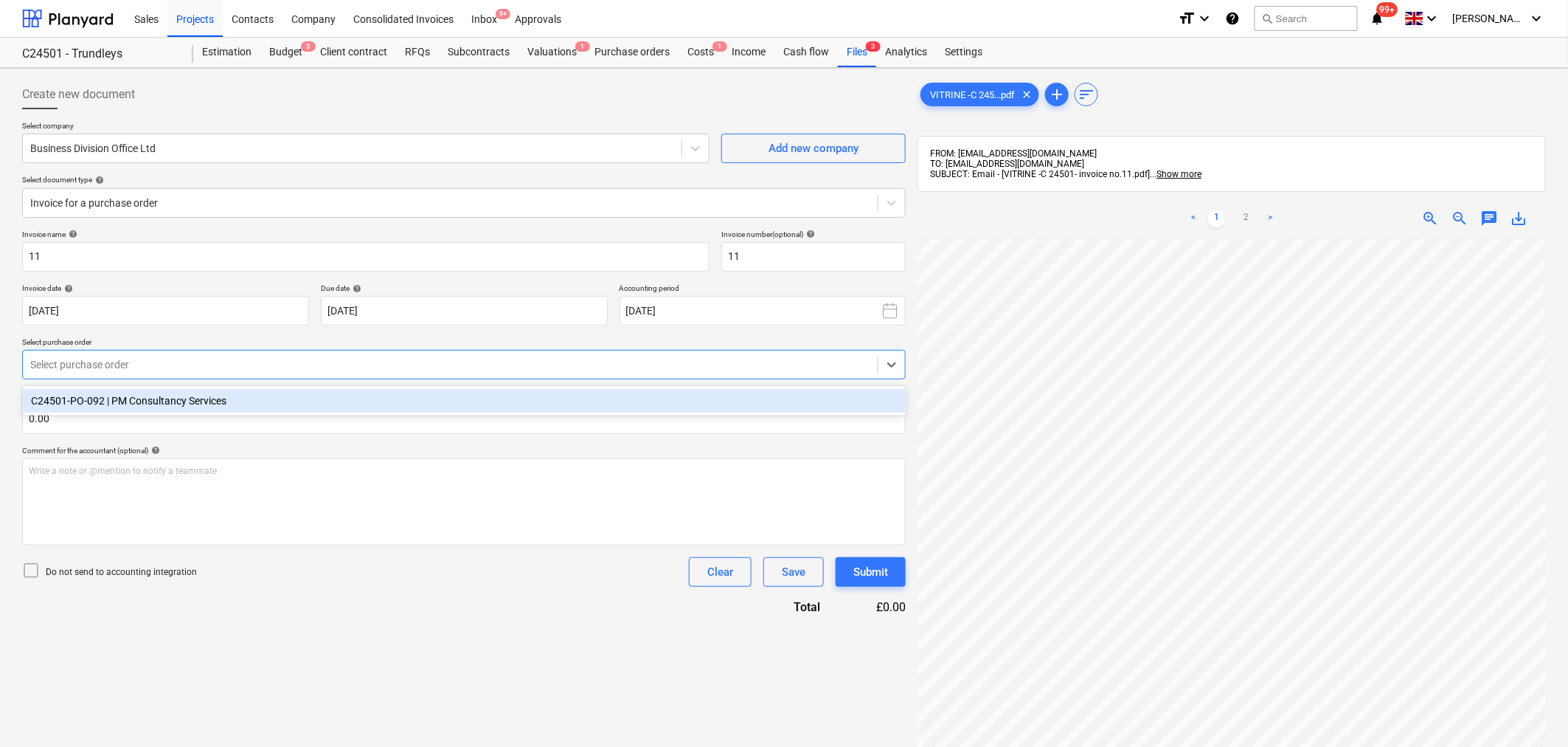
click at [778, 399] on div "C24501-PO-092 | PM Consultancy Services" at bounding box center [464, 401] width 884 height 24
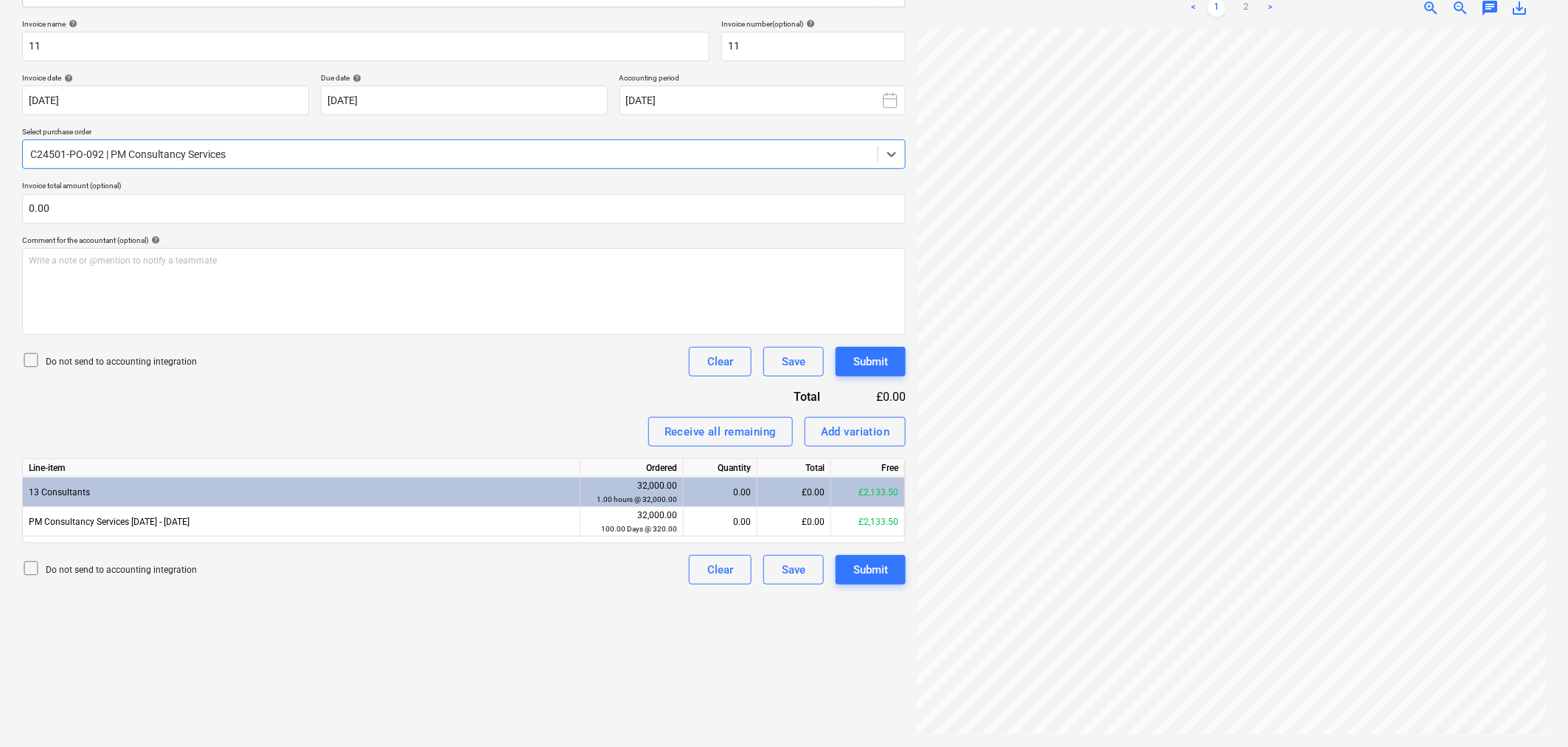
scroll to position [237, 0]
click at [1273, 8] on link ">" at bounding box center [1270, 7] width 17 height 17
click at [836, 433] on div "Add variation" at bounding box center [856, 431] width 69 height 19
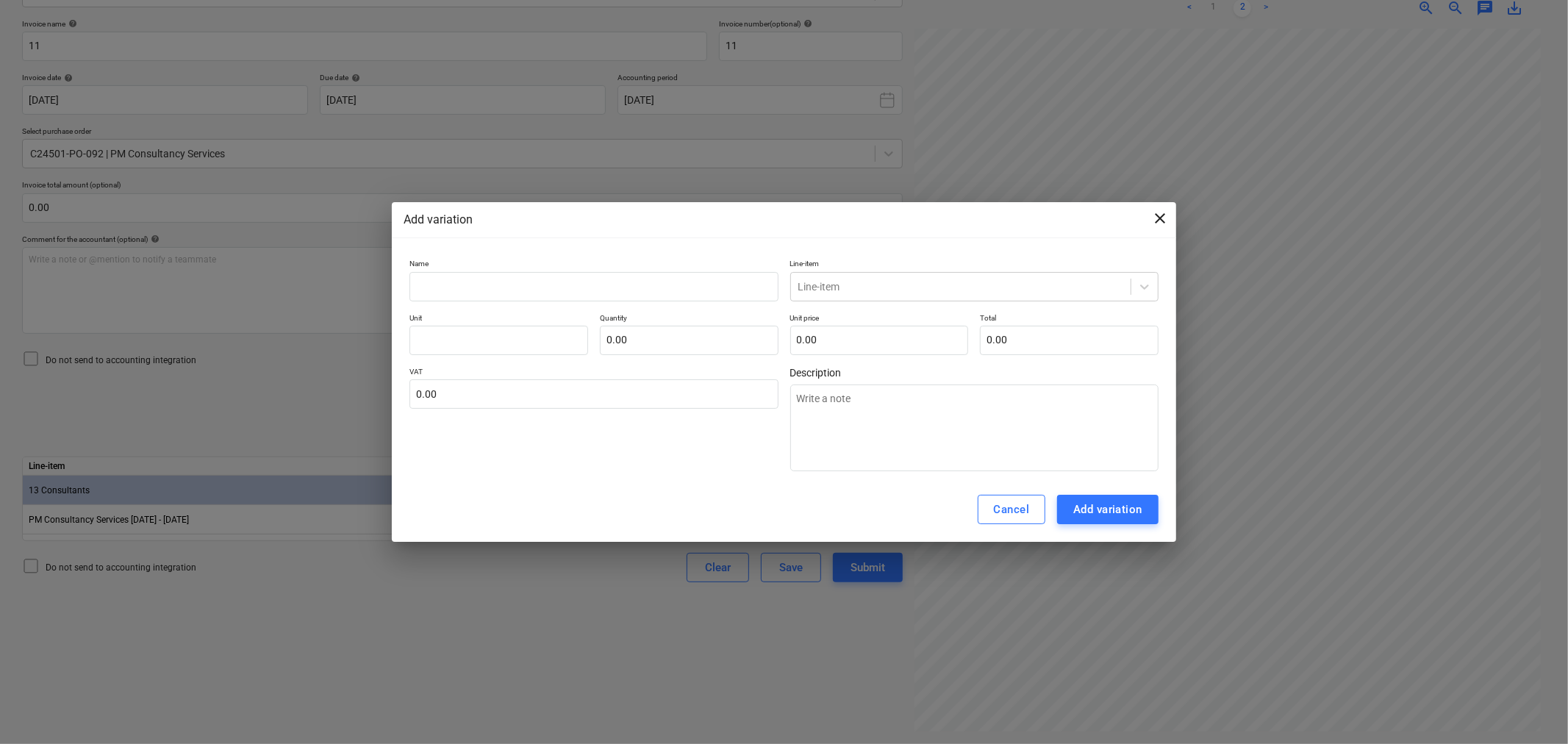
click at [1160, 216] on span "close" at bounding box center [1160, 217] width 17 height 17
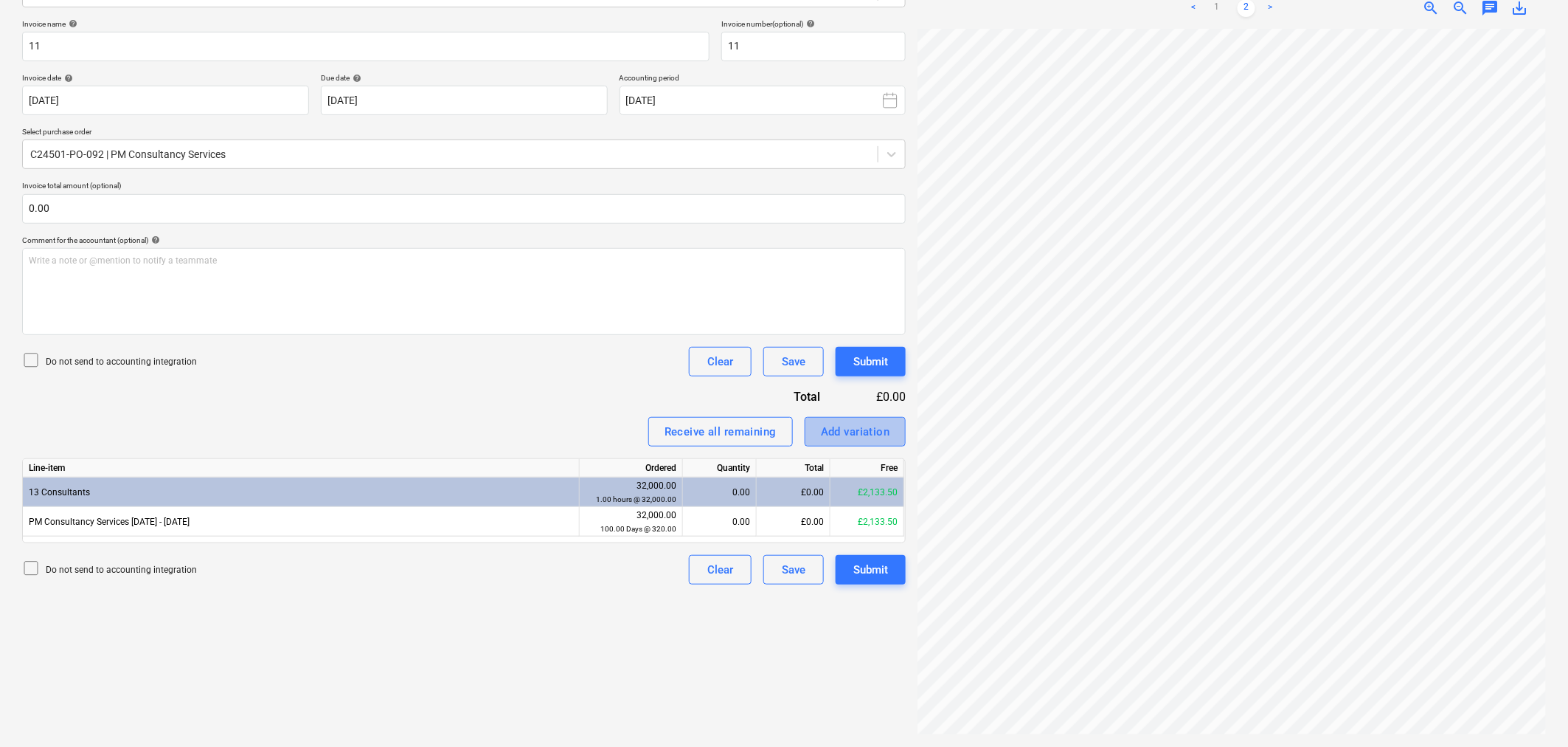
click at [852, 430] on div "Add variation" at bounding box center [856, 431] width 69 height 19
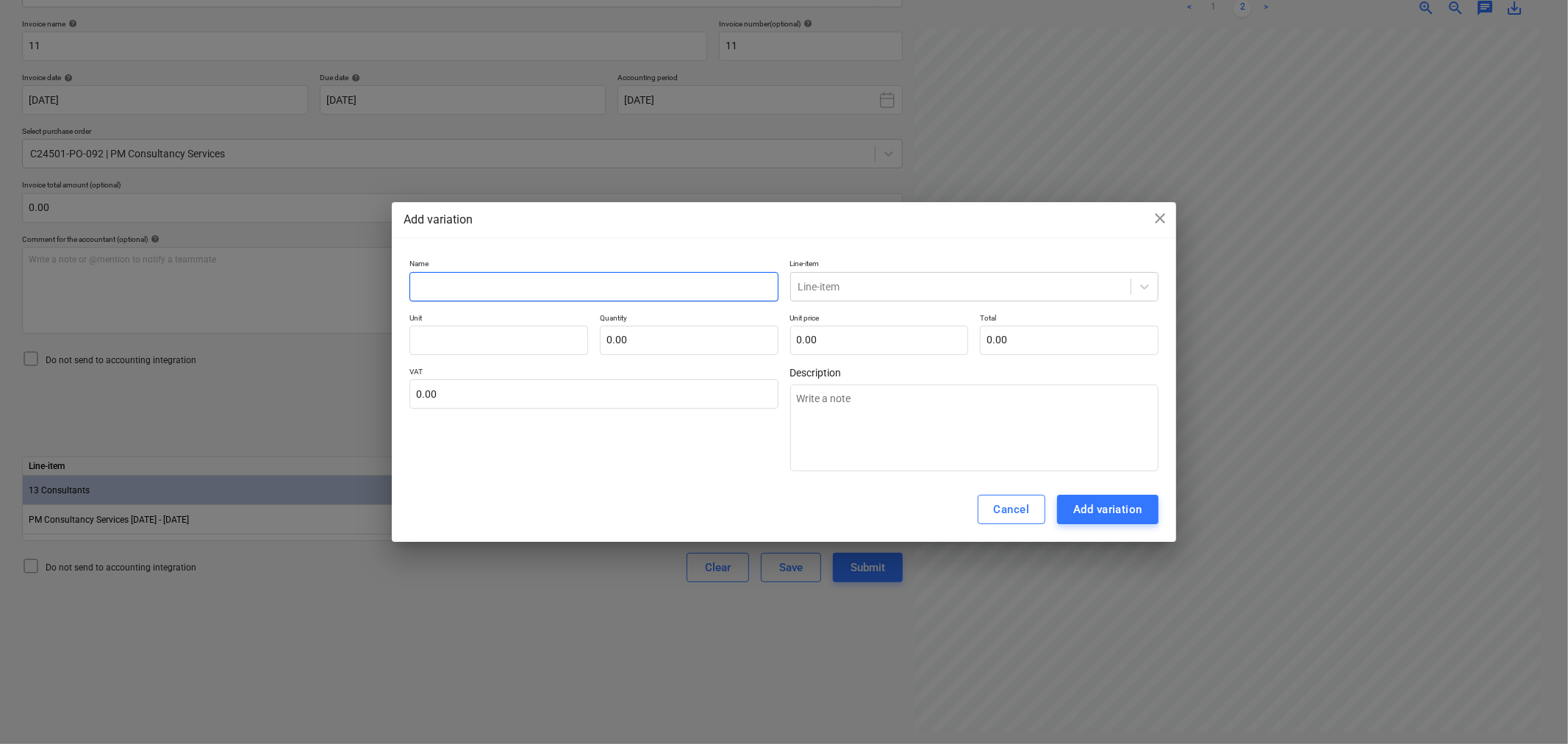
click at [594, 287] on input "text" at bounding box center [593, 286] width 368 height 30
type textarea "x"
type input "A"
type textarea "x"
type input "Ad"
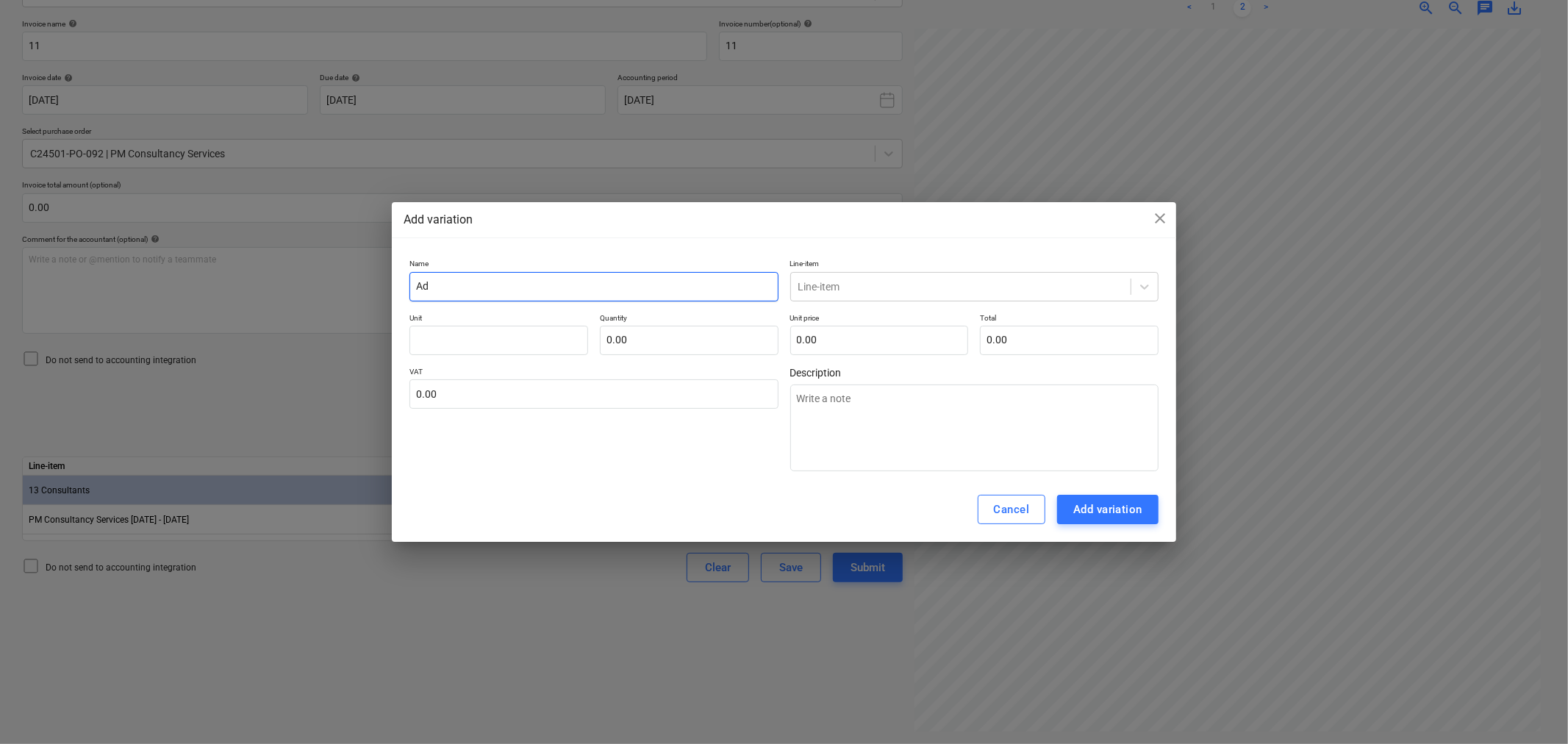
type textarea "x"
type input "Add"
type textarea "x"
type input "Add"
type textarea "x"
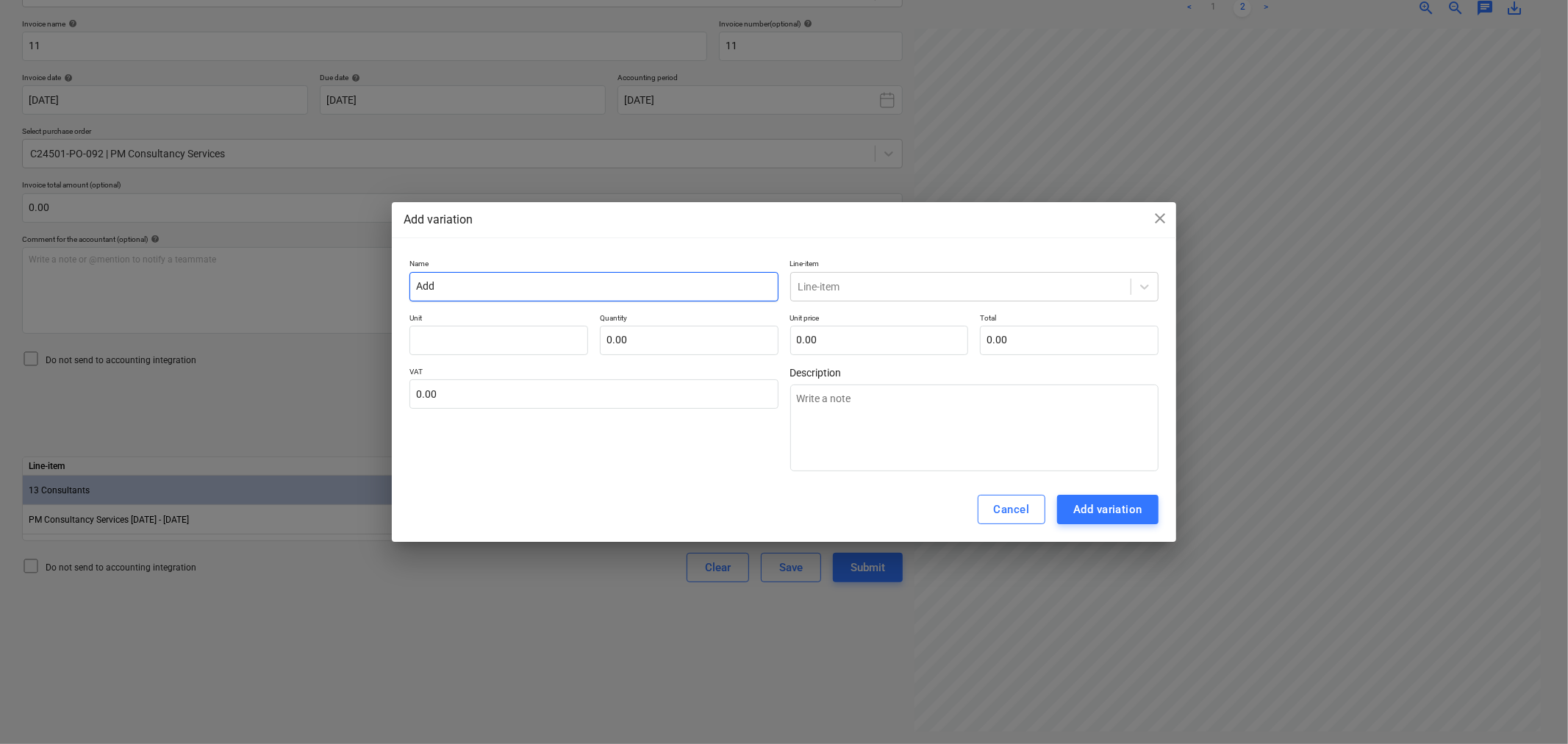
type input "Add P"
type textarea "x"
type input "Add PM"
type textarea "x"
type input "Add PM"
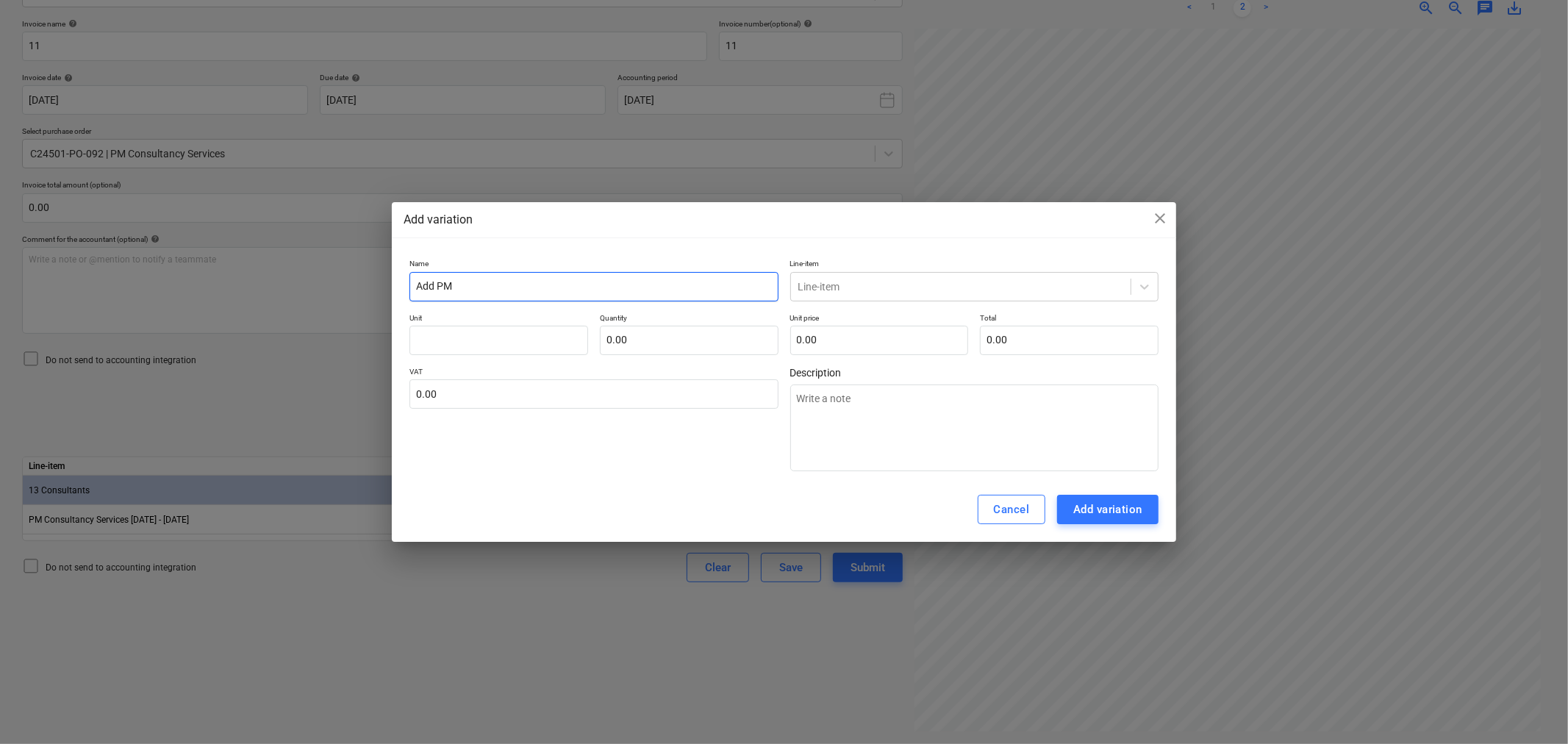
type textarea "x"
type input "Add PM S"
type textarea "x"
type input "Add PM Se"
type textarea "x"
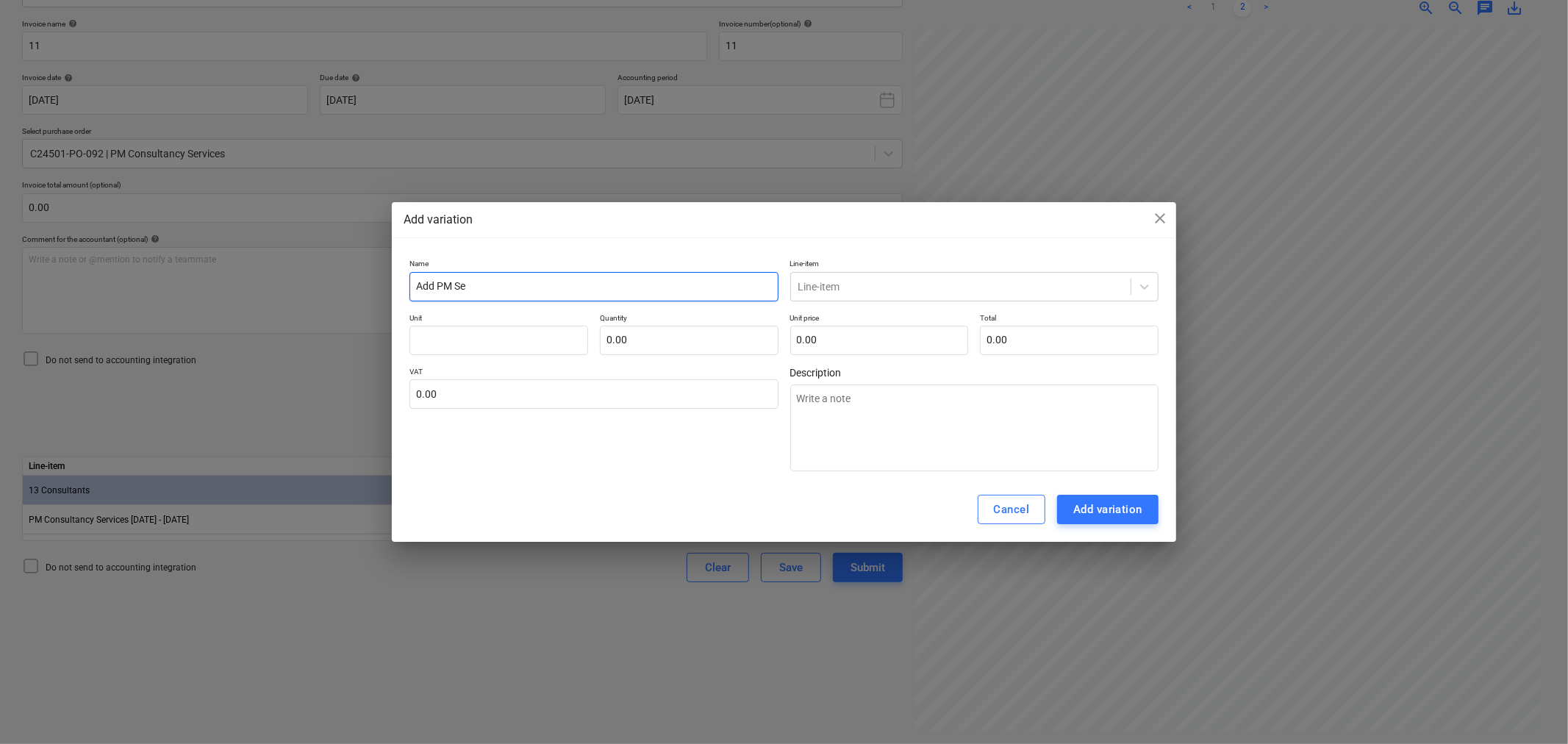
type input "Add PM Ser"
type textarea "x"
type input "Add PM Serv"
type textarea "x"
type input "Add PM Servi"
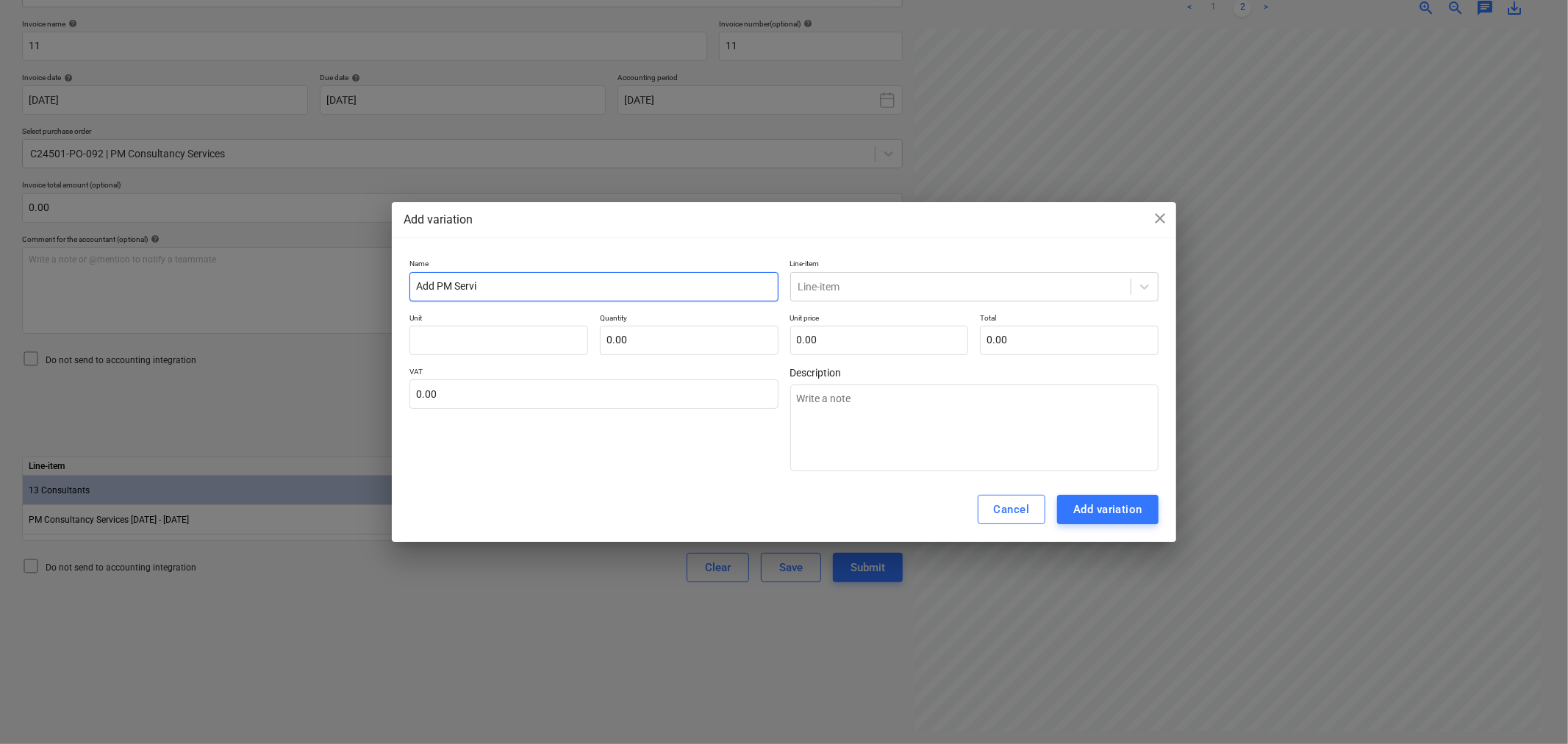
type textarea "x"
type input "Add PM Servic"
type textarea "x"
type input "Add PM Service"
type textarea "x"
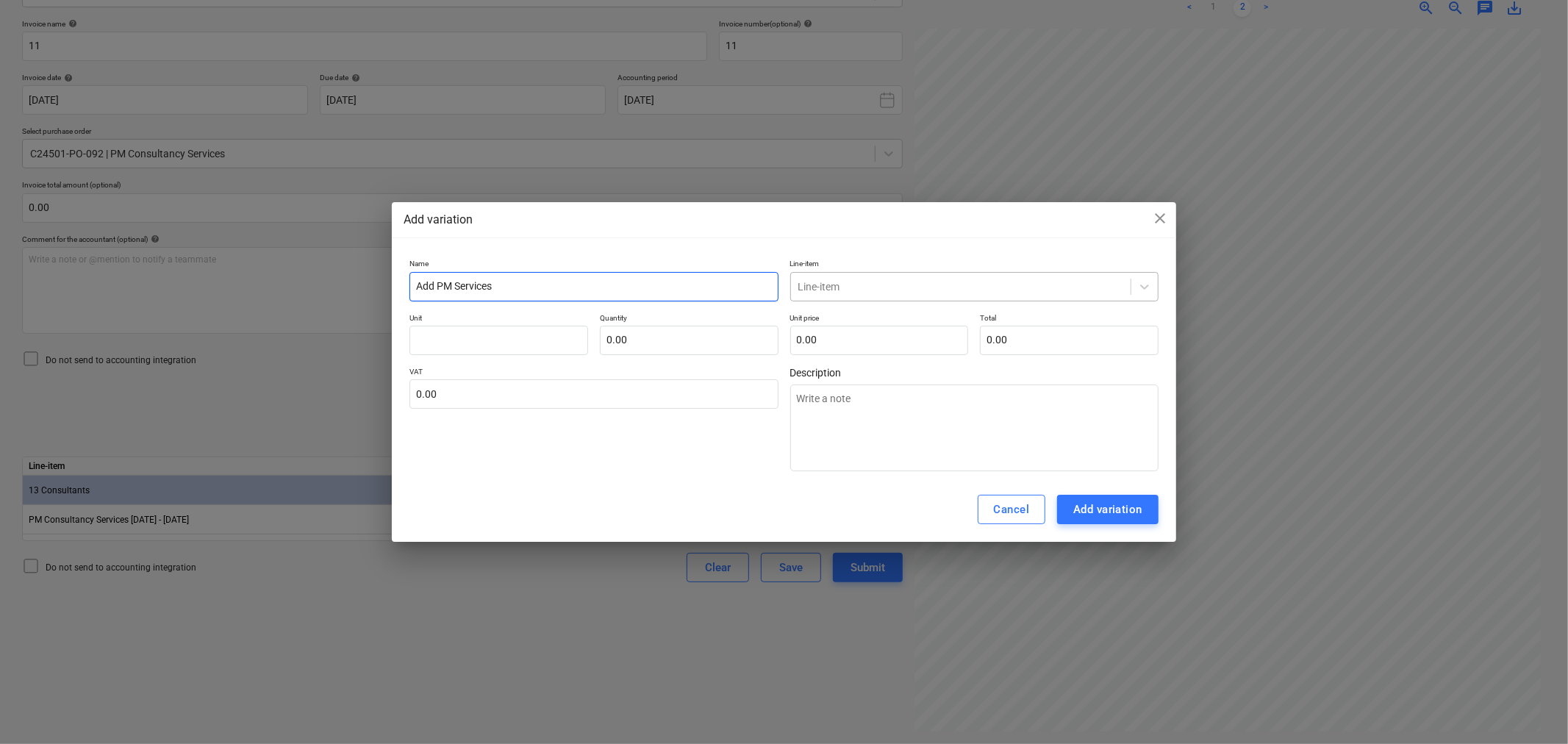
type input "Add PM Services"
click at [829, 287] on div at bounding box center [961, 286] width 325 height 15
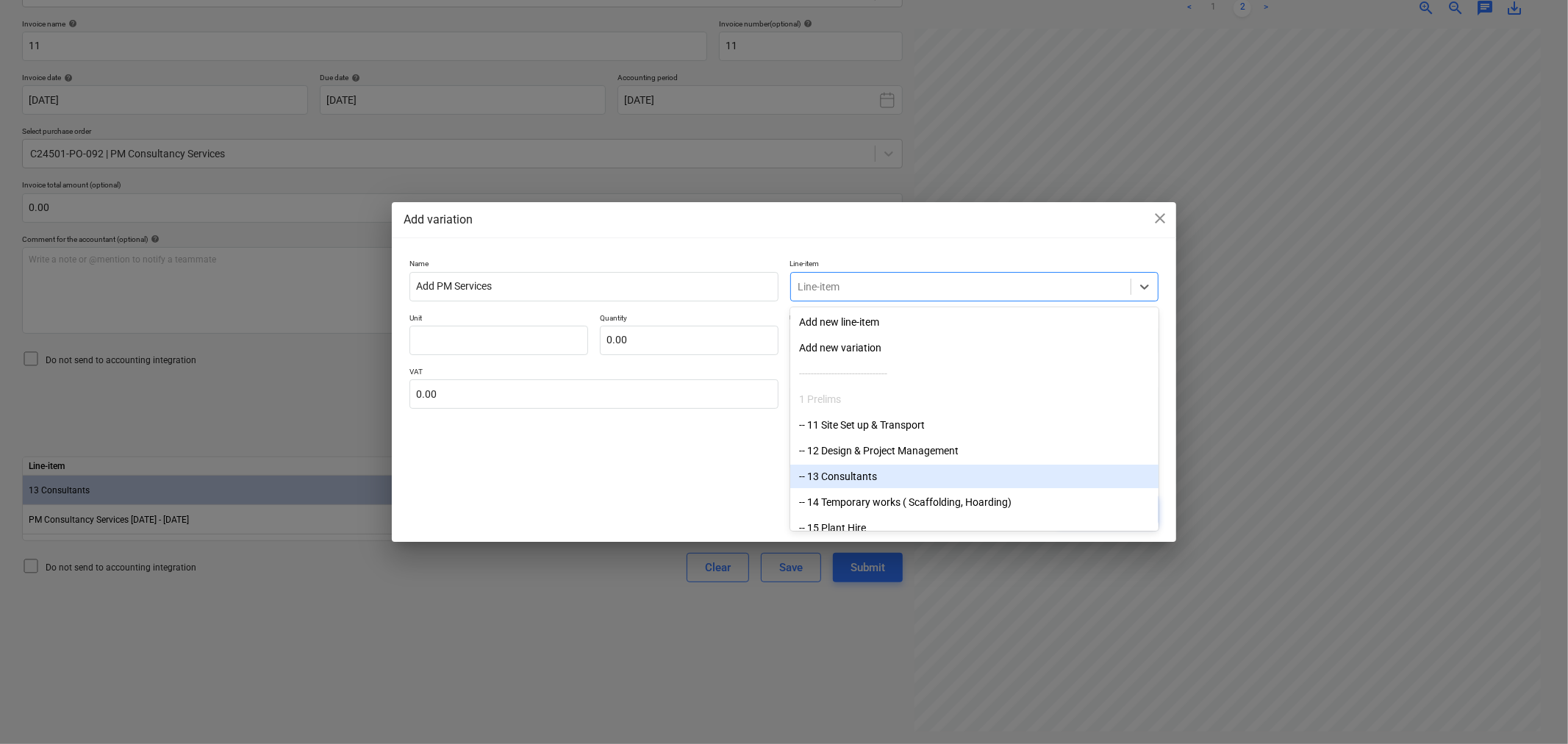
click at [831, 476] on div "-- 13 Consultants" at bounding box center [974, 476] width 368 height 24
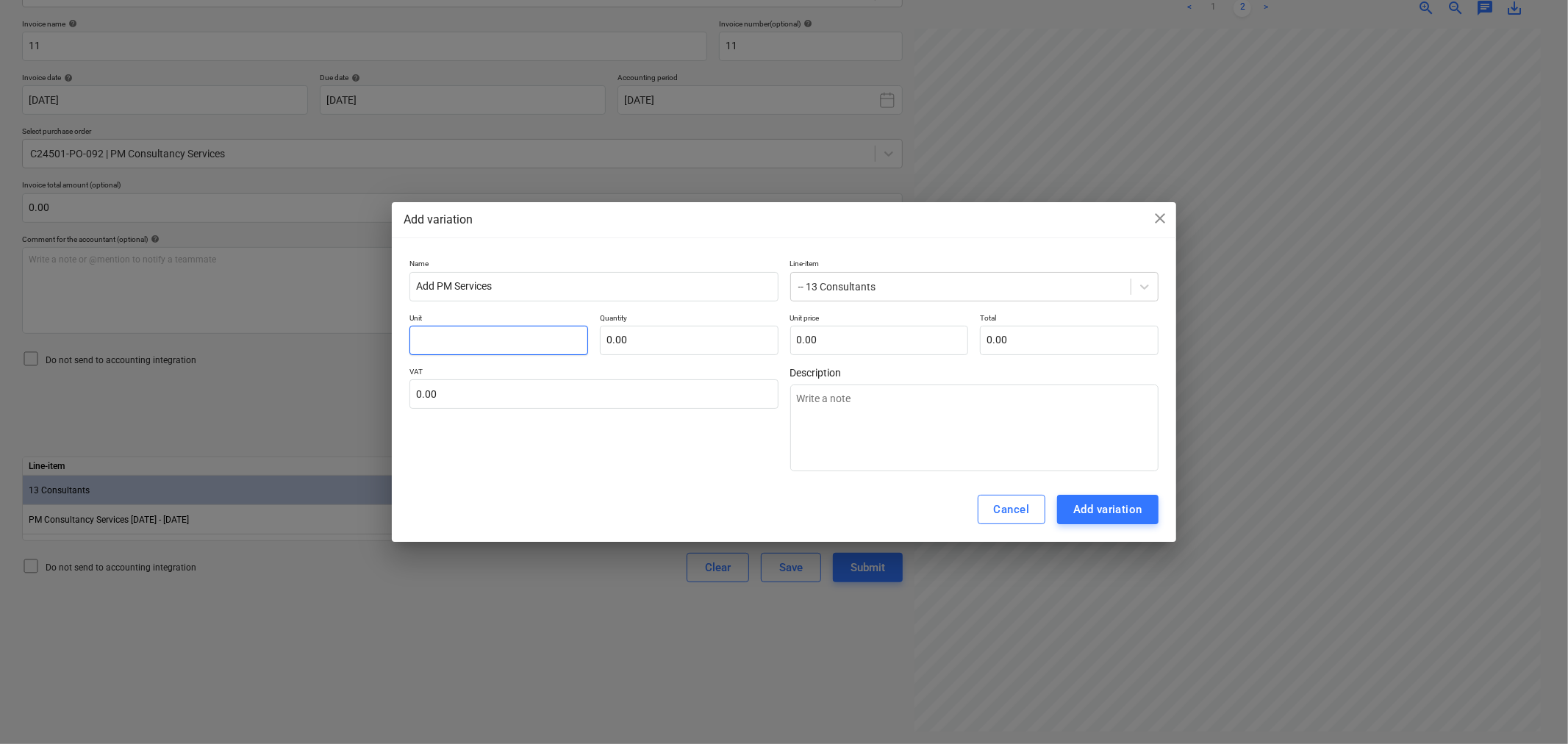
click at [469, 337] on input "text" at bounding box center [498, 341] width 179 height 30
type textarea "x"
type input "da"
type textarea "x"
type input "day"
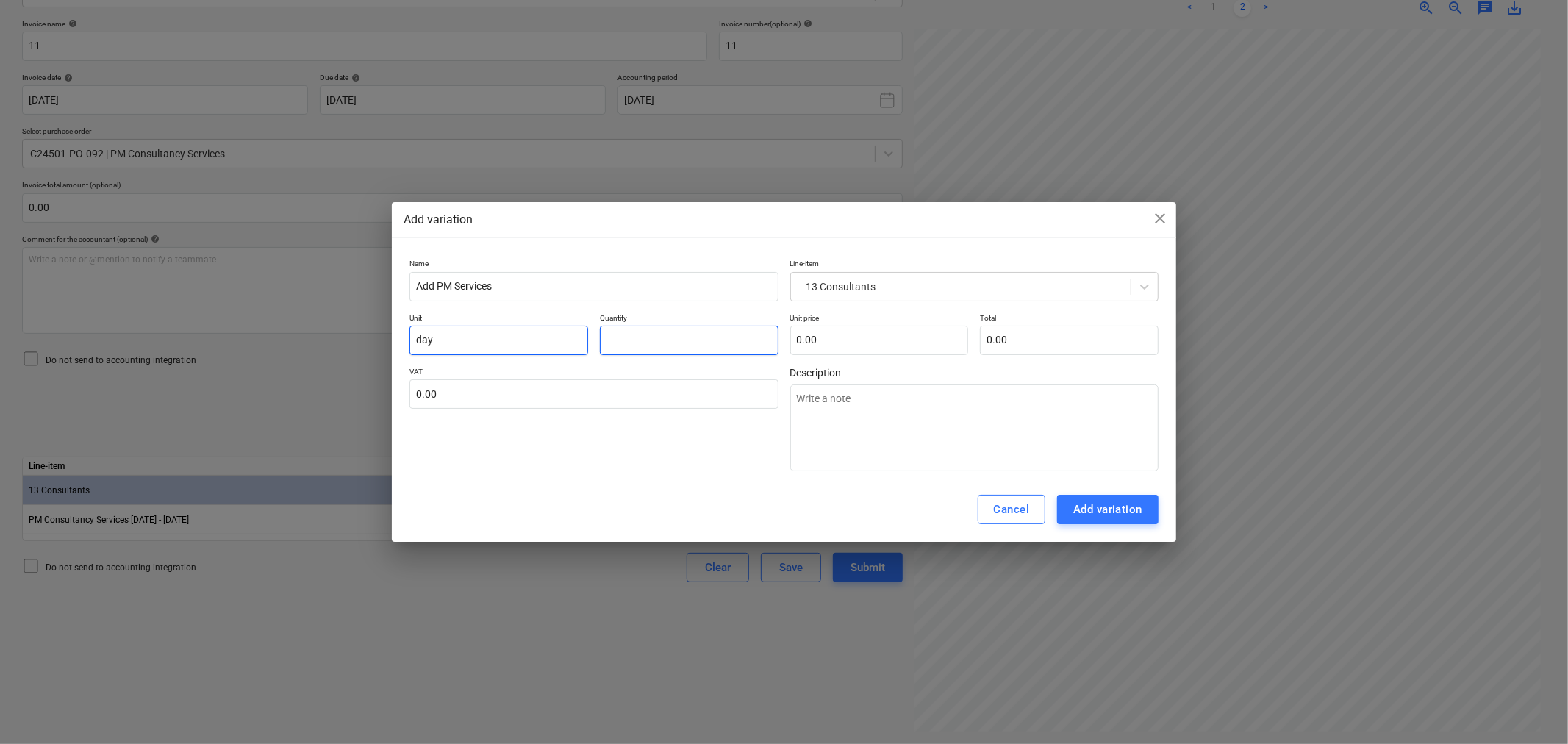
type textarea "x"
type input "8"
type textarea "x"
type input "80.00"
type textarea "x"
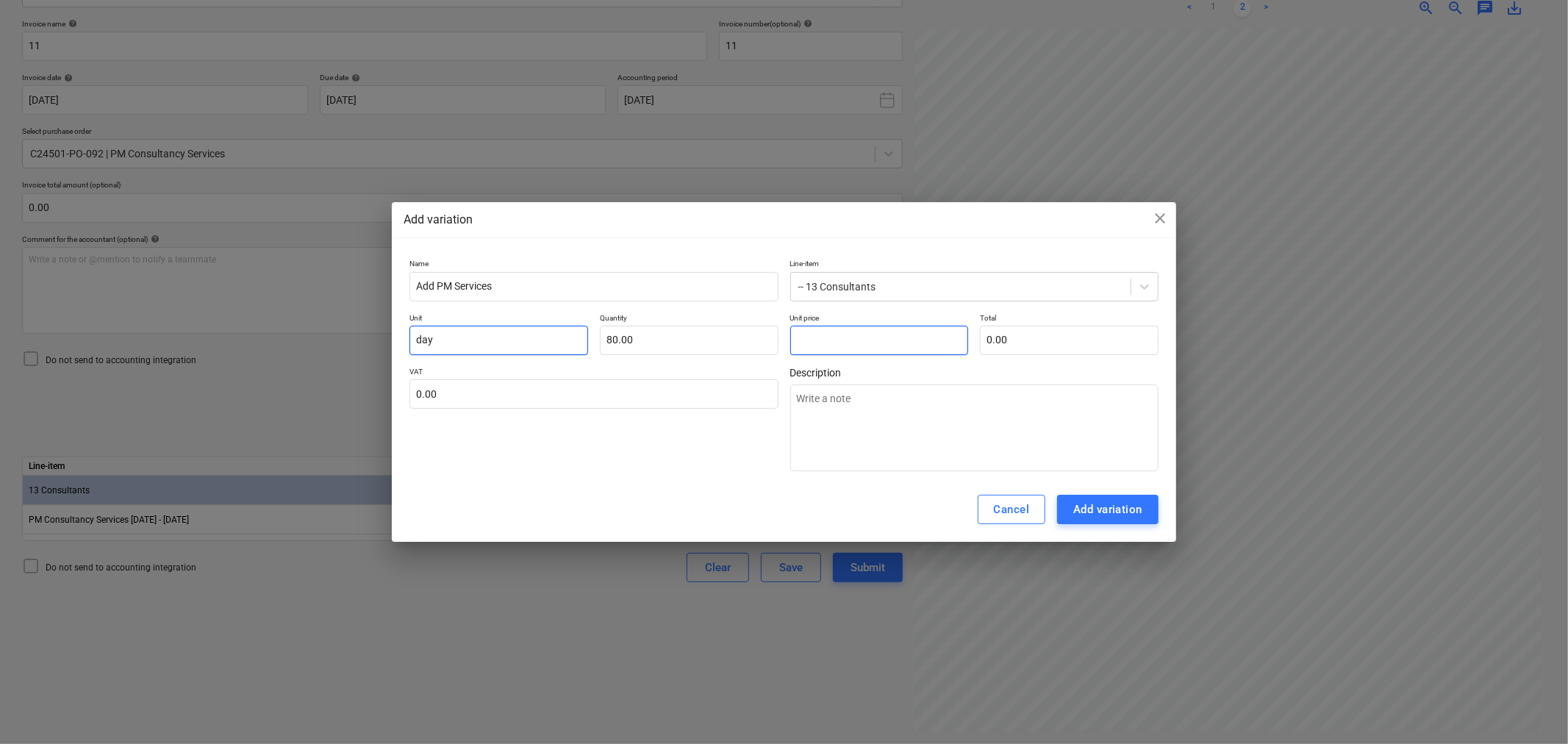
type input "3"
type input "240.00"
type textarea "x"
type input "32"
type input "2,560.00"
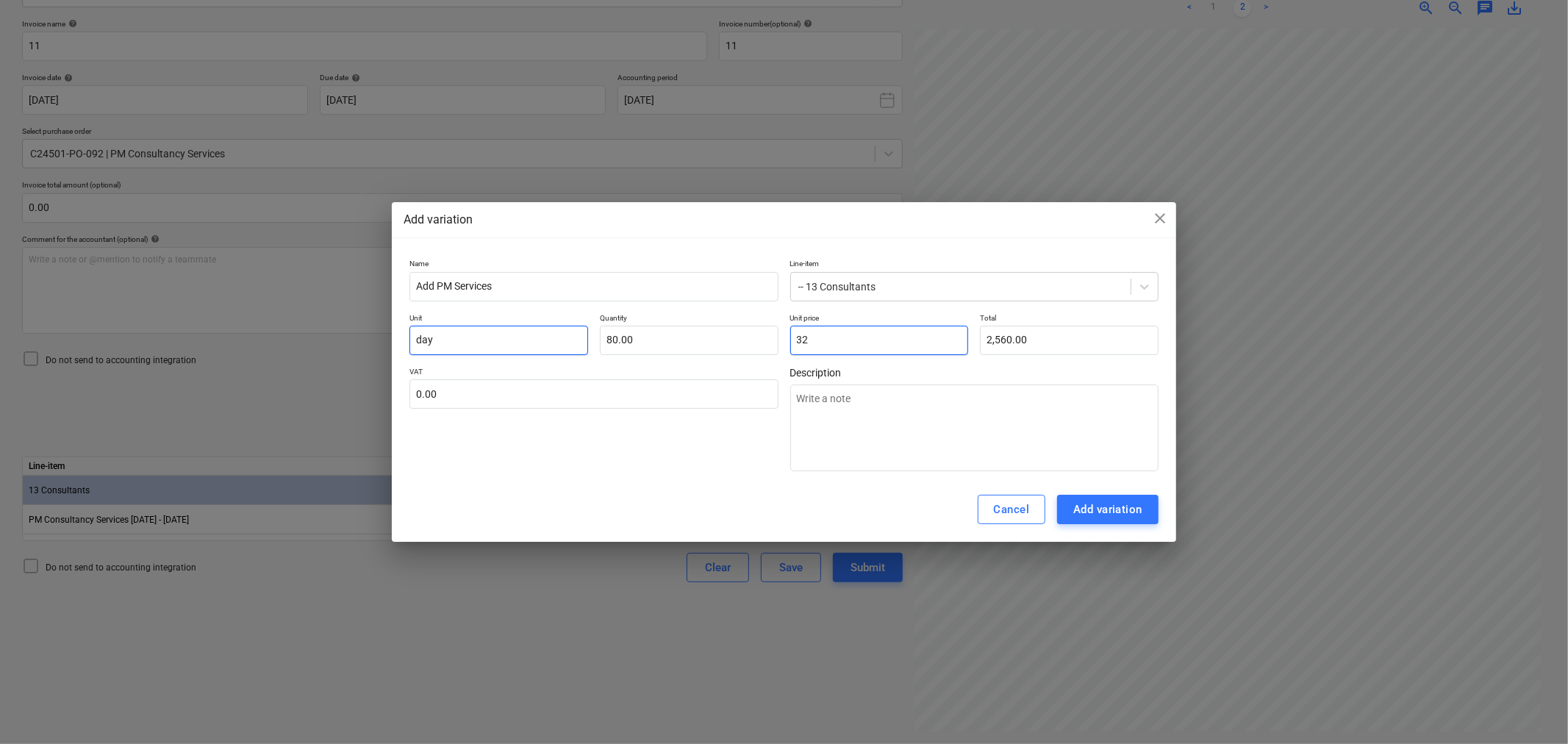
type textarea "x"
type input "320"
type input "25,600.00"
type input "320.00"
type input "25,600.00"
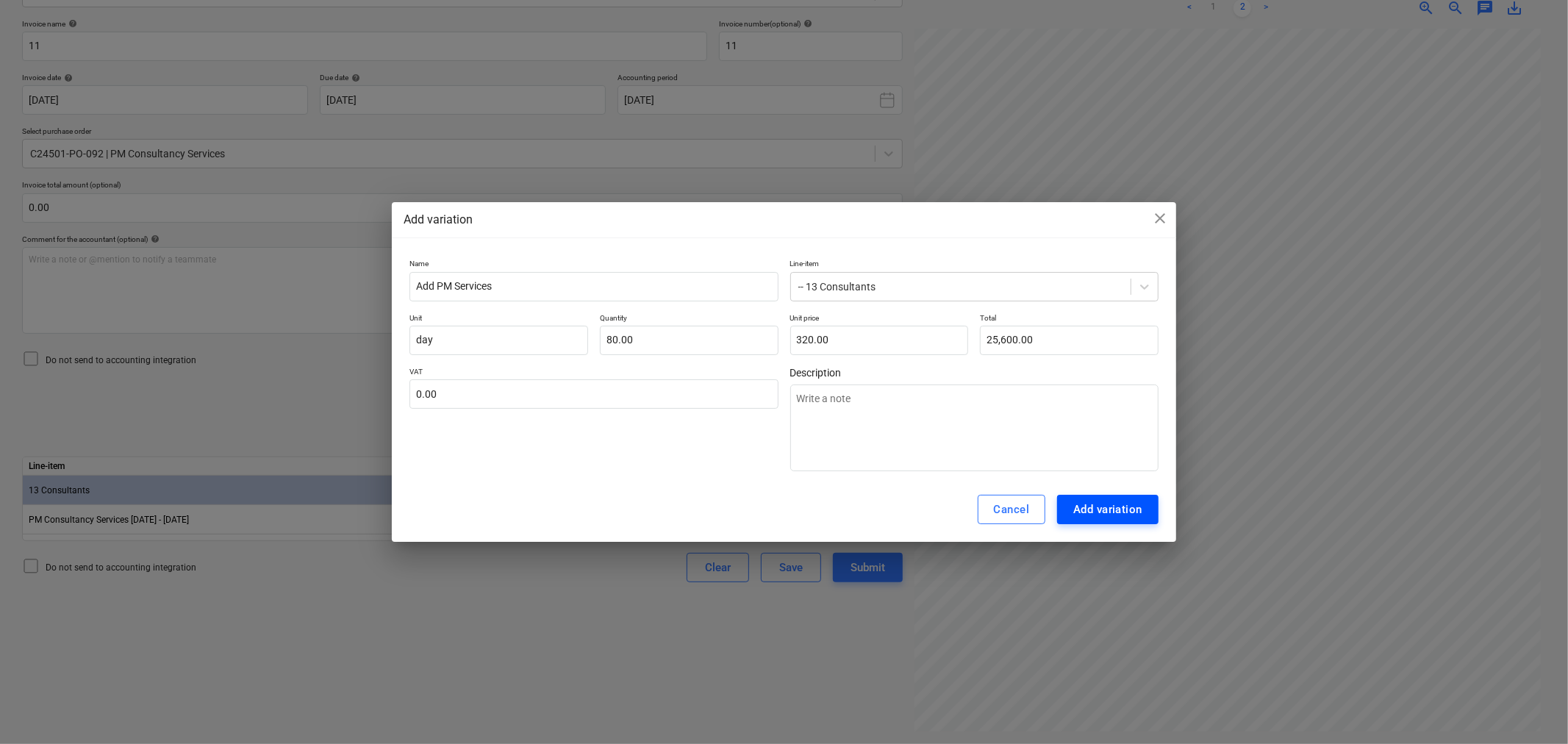
click at [1122, 511] on div "Add variation" at bounding box center [1108, 509] width 69 height 19
type textarea "x"
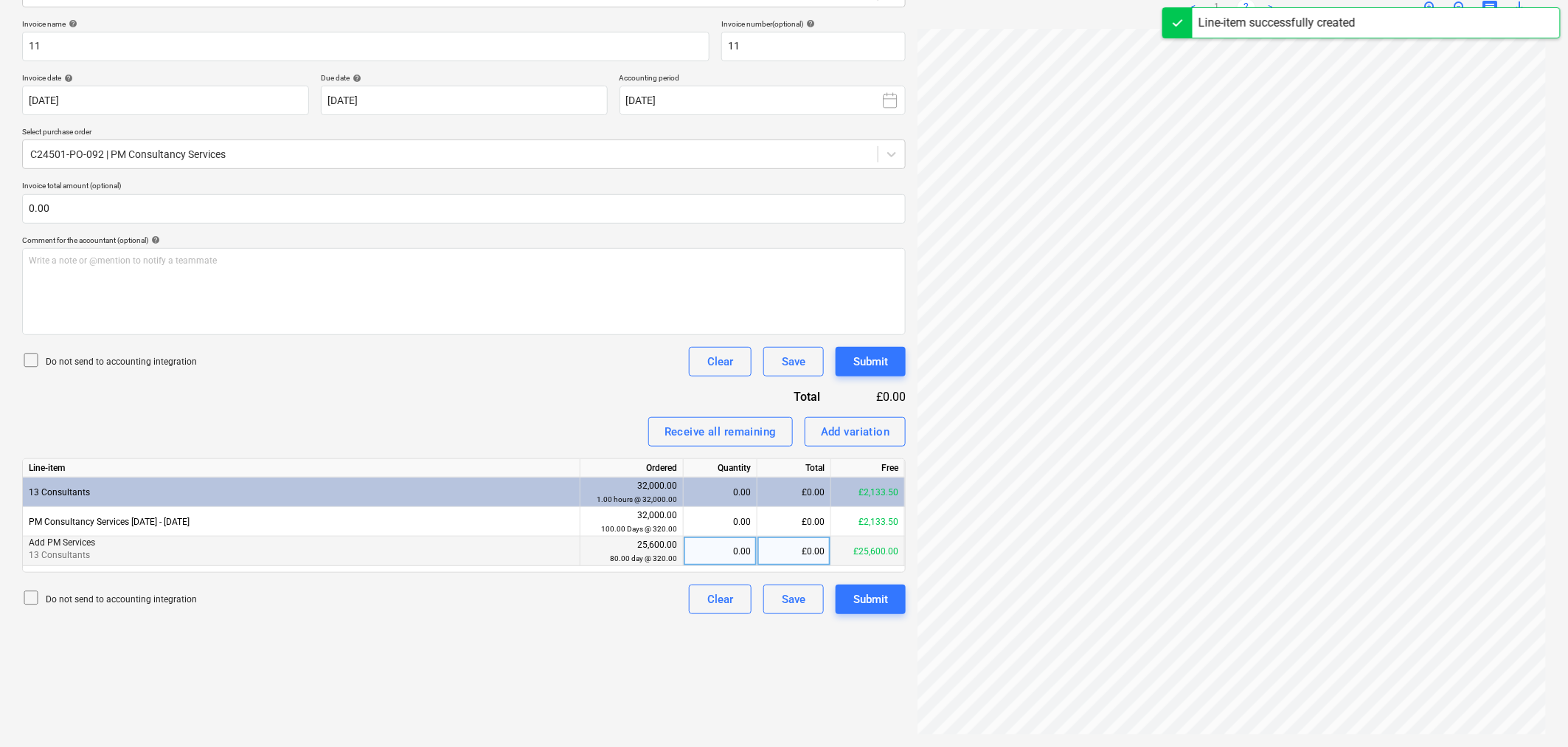
click at [760, 554] on div "£0.00" at bounding box center [794, 551] width 74 height 30
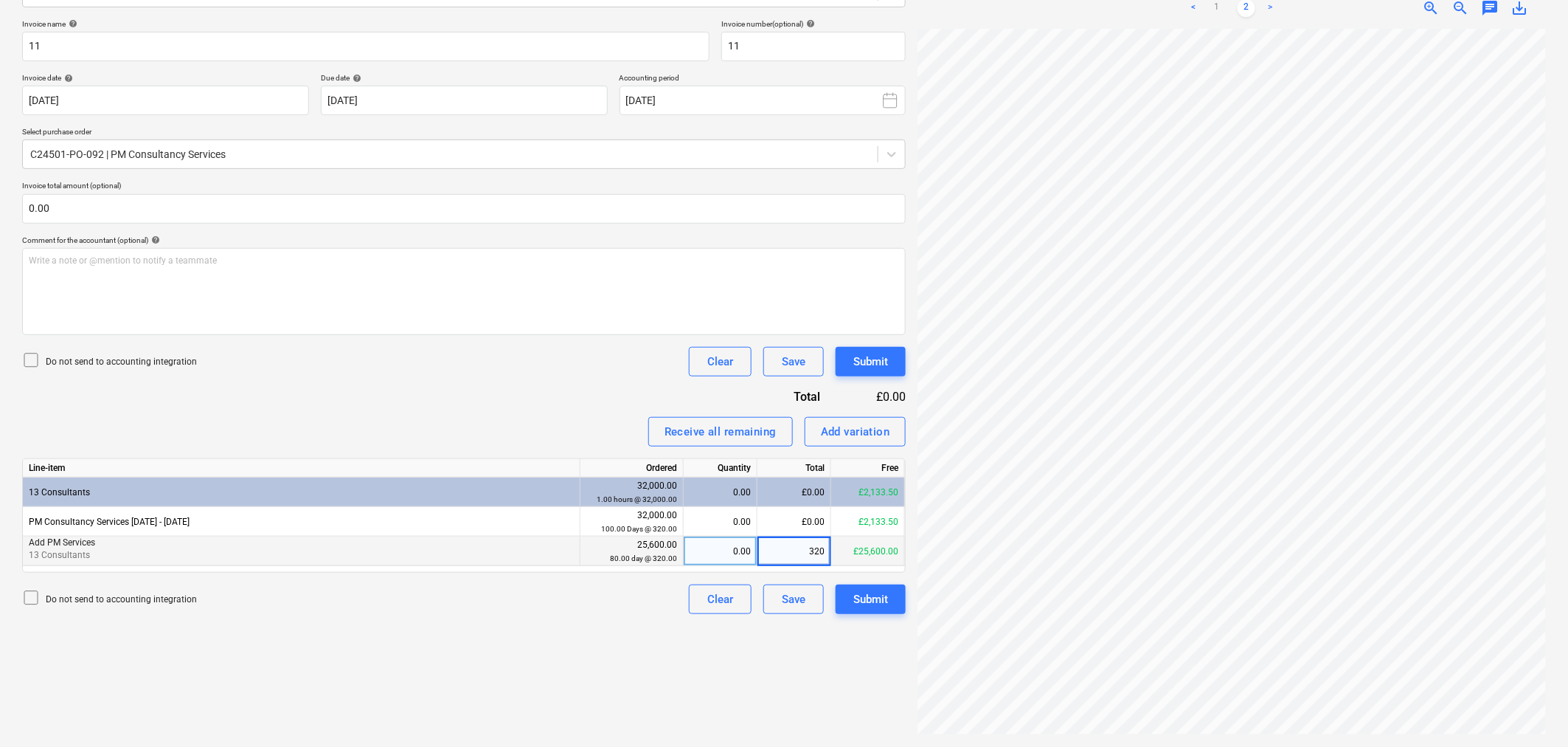
type input "3200"
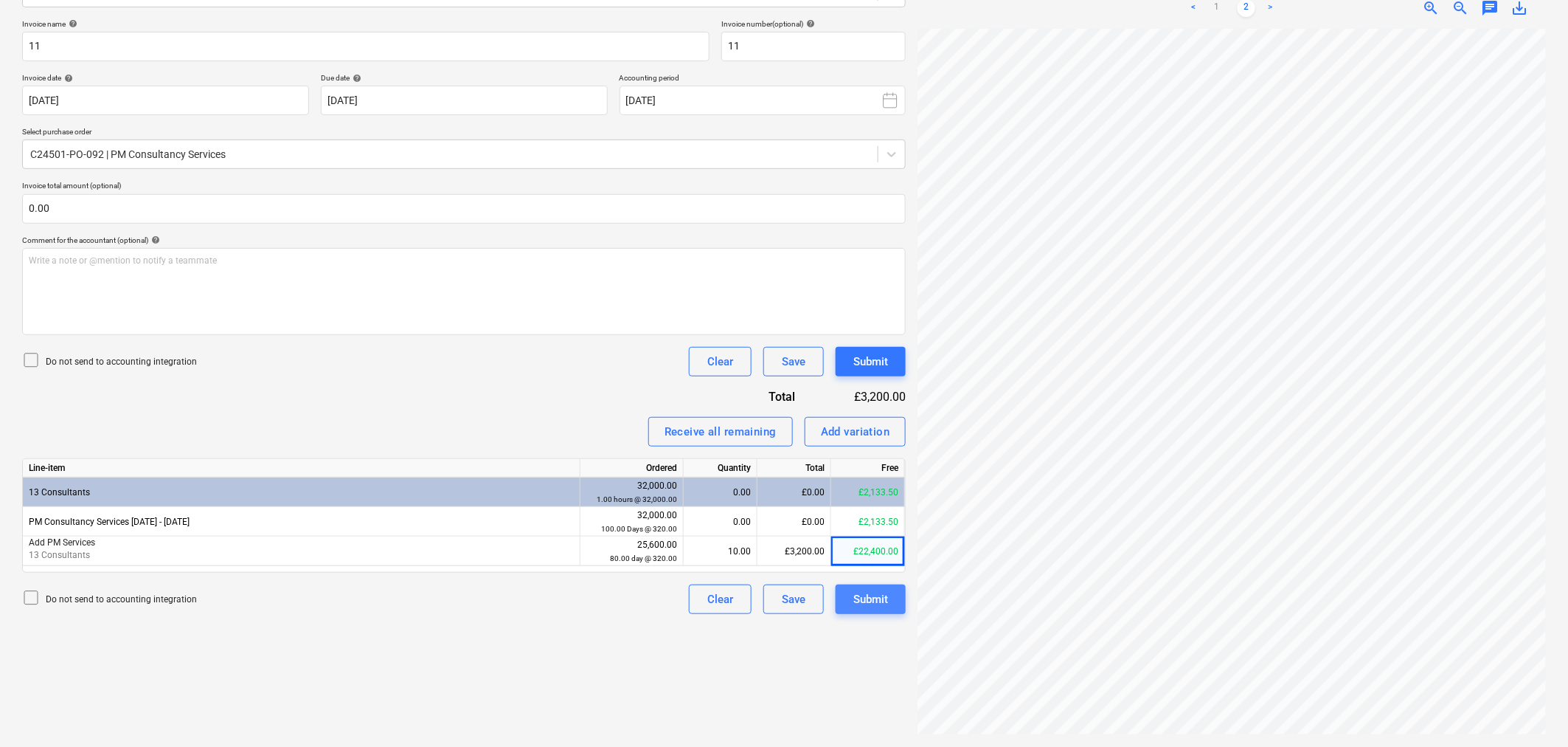
click at [869, 602] on div "Submit" at bounding box center [871, 598] width 35 height 19
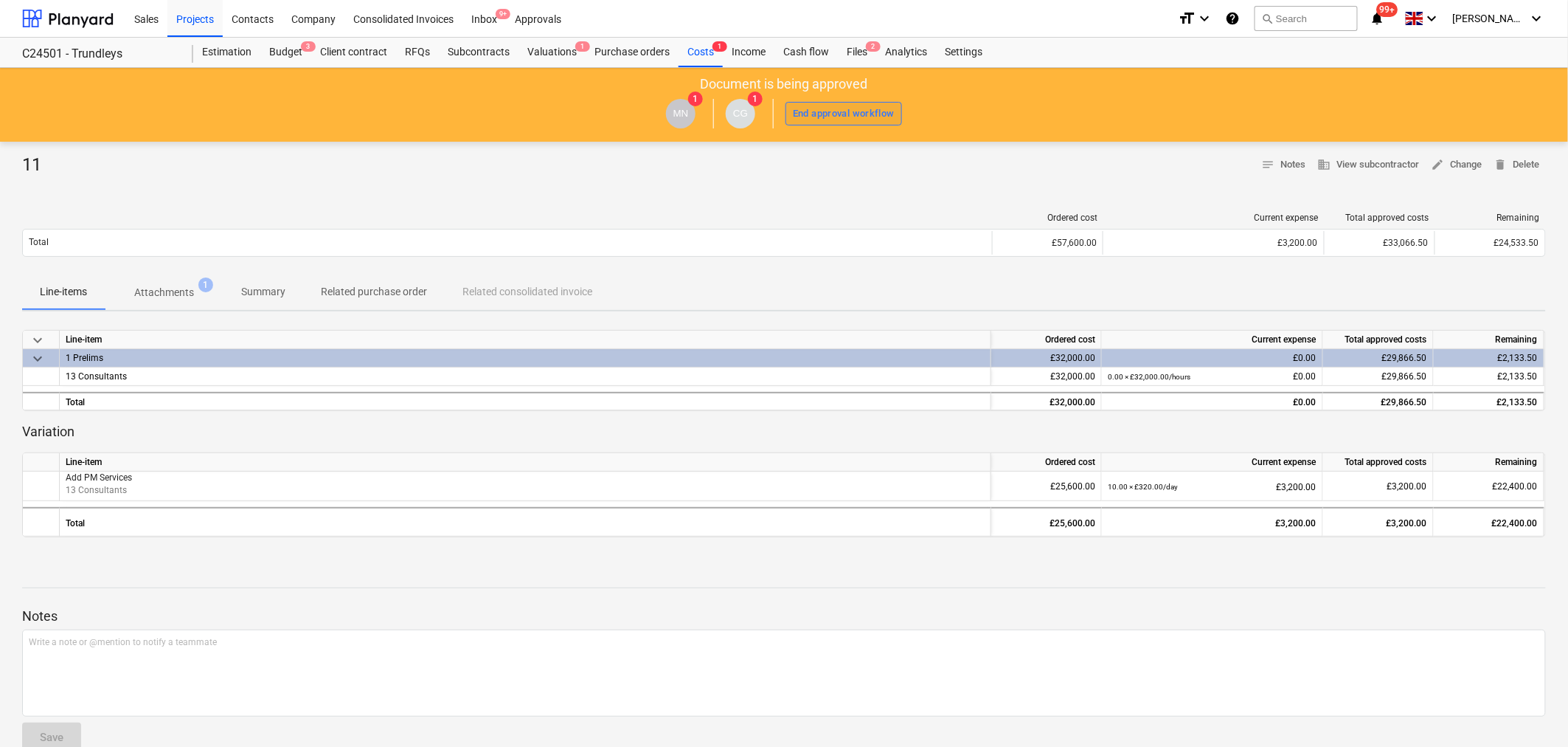
click at [847, 113] on div "End approval workflow" at bounding box center [843, 114] width 102 height 17
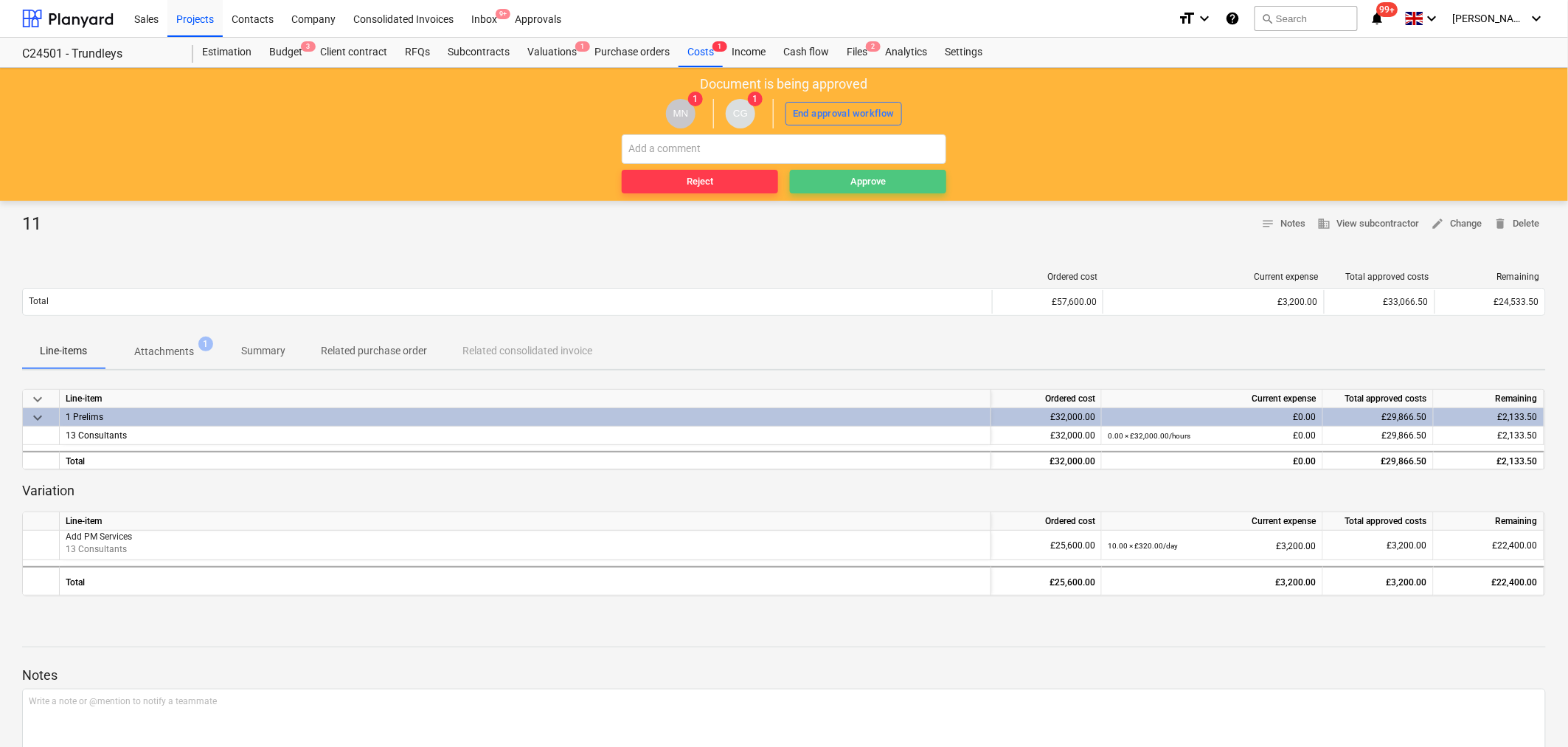
click at [857, 183] on div "Approve" at bounding box center [867, 182] width 36 height 17
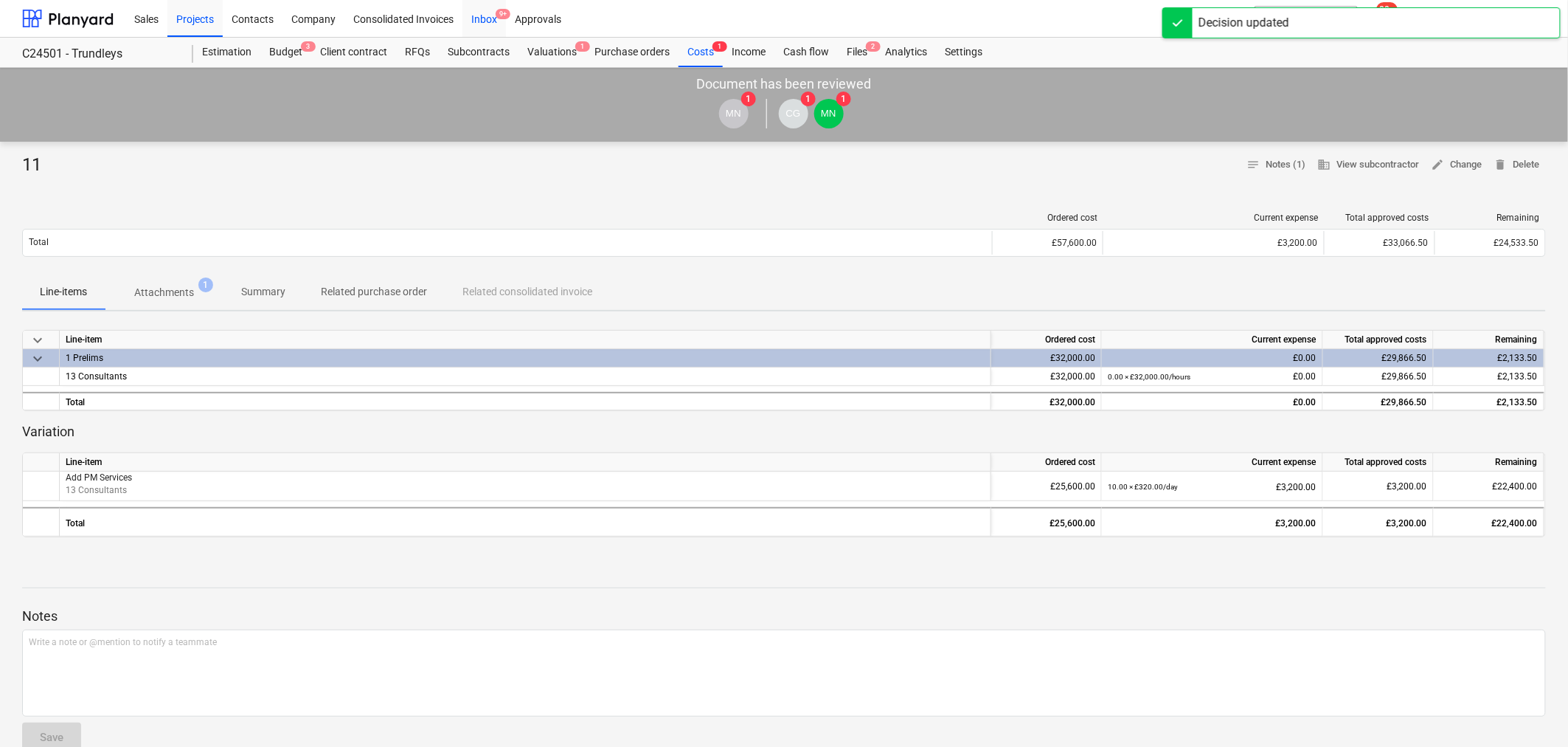
click at [480, 11] on div "Inbox 9+" at bounding box center [484, 18] width 44 height 38
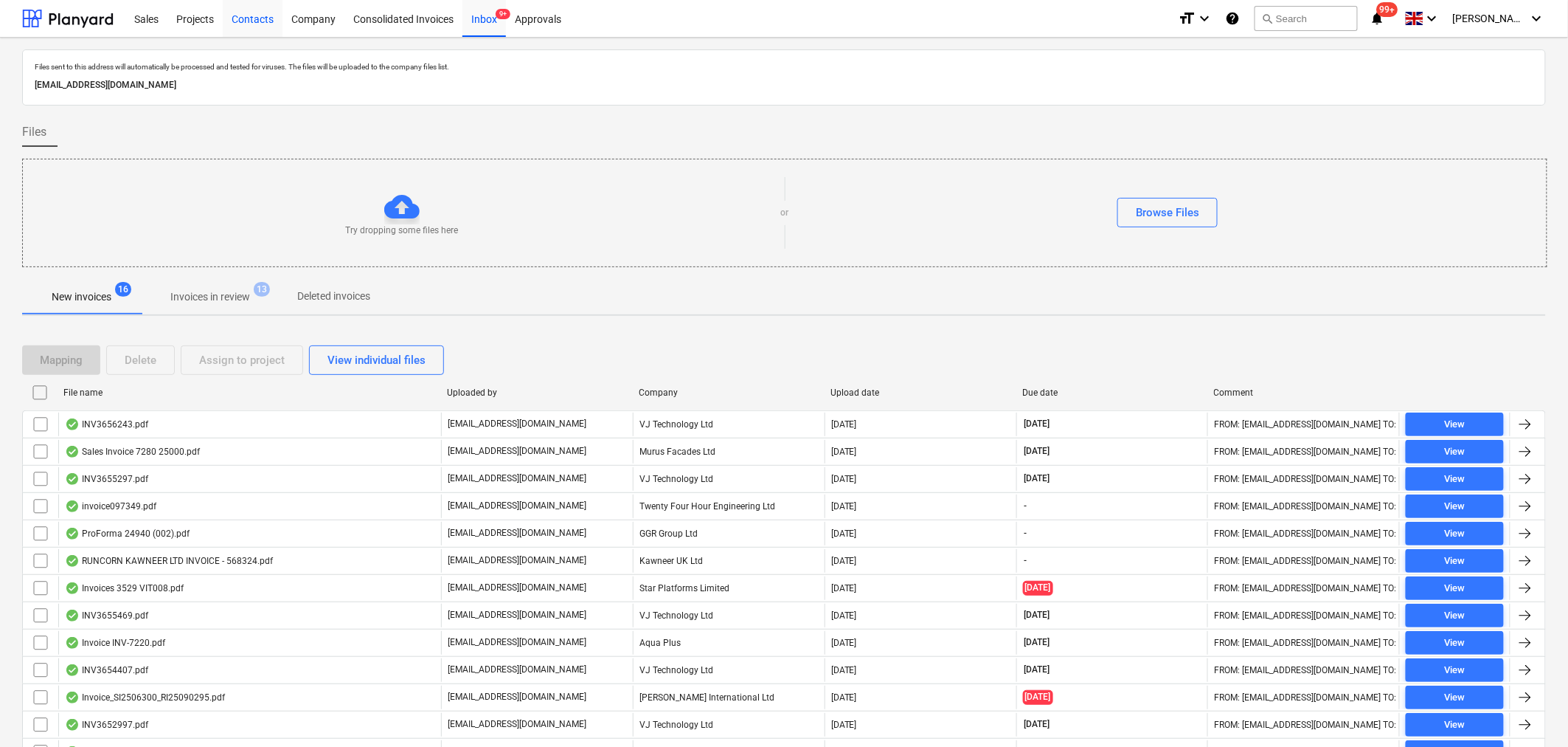
click at [249, 15] on div "Contacts" at bounding box center [253, 18] width 59 height 38
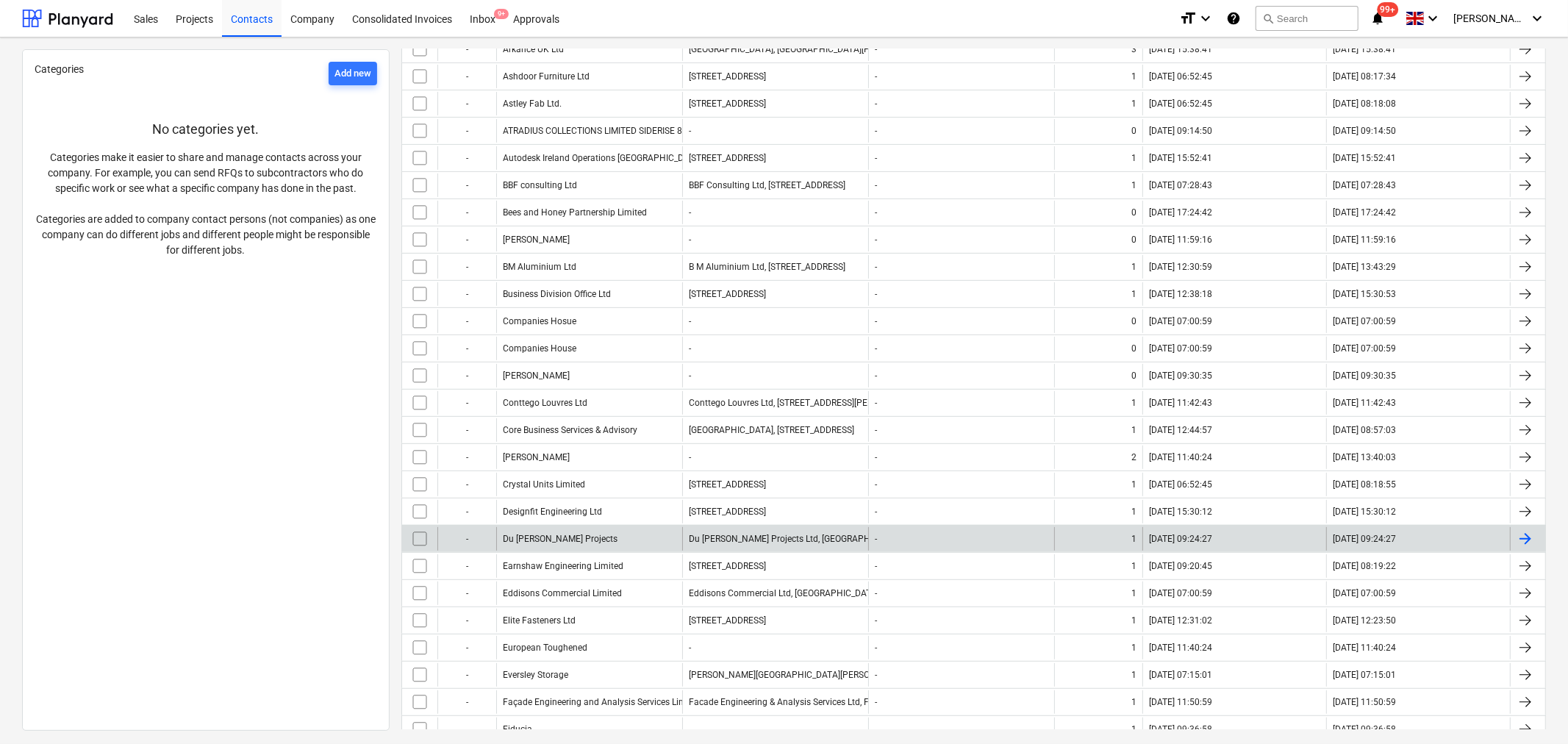
scroll to position [408, 0]
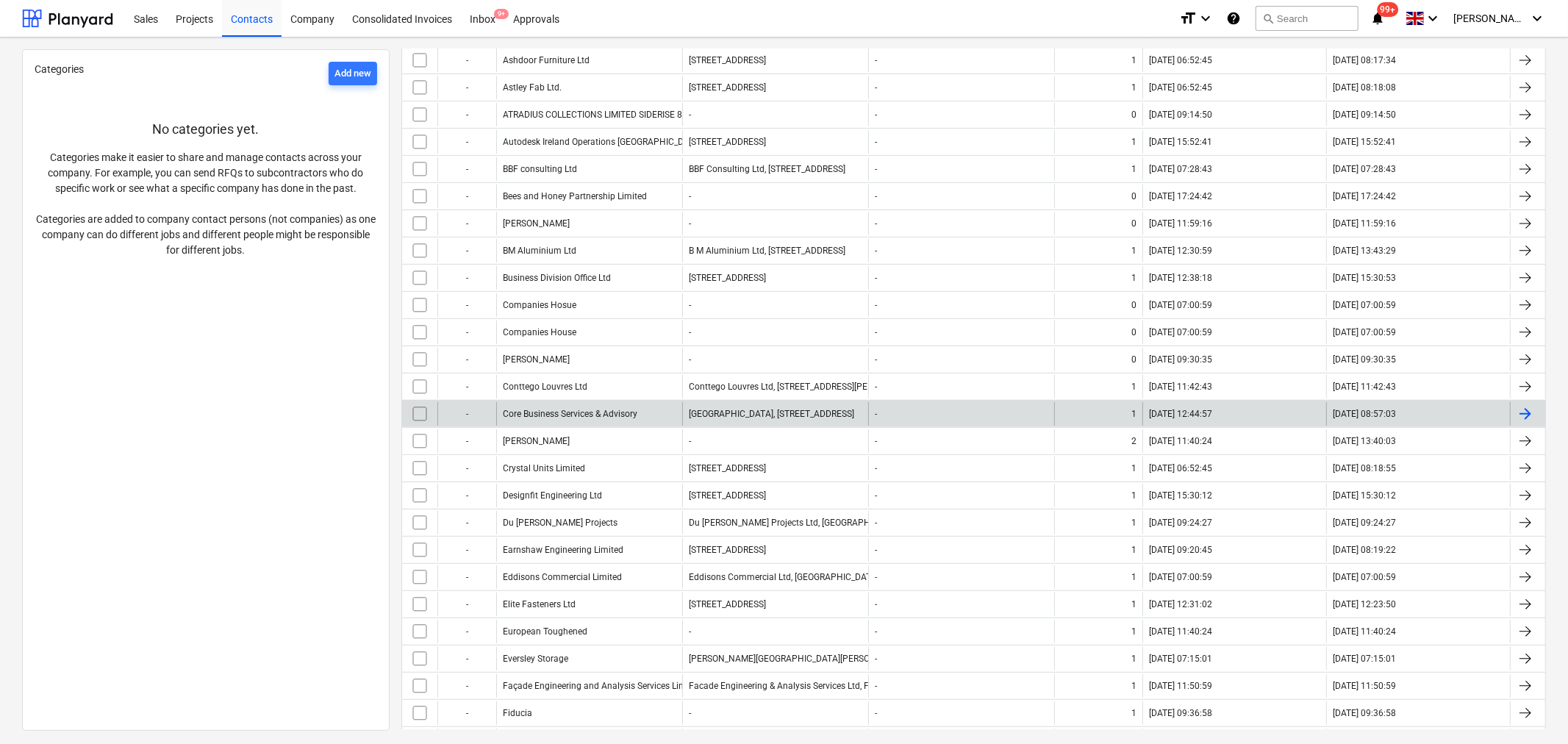
click at [428, 412] on input "checkbox" at bounding box center [420, 413] width 24 height 24
click at [415, 420] on input "checkbox" at bounding box center [420, 413] width 24 height 24
click at [538, 412] on div "Core Business Services & Advisory" at bounding box center [570, 413] width 134 height 10
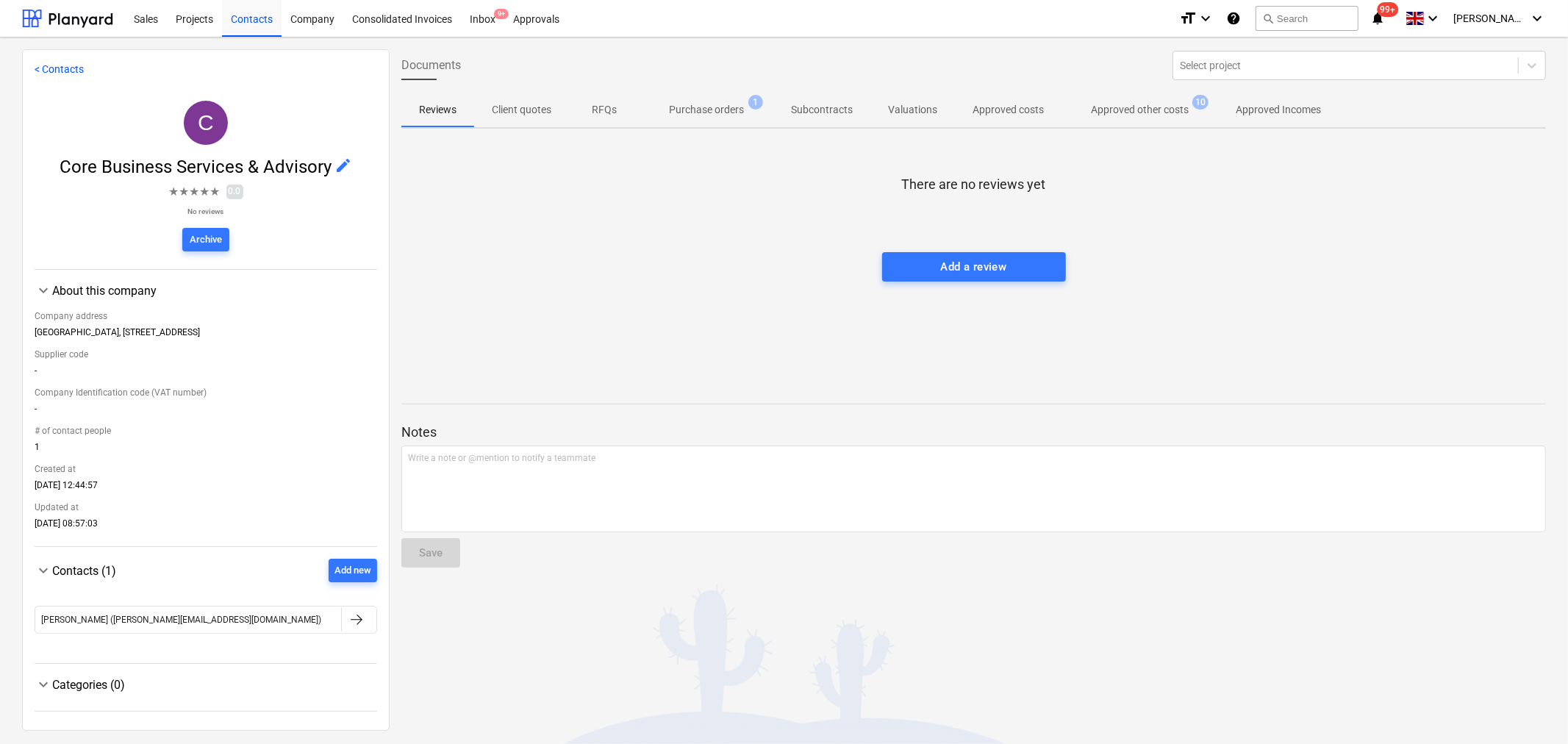
click at [1133, 110] on p "Approved other costs" at bounding box center [1140, 109] width 98 height 16
